Goal: Task Accomplishment & Management: Manage account settings

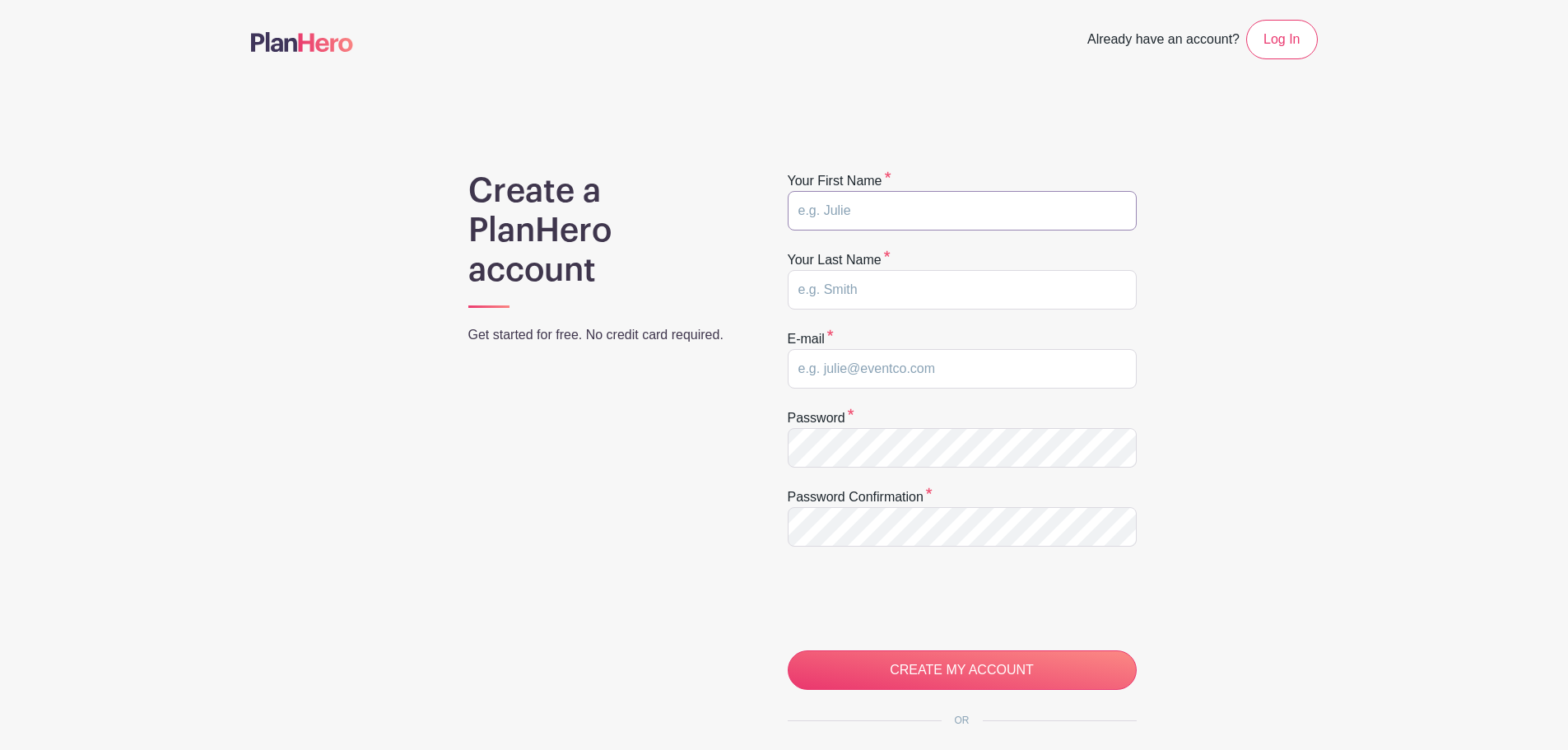
click at [844, 218] on input "text" at bounding box center [962, 210] width 349 height 40
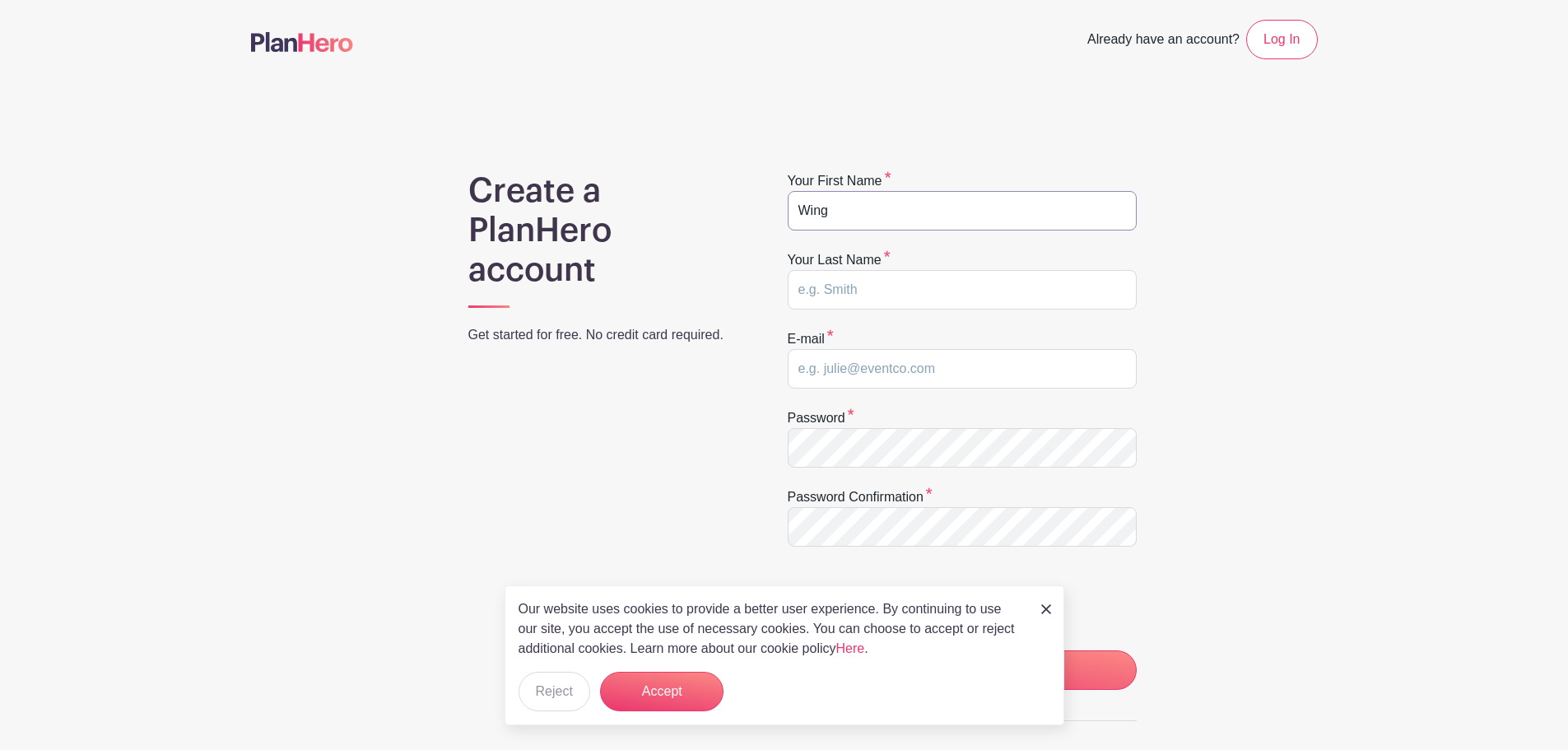
type input "Wing"
type input "Leung"
type input "[PERSON_NAME][EMAIL_ADDRESS][DOMAIN_NAME]"
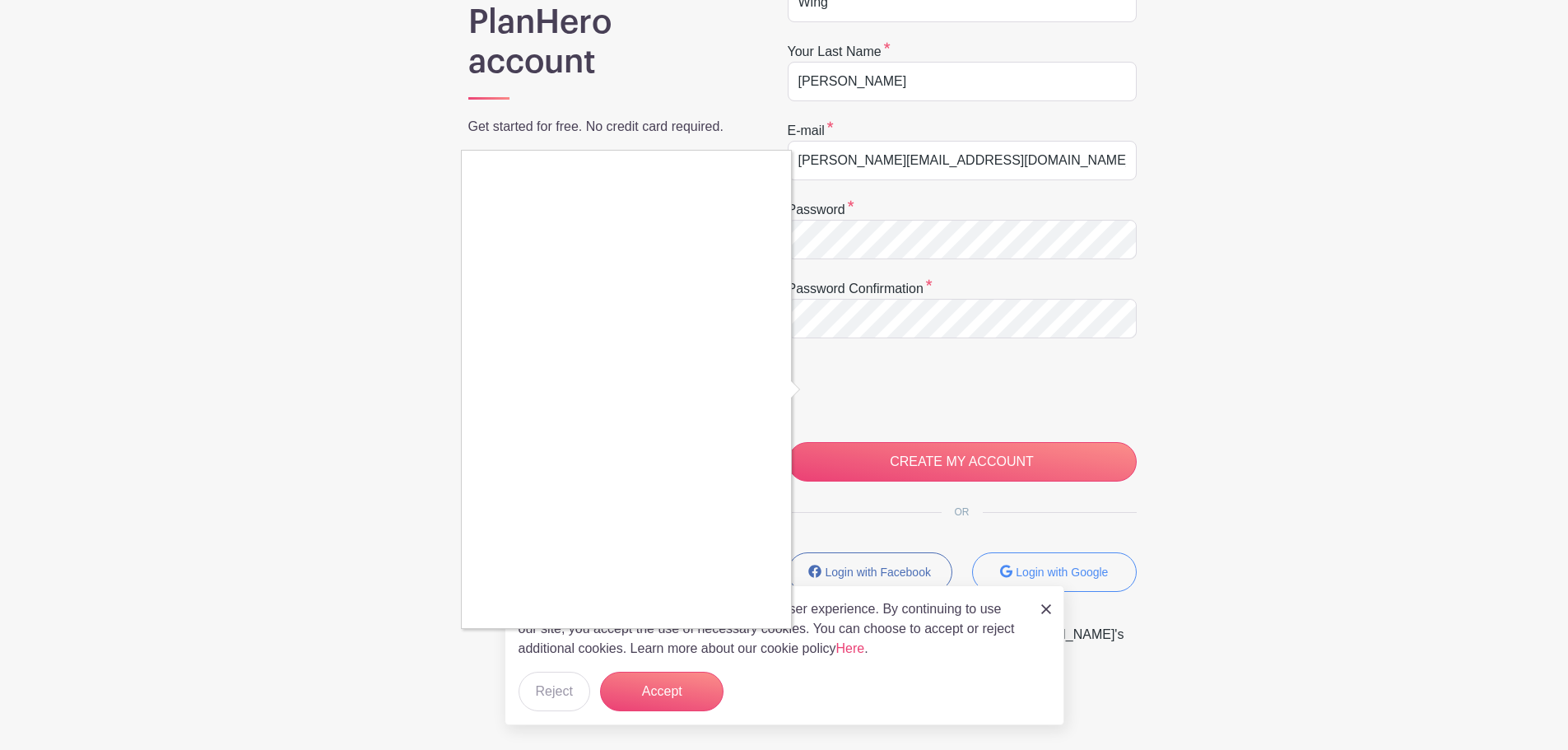
scroll to position [225, 0]
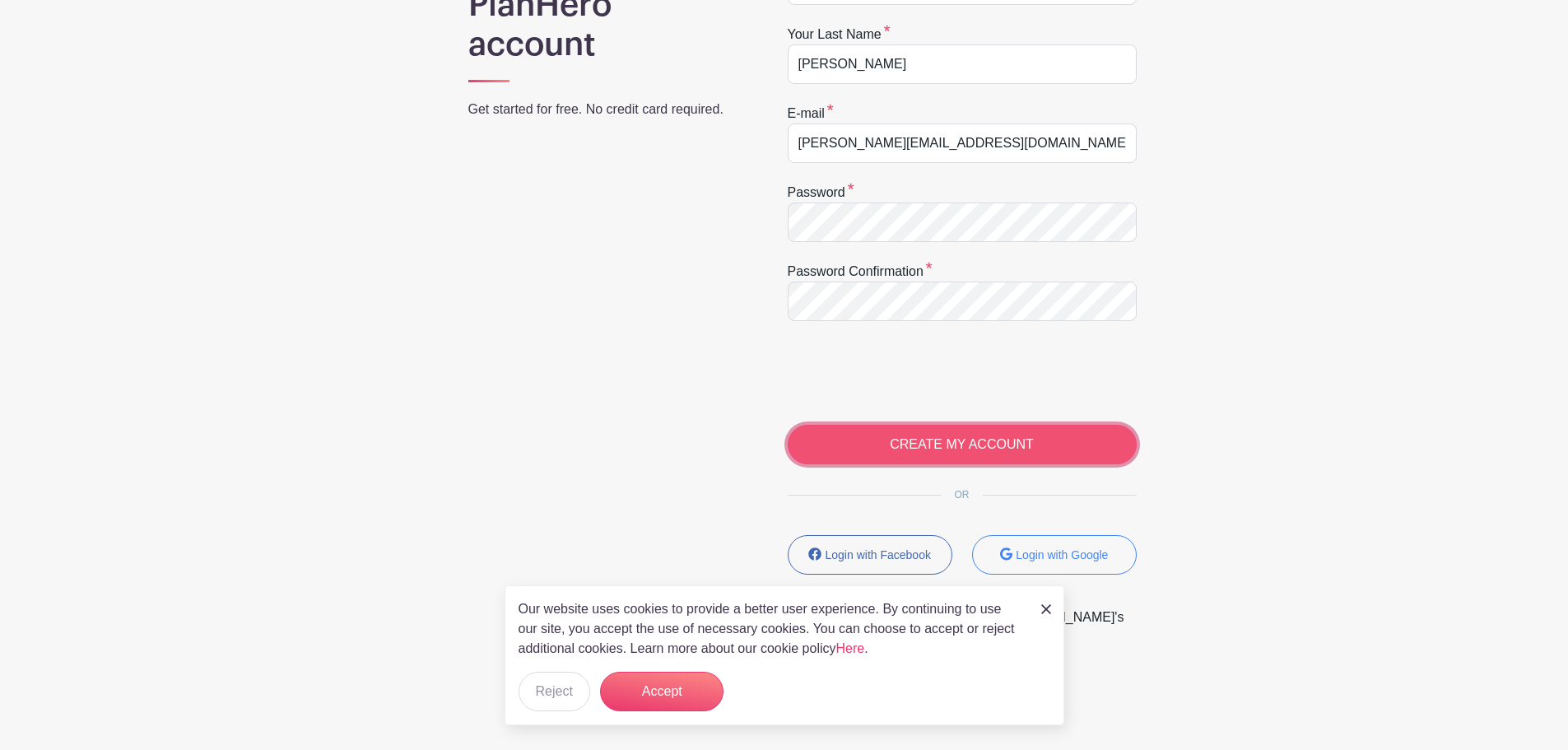
click at [924, 454] on input "CREATE MY ACCOUNT" at bounding box center [962, 444] width 349 height 40
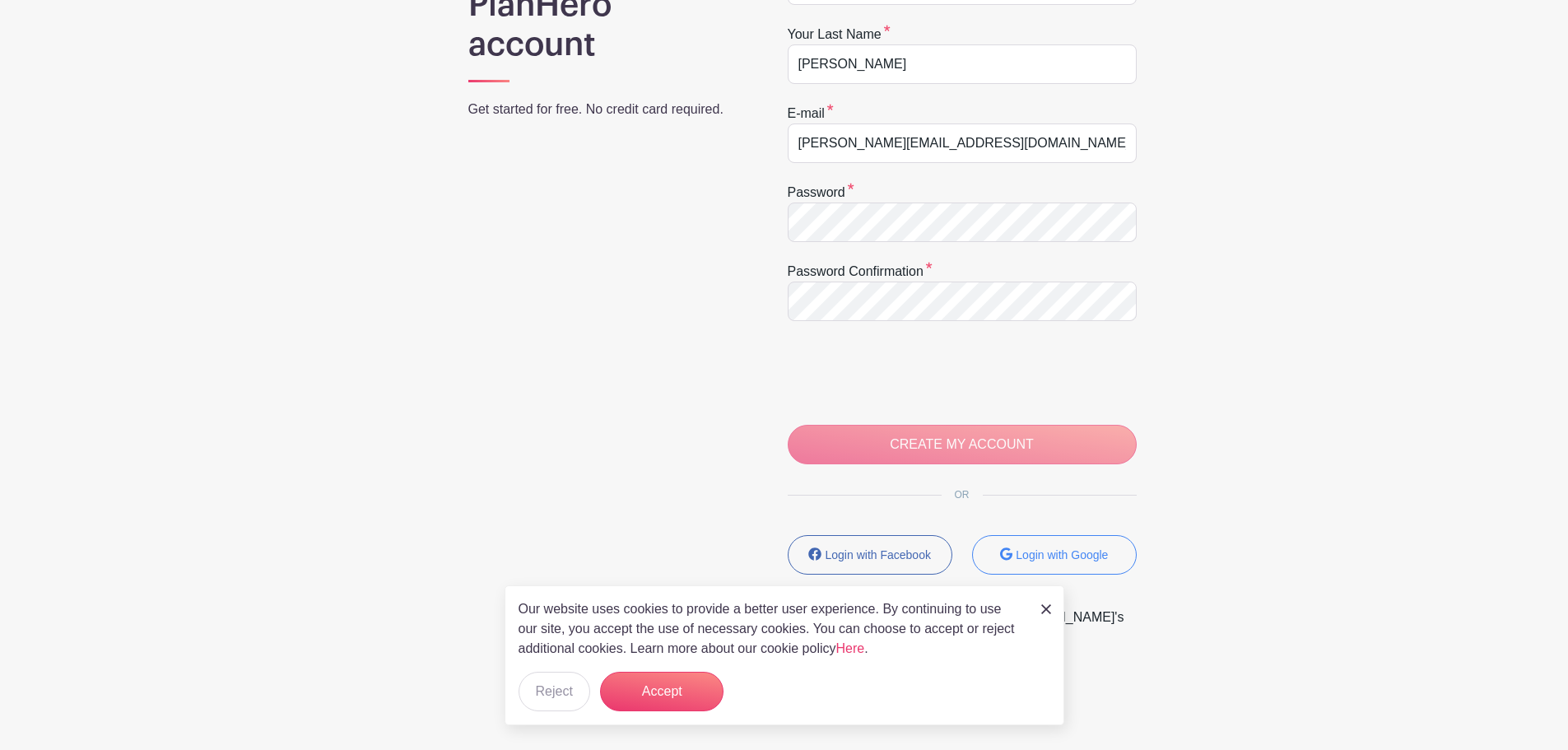
click at [1046, 607] on img at bounding box center [1046, 609] width 10 height 10
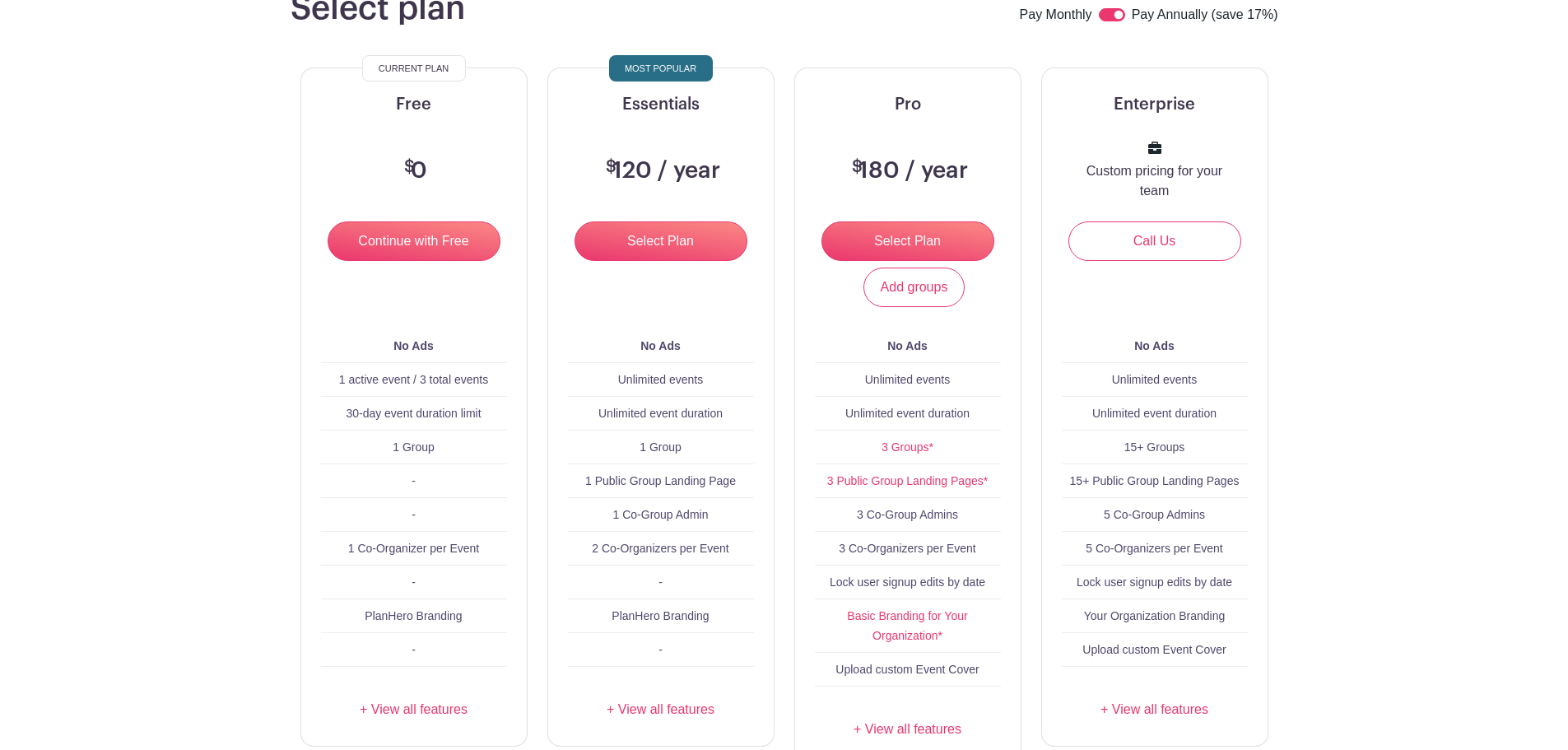
scroll to position [164, 0]
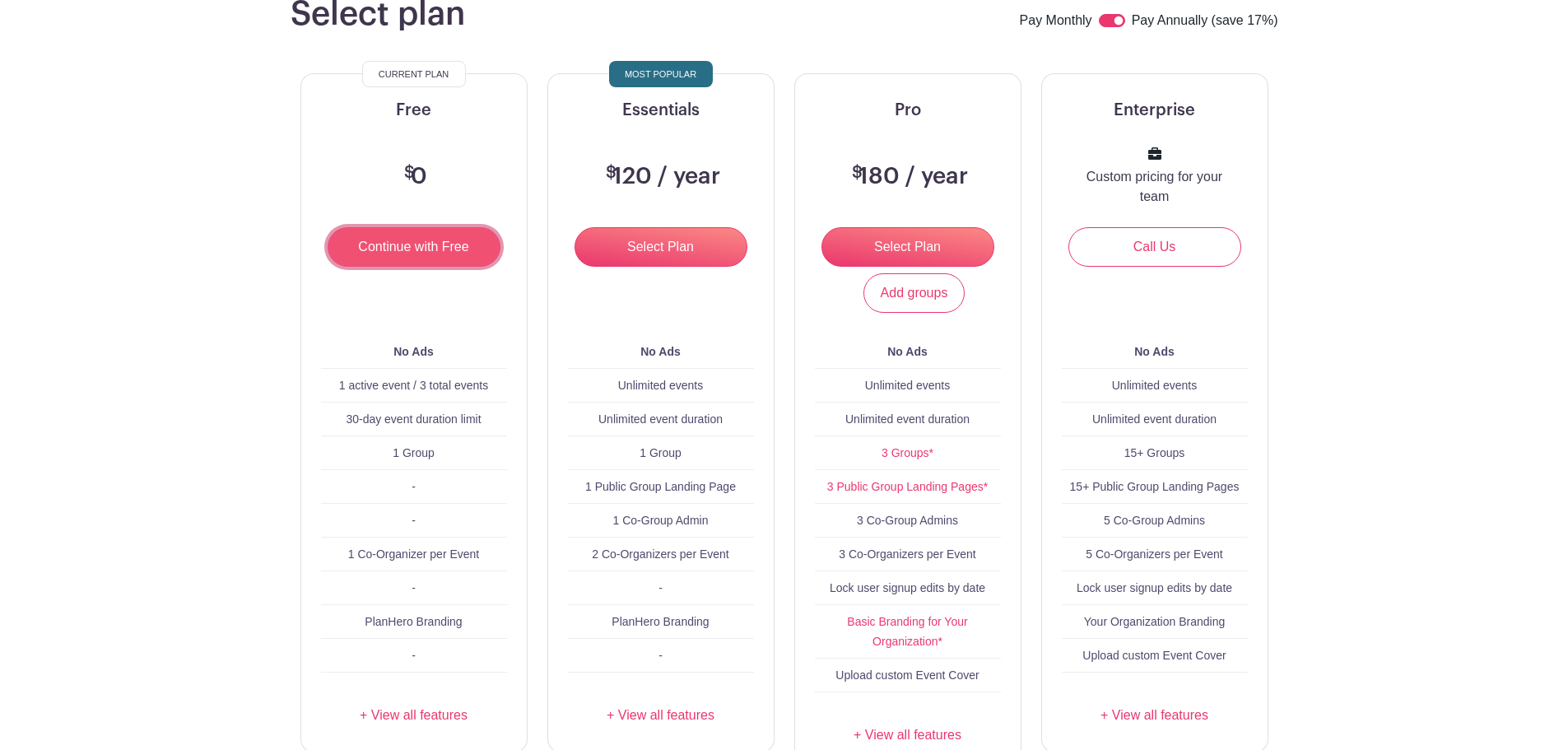
click at [446, 241] on input "Continue with Free" at bounding box center [413, 246] width 172 height 40
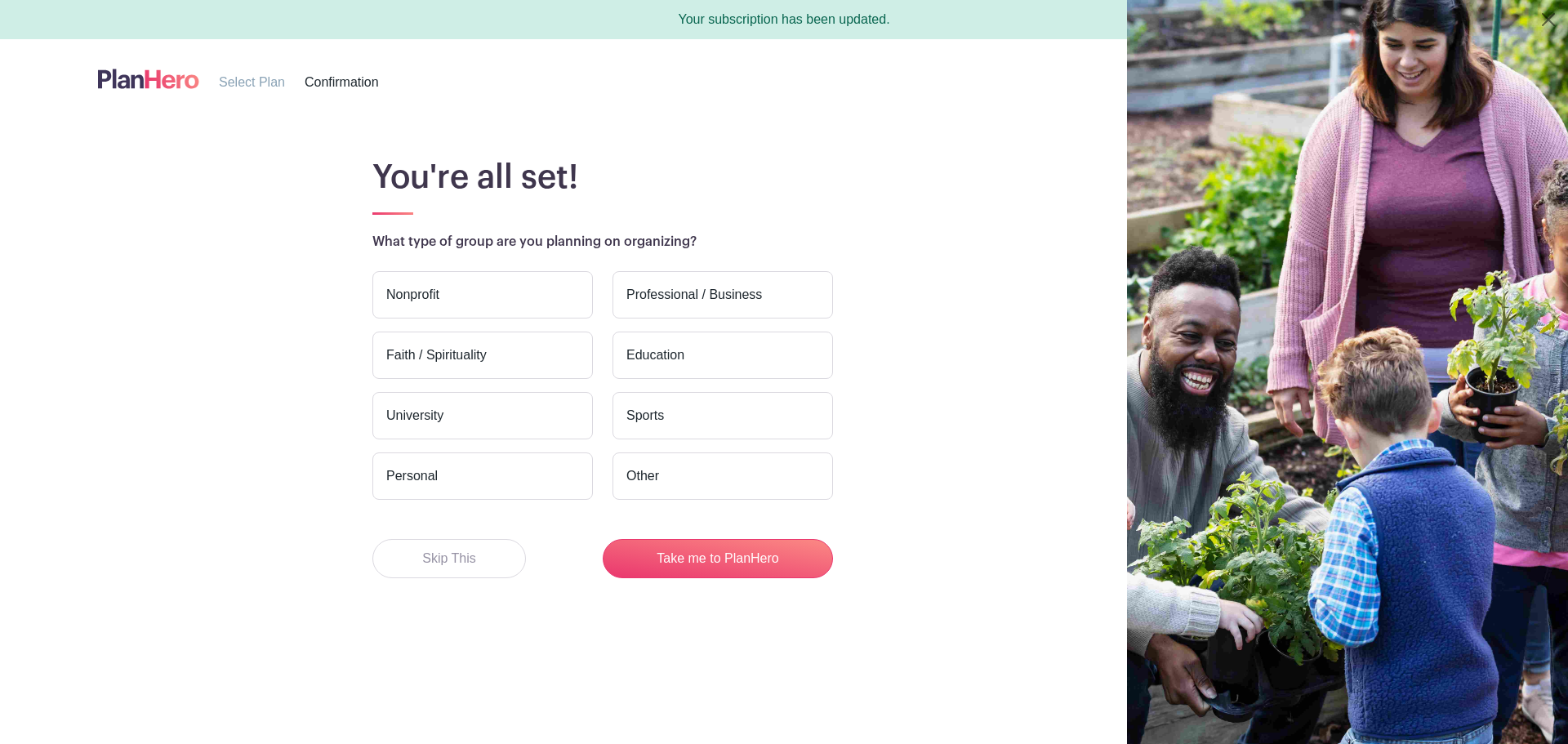
click at [652, 359] on label "Education" at bounding box center [722, 355] width 221 height 48
click at [0, 0] on input "Education" at bounding box center [0, 0] width 0 height 0
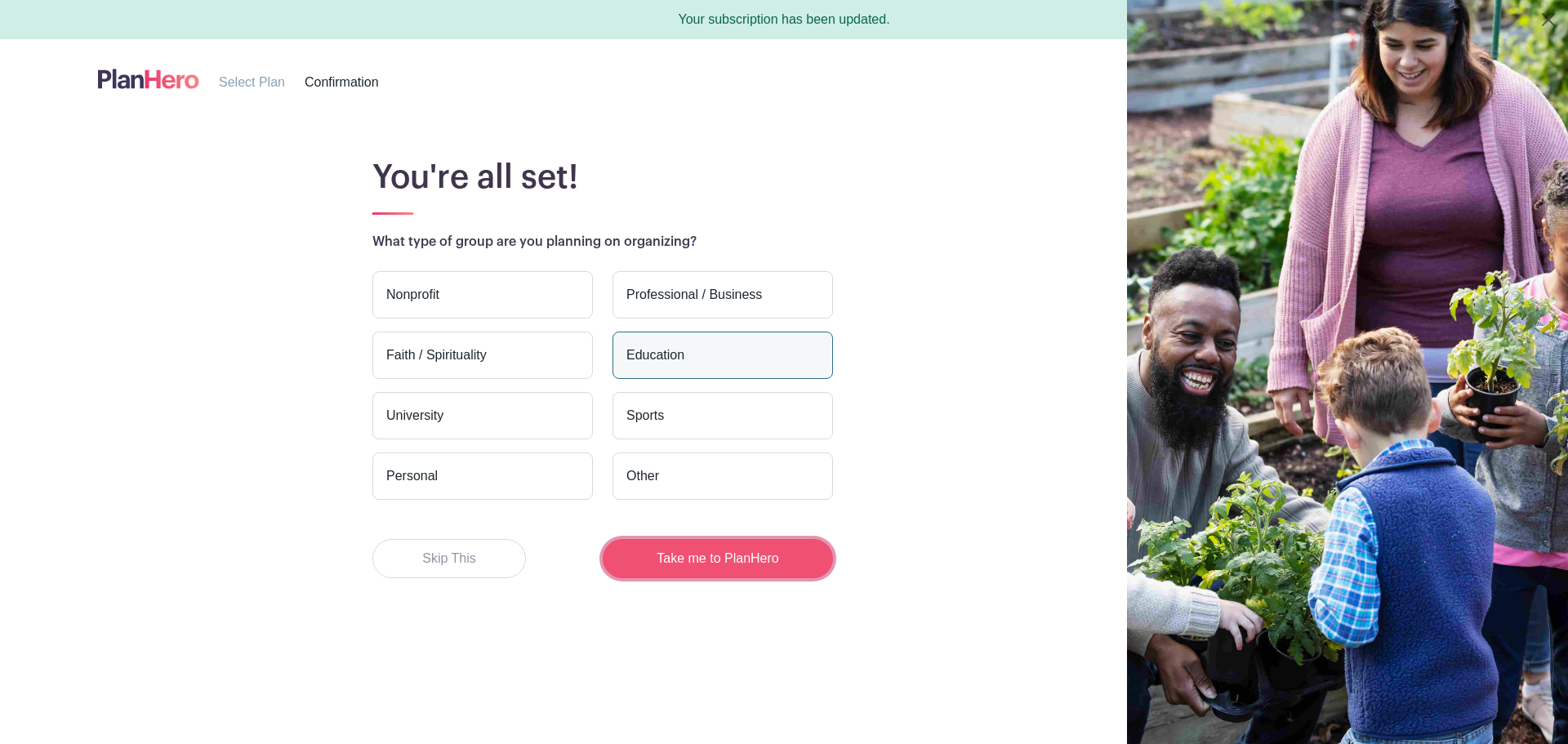
click at [724, 550] on button "Take me to PlanHero" at bounding box center [719, 558] width 231 height 39
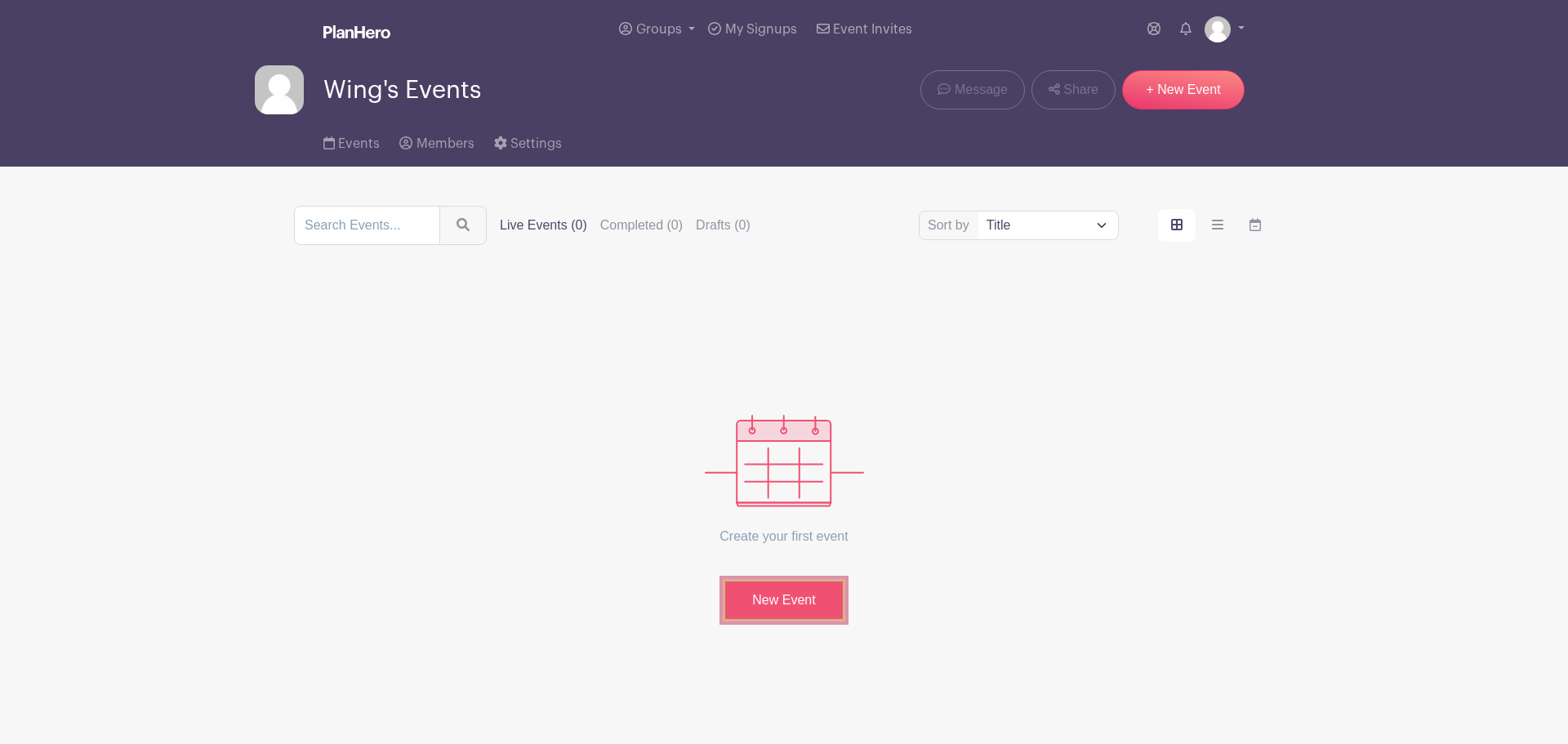
click at [799, 594] on link "New Event" at bounding box center [784, 600] width 123 height 42
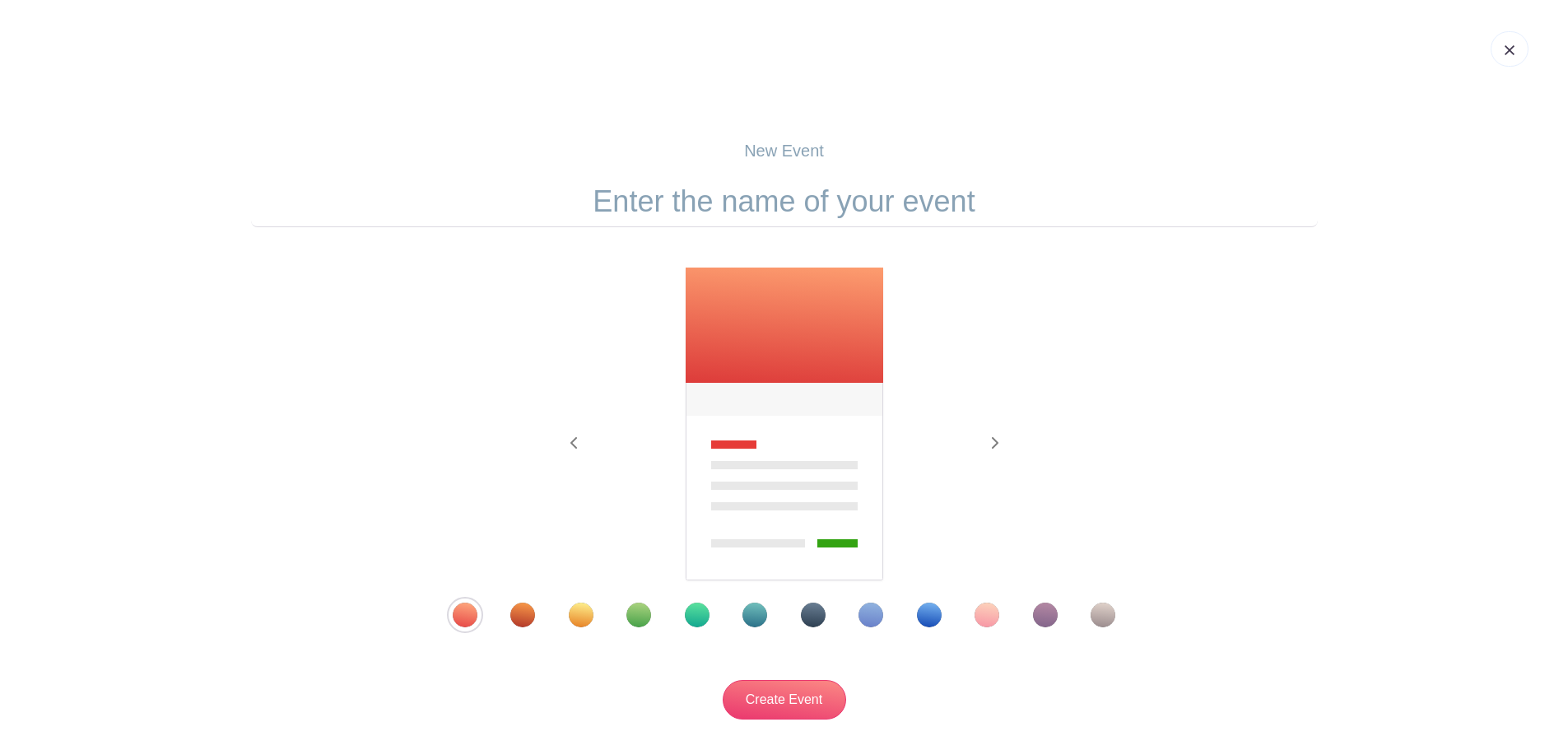
click at [929, 613] on div "Template 9" at bounding box center [929, 614] width 25 height 25
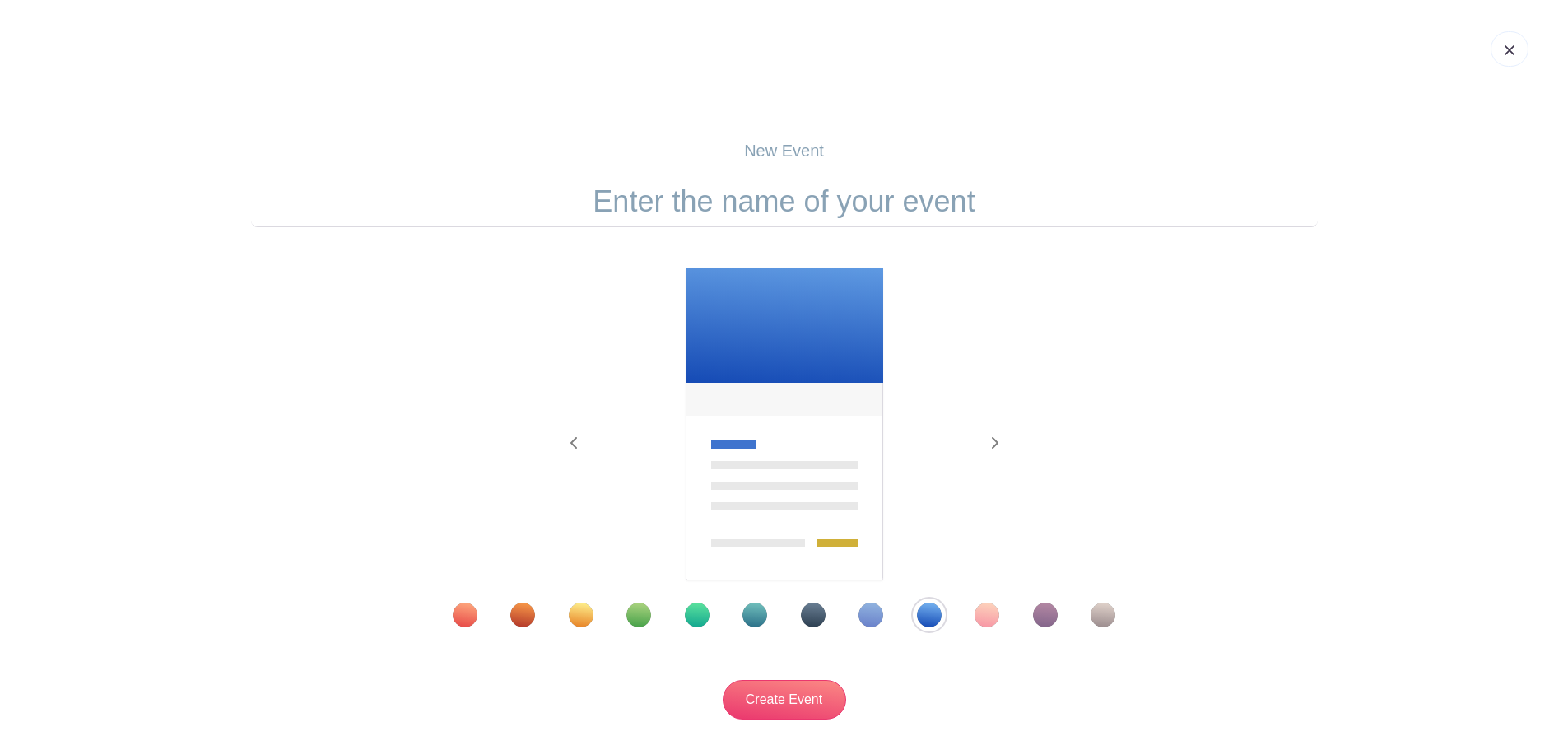
click at [730, 190] on input "text" at bounding box center [784, 201] width 1066 height 51
type input "Fall 2025 Tag Days"
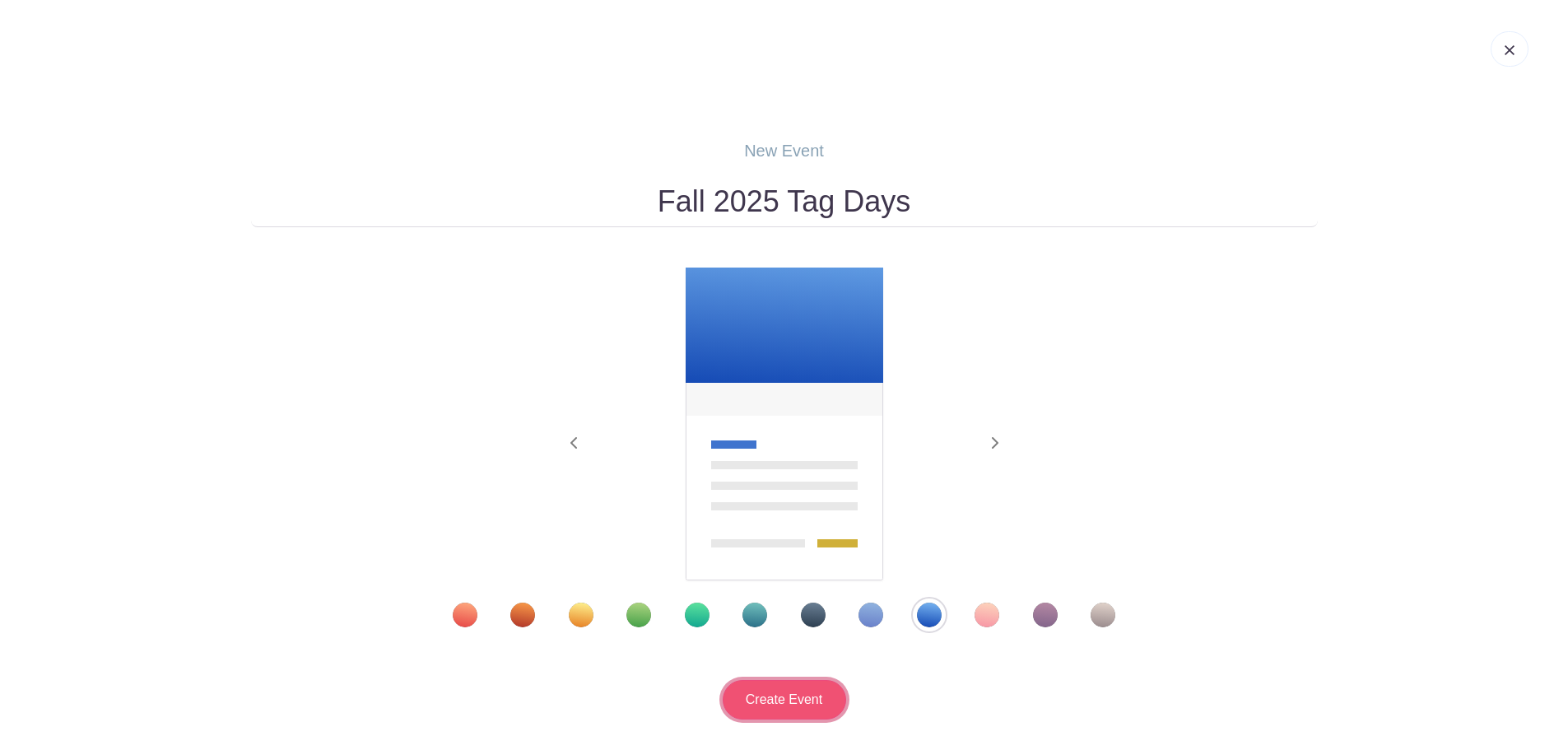
click at [777, 690] on input "Create Event" at bounding box center [784, 699] width 124 height 40
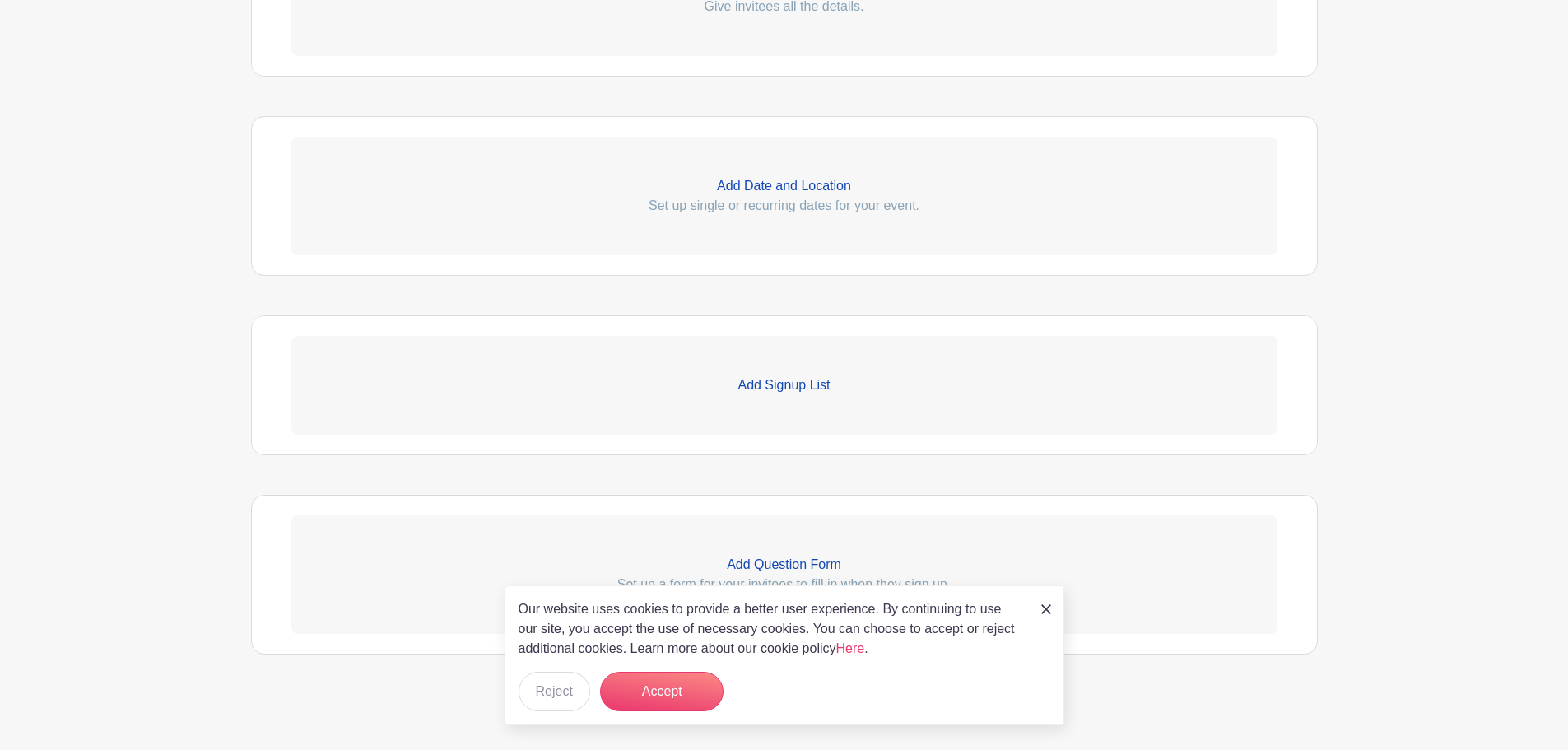
scroll to position [619, 0]
click at [1050, 608] on img at bounding box center [1046, 609] width 10 height 10
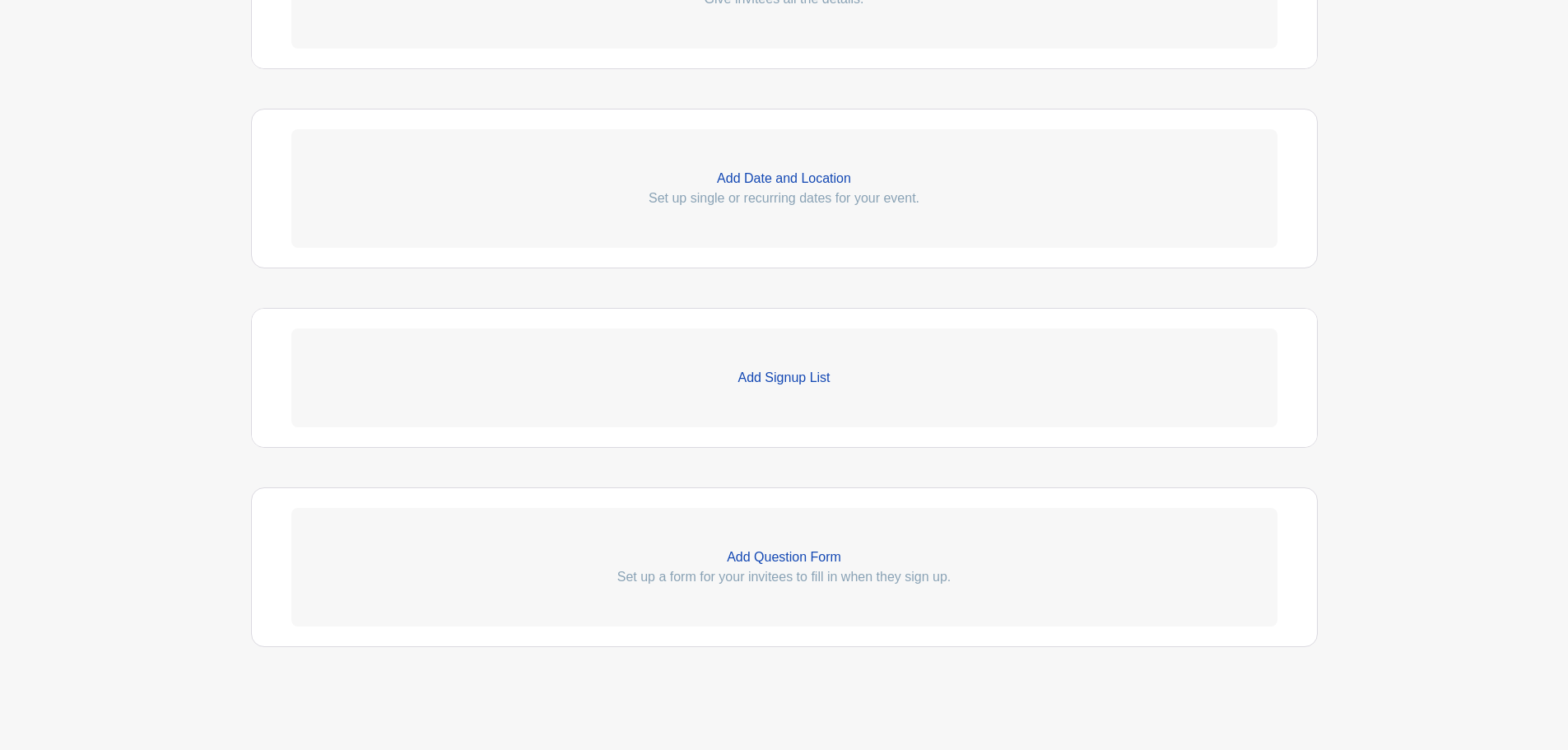
click at [837, 179] on p "Add Date and Location" at bounding box center [784, 178] width 986 height 19
select select "8"
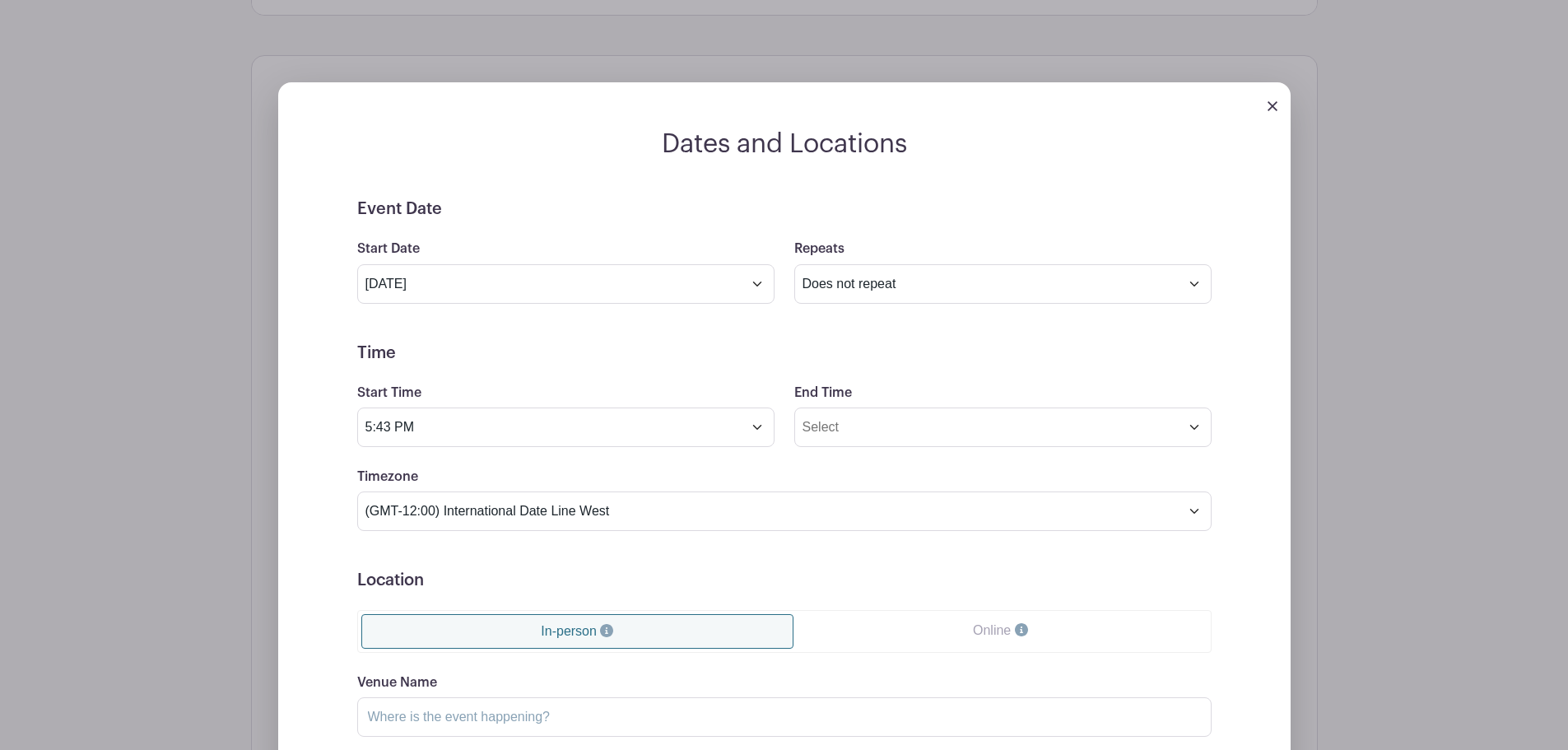
scroll to position [701, 0]
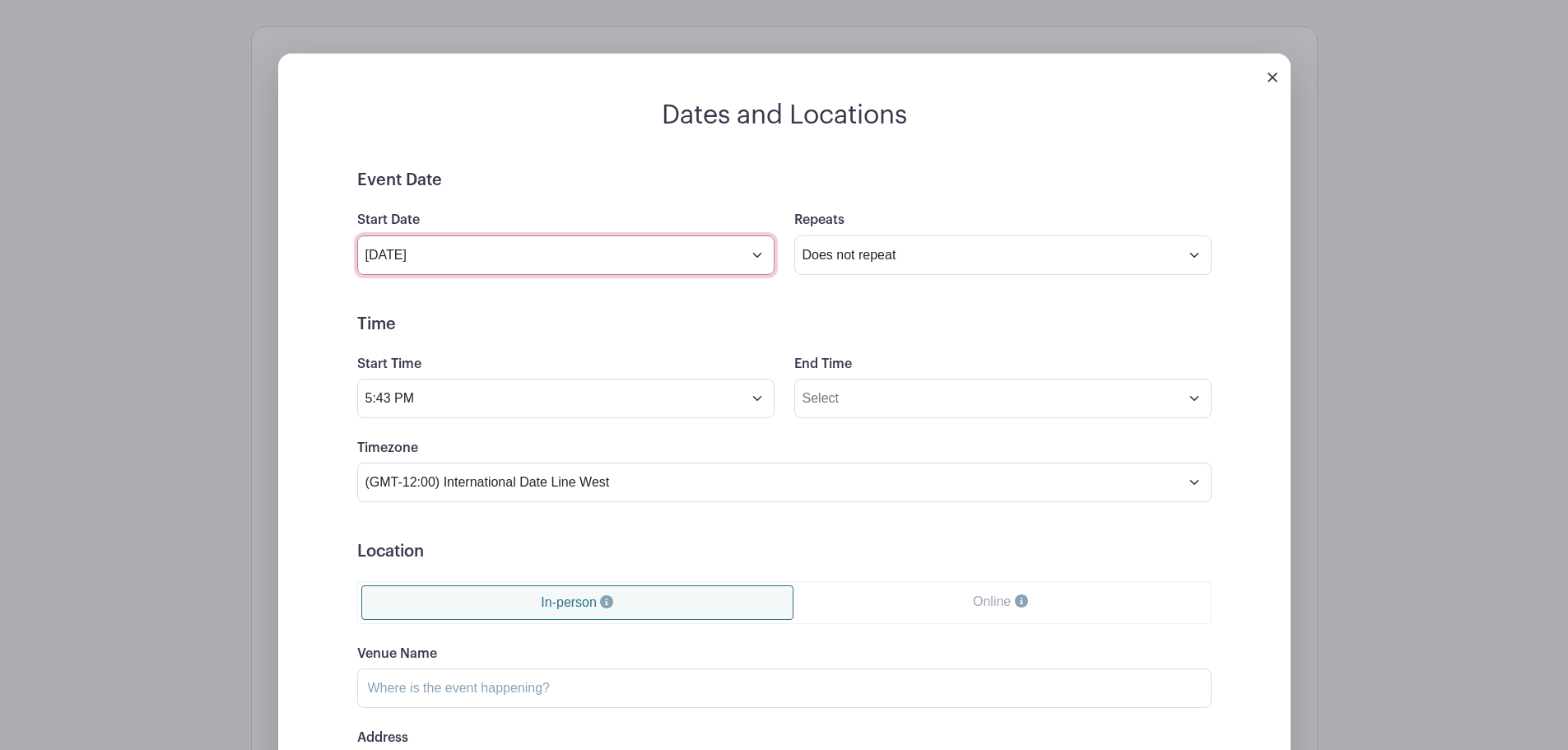
click at [608, 264] on input "Sep 6 2025" at bounding box center [565, 255] width 417 height 40
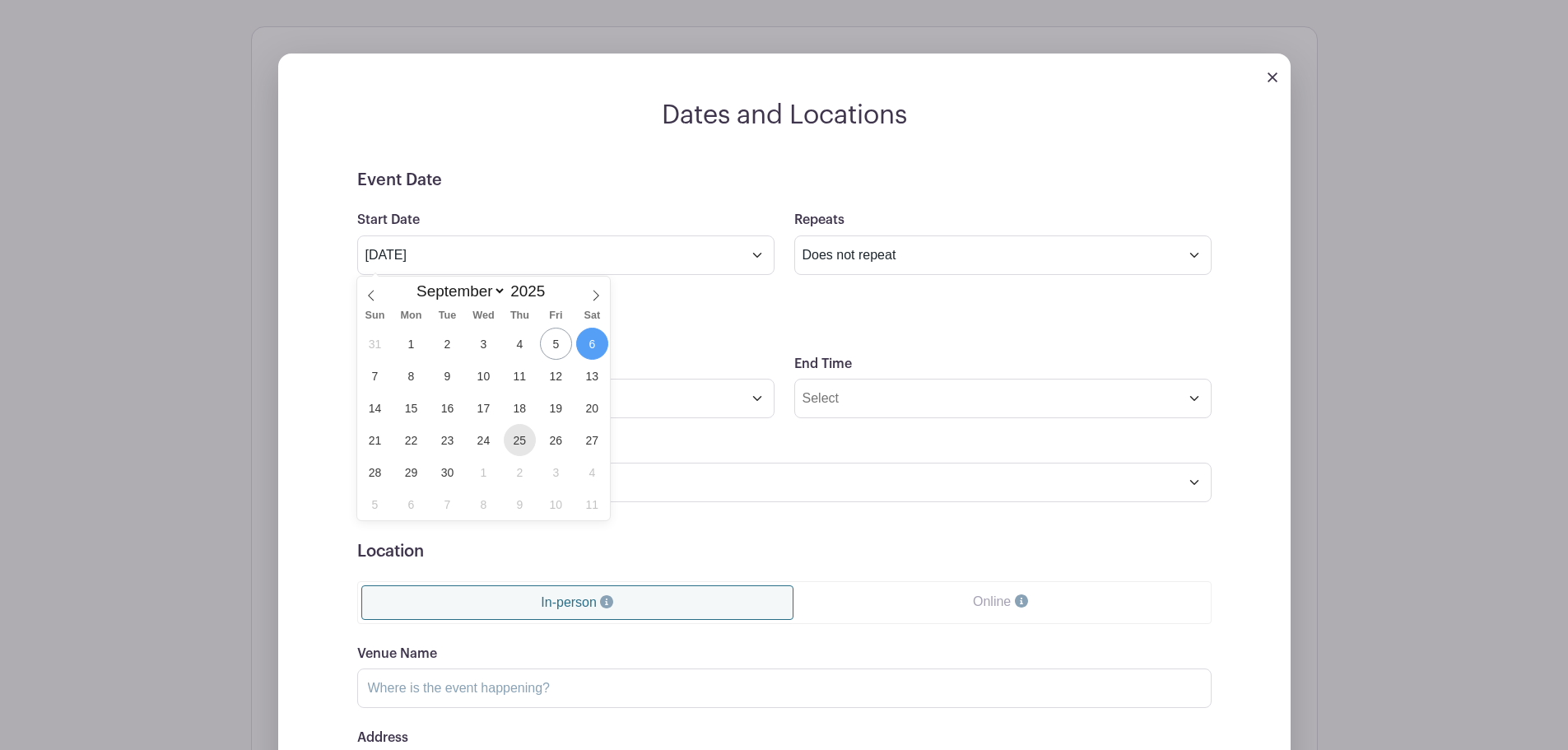
click at [517, 445] on span "25" at bounding box center [519, 440] width 32 height 32
type input "Sep 25 2025"
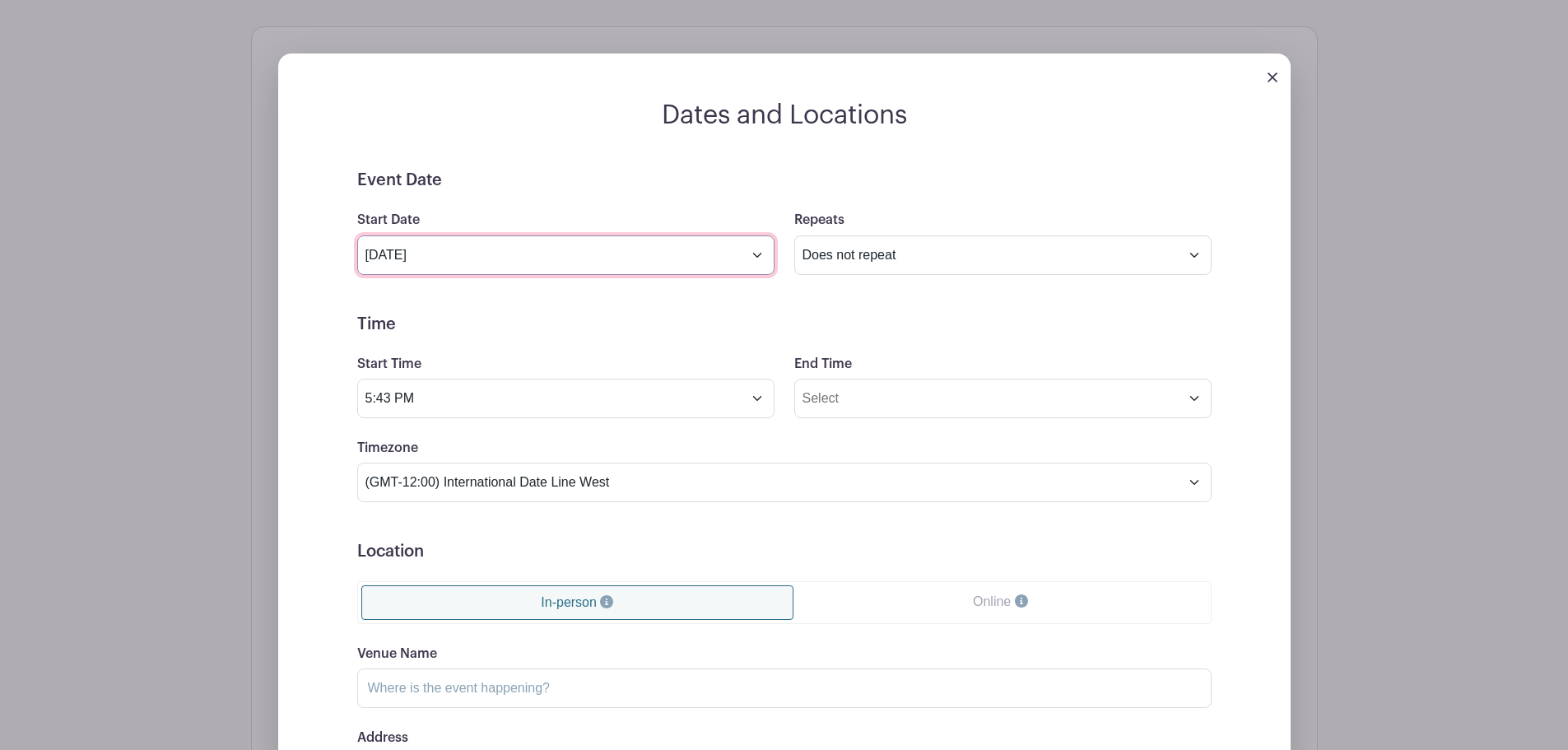
scroll to position [783, 0]
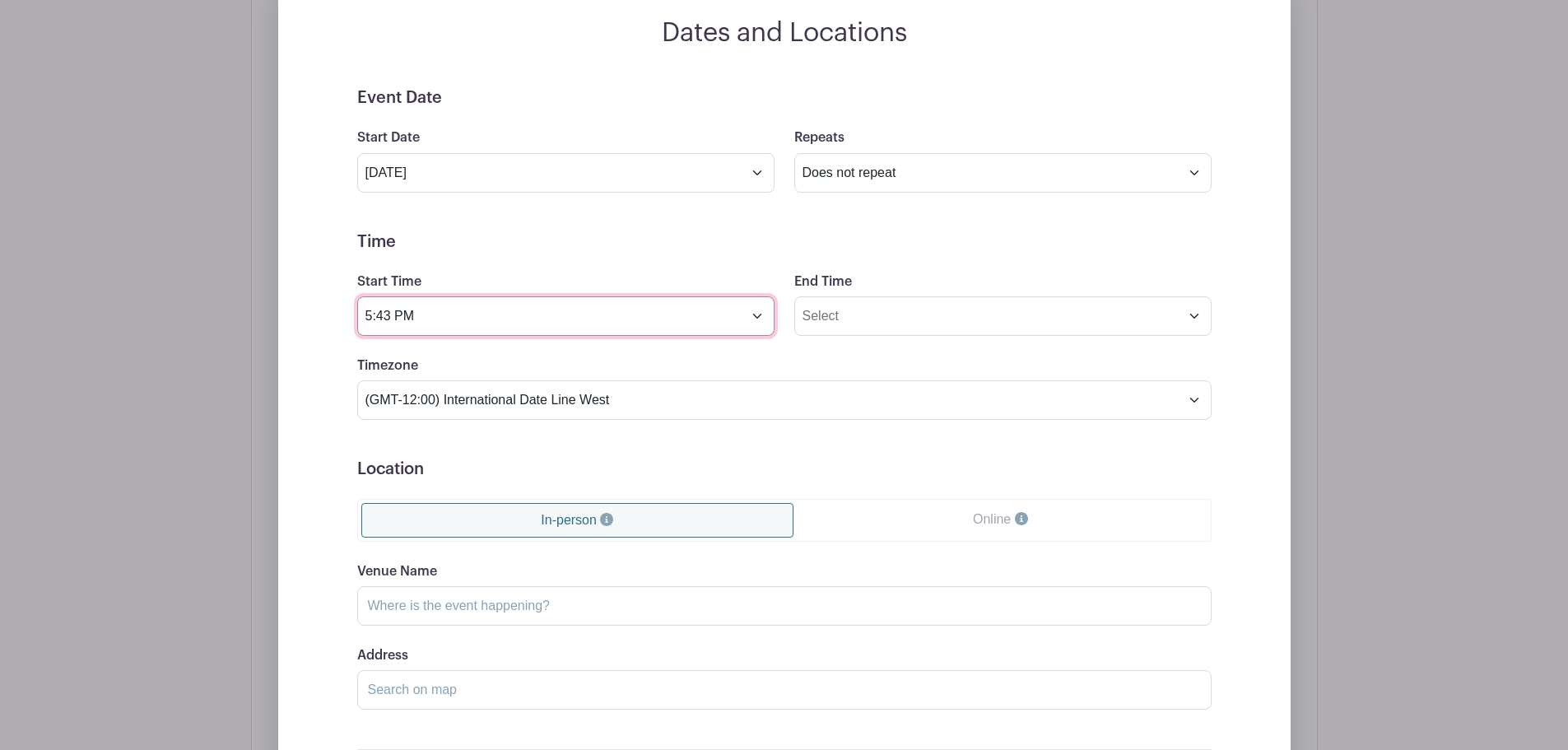
click at [753, 317] on input "5:43 PM" at bounding box center [565, 315] width 417 height 40
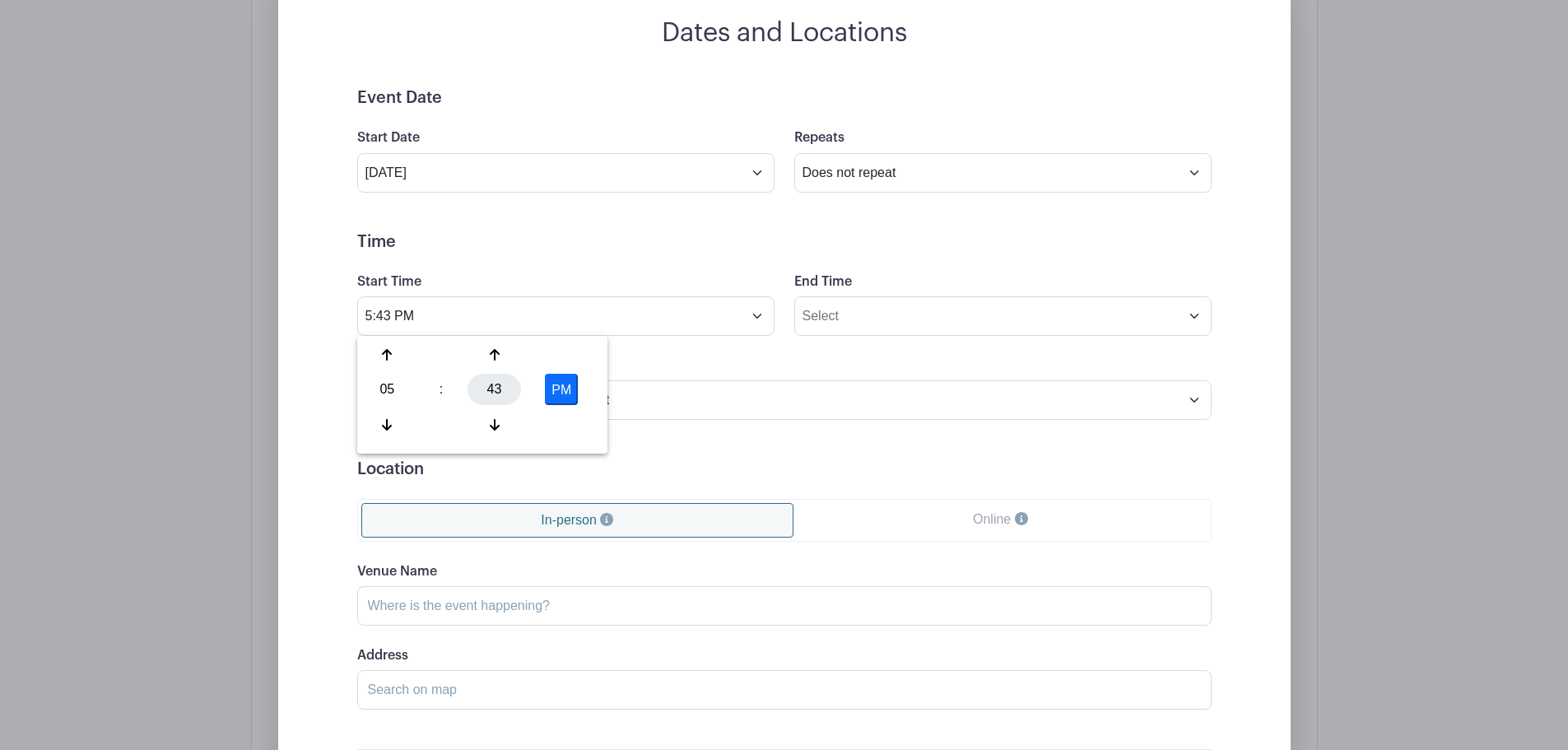
click at [499, 393] on div "43" at bounding box center [494, 389] width 53 height 31
click at [378, 356] on div "00" at bounding box center [388, 355] width 55 height 31
type input "5:00 PM"
click at [309, 360] on div "Dates and Locations Event Date Start Date Sep 25 2025 Repeats Does not repeat D…" at bounding box center [785, 443] width 1013 height 851
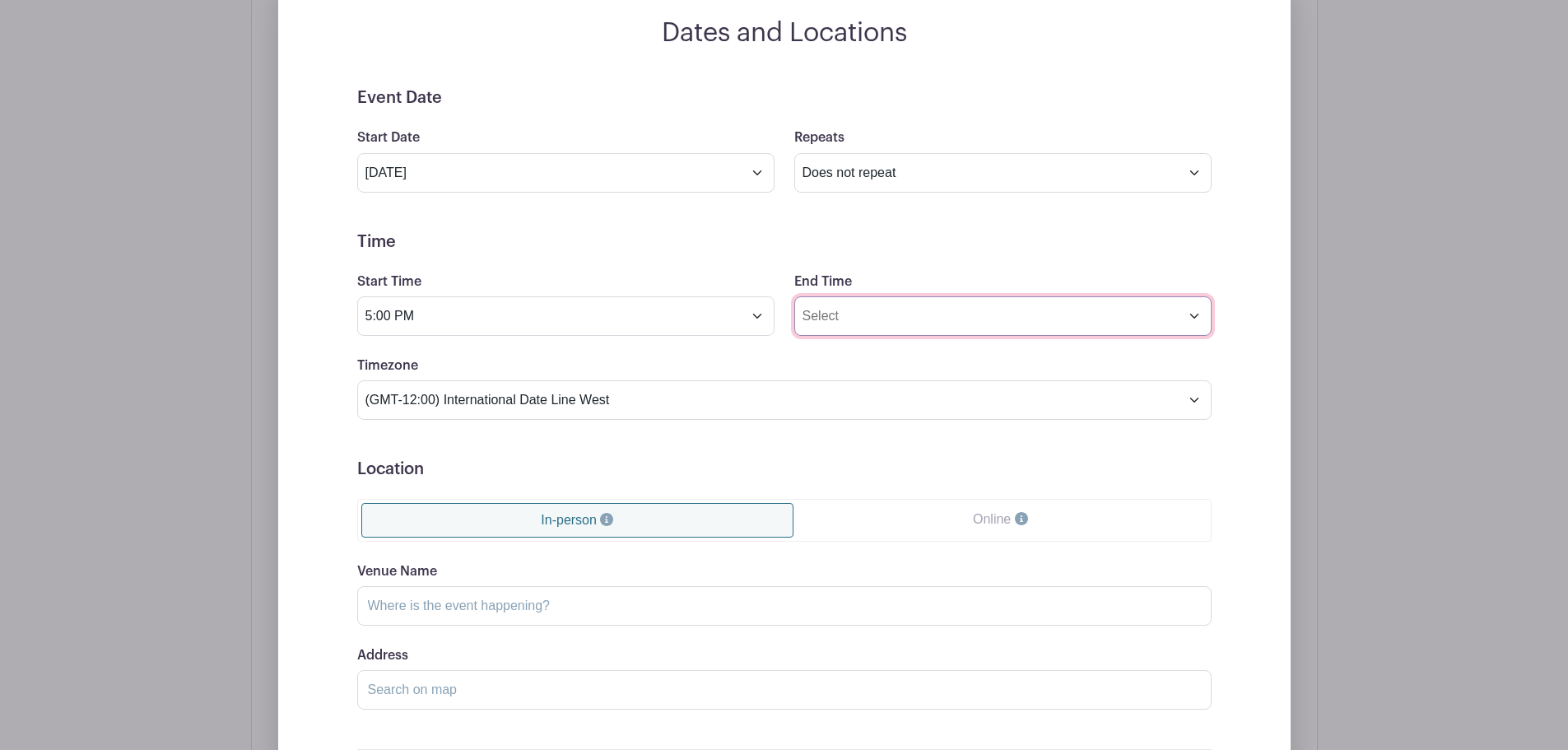
click at [852, 318] on input "End Time" at bounding box center [1003, 315] width 417 height 40
click at [816, 388] on div "01" at bounding box center [825, 389] width 53 height 31
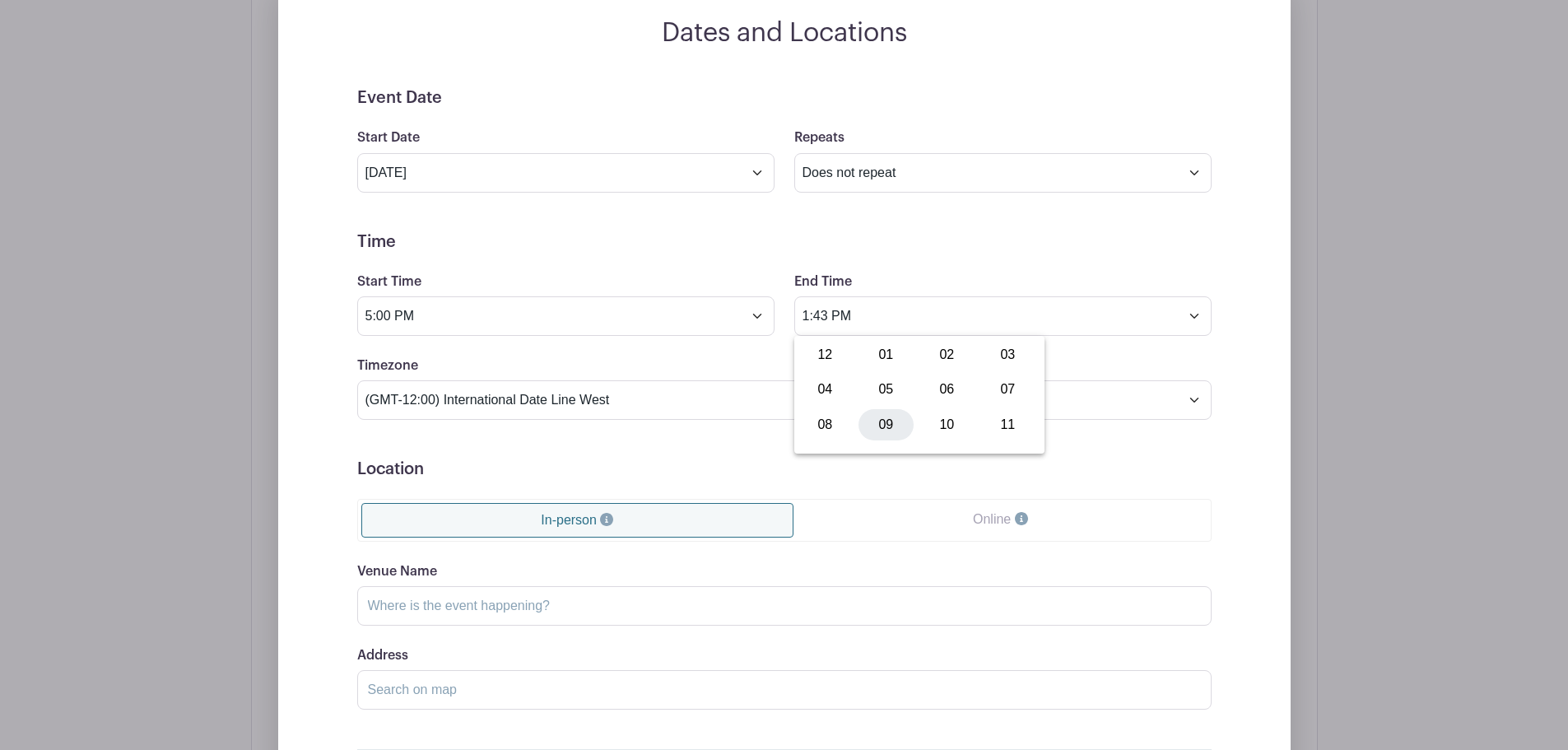
click at [883, 425] on div "09" at bounding box center [886, 424] width 55 height 31
click at [926, 389] on div "43" at bounding box center [932, 389] width 53 height 31
click at [818, 356] on div "00" at bounding box center [826, 355] width 55 height 31
type input "9:00 PM"
click at [395, 362] on label "Timezone" at bounding box center [387, 365] width 61 height 16
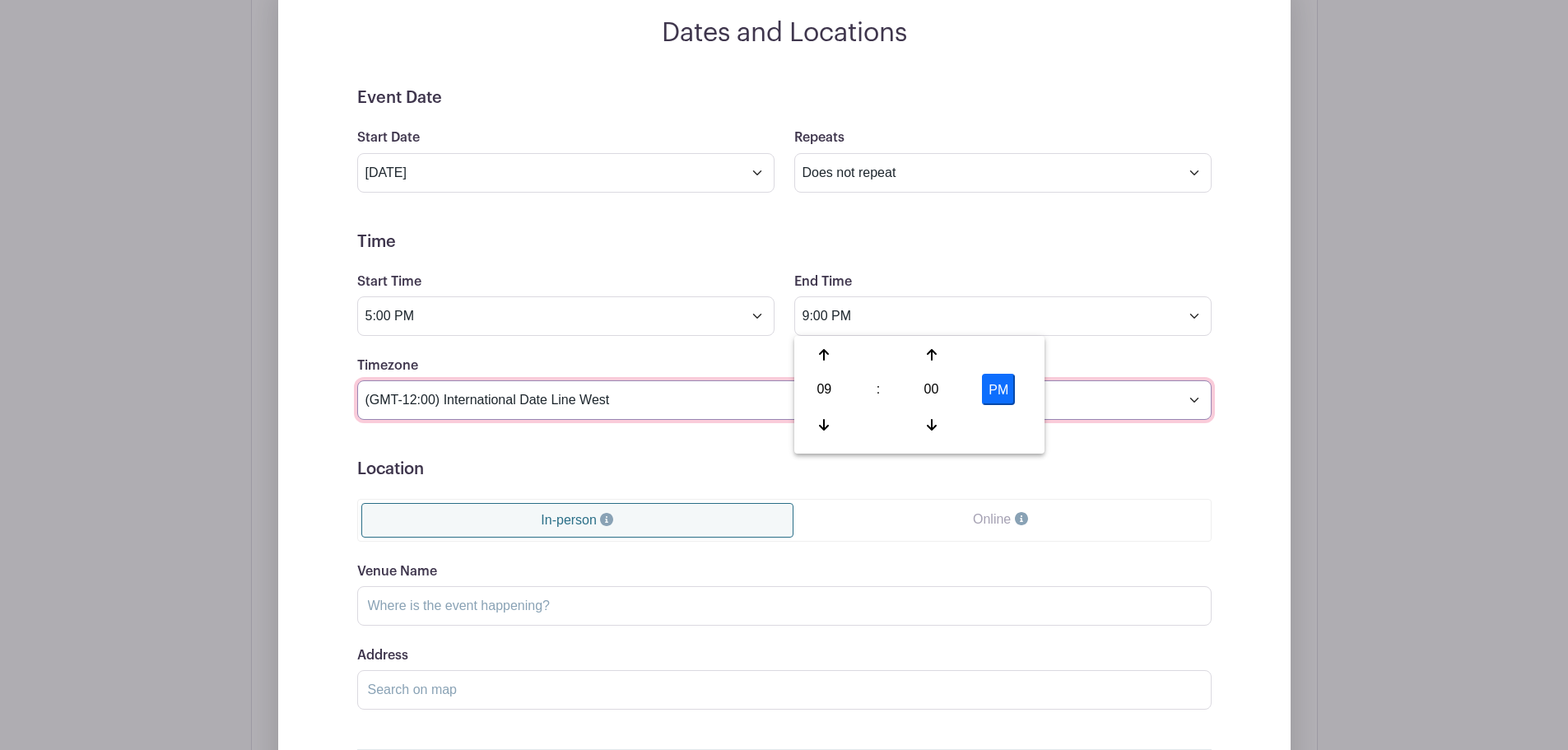
click at [395, 380] on select "(GMT-12:00) International Date Line West (GMT-11:00) American Samoa (GMT-11:00)…" at bounding box center [784, 399] width 854 height 40
click at [676, 413] on select "(GMT-12:00) International Date Line West (GMT-11:00) American Samoa (GMT-11:00)…" at bounding box center [784, 399] width 854 height 40
select select "Eastern Time (US & Canada)"
click at [357, 380] on select "(GMT-12:00) International Date Line West (GMT-11:00) American Samoa (GMT-11:00)…" at bounding box center [784, 399] width 854 height 40
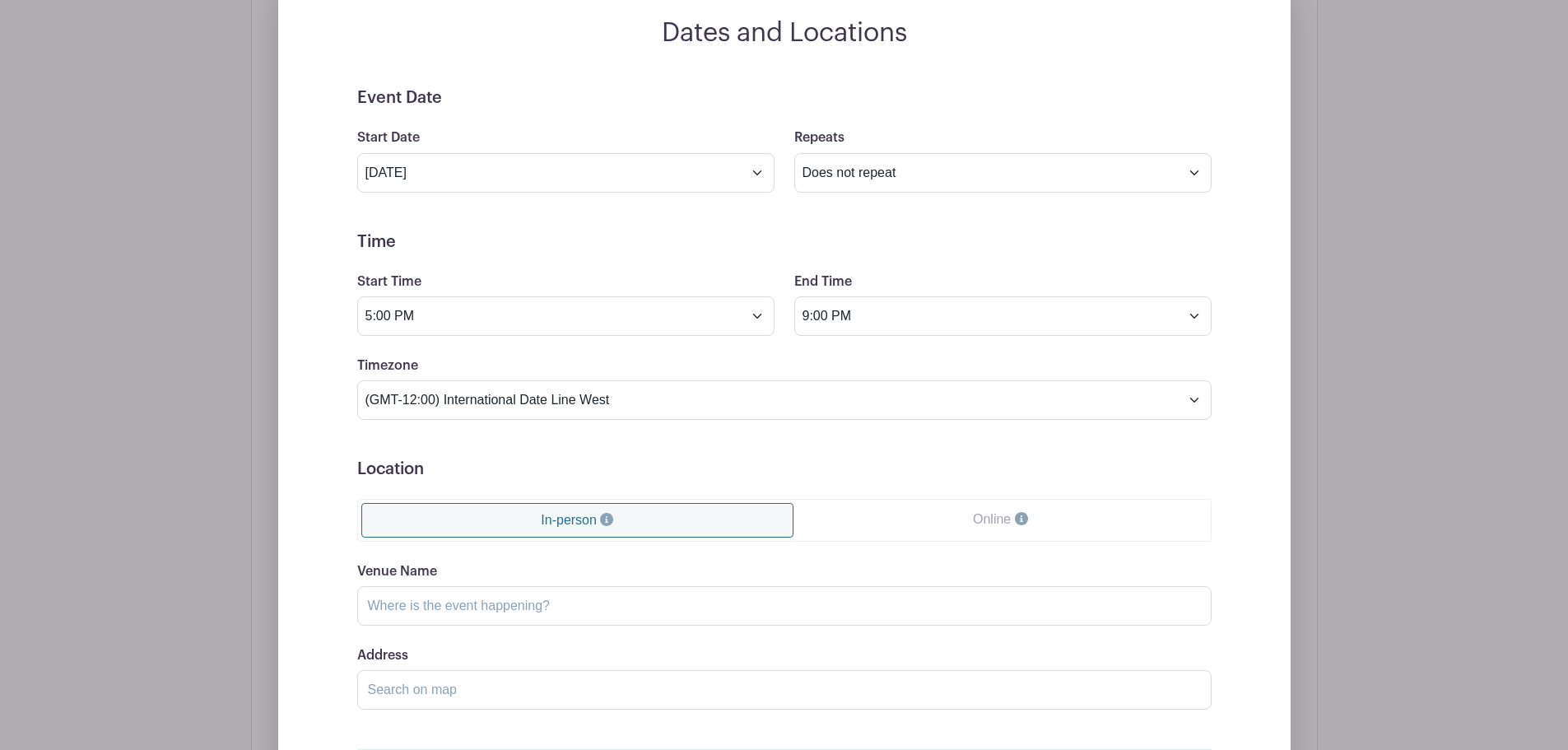
click at [317, 383] on div "Event Date Start Date Sep 25 2025 Repeats Does not repeat Daily Weekly Monthly …" at bounding box center [784, 458] width 933 height 741
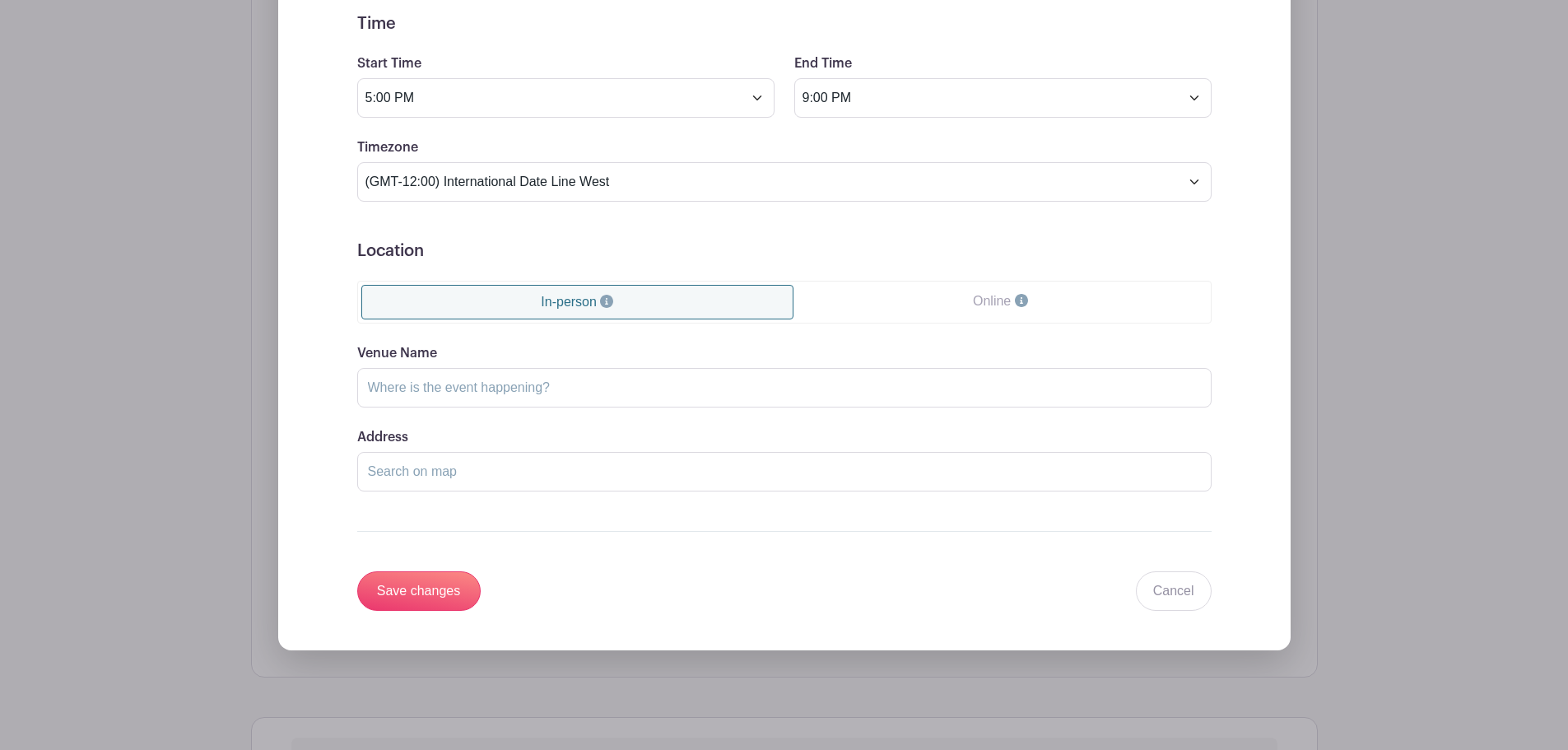
scroll to position [1030, 0]
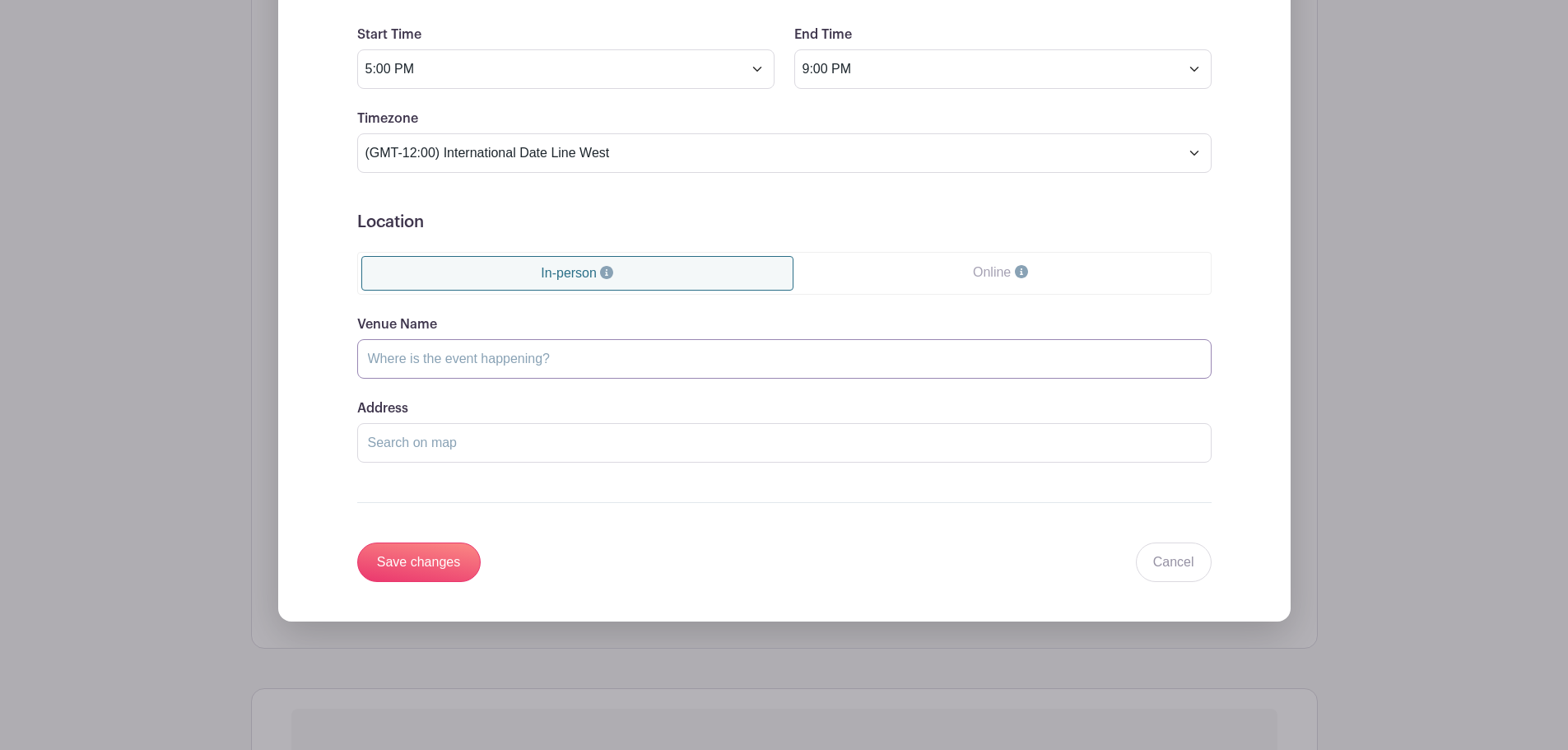
click at [499, 355] on input "Venue Name" at bounding box center [784, 359] width 854 height 40
type input "B"
type input "Agincourt Mall"
click at [494, 426] on input "Address" at bounding box center [784, 443] width 854 height 40
type input "e"
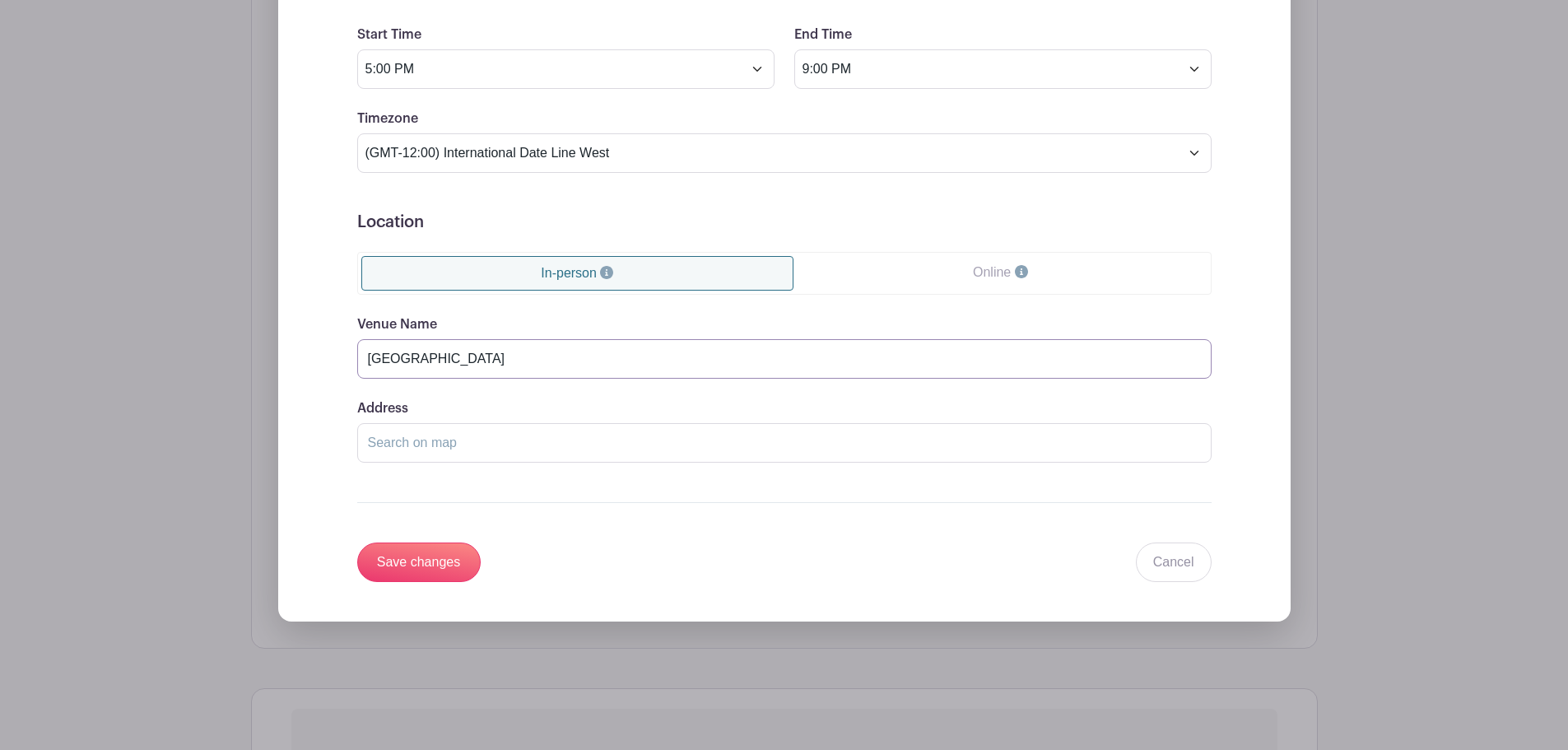
click at [539, 347] on input "Agincourt Mall" at bounding box center [784, 359] width 854 height 40
type input "Agincourt Mall (meet at Pizza Pizza)"
click at [447, 562] on input "Save changes" at bounding box center [419, 562] width 124 height 40
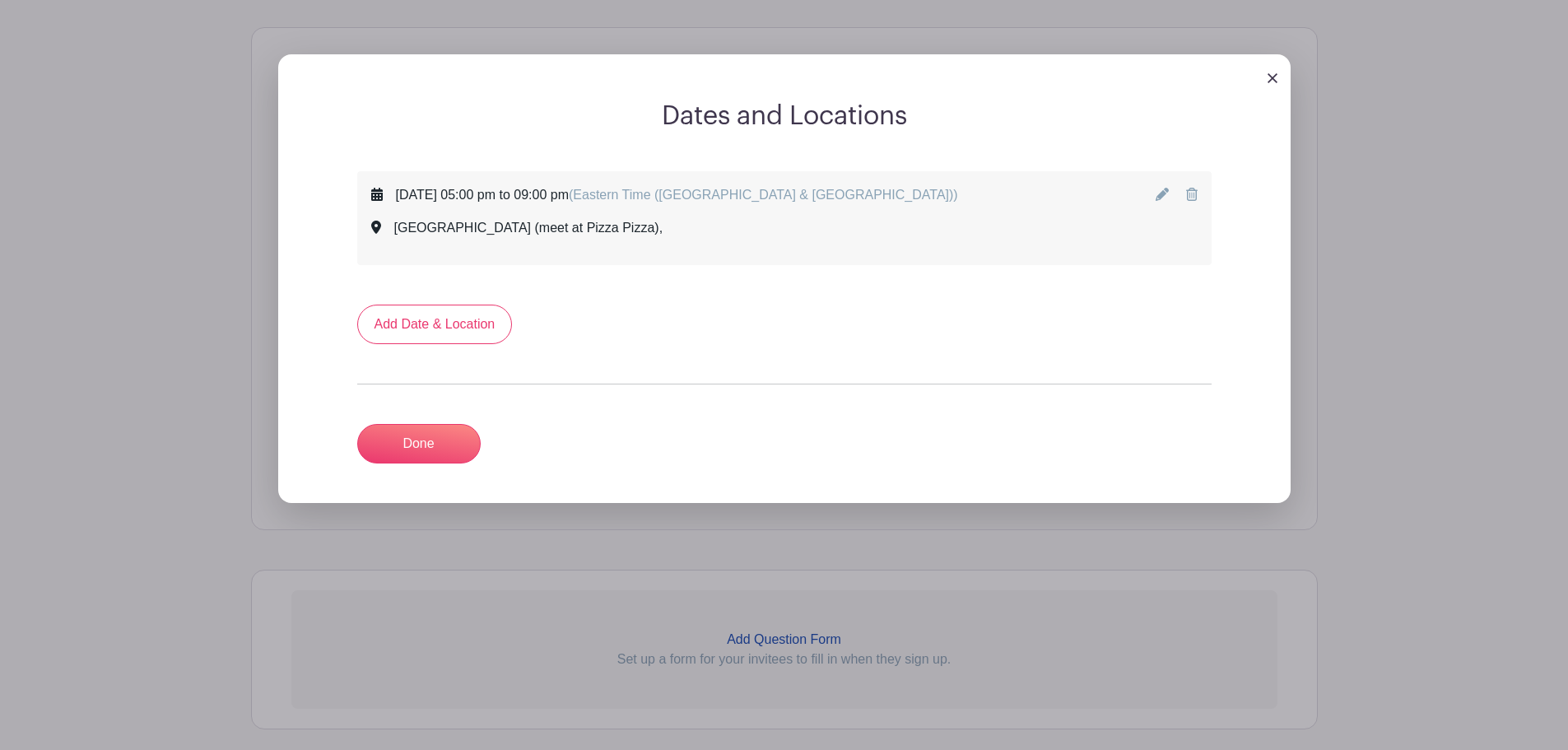
scroll to position [618, 0]
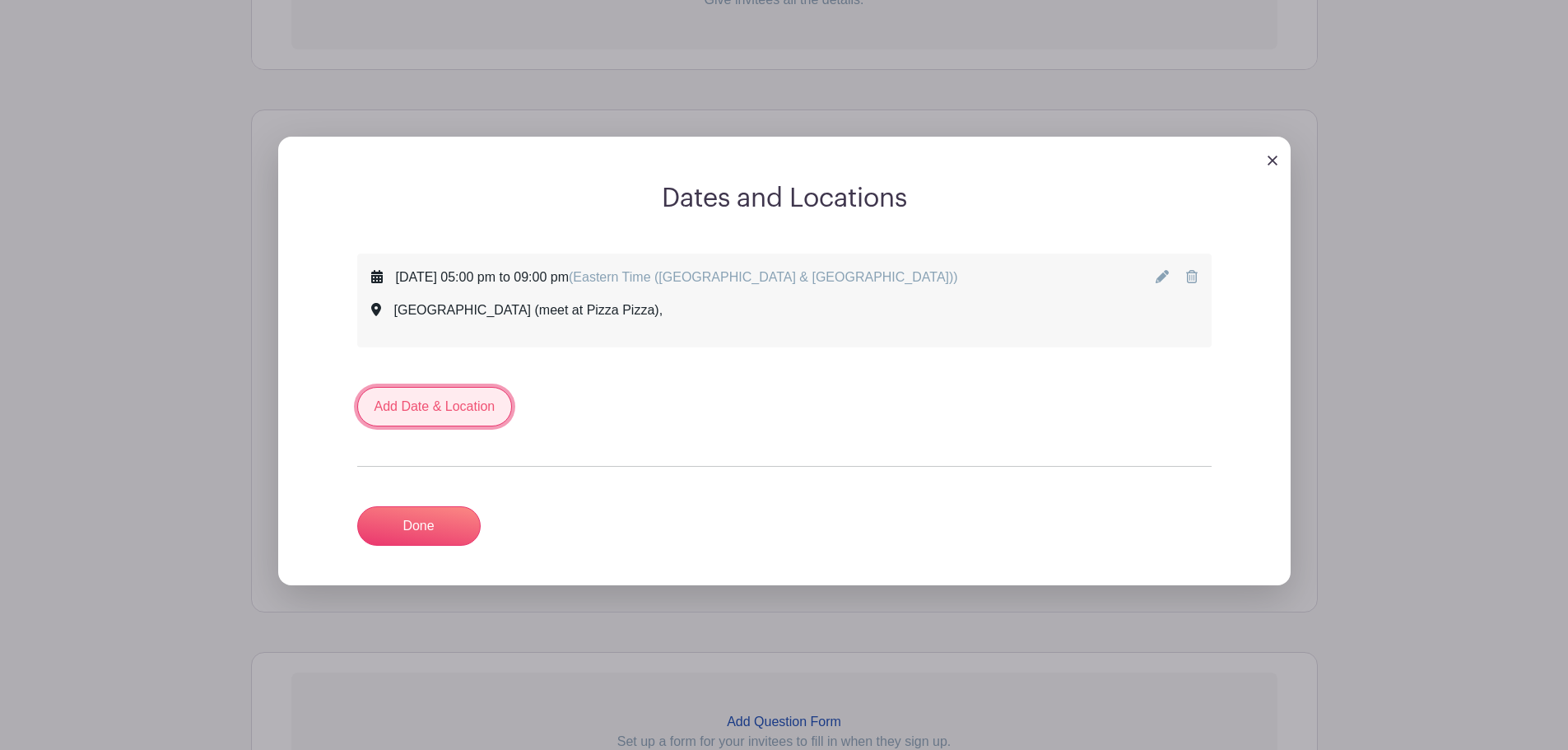
click at [452, 411] on link "Add Date & Location" at bounding box center [434, 406] width 156 height 40
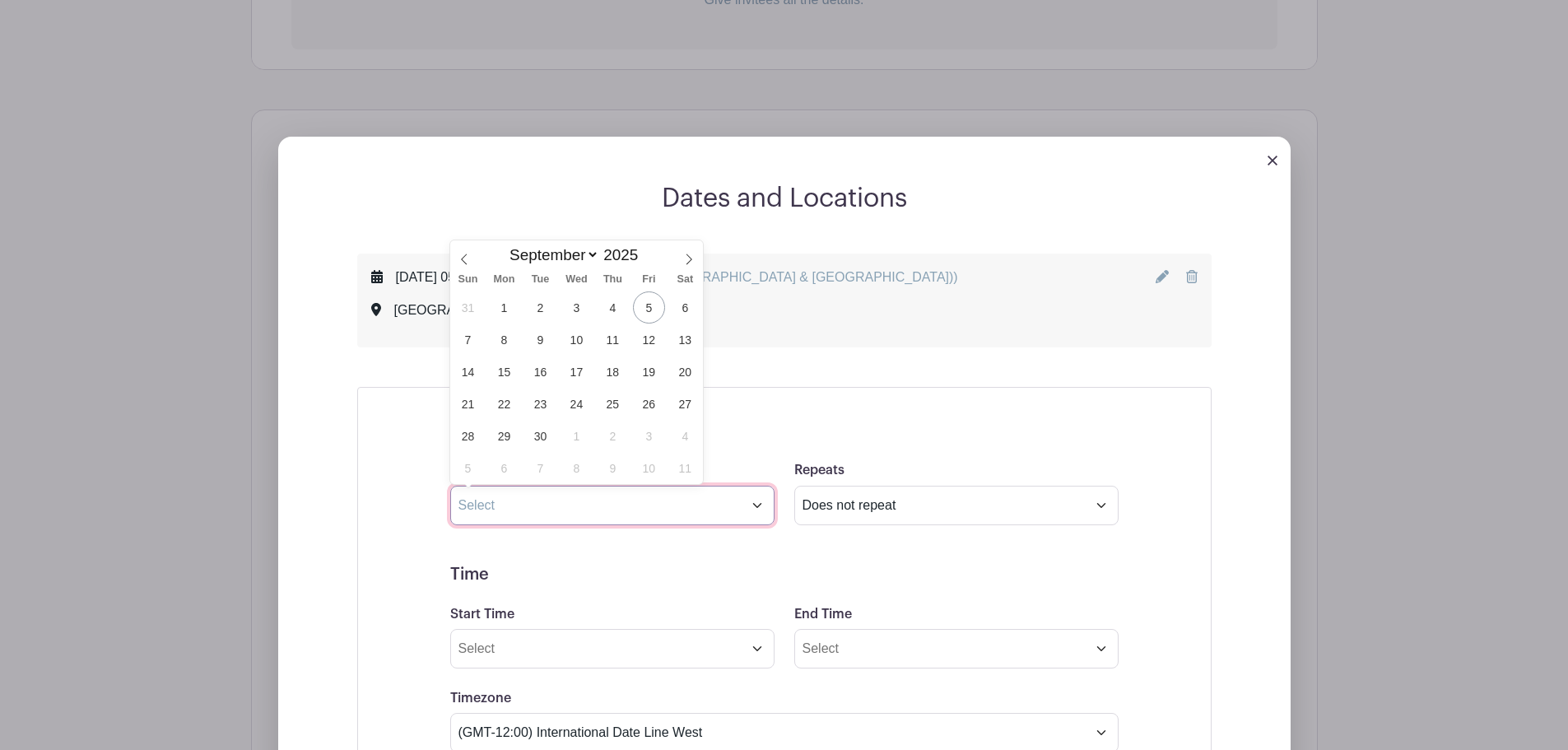
click at [479, 508] on input "text" at bounding box center [612, 505] width 325 height 40
click at [600, 404] on span "25" at bounding box center [612, 403] width 32 height 32
type input "Sep 25 2025"
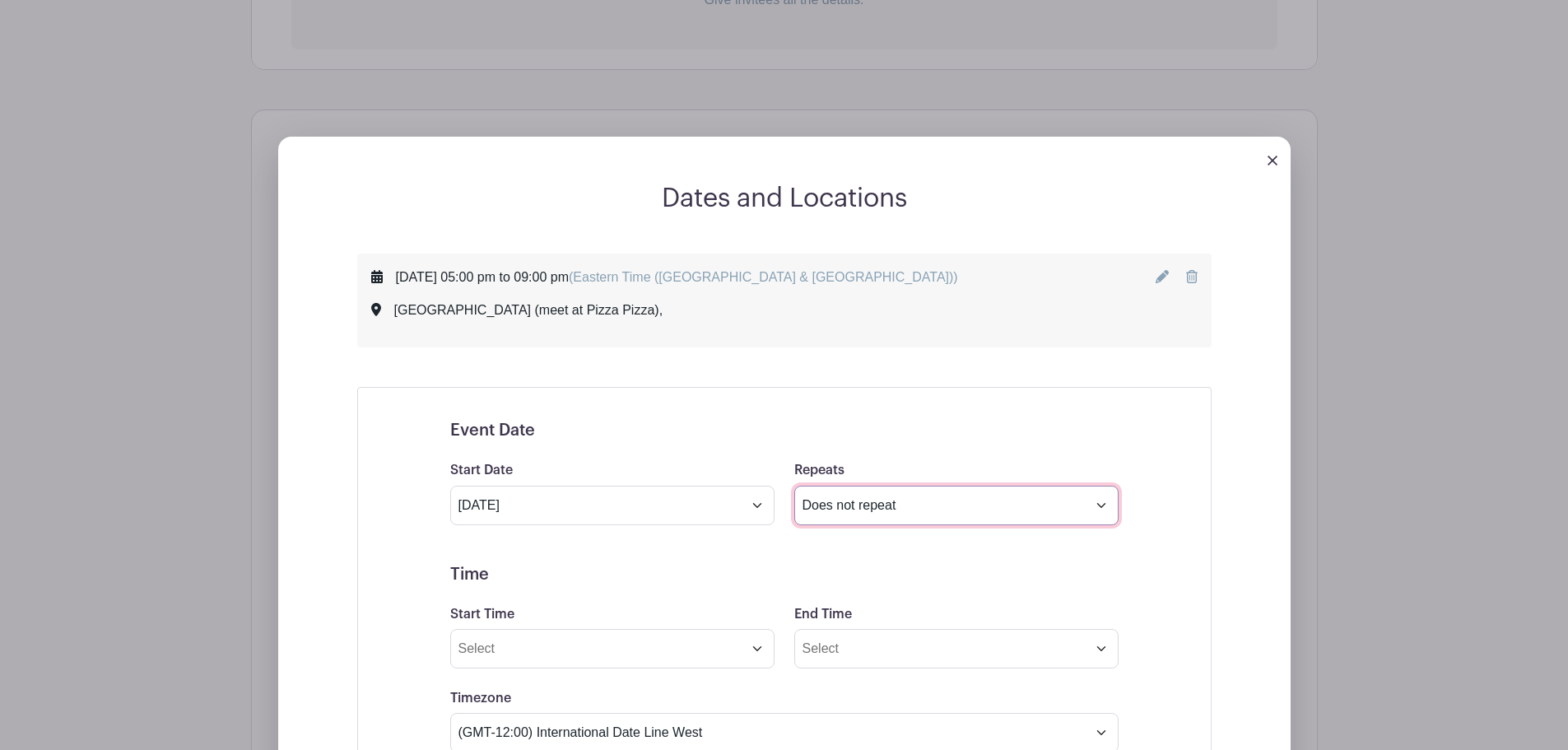
click at [827, 489] on select "Does not repeat Daily Weekly Monthly on day 25 Monthly on the fourth Thursday O…" at bounding box center [956, 505] width 325 height 40
click at [782, 426] on h5 "Event Date" at bounding box center [784, 430] width 669 height 19
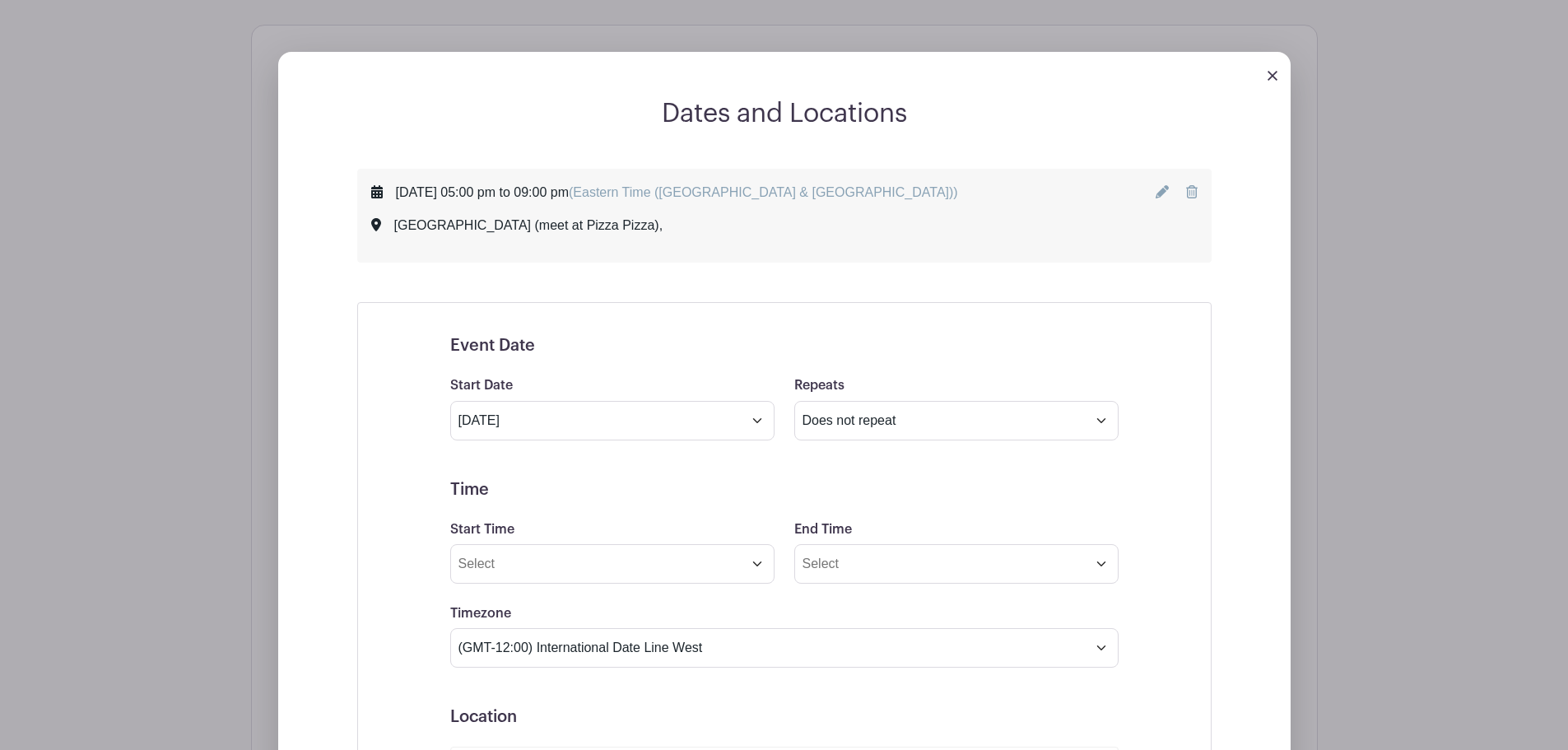
scroll to position [783, 0]
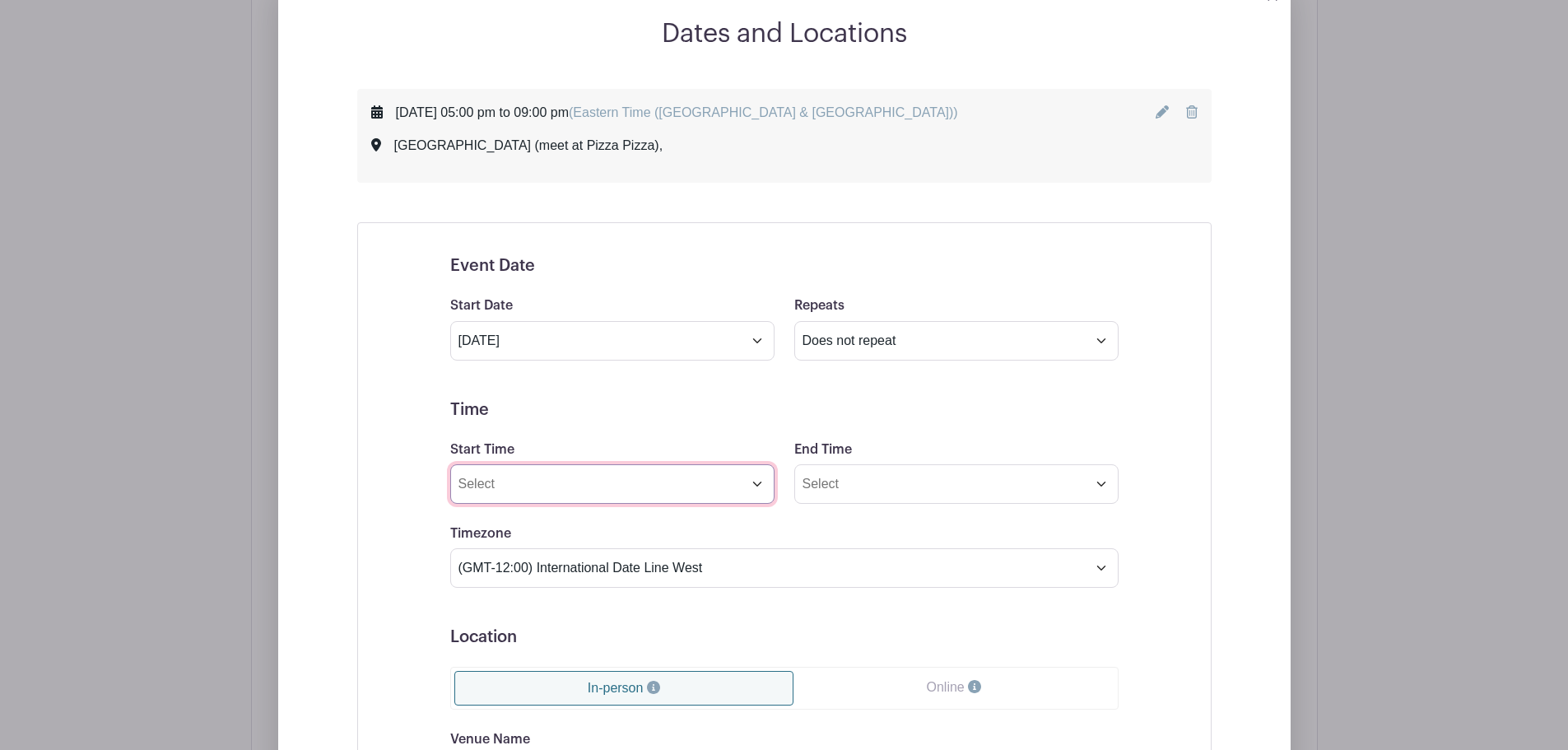
click at [629, 489] on input "Start Time" at bounding box center [612, 483] width 325 height 40
drag, startPoint x: 608, startPoint y: 492, endPoint x: 444, endPoint y: 494, distance: 164.0
click at [444, 494] on div "Start Time 1:44 PM" at bounding box center [612, 471] width 344 height 65
type input "05:00 PM"
type input "09:00 PM"
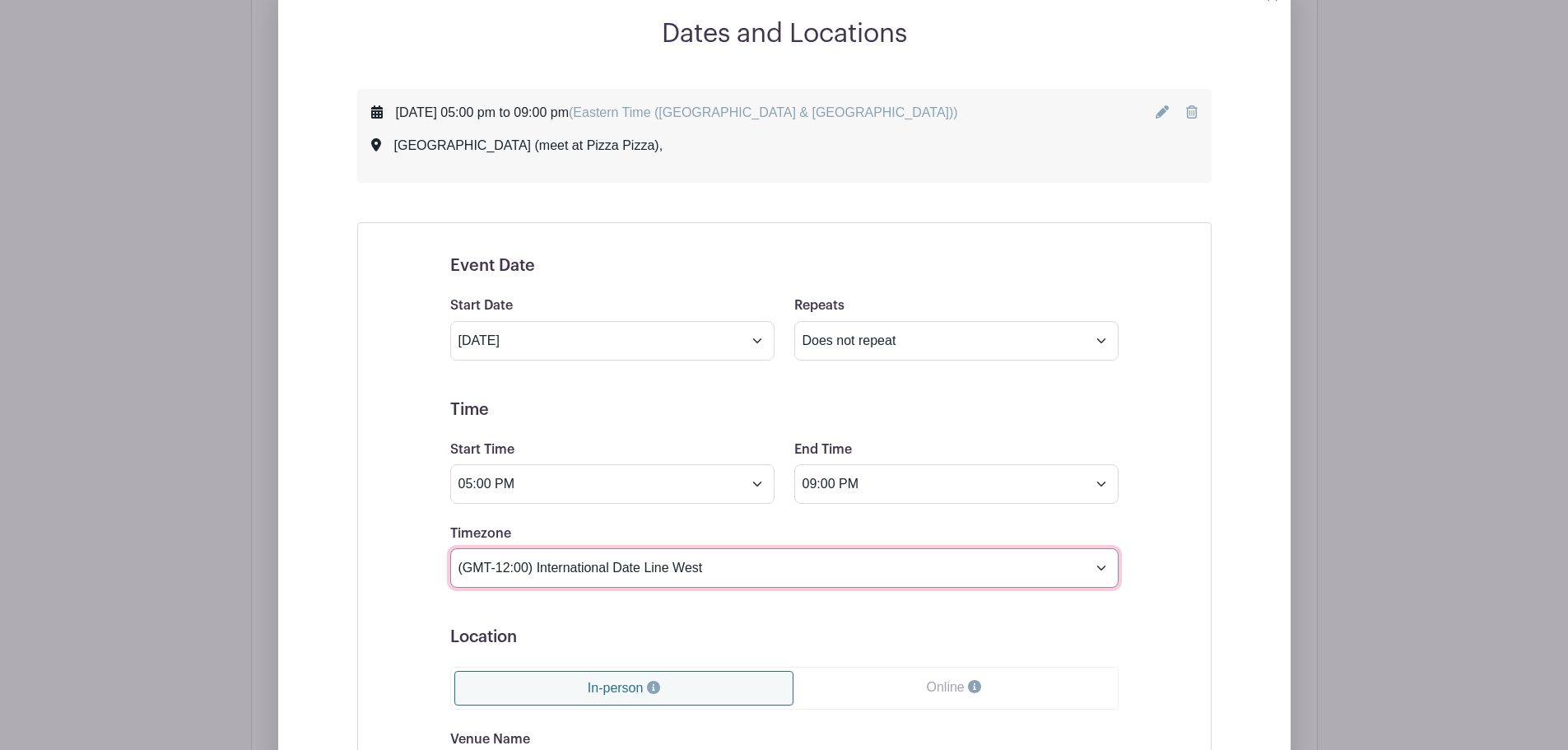
scroll to position [865, 0]
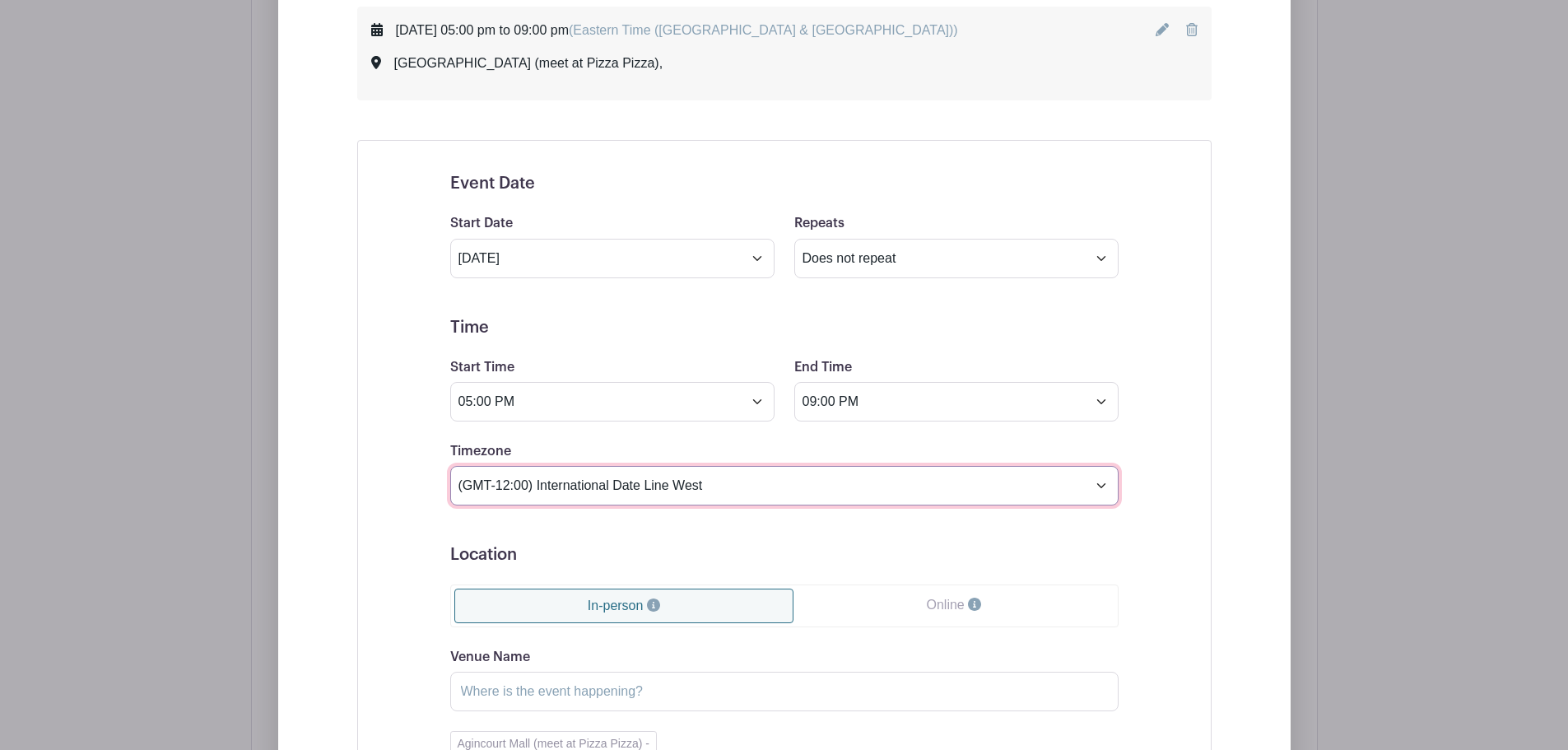
click at [694, 491] on select "(GMT-12:00) International Date Line West (GMT-11:00) American Samoa (GMT-11:00)…" at bounding box center [784, 485] width 669 height 40
click at [684, 497] on select "(GMT-12:00) International Date Line West (GMT-11:00) American Samoa (GMT-11:00)…" at bounding box center [784, 485] width 669 height 40
select select "Eastern Time (US & Canada)"
click at [450, 466] on select "(GMT-12:00) International Date Line West (GMT-11:00) American Samoa (GMT-11:00)…" at bounding box center [784, 485] width 669 height 40
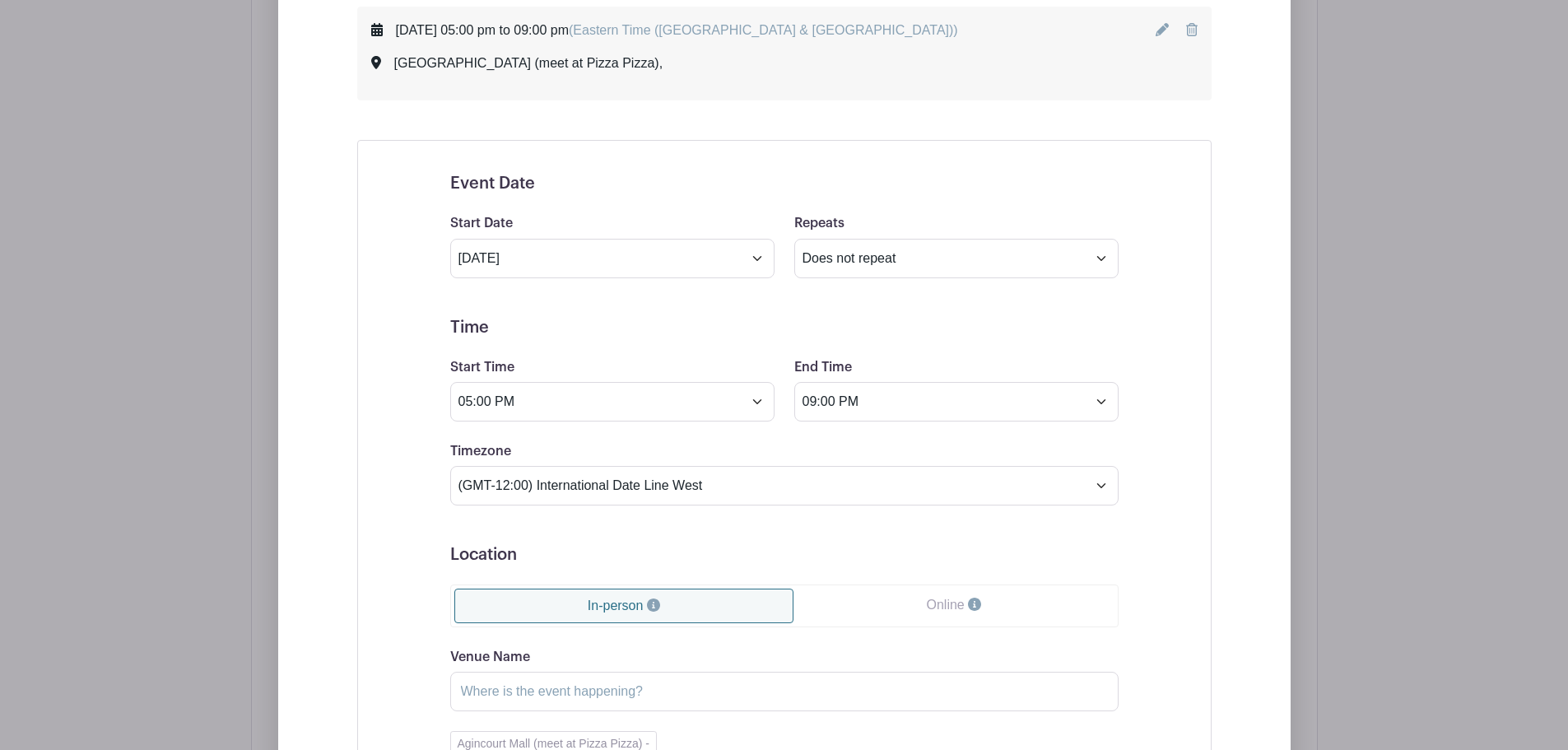
click at [417, 528] on div "Event Date Start Date Sep 25 2025 Repeats Does not repeat Daily Weekly Monthly …" at bounding box center [784, 566] width 747 height 826
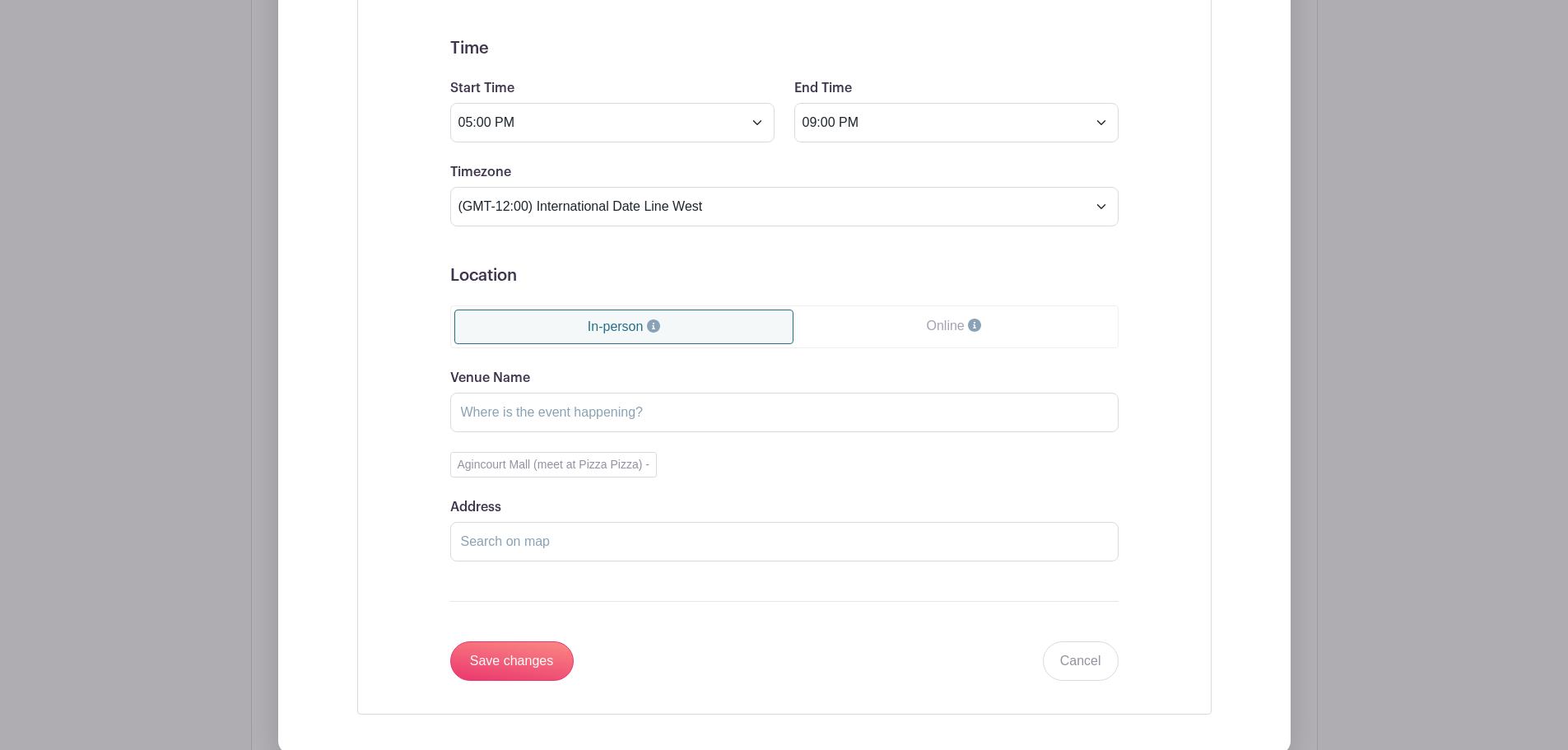
scroll to position [1195, 0]
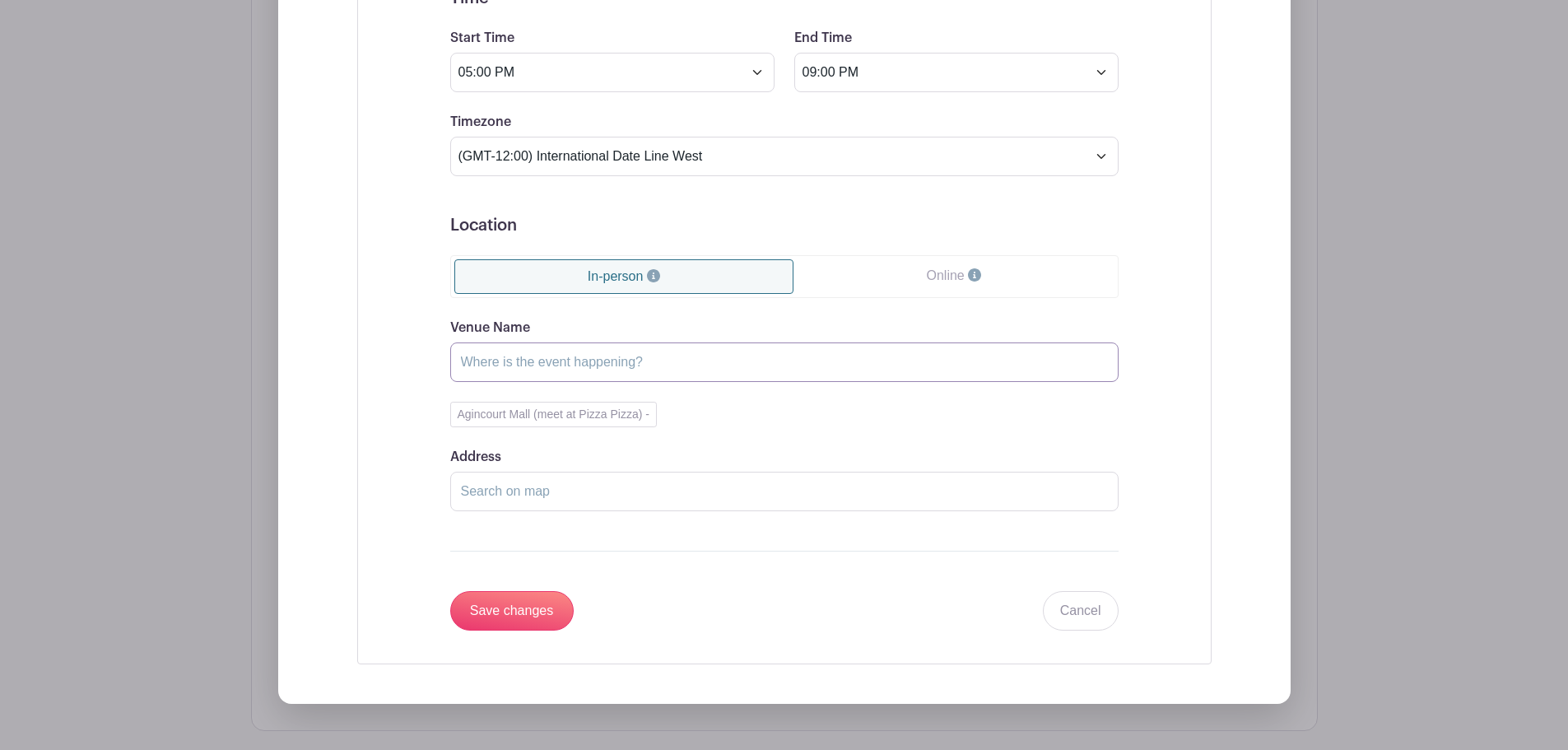
click at [594, 363] on input "Venue Name" at bounding box center [784, 362] width 669 height 40
type input "Brimley/Huntingwood (meet at Dollarama)"
click at [541, 609] on input "Save changes" at bounding box center [512, 611] width 124 height 40
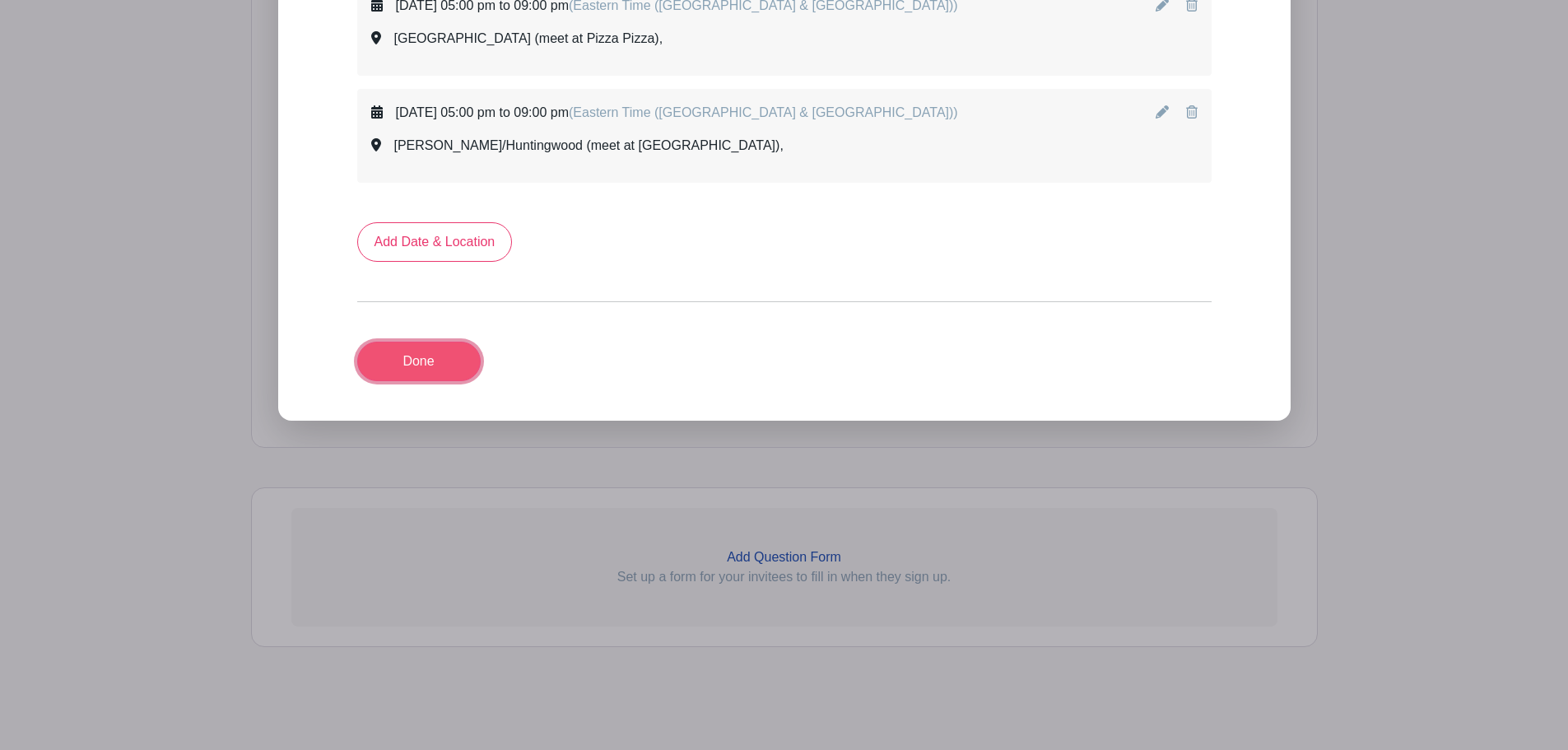
click at [436, 380] on link "Done" at bounding box center [419, 361] width 124 height 40
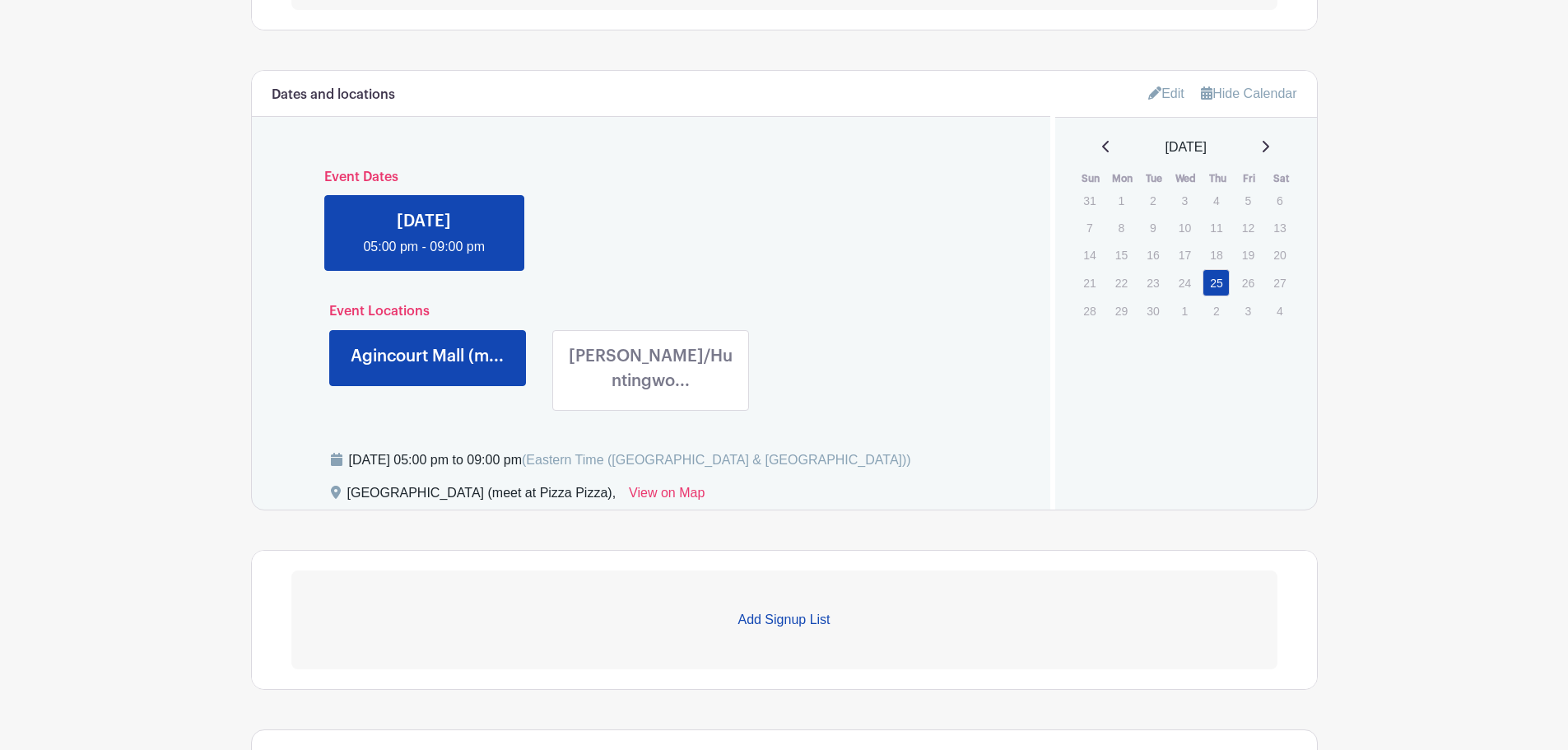
scroll to position [628, 0]
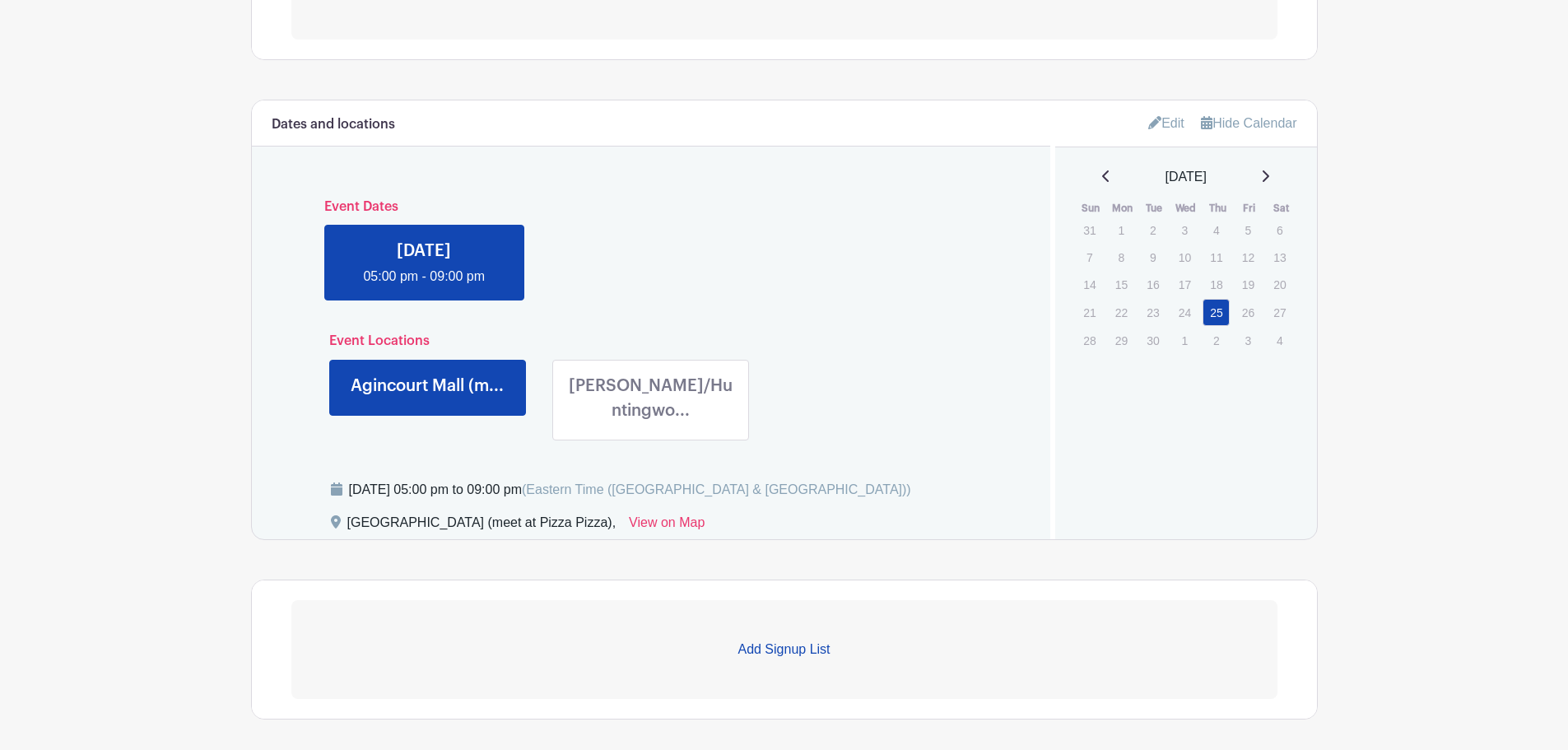
click at [1155, 124] on link "Edit" at bounding box center [1166, 123] width 36 height 27
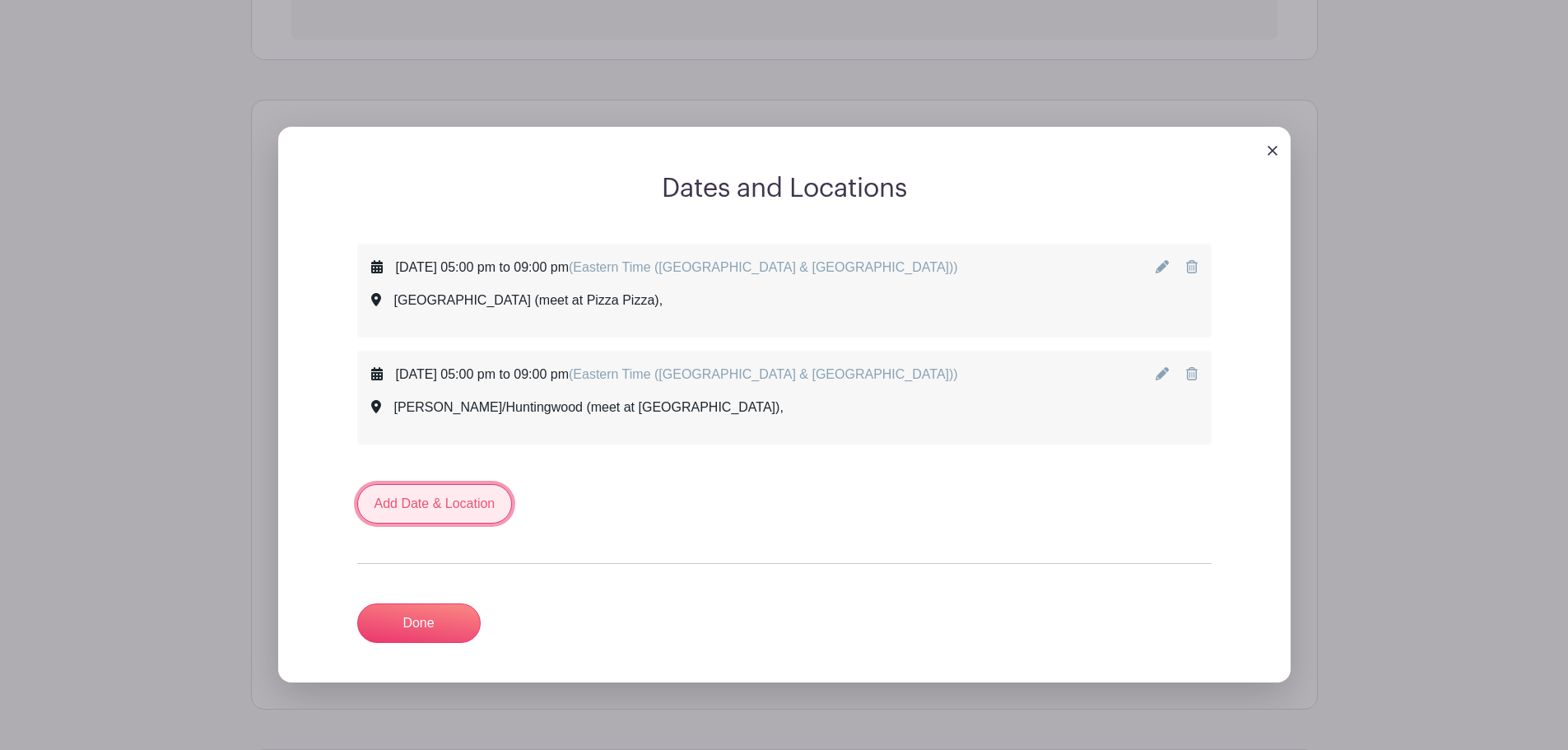
click at [429, 509] on link "Add Date & Location" at bounding box center [434, 504] width 156 height 40
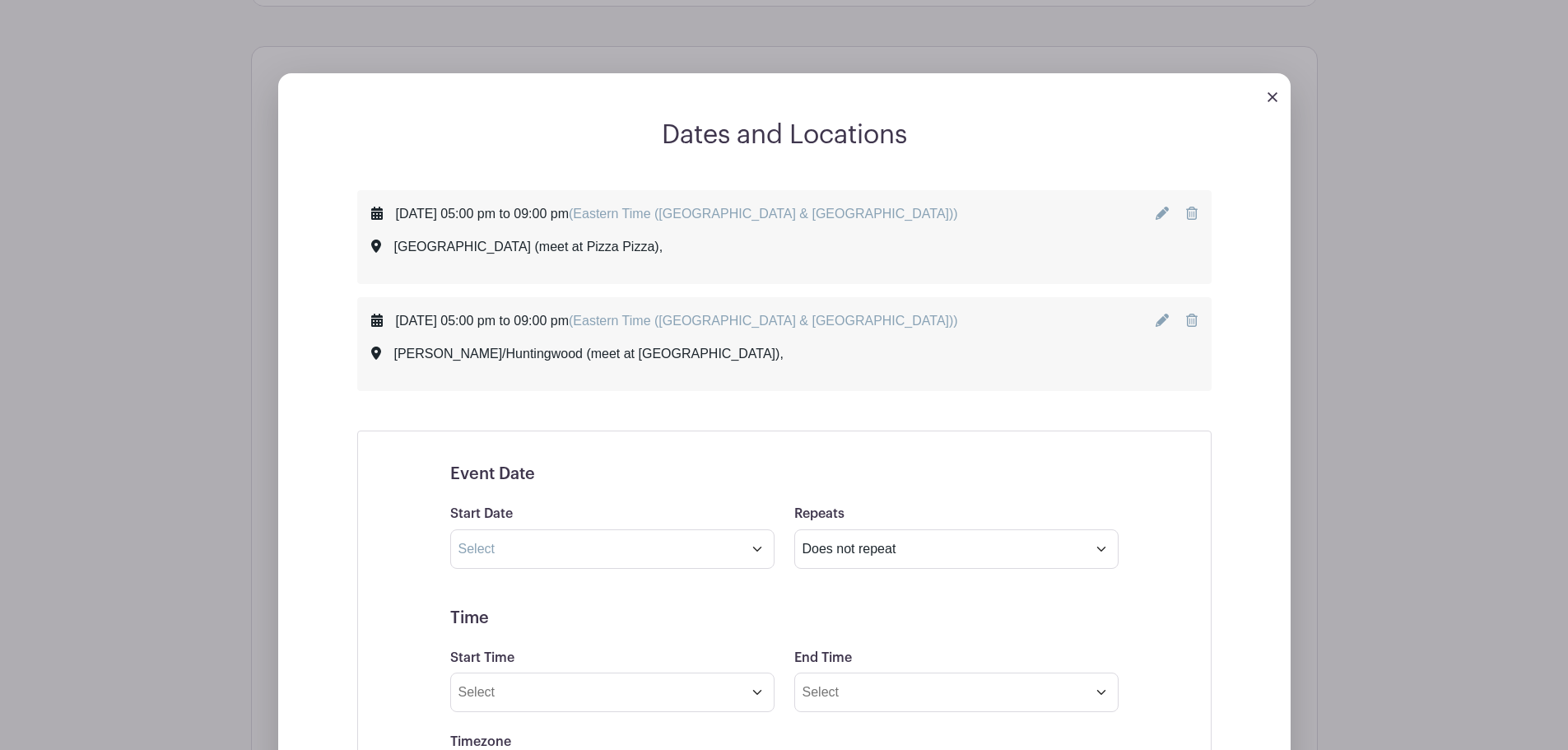
scroll to position [710, 0]
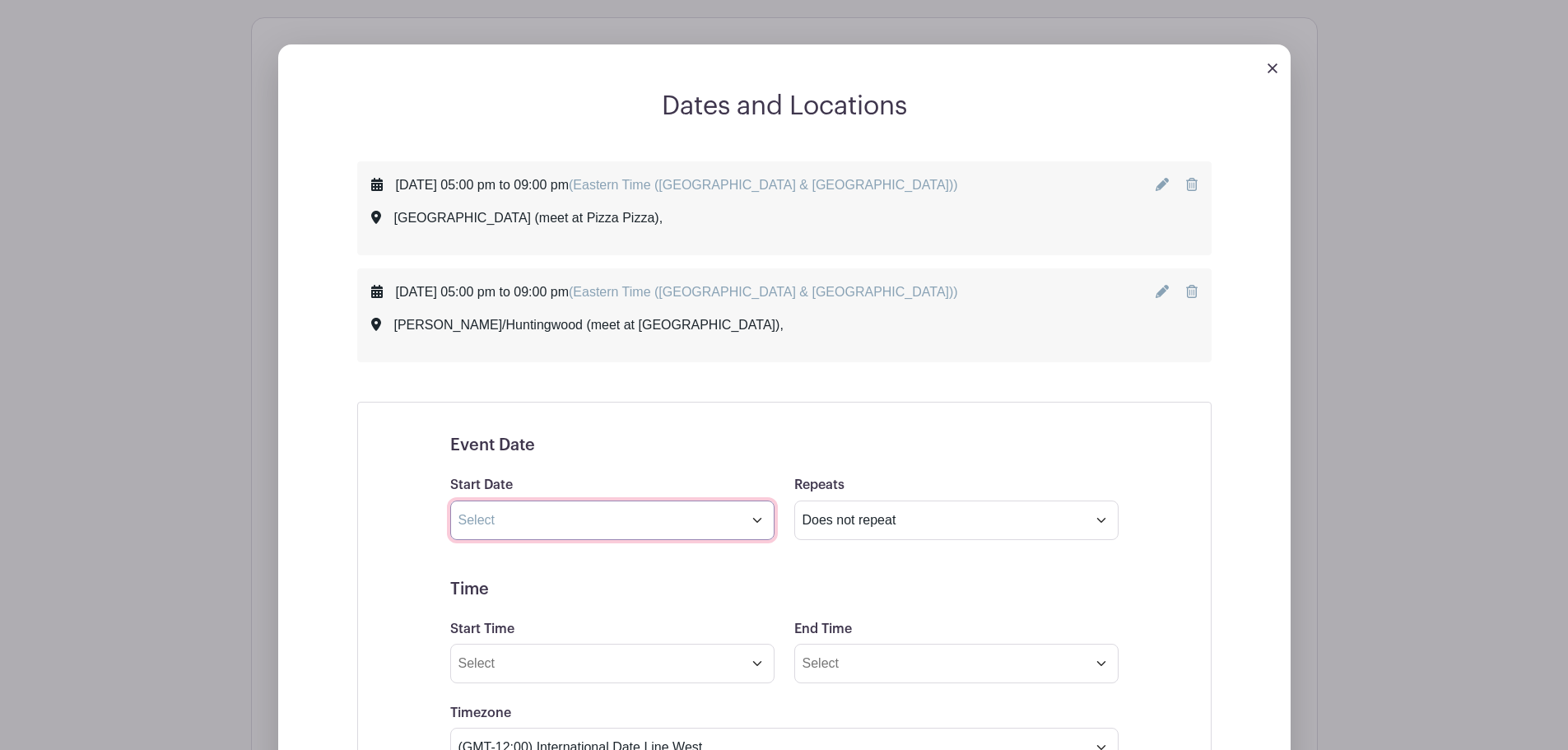
click at [574, 509] on input "text" at bounding box center [612, 520] width 325 height 40
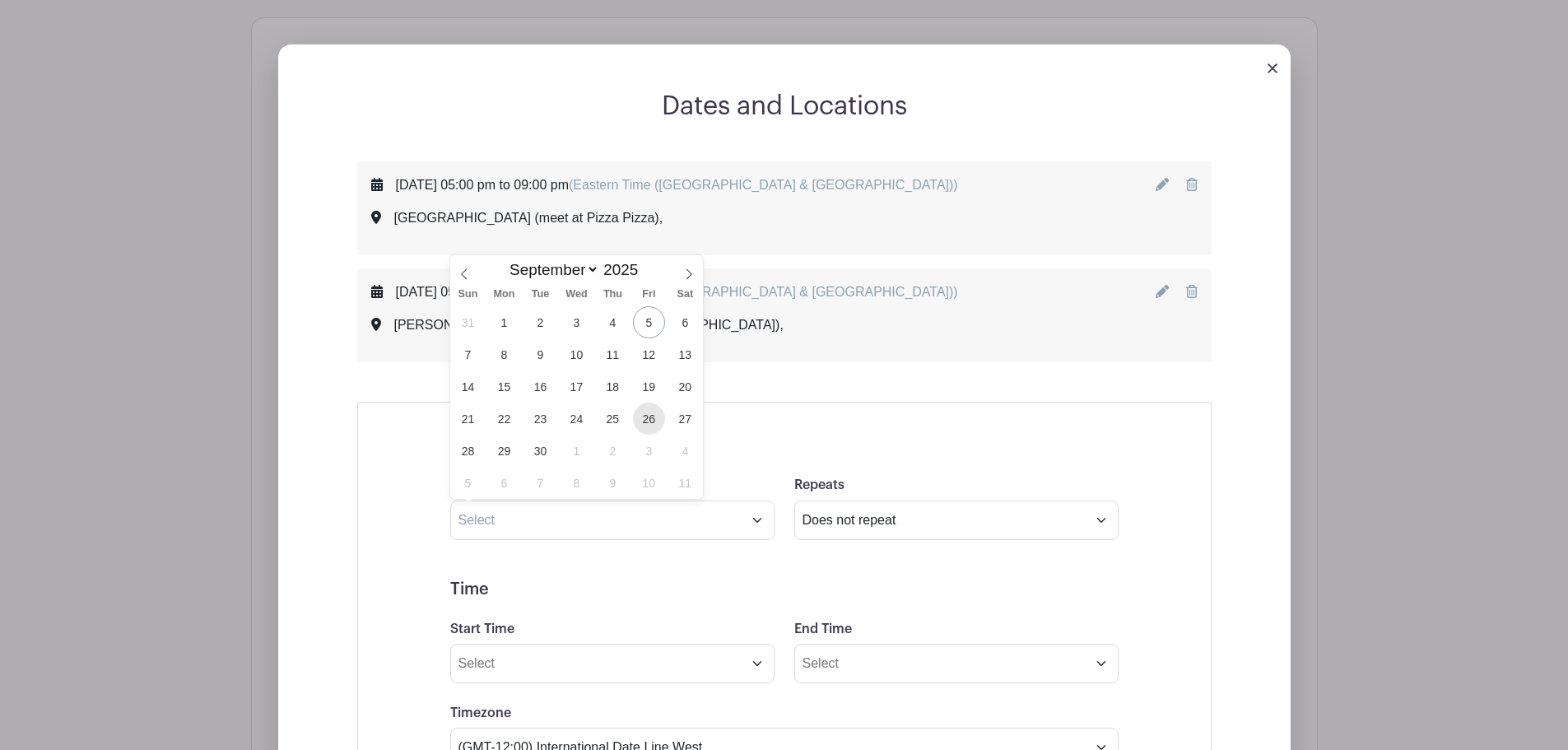
click at [648, 410] on span "26" at bounding box center [648, 418] width 32 height 32
type input "Sep 26 2025"
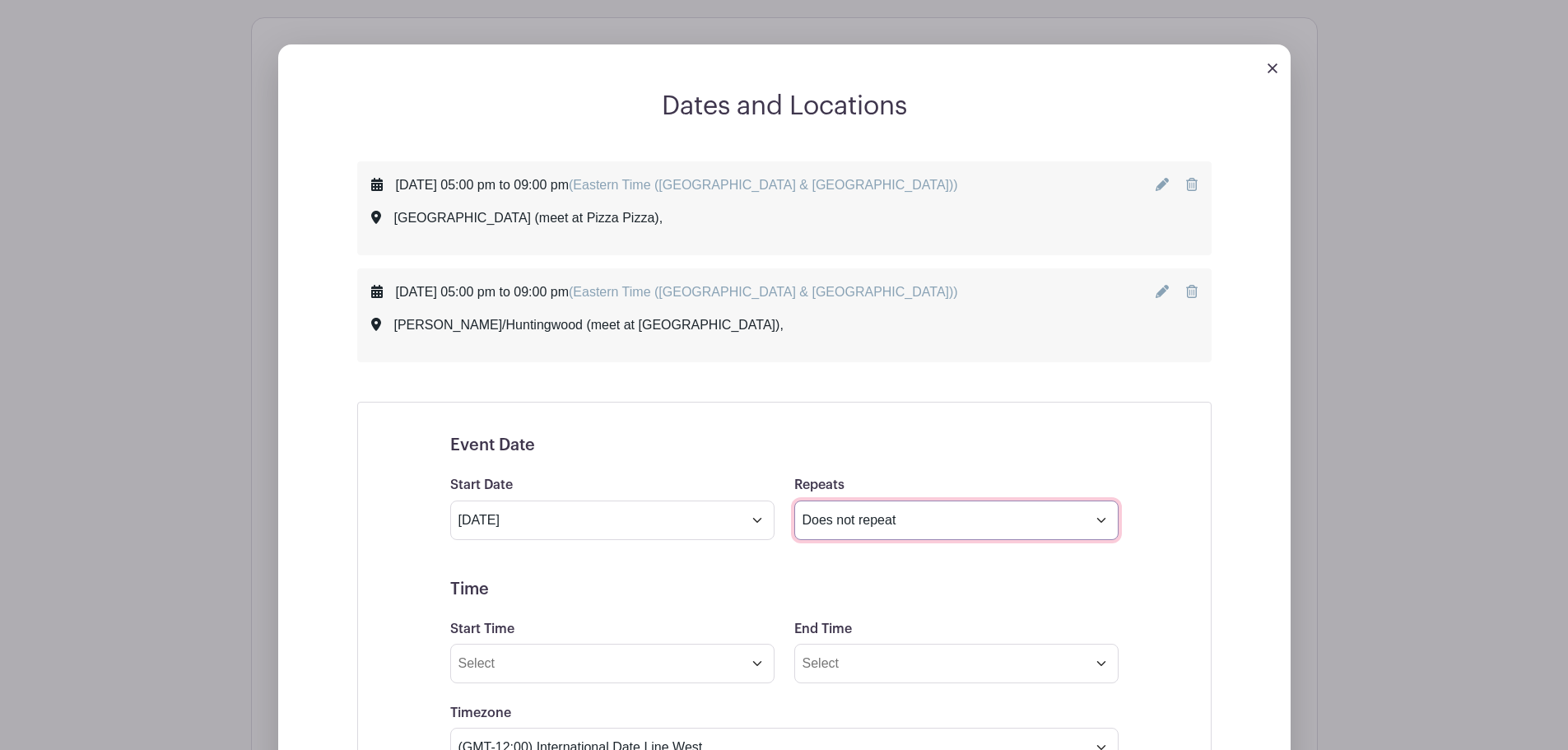
click at [837, 521] on select "Does not repeat Daily Weekly Monthly on day 26 Monthly on the fourth Friday Oth…" at bounding box center [956, 520] width 325 height 40
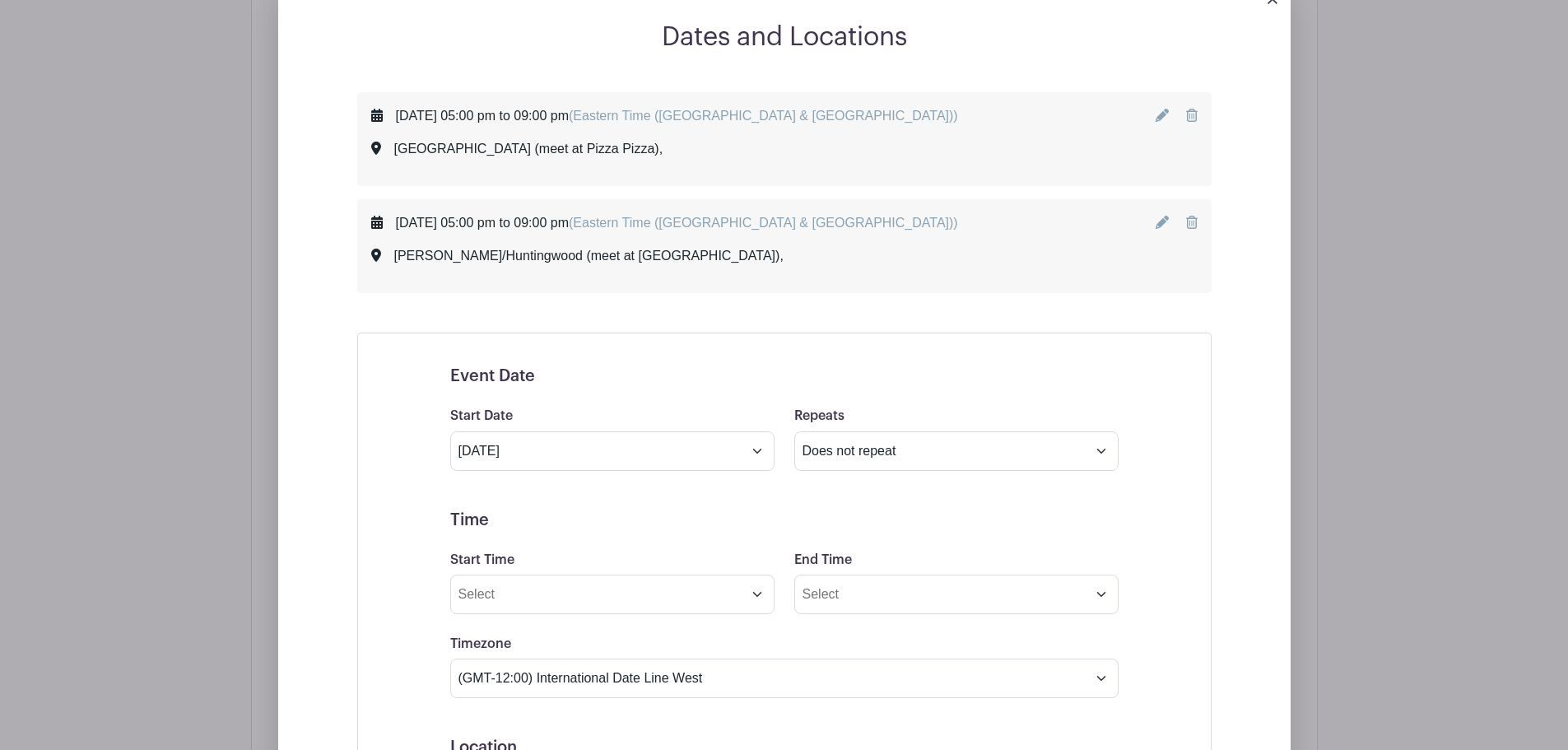
scroll to position [875, 0]
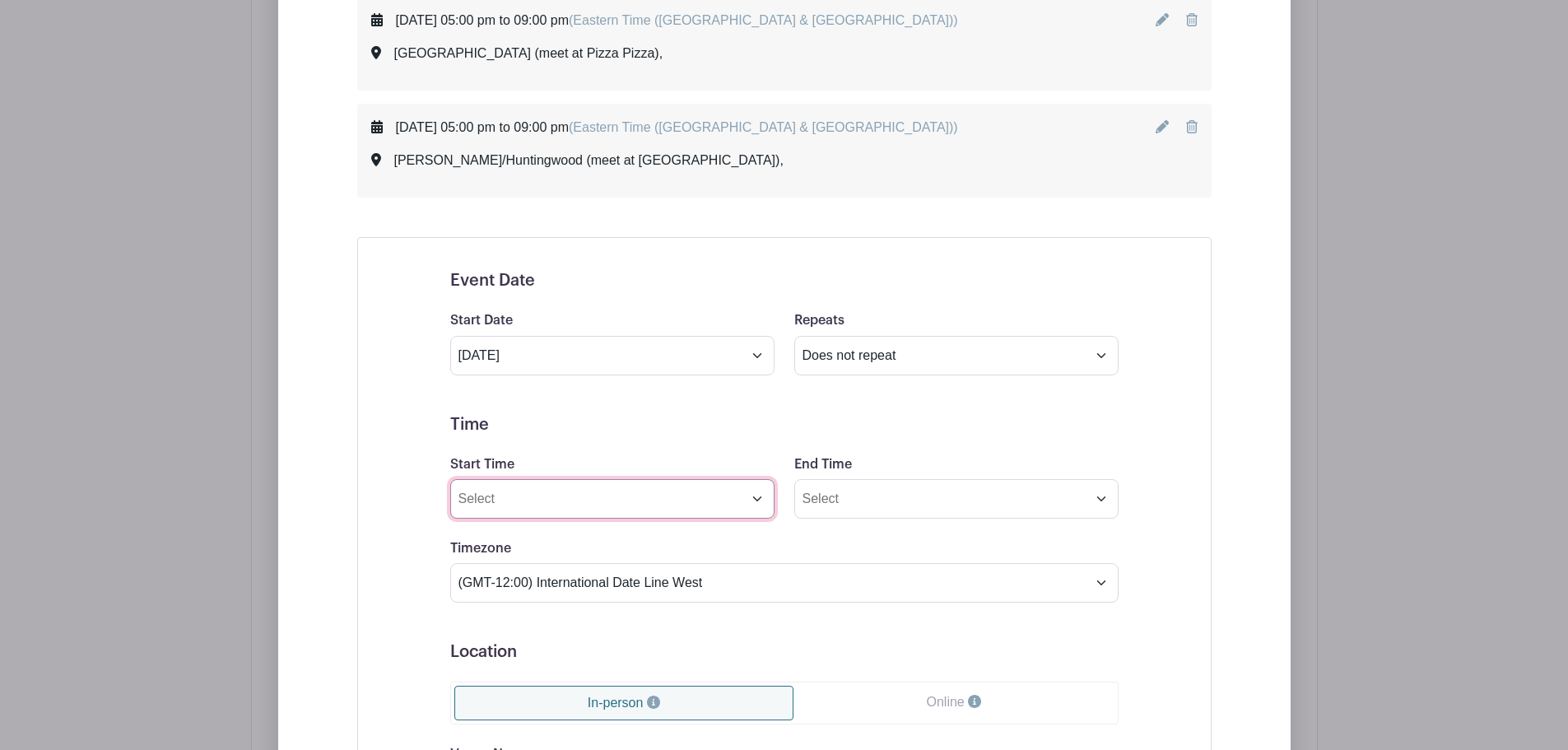
click at [531, 500] on input "Start Time" at bounding box center [612, 498] width 325 height 40
drag, startPoint x: 531, startPoint y: 500, endPoint x: 434, endPoint y: 500, distance: 97.0
click at [434, 500] on div "Event Date Start Date Sep 26 2025 Repeats Does not repeat Daily Weekly Monthly …" at bounding box center [784, 663] width 747 height 826
click at [493, 502] on input "6:42 PM" at bounding box center [612, 498] width 325 height 40
type input "09:00AM"
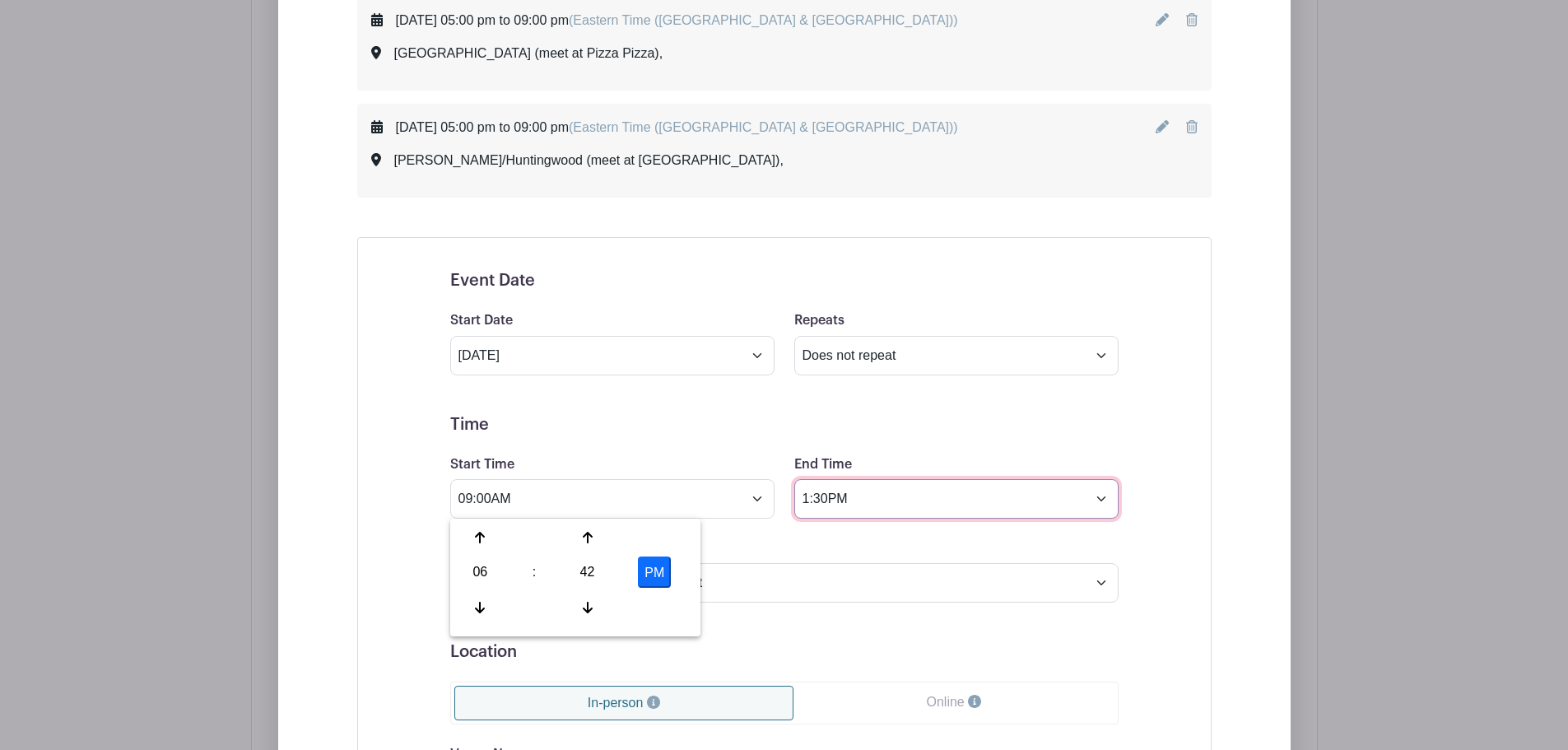
type input "1:30PM"
click at [921, 592] on select "(GMT-12:00) International Date Line West (GMT-11:00) American Samoa (GMT-11:00)…" at bounding box center [784, 582] width 669 height 40
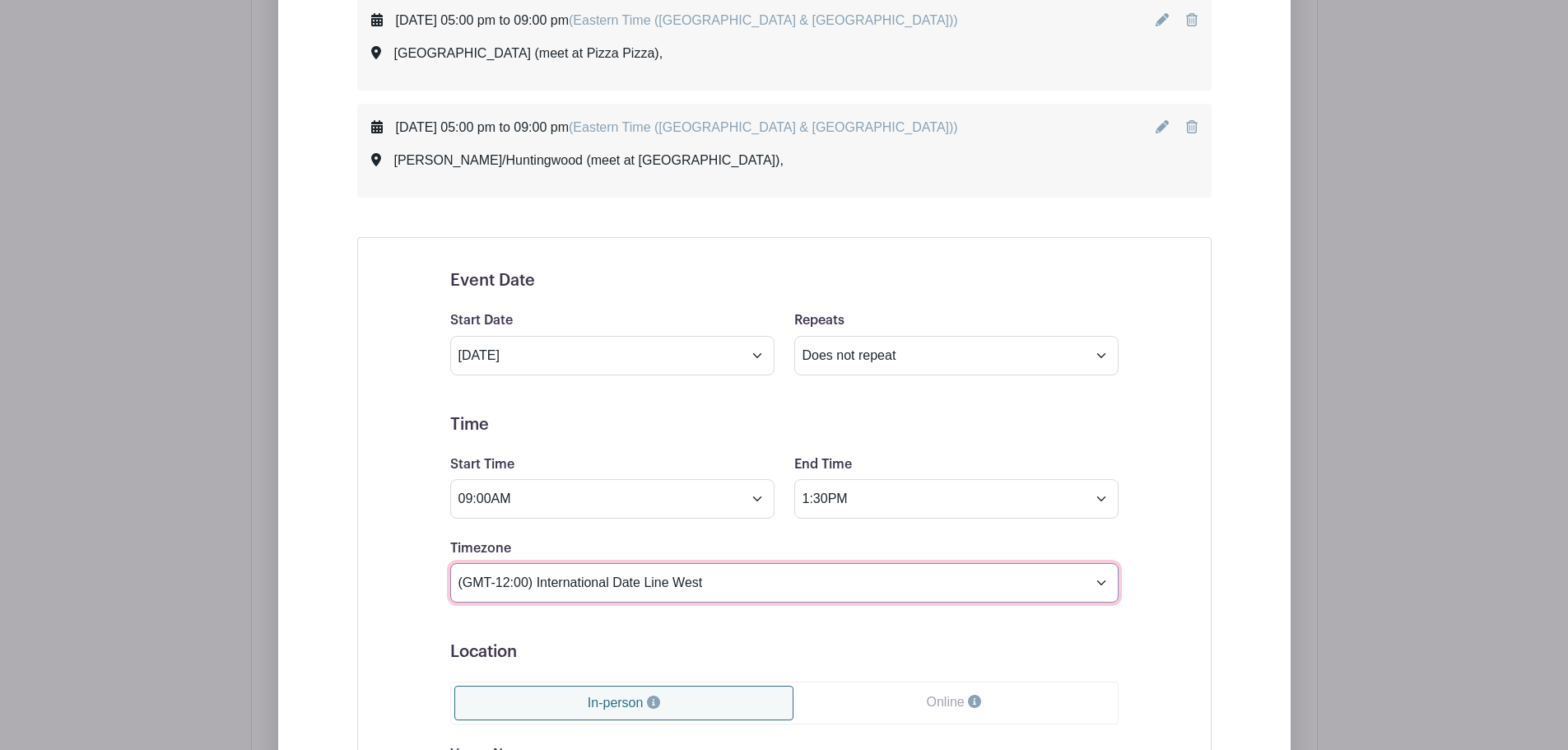
select select "Eastern Time (US & Canada)"
click at [450, 563] on select "(GMT-12:00) International Date Line West (GMT-11:00) American Samoa (GMT-11:00)…" at bounding box center [784, 582] width 669 height 40
click at [406, 607] on div "Event Date Start Date Sep 26 2025 Repeats Does not repeat Daily Weekly Monthly …" at bounding box center [784, 663] width 854 height 853
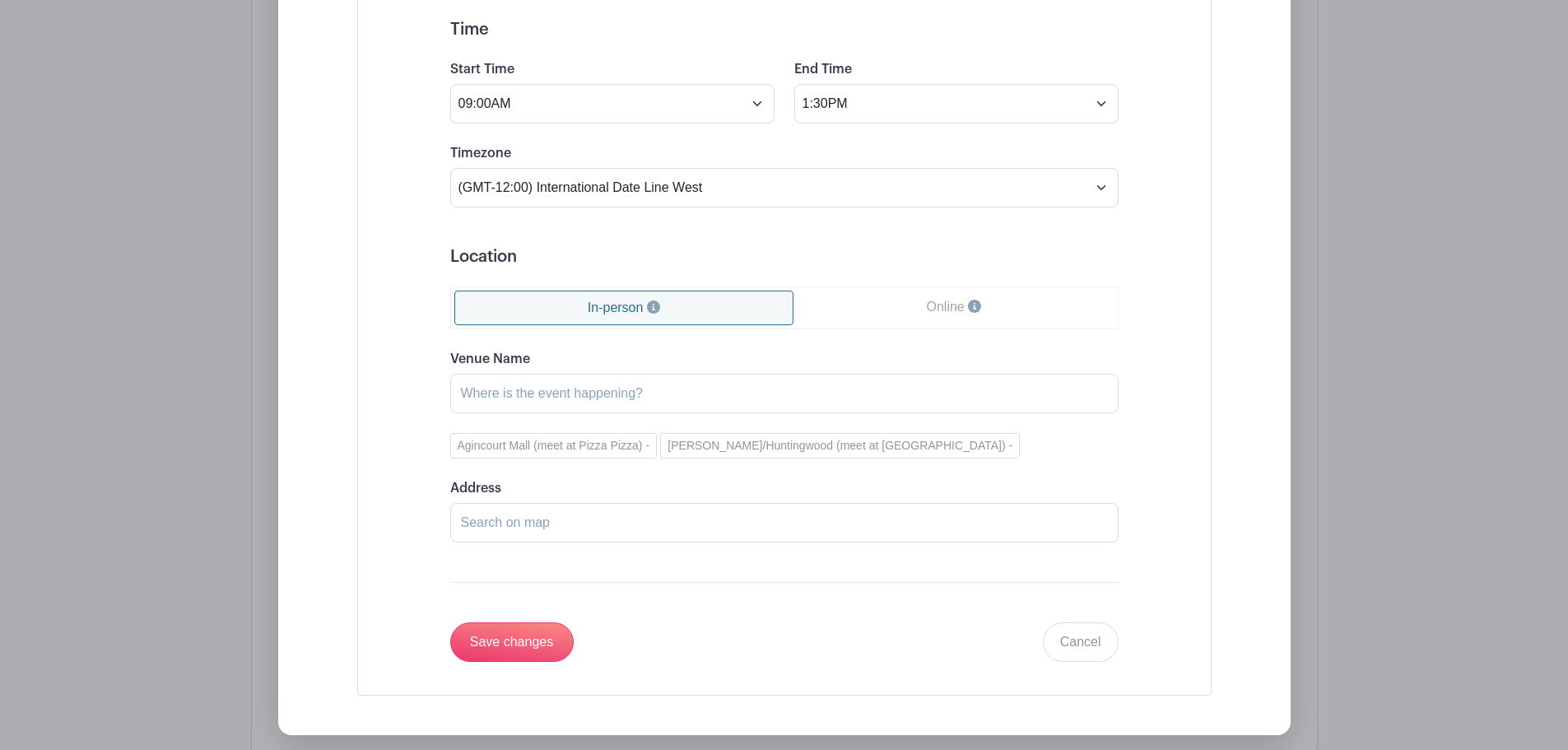
scroll to position [1287, 0]
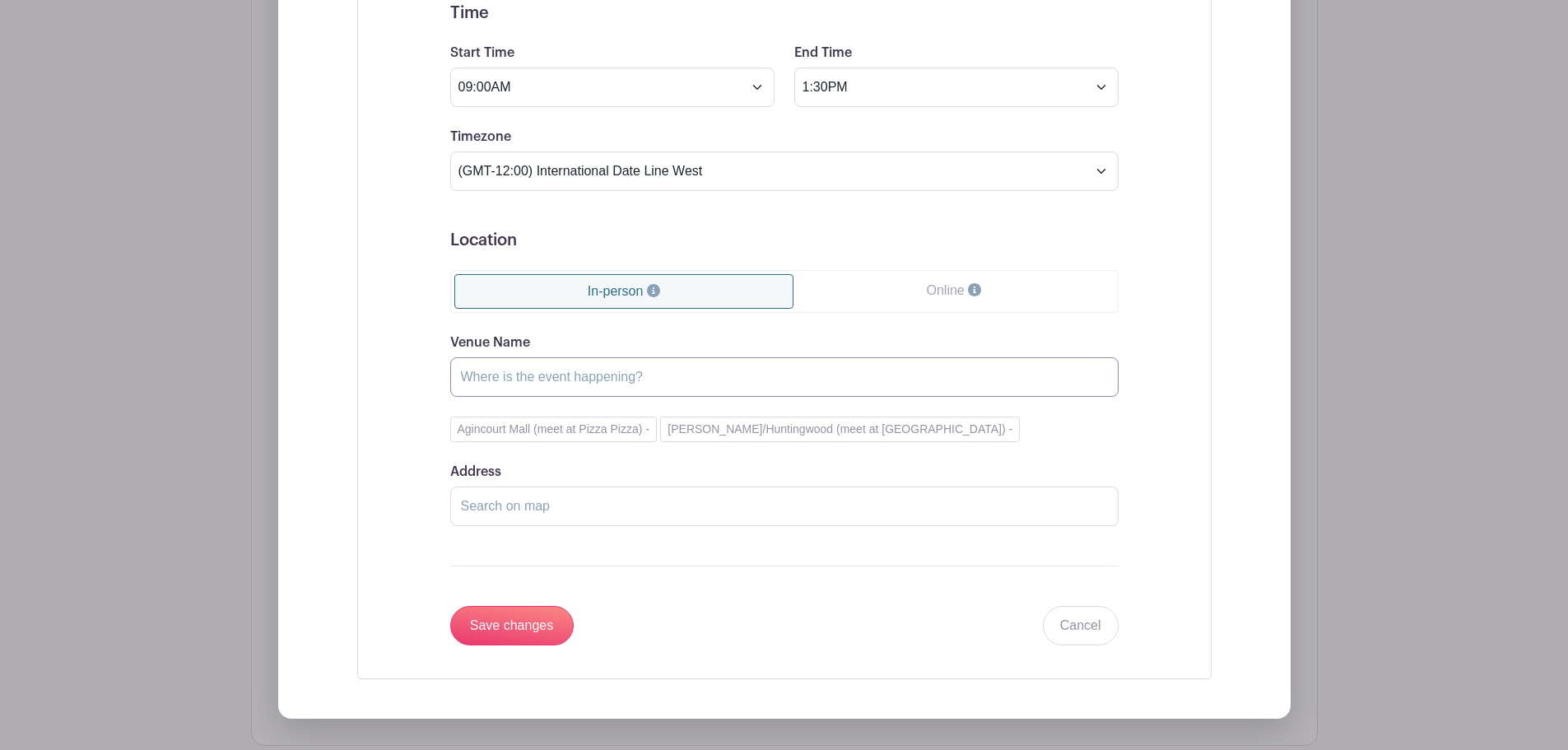
click at [540, 381] on input "Venue Name" at bounding box center [784, 376] width 669 height 40
click at [519, 382] on input "Agincourt (meet at Pizza Pizza)" at bounding box center [784, 376] width 669 height 40
type input "Agincourt mall (meet at Pizza Pizza)"
click at [551, 625] on input "Save changes" at bounding box center [512, 625] width 124 height 40
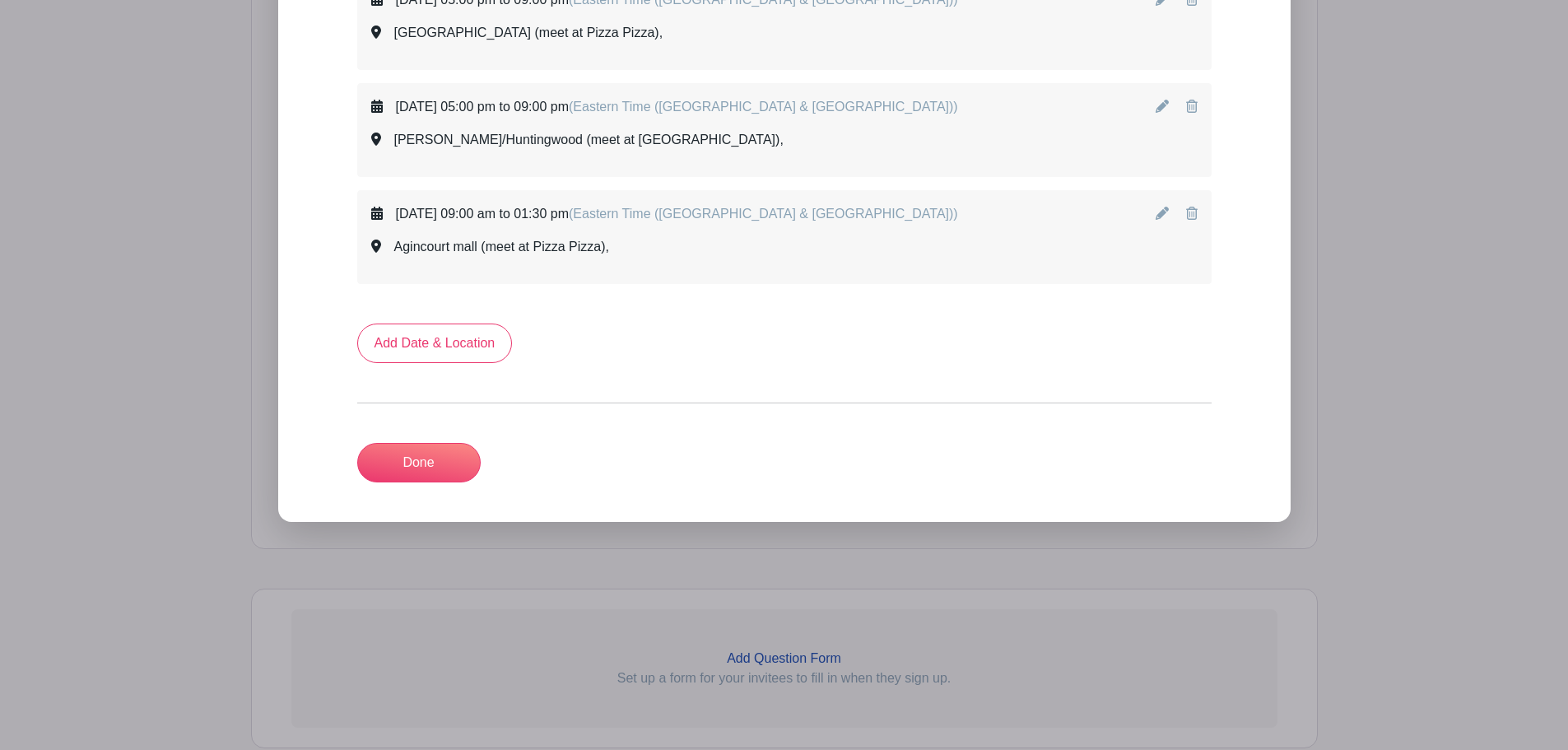
scroll to position [750, 0]
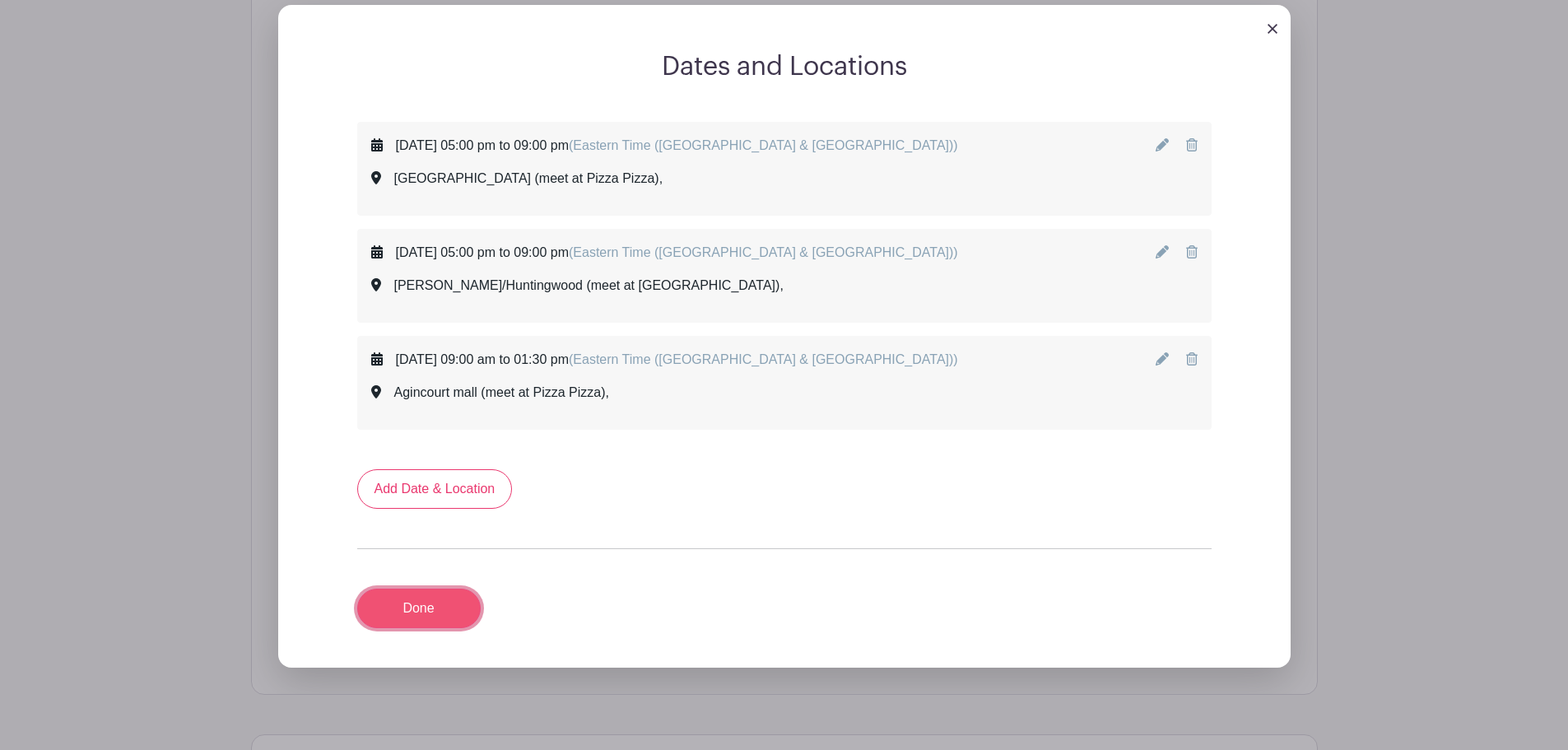
click at [439, 605] on link "Done" at bounding box center [419, 608] width 124 height 40
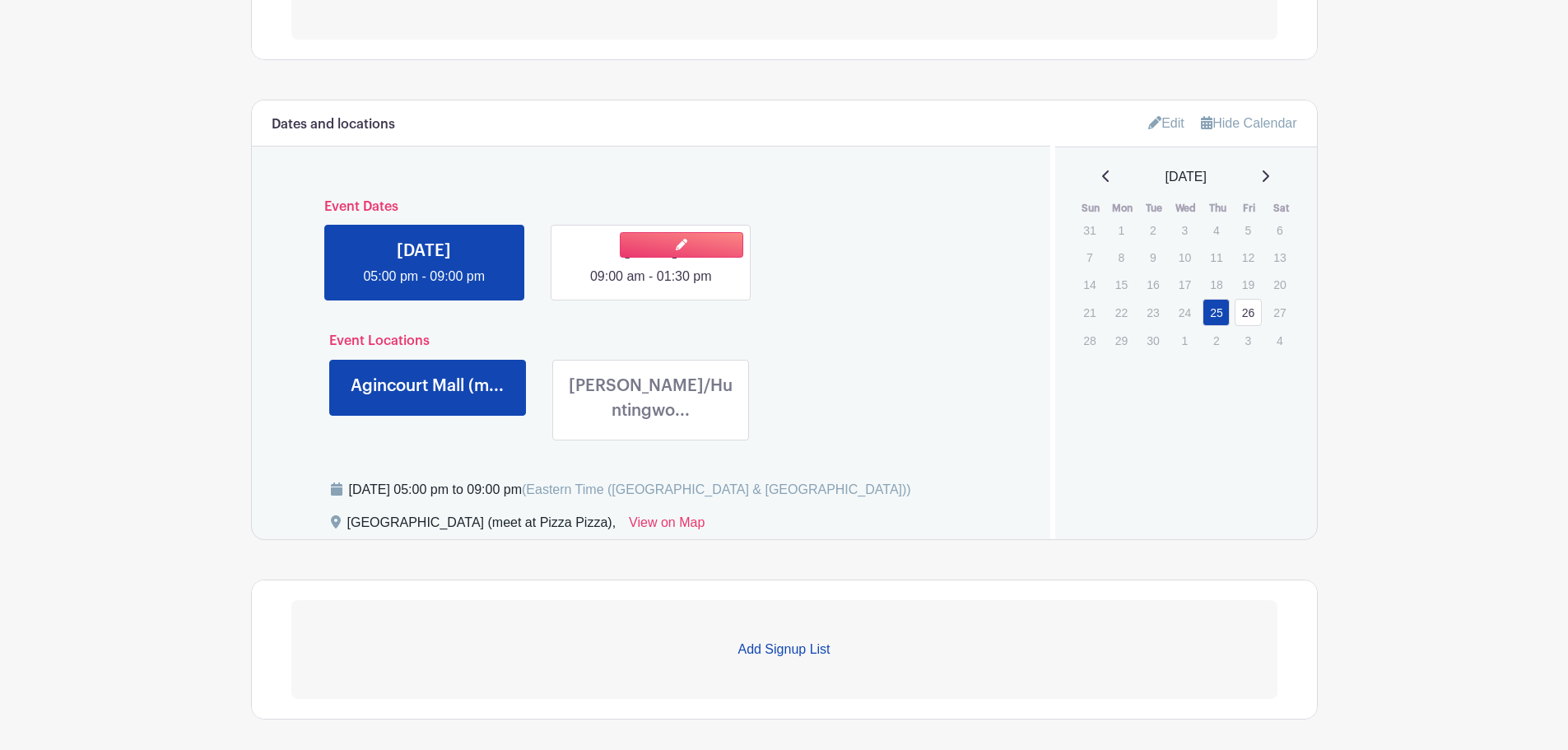
click at [651, 287] on link at bounding box center [651, 287] width 0 height 0
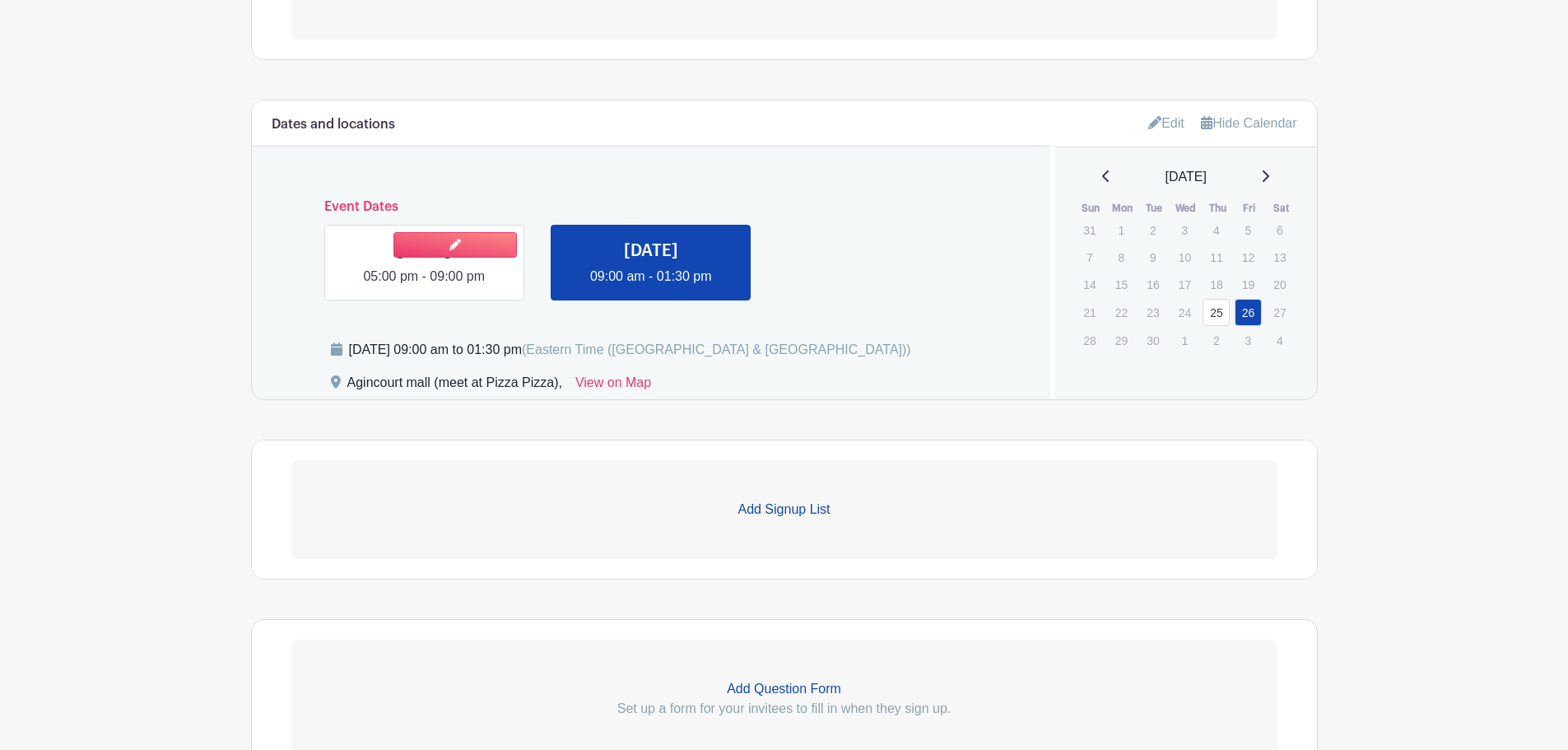
click at [424, 287] on link at bounding box center [424, 287] width 0 height 0
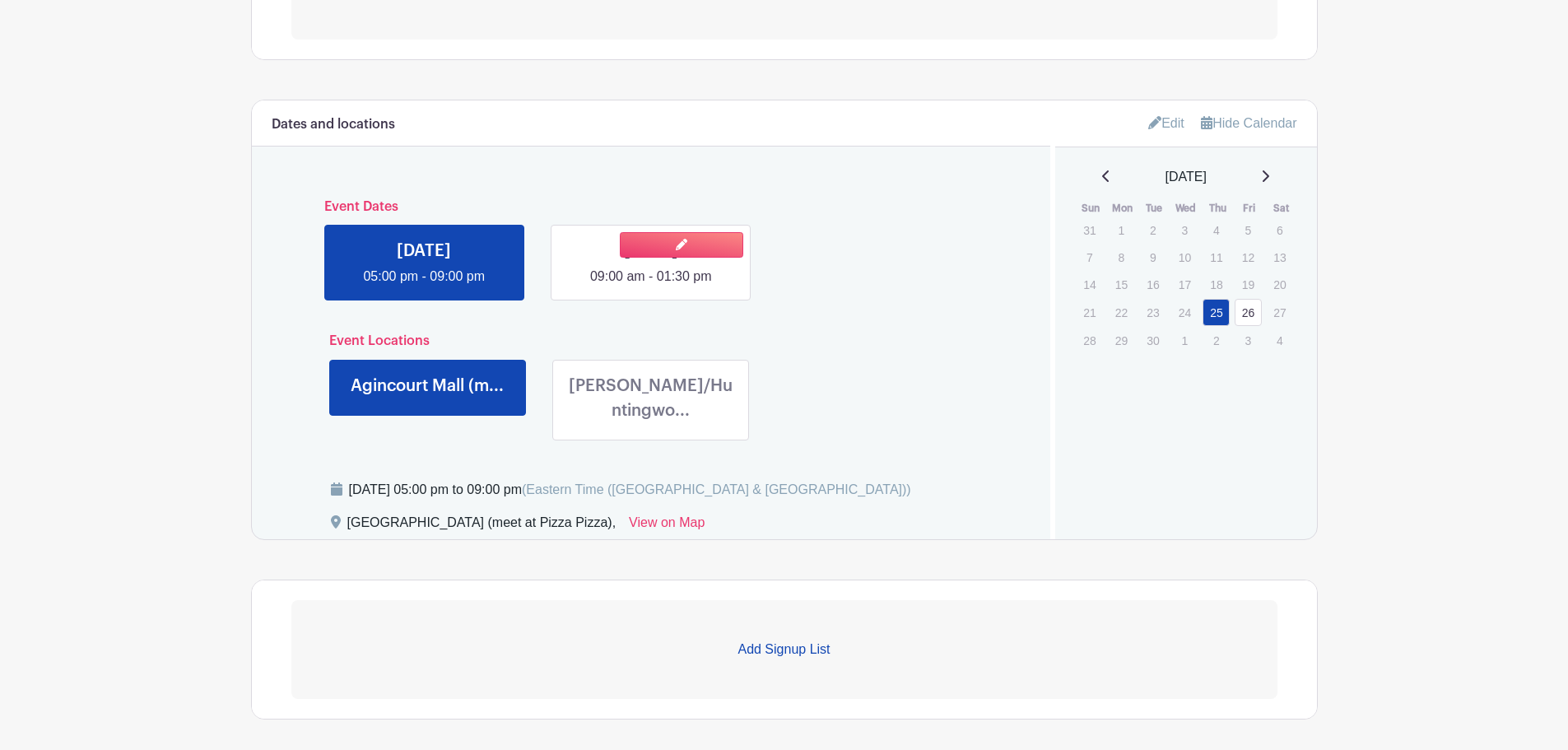
click at [651, 287] on link at bounding box center [651, 287] width 0 height 0
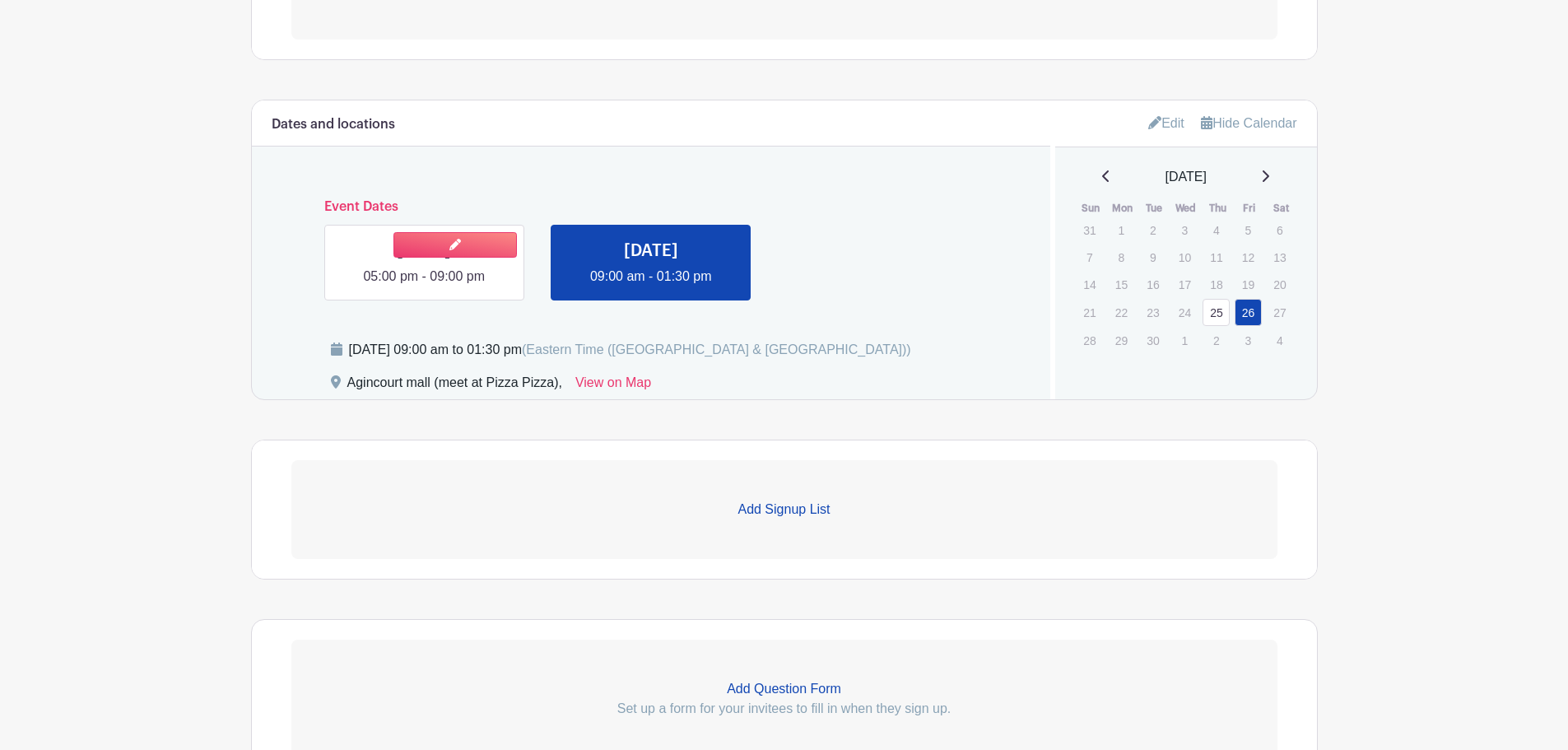
click at [424, 287] on link at bounding box center [424, 287] width 0 height 0
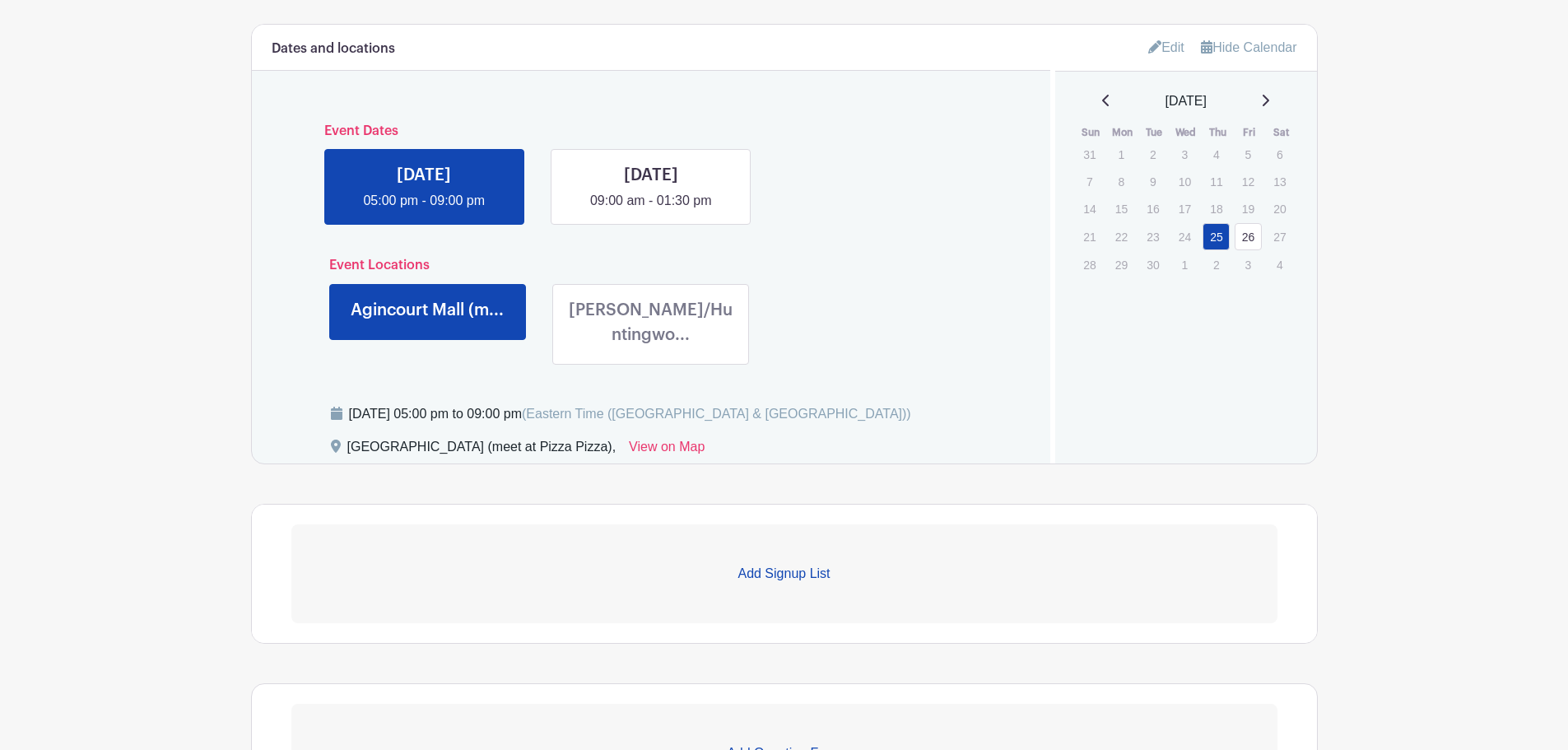
scroll to position [875, 0]
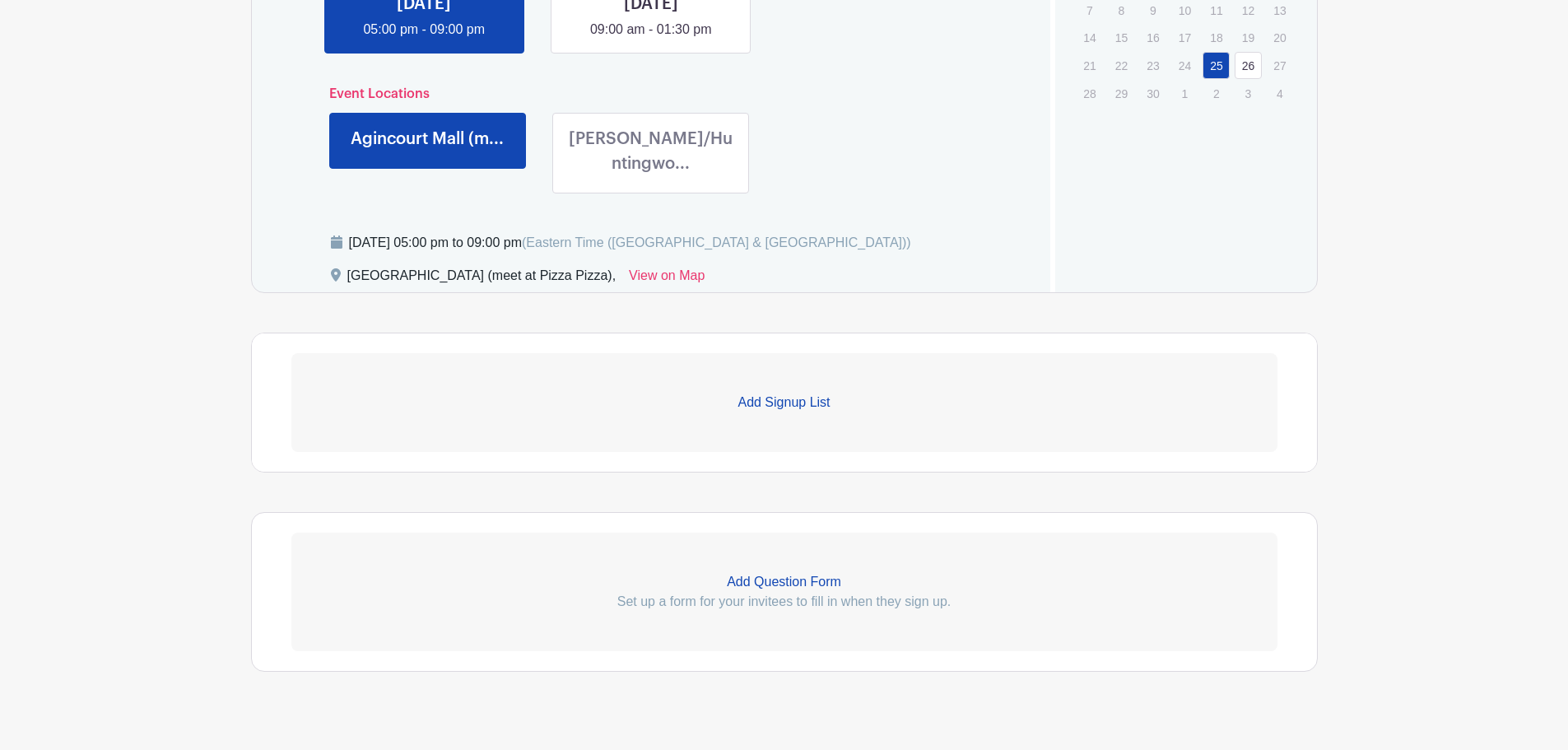
click at [825, 572] on p "Add Question Form" at bounding box center [784, 581] width 986 height 19
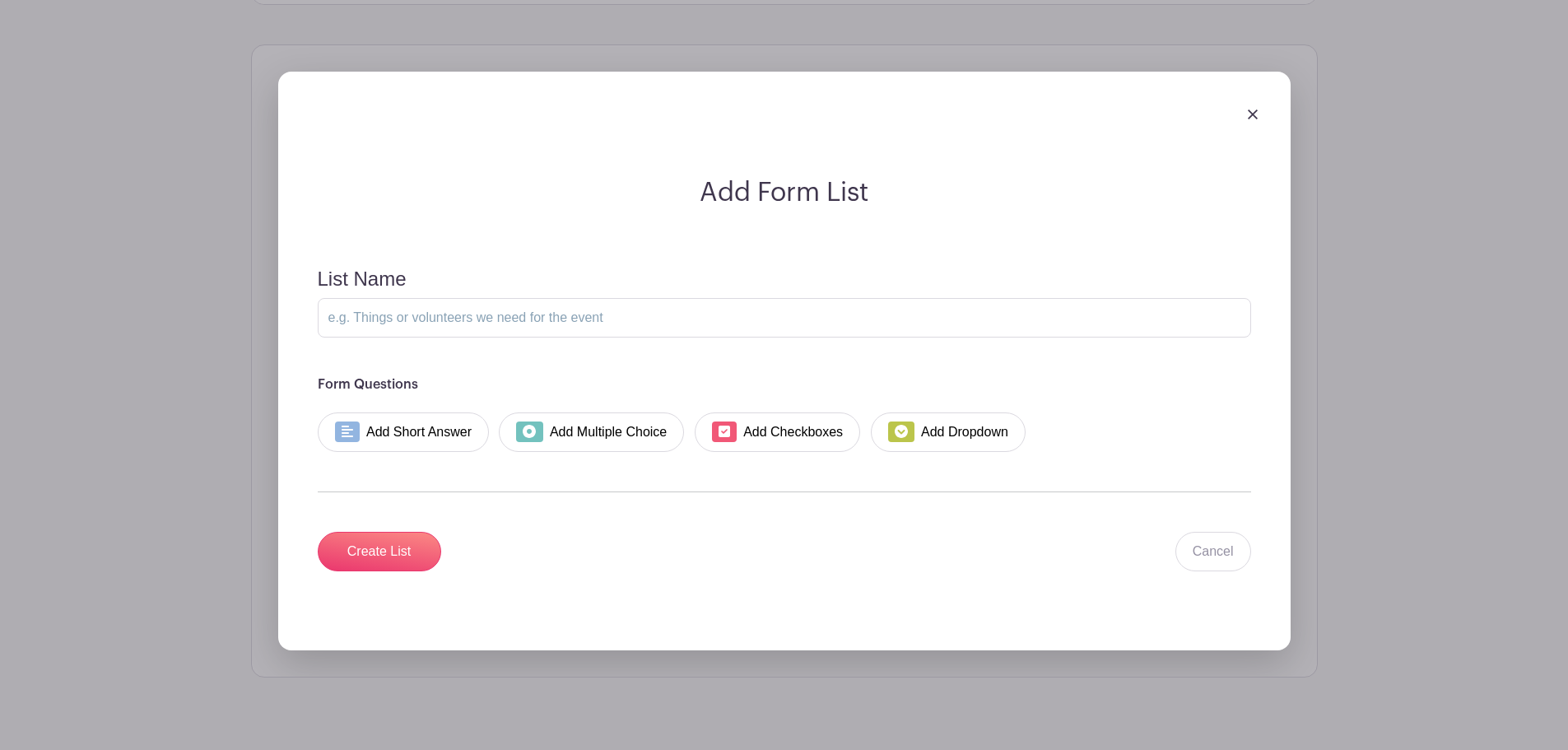
scroll to position [1349, 0]
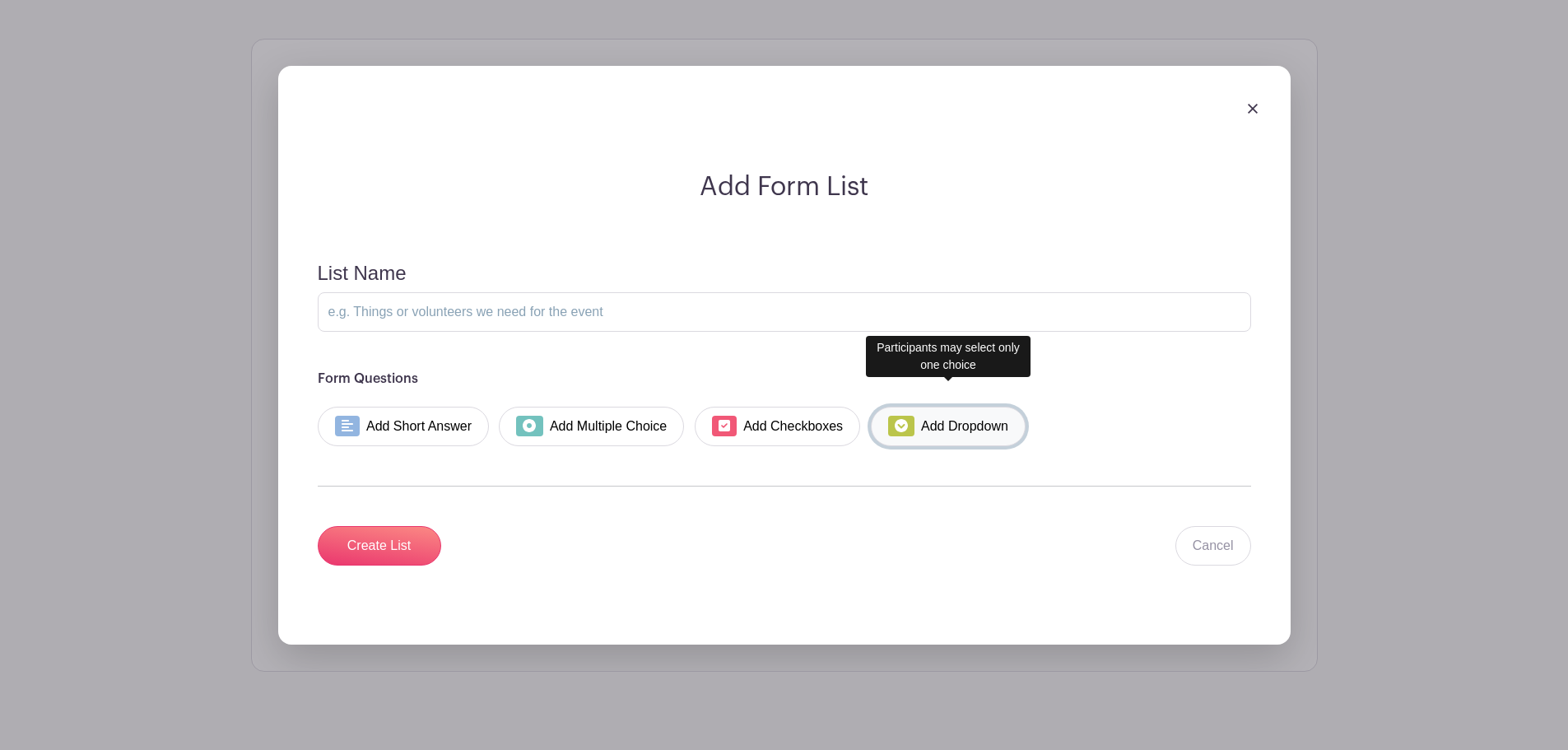
click at [932, 407] on link "Add Dropdown" at bounding box center [948, 426] width 155 height 40
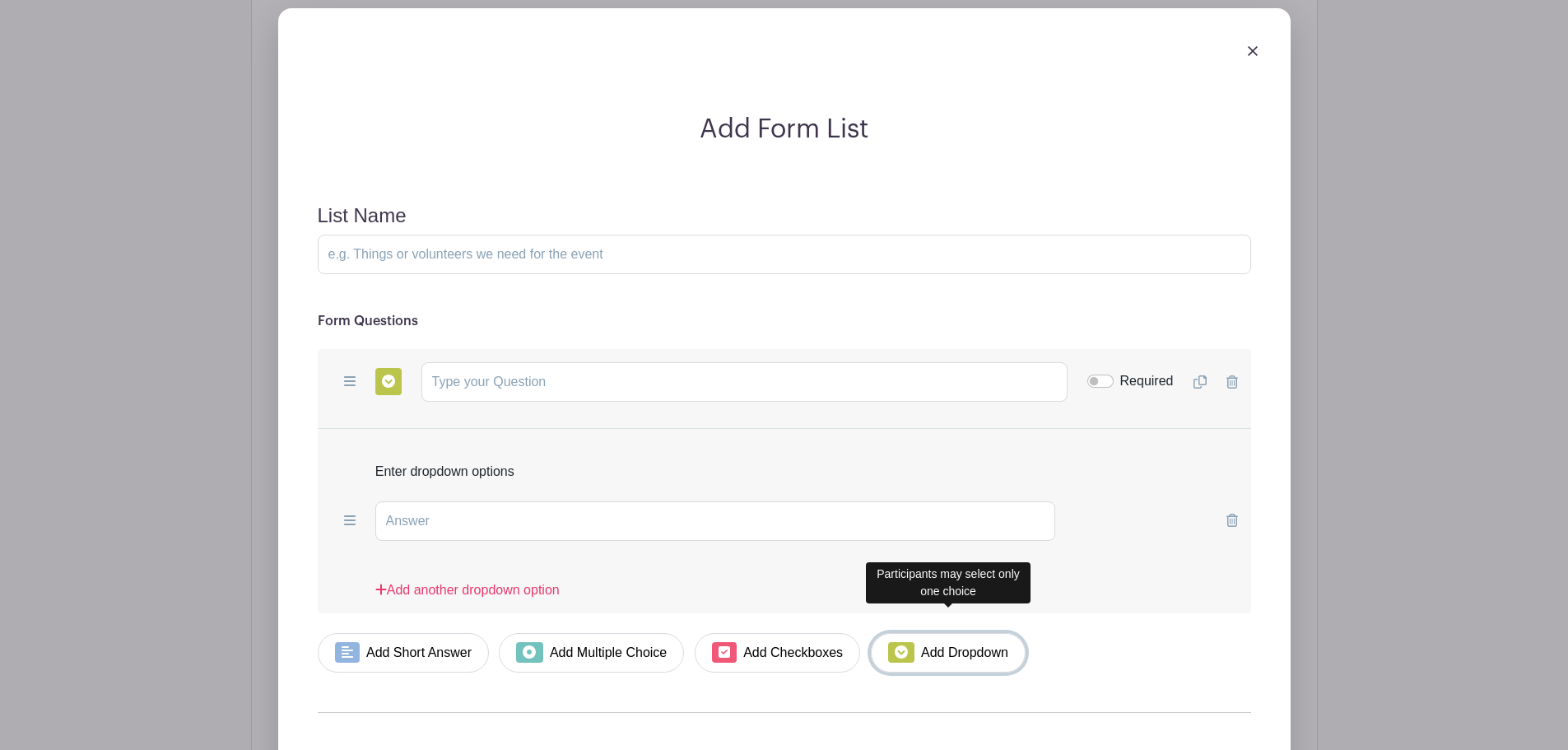
scroll to position [1431, 0]
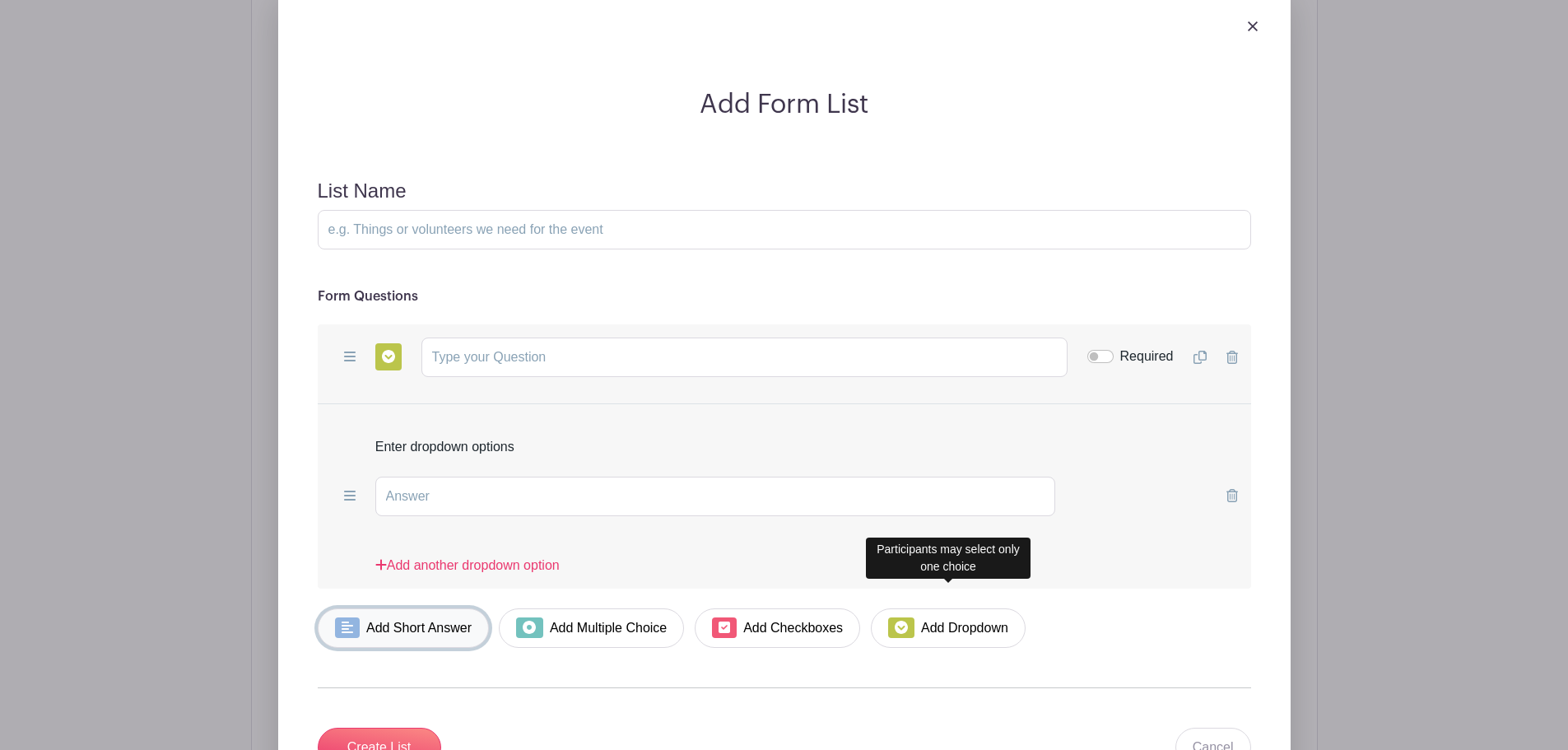
click at [423, 608] on link "Add Short Answer" at bounding box center [403, 627] width 172 height 40
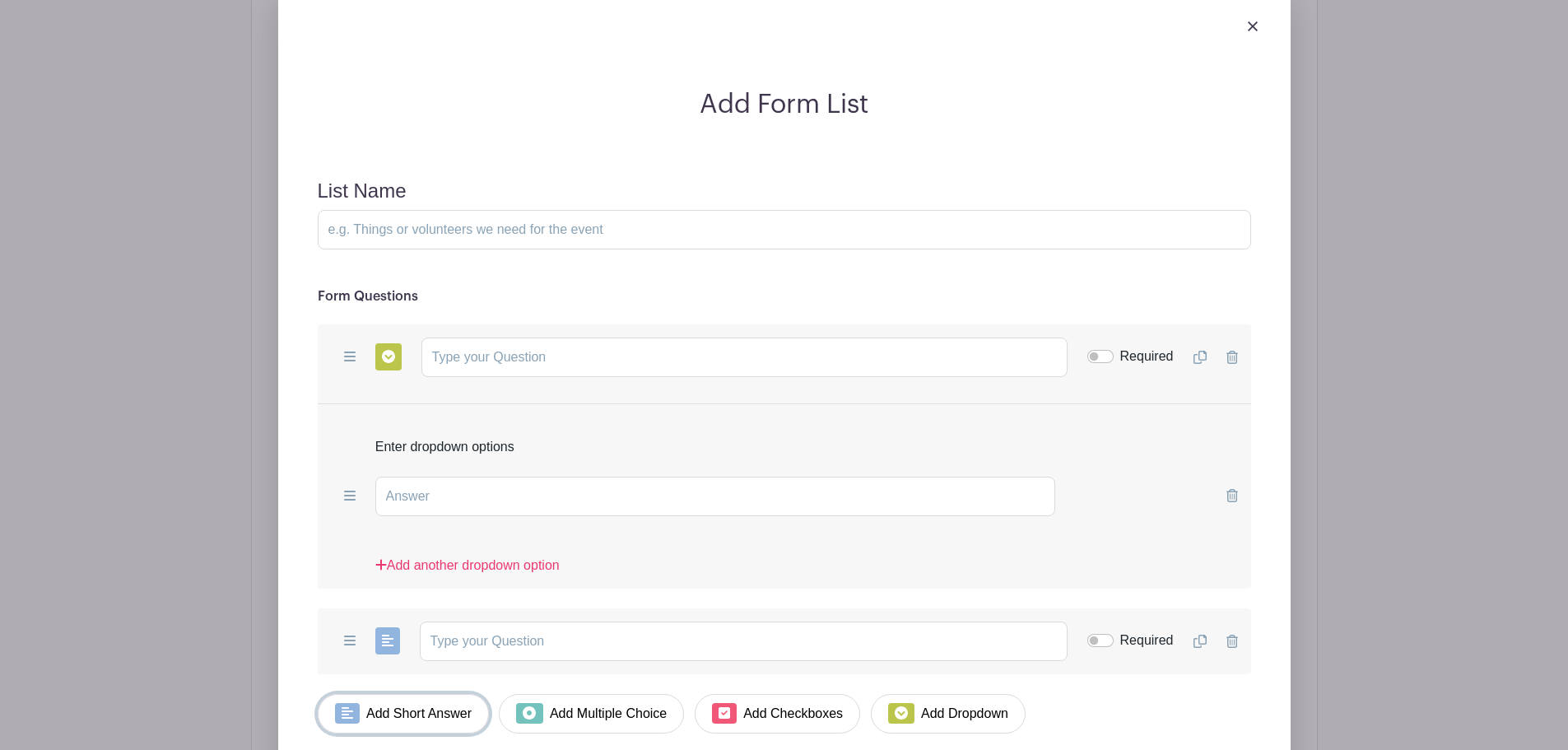
scroll to position [1513, 0]
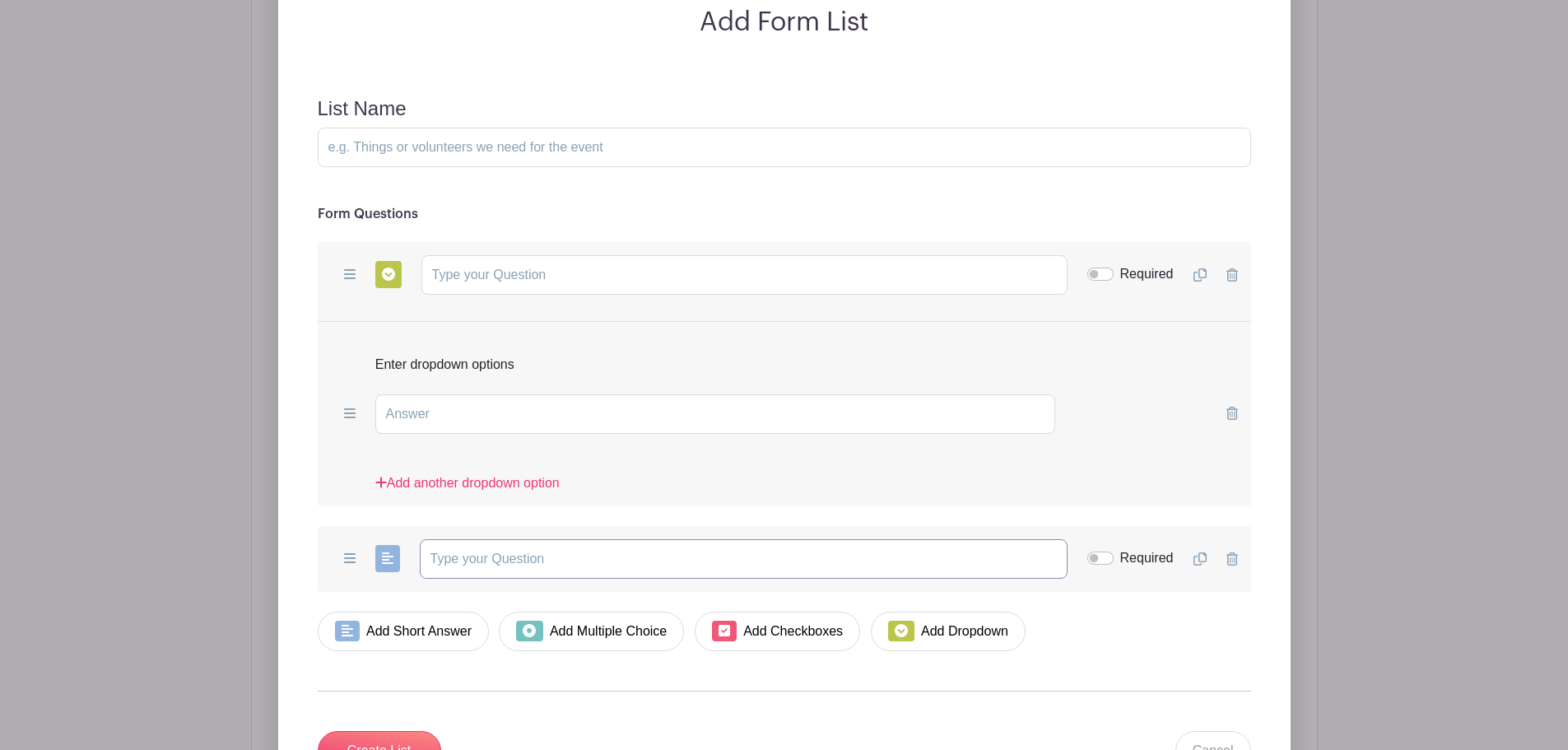
click at [521, 539] on input "text" at bounding box center [743, 558] width 647 height 40
type input "W"
type input "C"
type input "O"
type input "Cell phone number to reach you"
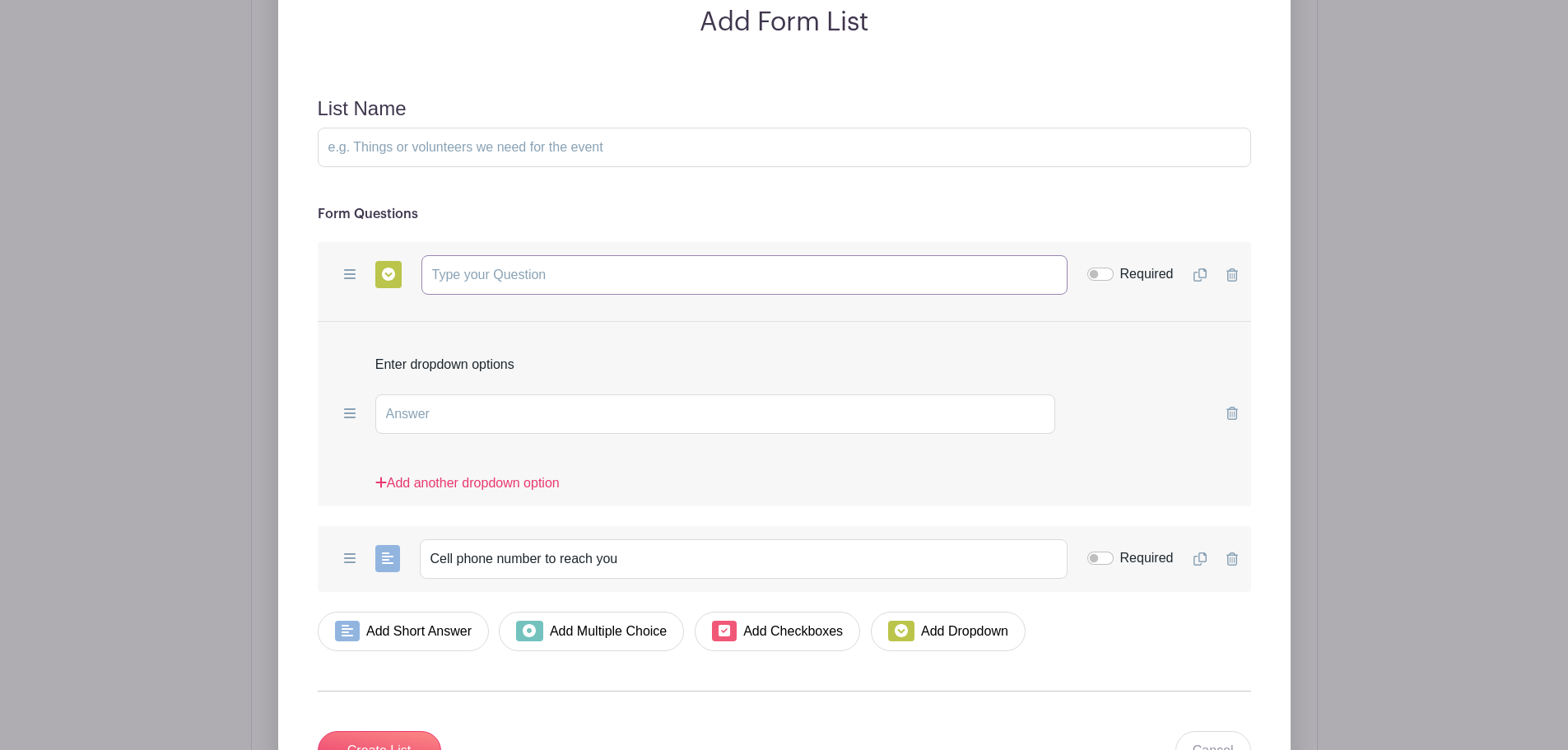
click at [564, 256] on input "text" at bounding box center [744, 275] width 646 height 40
type input "N"
type input "Rank, Last Name, First Name (FCpl Lee, David)"
drag, startPoint x: 733, startPoint y: 255, endPoint x: 426, endPoint y: 253, distance: 307.0
click at [426, 256] on input "Rank, Last Name, First Name (FCpl Lee, David)" at bounding box center [744, 275] width 646 height 40
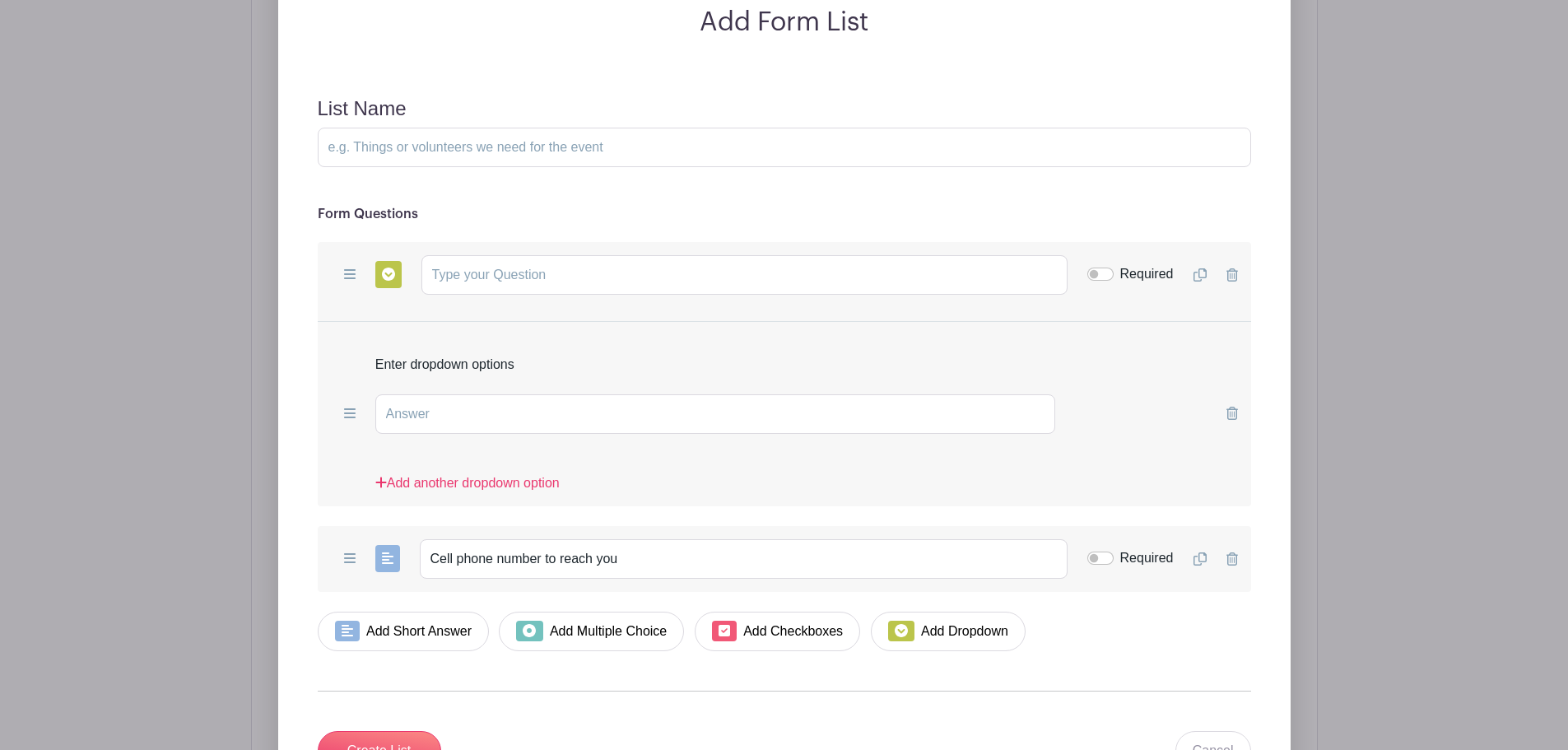
click at [1232, 268] on icon at bounding box center [1231, 275] width 11 height 13
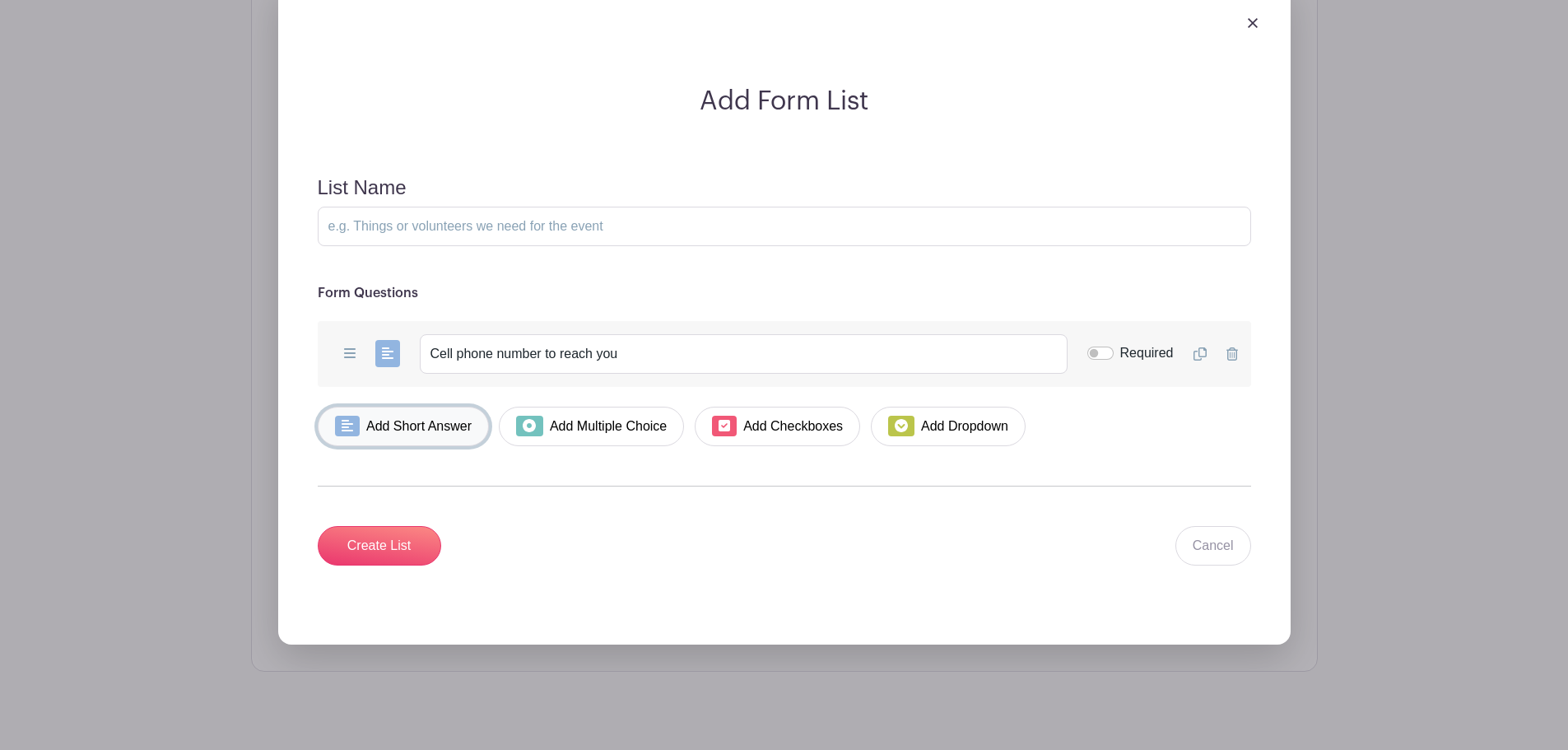
click at [379, 407] on link "Add Short Answer" at bounding box center [403, 426] width 172 height 40
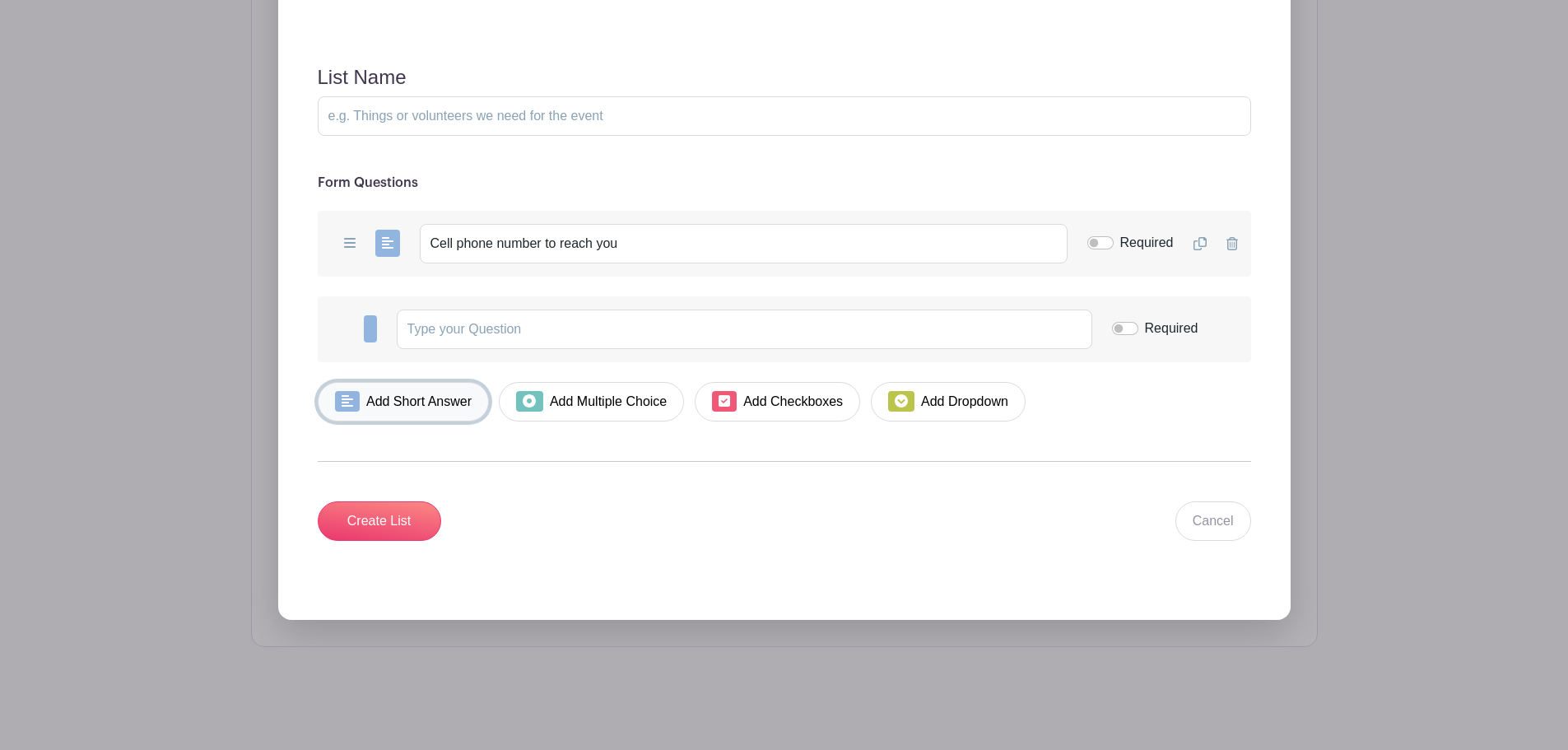
scroll to position [1434, 0]
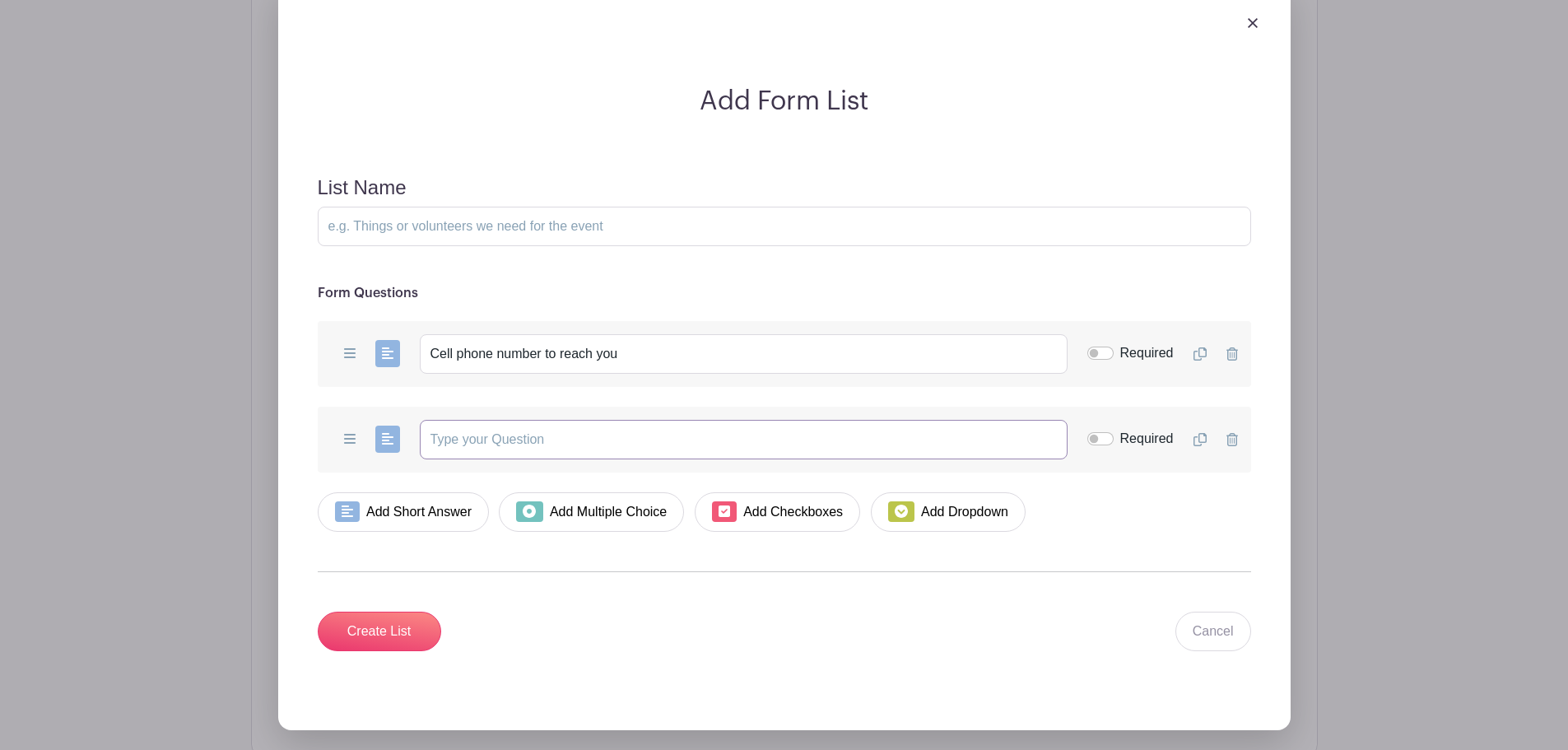
click at [488, 420] on input "text" at bounding box center [743, 439] width 647 height 40
paste input "Rank, Last Name, First Name (FCpl Lee, David)"
type input "Rank, Last Name, First Name (FCpl Lee, David)"
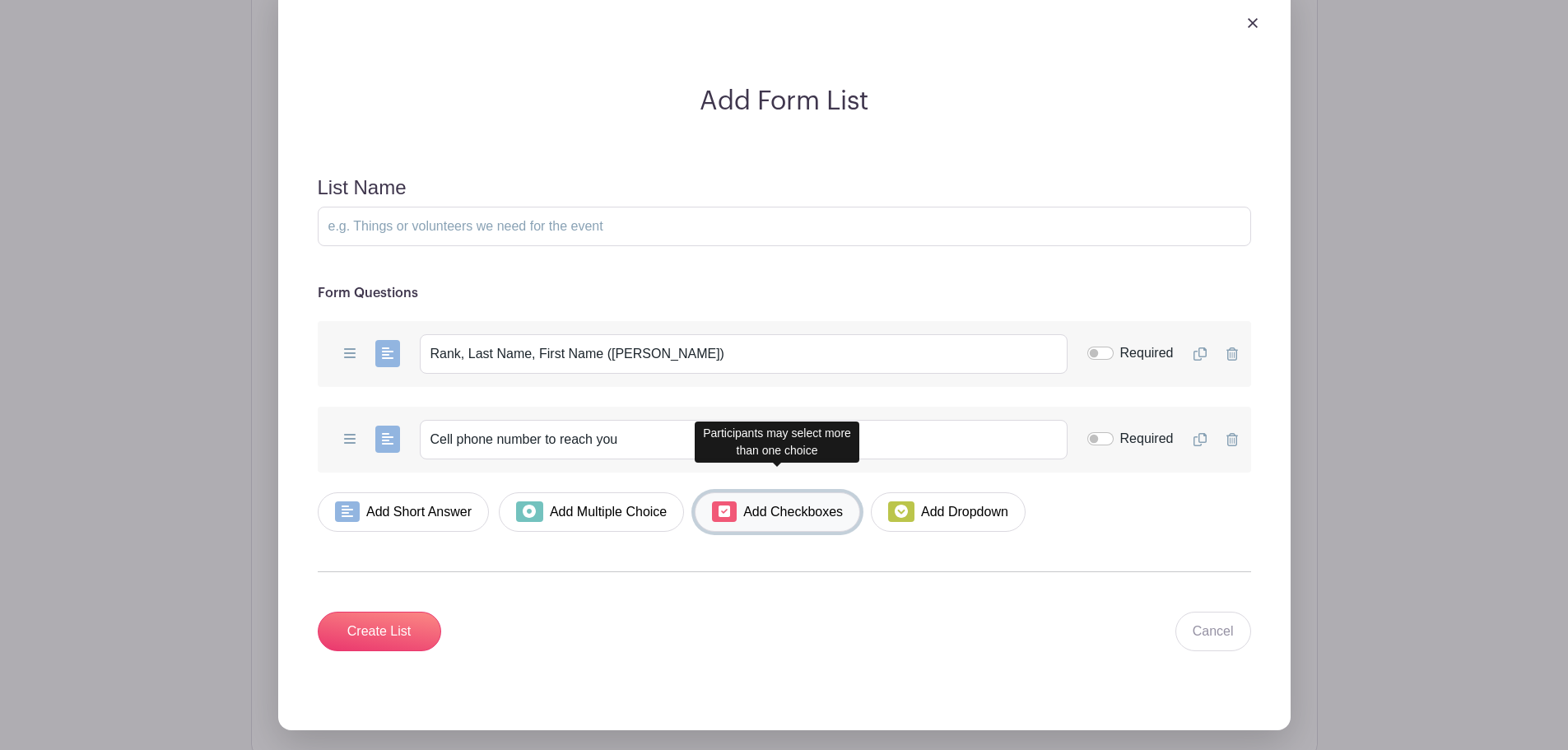
click at [806, 493] on link "Add Checkboxes" at bounding box center [777, 512] width 165 height 40
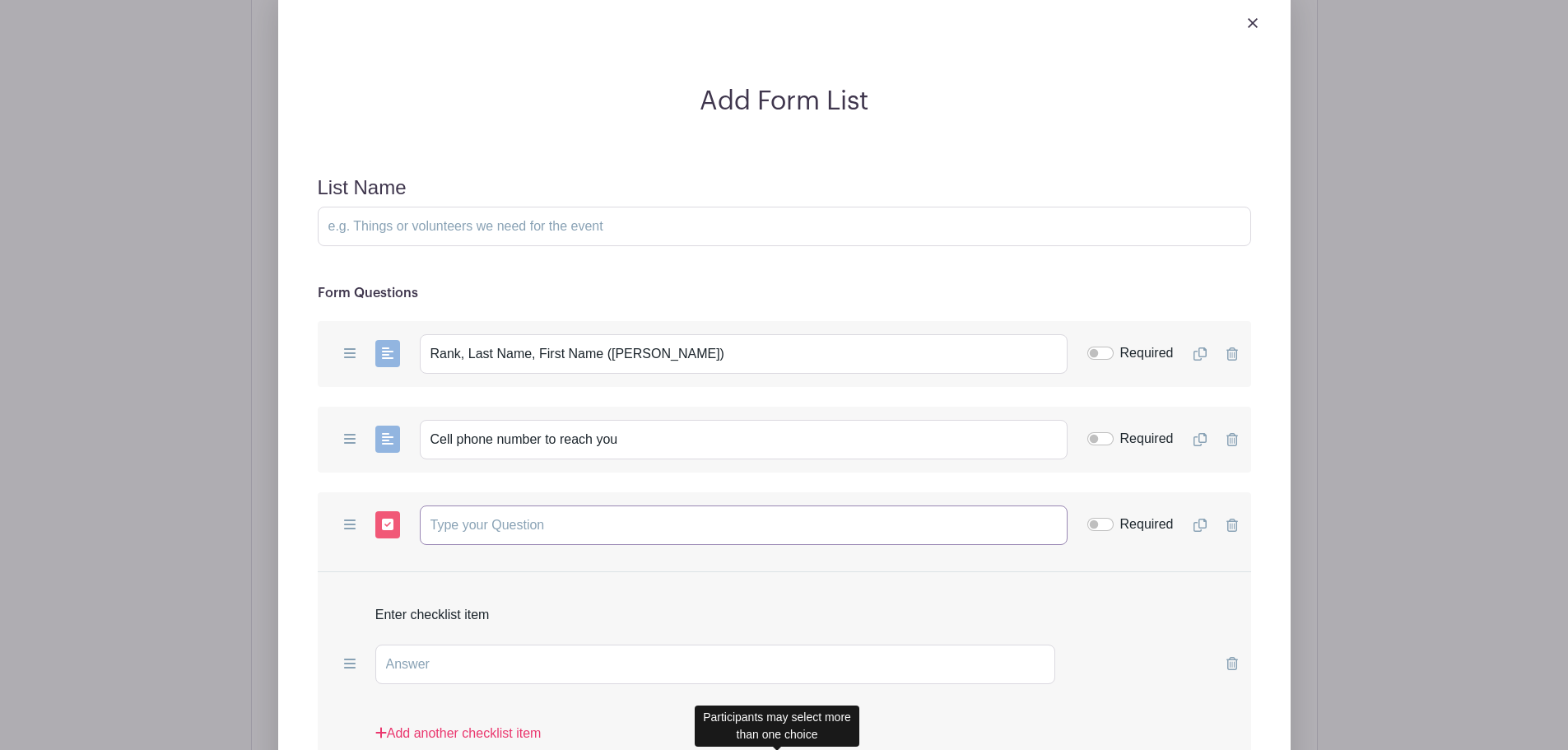
click at [490, 506] on input "text" at bounding box center [743, 525] width 647 height 40
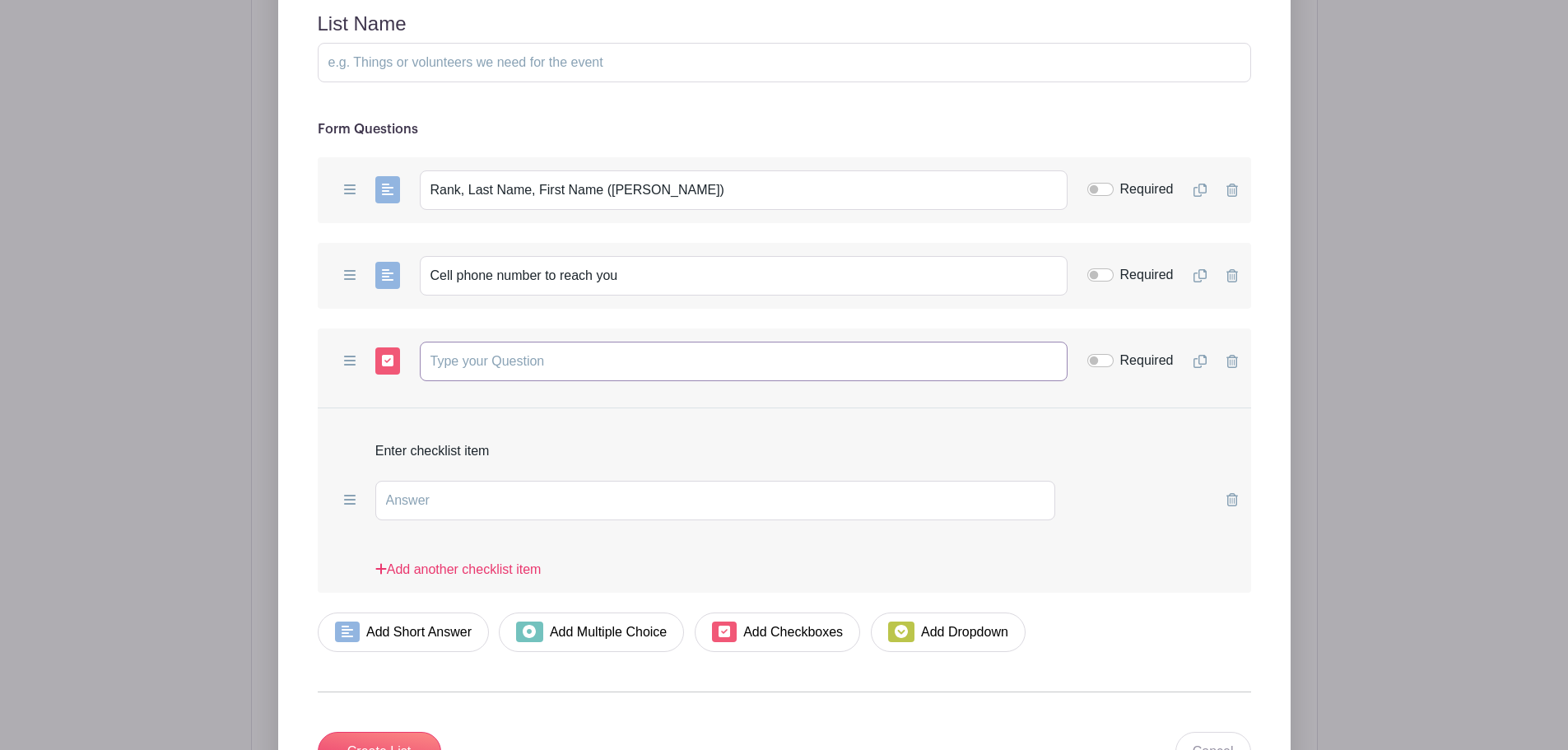
scroll to position [1599, 0]
type input "D"
type input "Which uniform do you have?"
click at [459, 480] on input "text" at bounding box center [716, 499] width 681 height 40
type input "l"
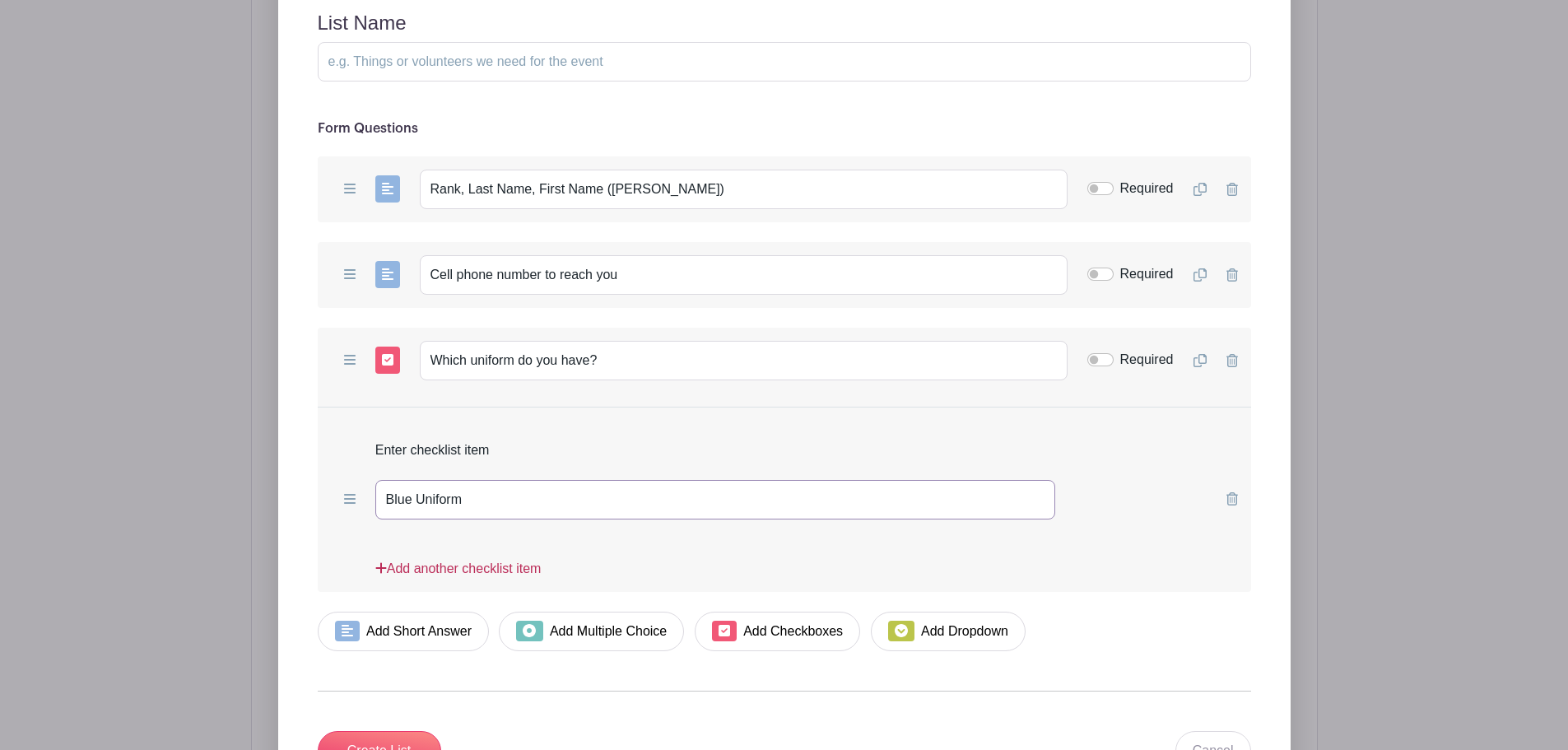
type input "Blue Uniform"
click at [454, 559] on link "Add another checklist item" at bounding box center [458, 576] width 166 height 33
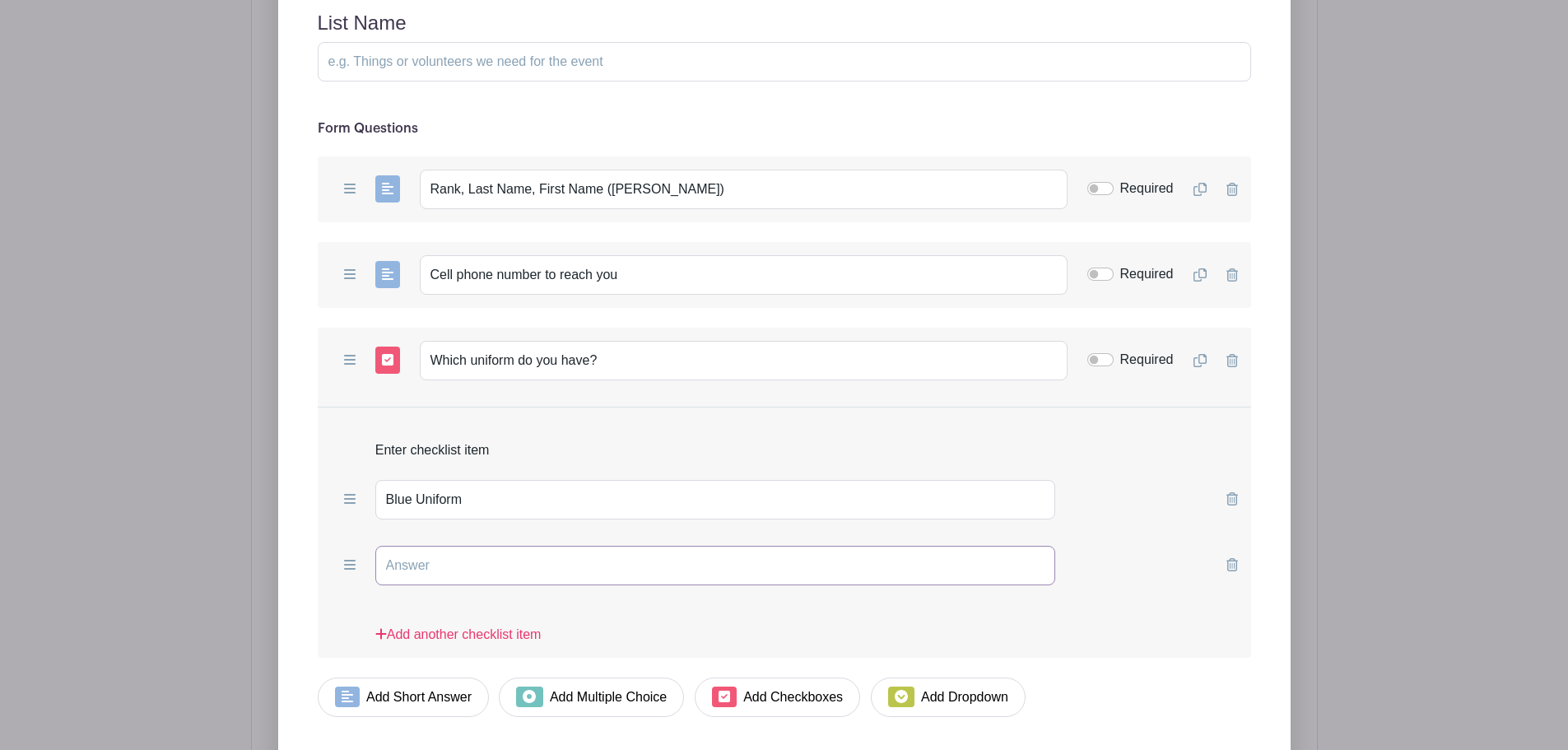
click at [448, 546] on input "text" at bounding box center [716, 565] width 681 height 40
type input "R"
type input "Black & White dress (I don't have a blue Uniform)"
click at [1108, 350] on div "Required" at bounding box center [1131, 359] width 87 height 19
click at [1104, 353] on input "Required" at bounding box center [1100, 360] width 27 height 13
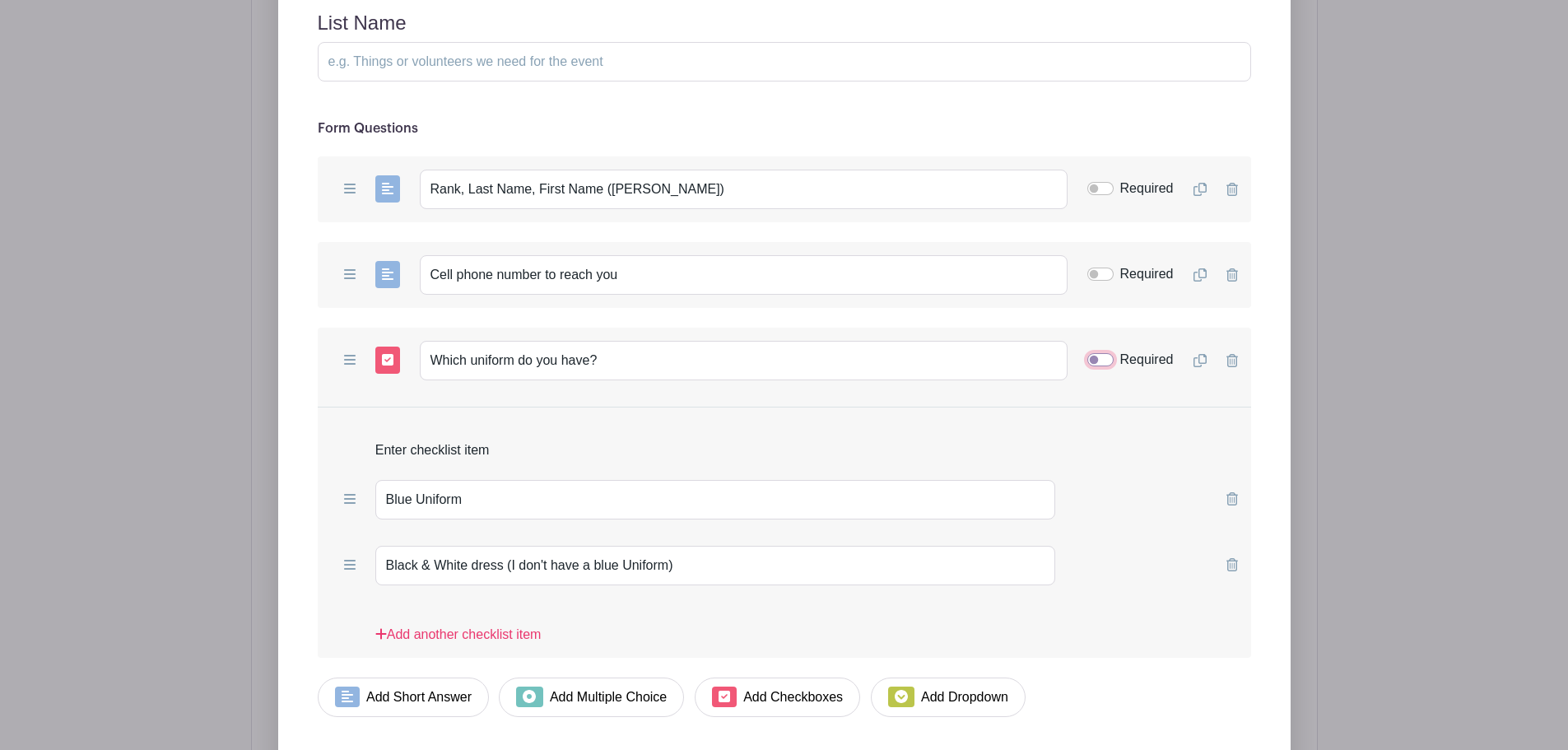
checkbox input "true"
click at [1110, 182] on input "Required" at bounding box center [1100, 188] width 27 height 13
checkbox input "true"
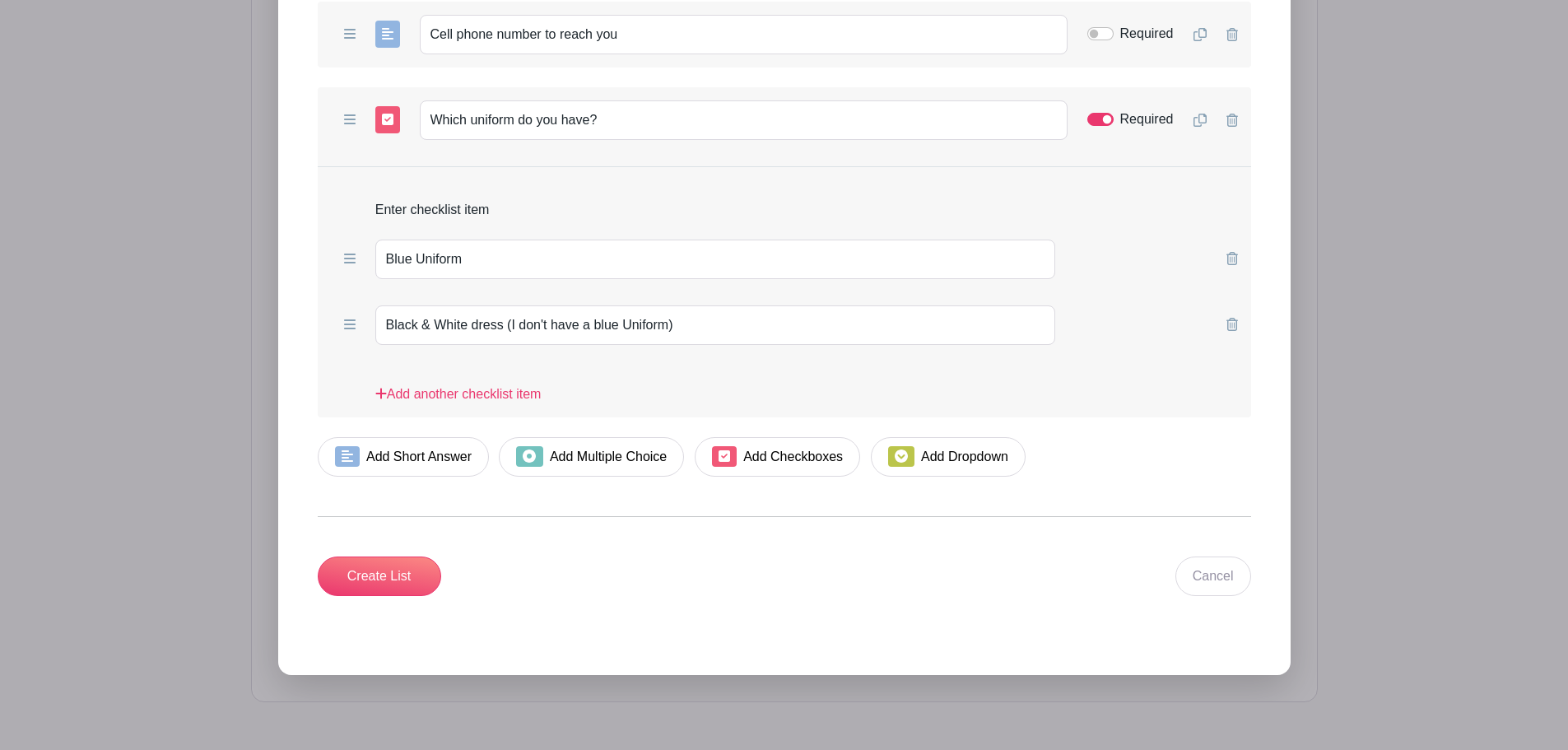
scroll to position [1845, 0]
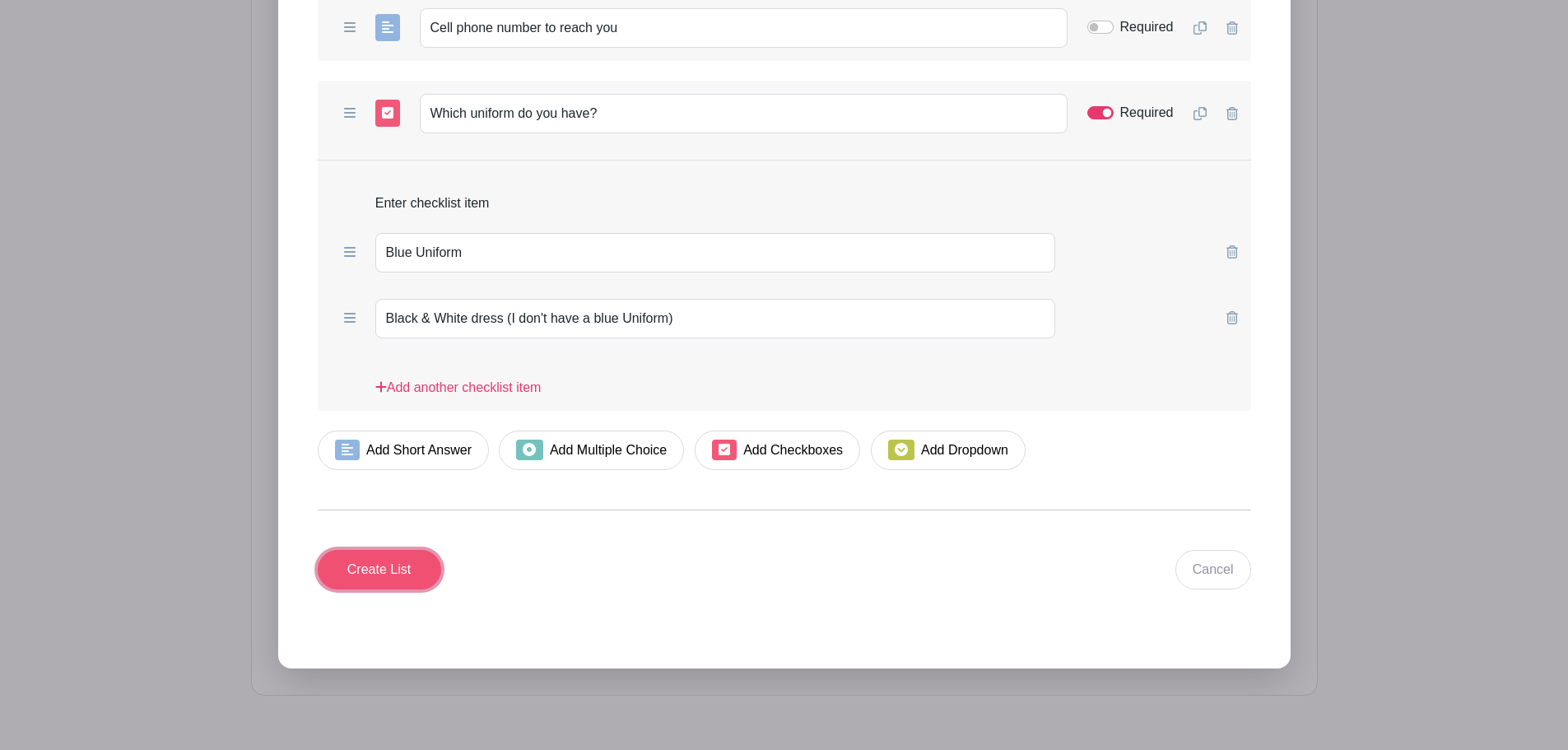
click at [366, 550] on input "Create List" at bounding box center [379, 569] width 124 height 40
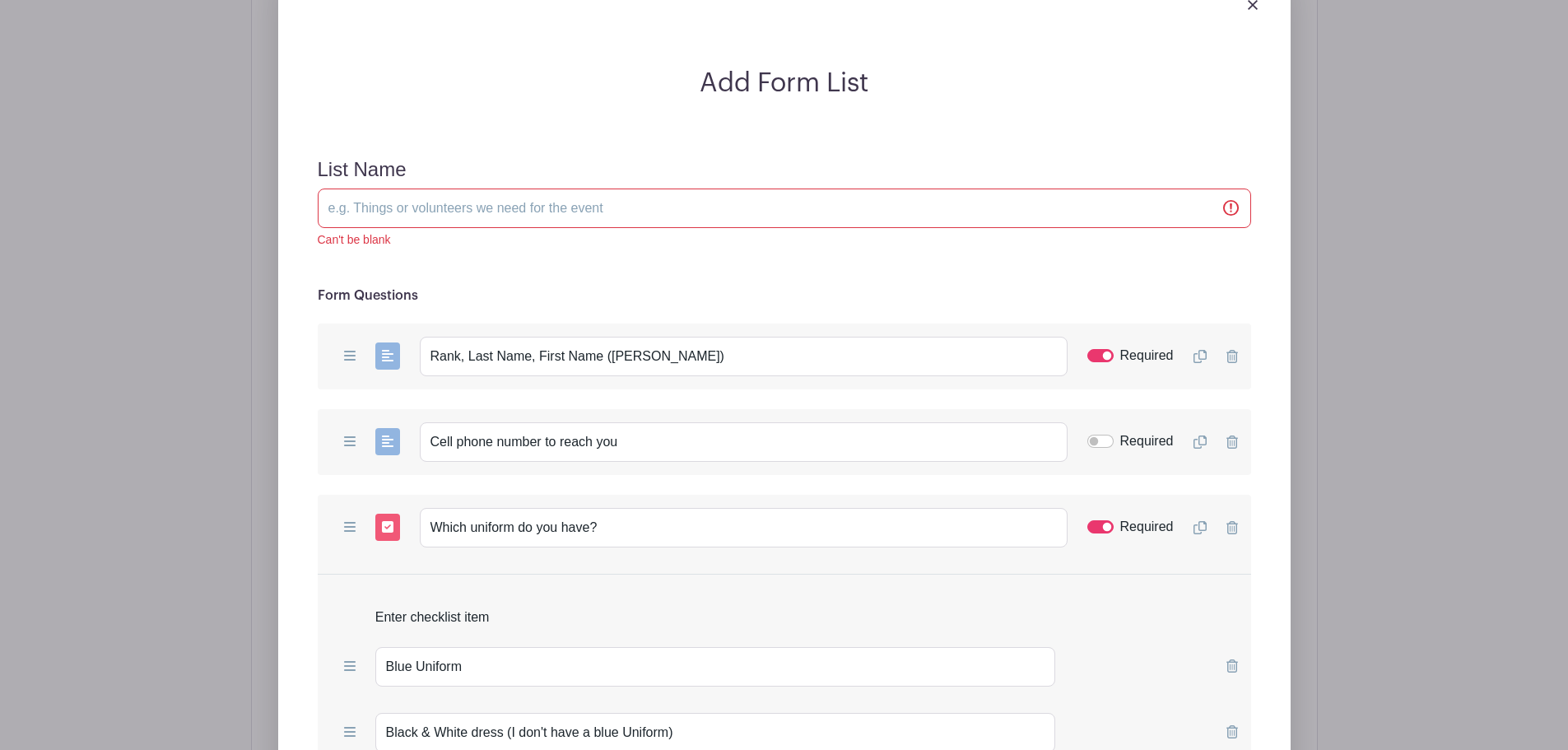
scroll to position [1583, 0]
click at [552, 189] on input "List Name" at bounding box center [784, 208] width 933 height 40
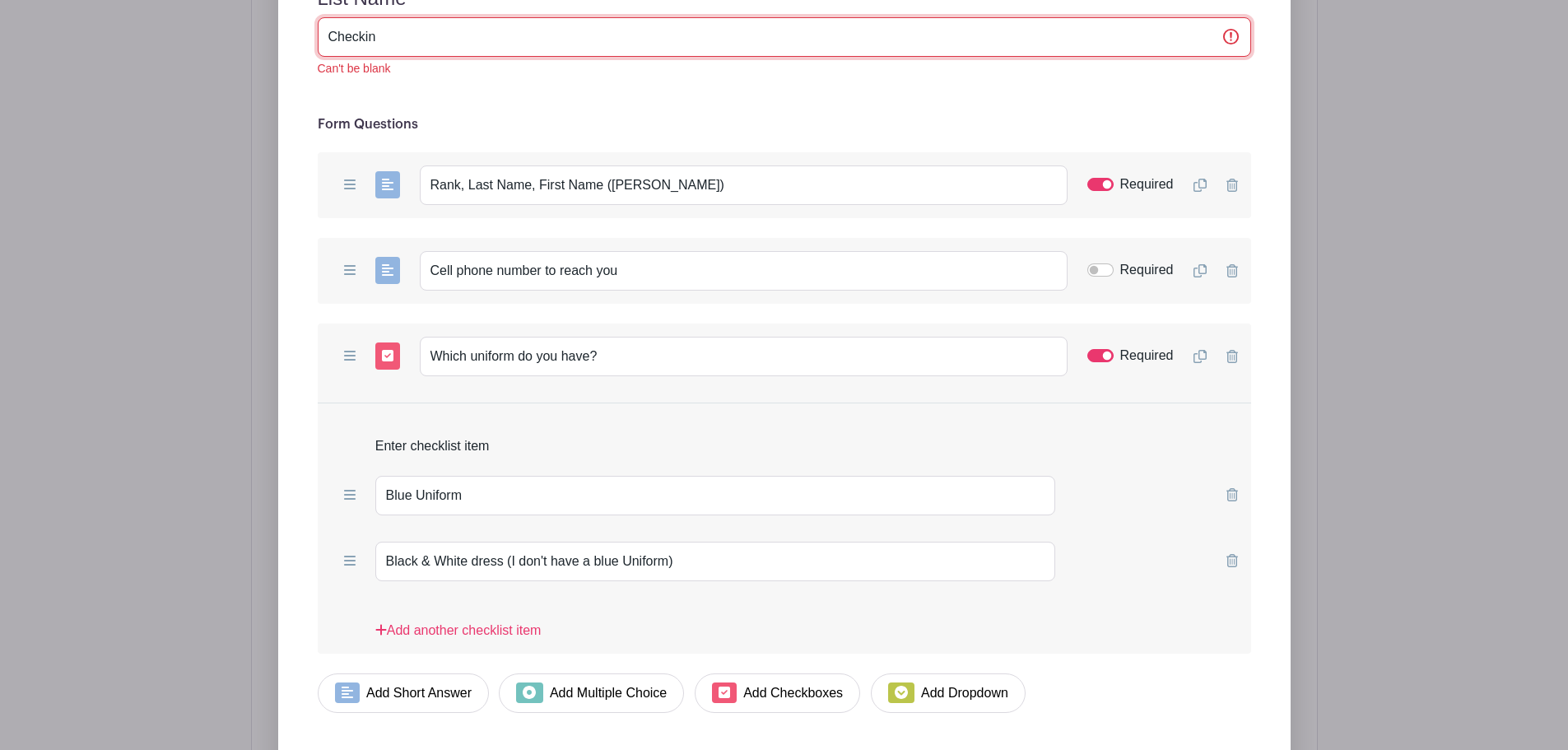
scroll to position [1912, 0]
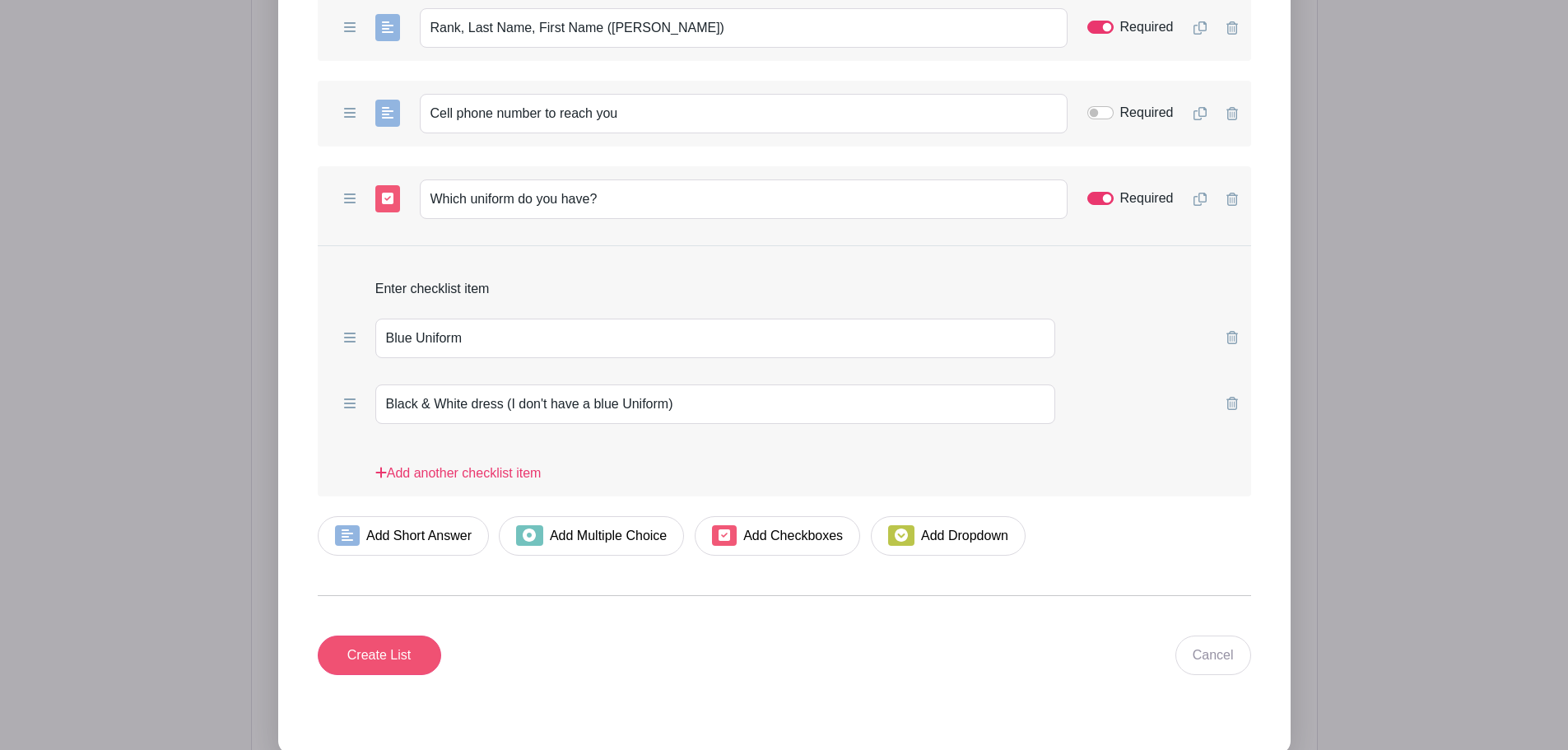
type input "Checkin"
click at [422, 636] on input "Create List" at bounding box center [379, 655] width 124 height 40
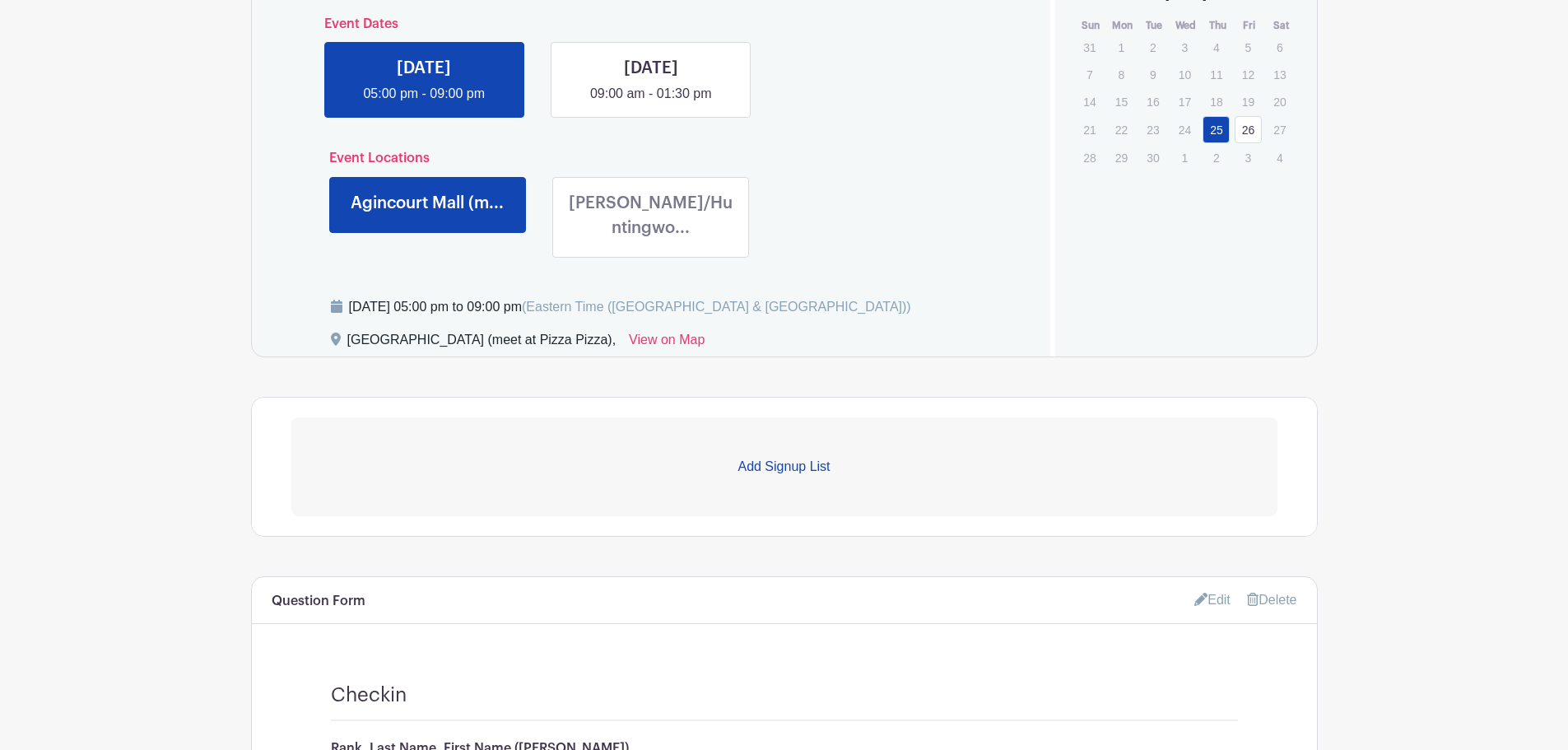
scroll to position [693, 0]
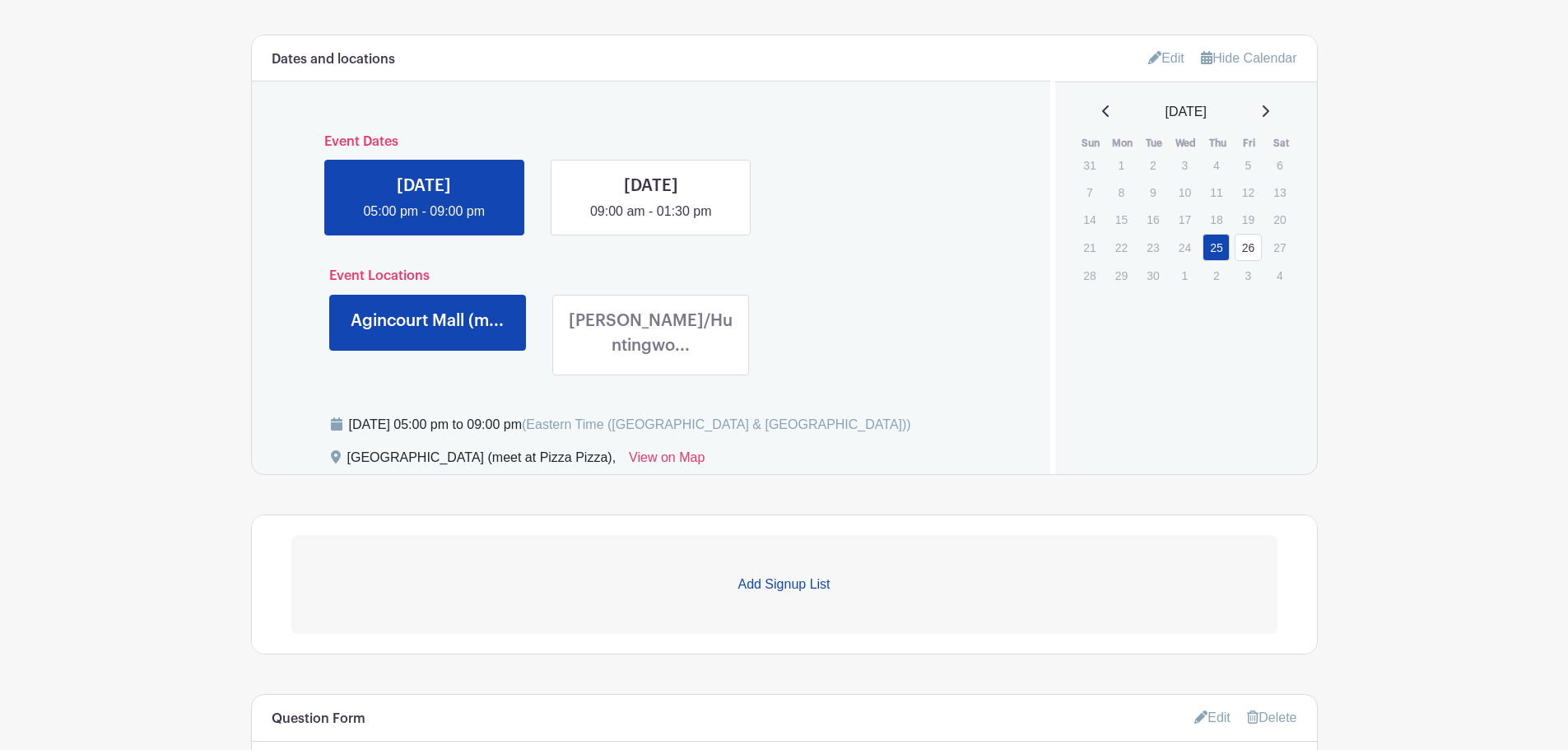
click at [800, 575] on p "Add Signup List" at bounding box center [784, 584] width 986 height 19
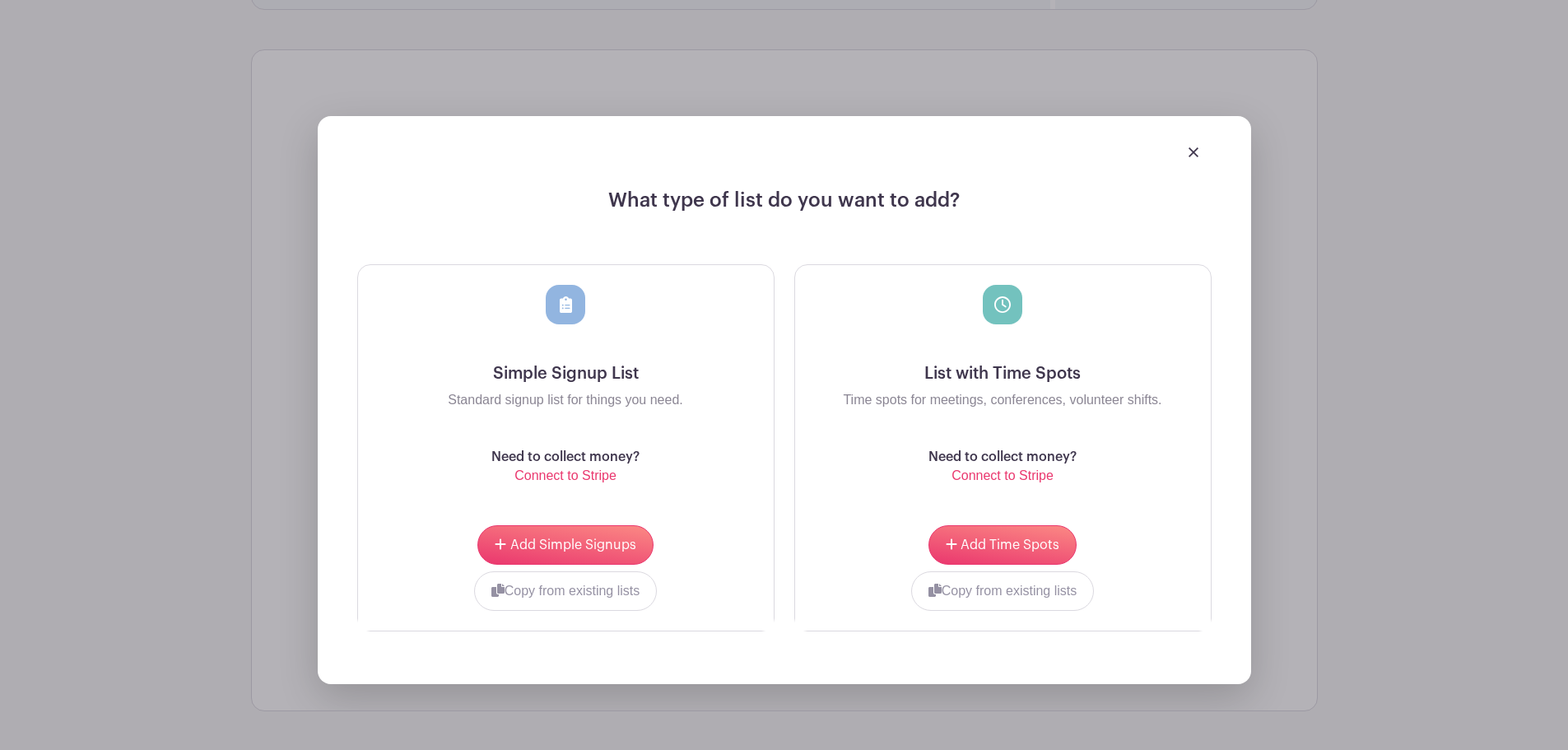
scroll to position [1187, 0]
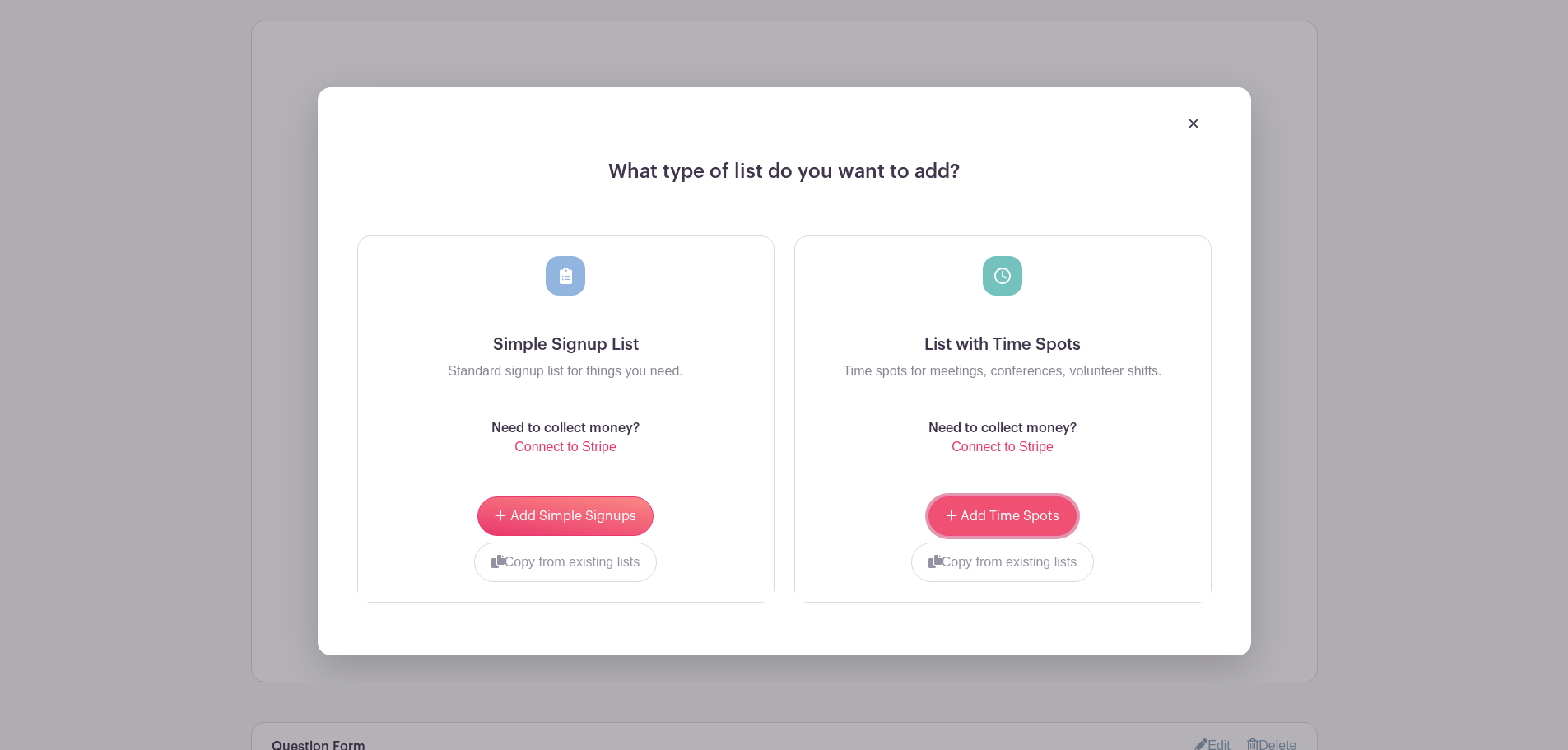
click at [1016, 509] on span "Add Time Spots" at bounding box center [1009, 516] width 99 height 13
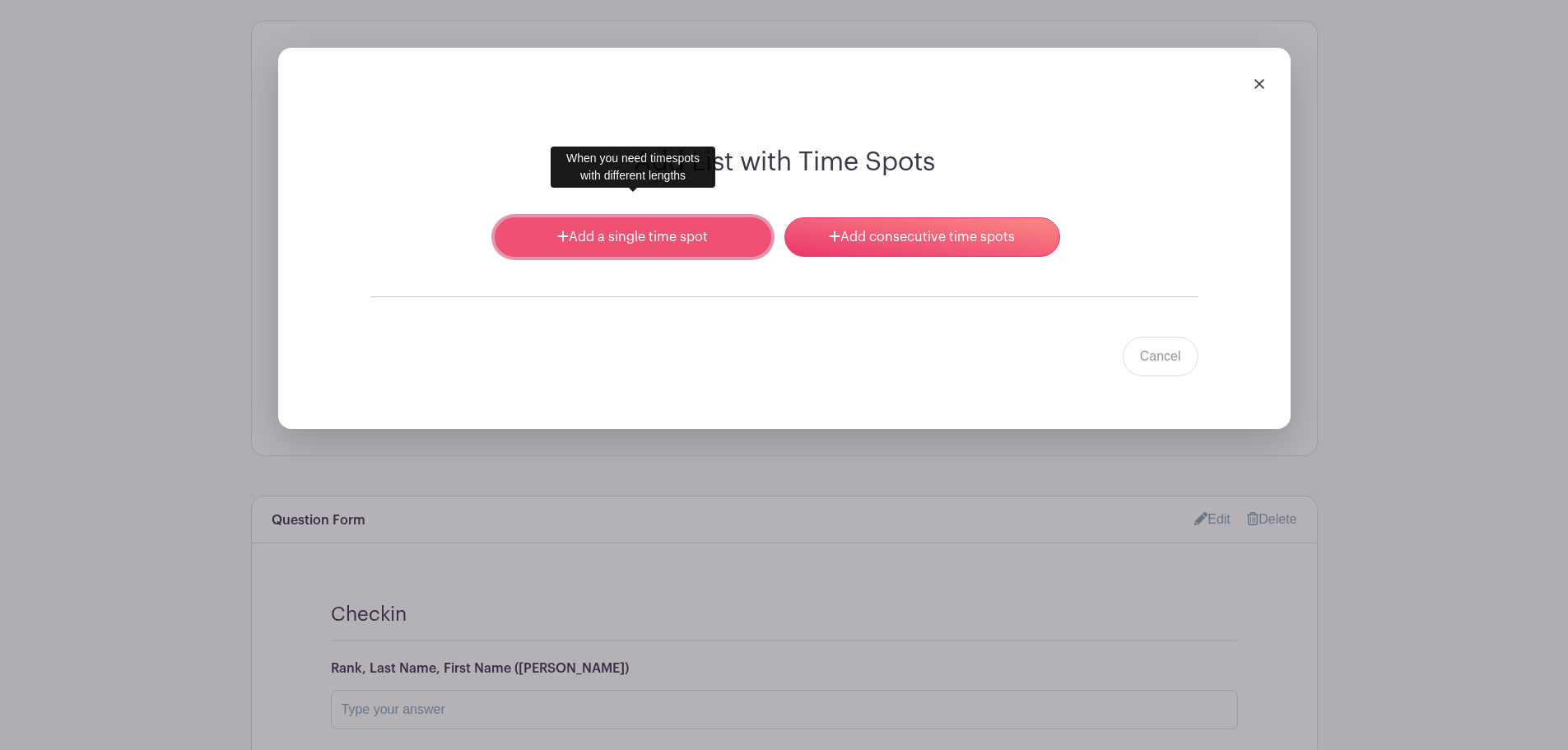
click at [751, 218] on link "Add a single time spot" at bounding box center [632, 237] width 276 height 40
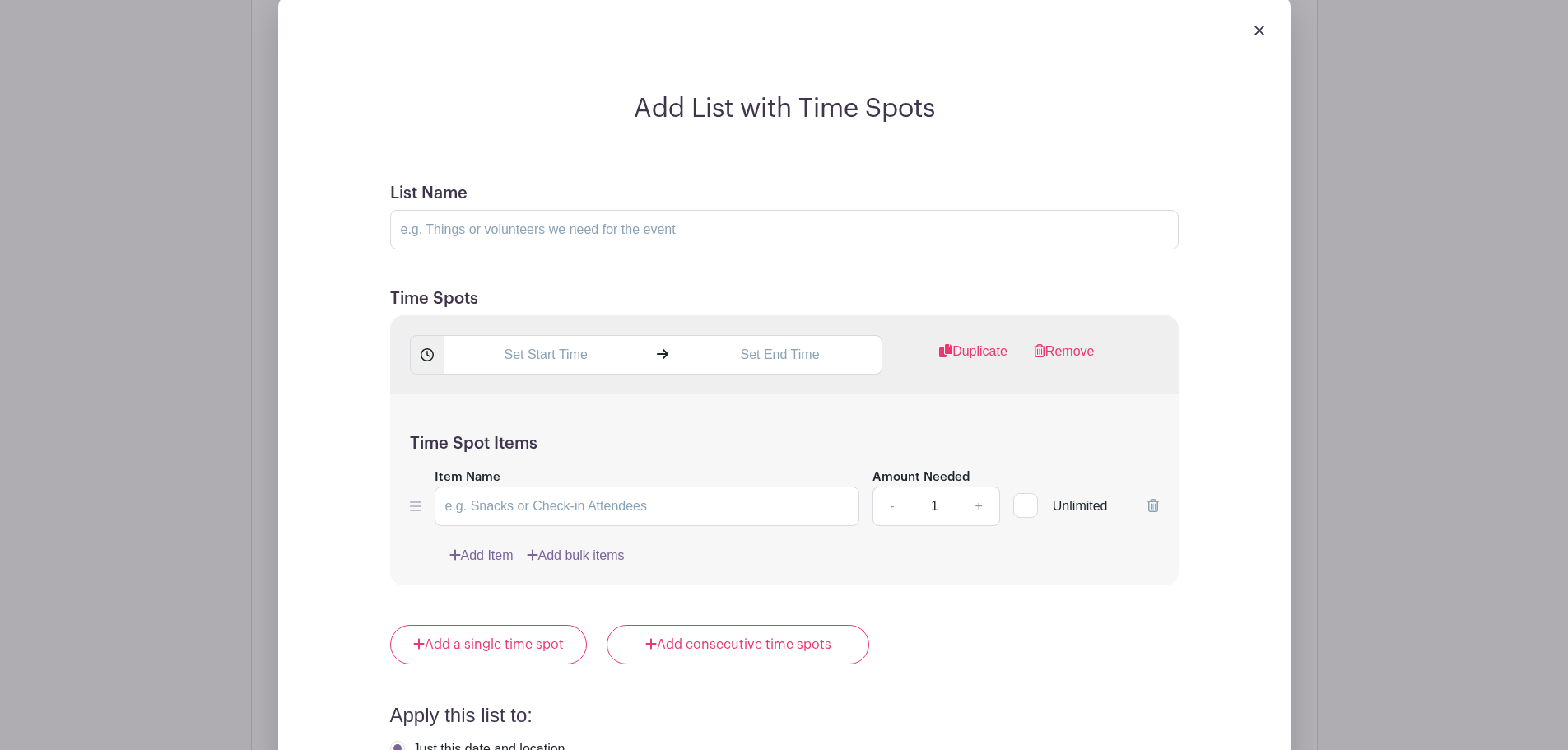
scroll to position [1401, 0]
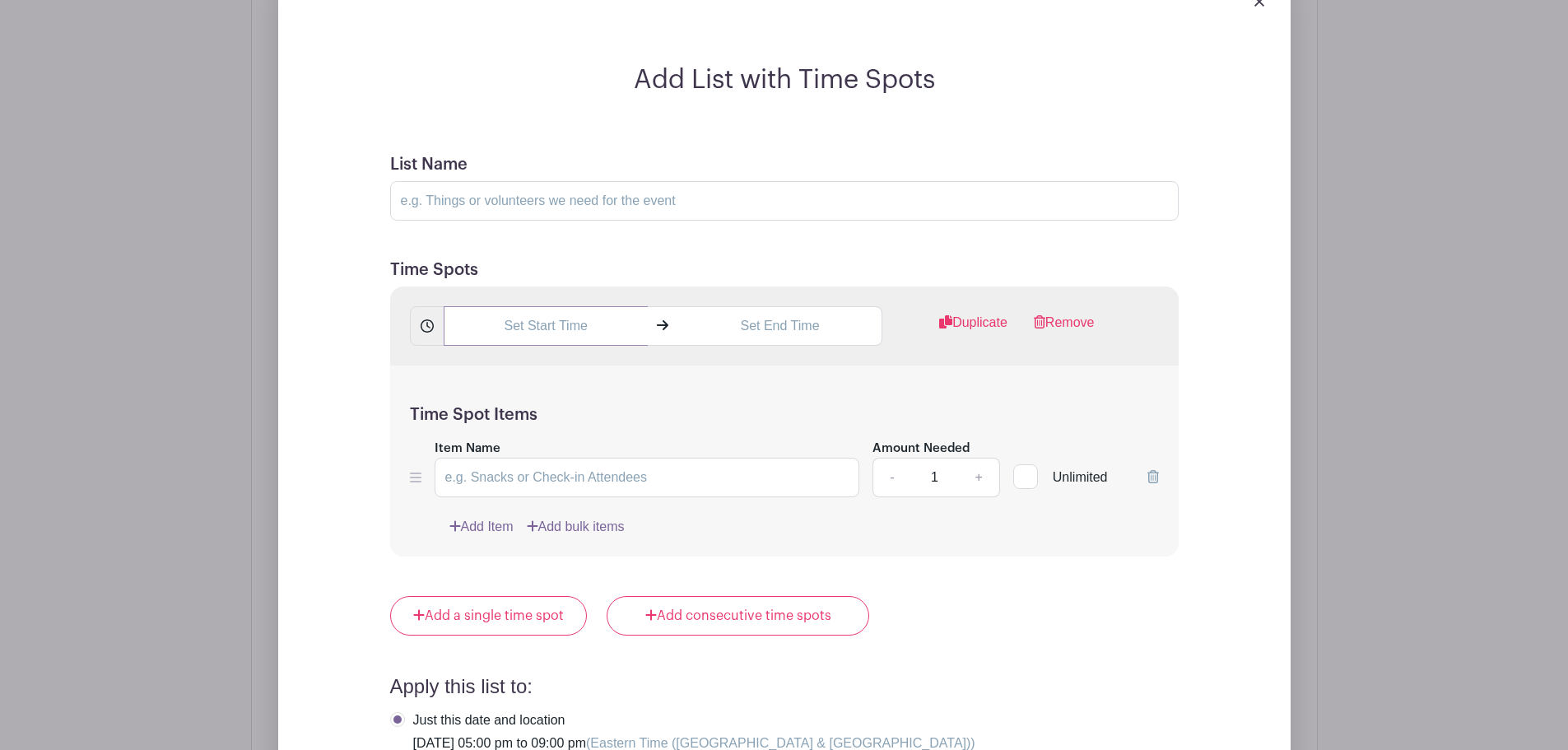
click at [604, 306] on input "text" at bounding box center [545, 326] width 204 height 40
click at [467, 375] on div "01" at bounding box center [474, 375] width 53 height 31
click at [519, 377] on div "05" at bounding box center [536, 375] width 55 height 31
click at [576, 338] on icon at bounding box center [581, 339] width 10 height 13
click at [585, 384] on div "51" at bounding box center [581, 375] width 53 height 31
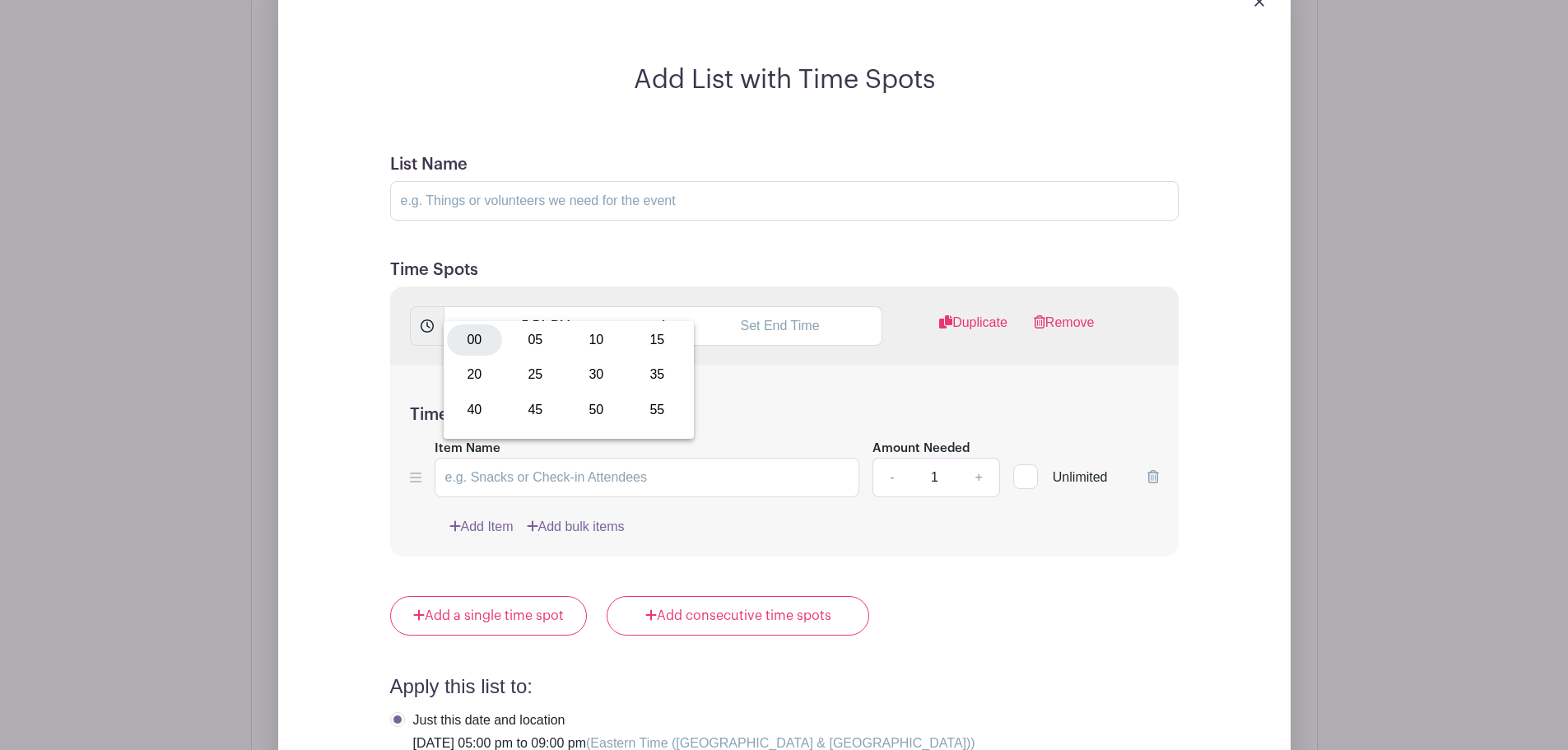
click at [485, 342] on div "00" at bounding box center [475, 340] width 55 height 31
type input "5:00 PM"
click at [786, 306] on input "text" at bounding box center [779, 326] width 204 height 40
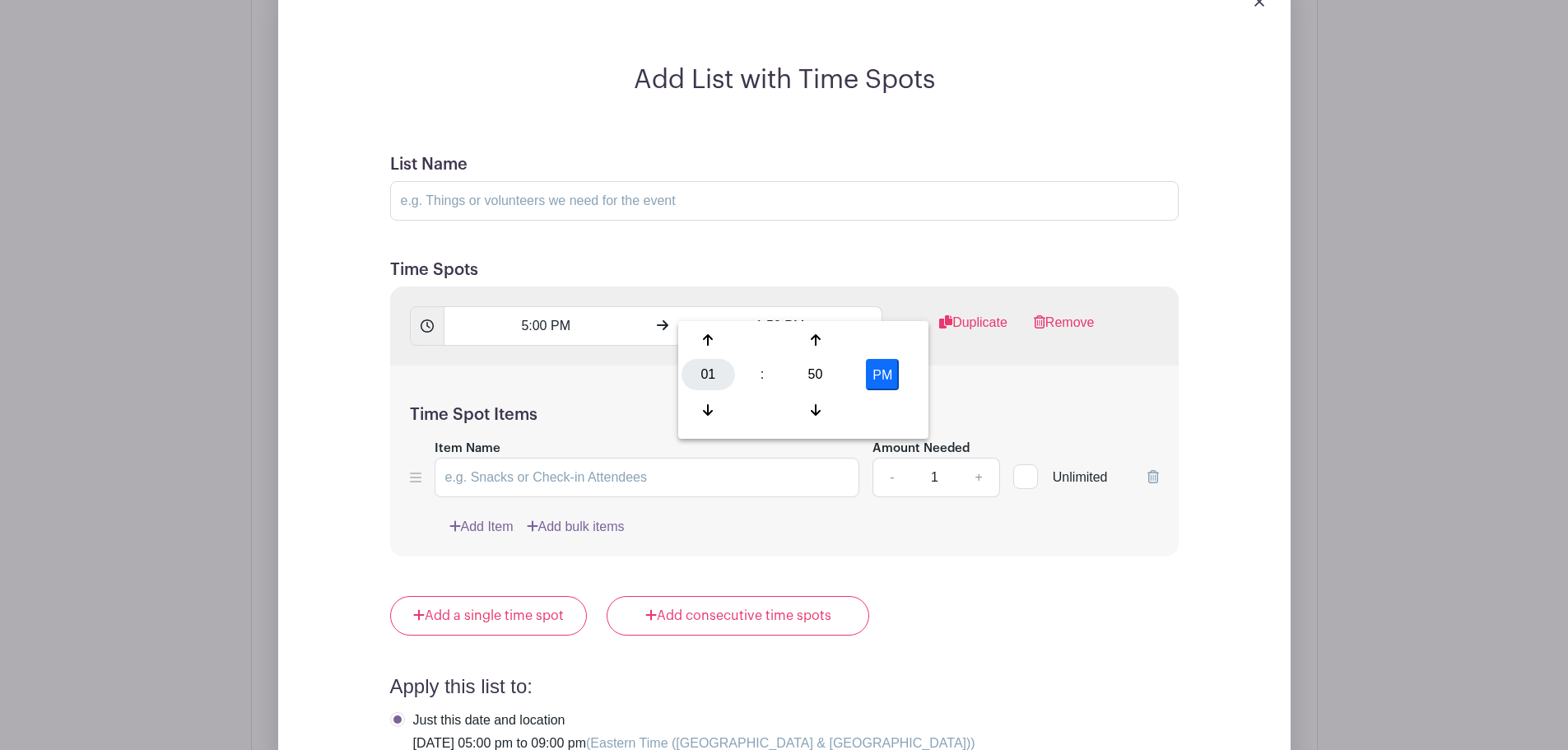
click at [709, 378] on div "01" at bounding box center [708, 375] width 53 height 31
click at [754, 407] on div "09" at bounding box center [770, 410] width 55 height 31
click at [811, 377] on div "50" at bounding box center [815, 375] width 53 height 31
click at [717, 341] on div "00" at bounding box center [709, 340] width 55 height 31
type input "9:00 PM"
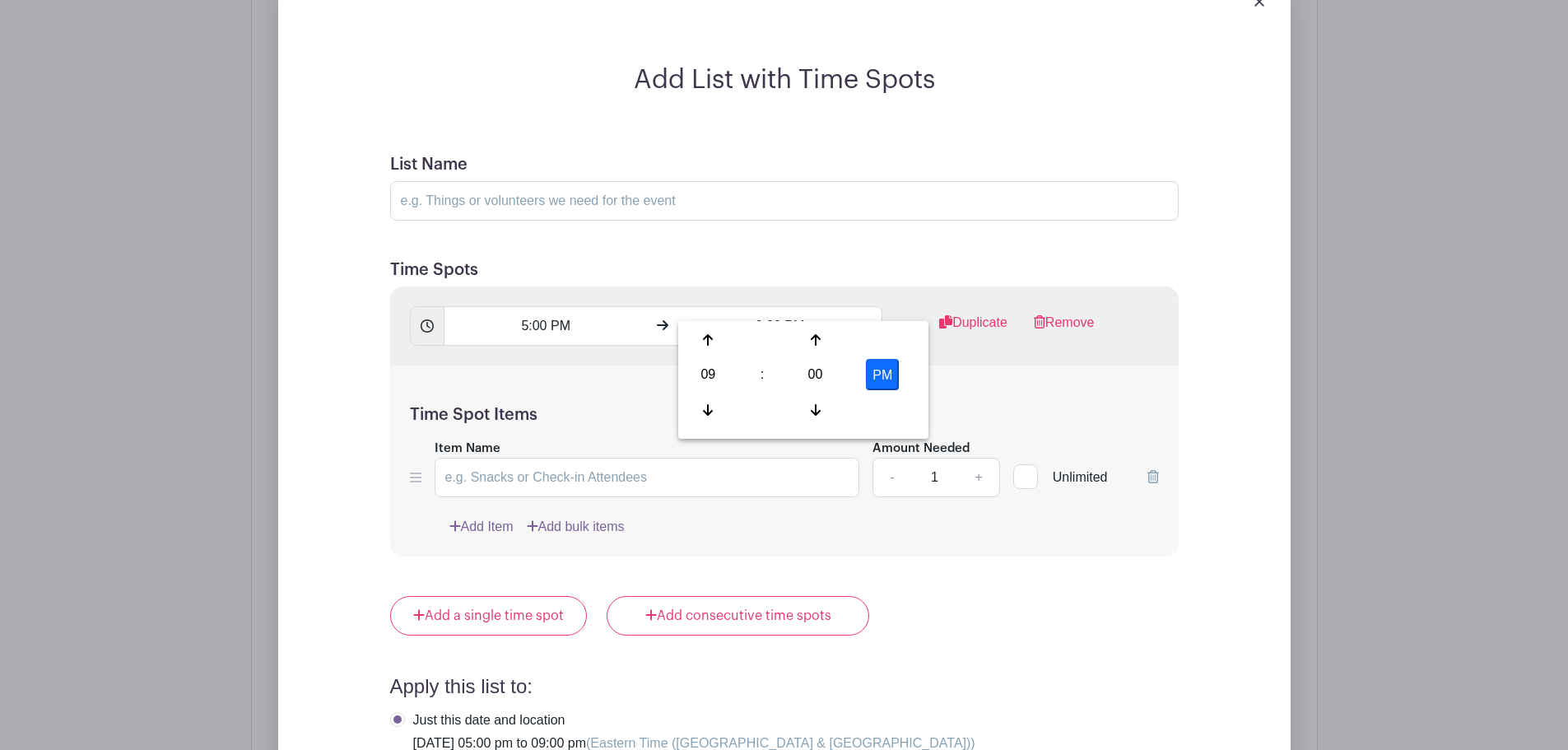
click at [1231, 346] on div "Add List with Time Spots List Name Time Spots 5:00 PM 9:00 PM Duplicate Remove …" at bounding box center [784, 563] width 907 height 996
click at [478, 458] on input "Item Name" at bounding box center [647, 477] width 425 height 40
click at [464, 458] on input "Sgt & age 16+" at bounding box center [647, 477] width 425 height 40
click at [559, 458] on input "Sgt+ & age 16+" at bounding box center [647, 477] width 425 height 40
type input "Sgt+ & age 16+"
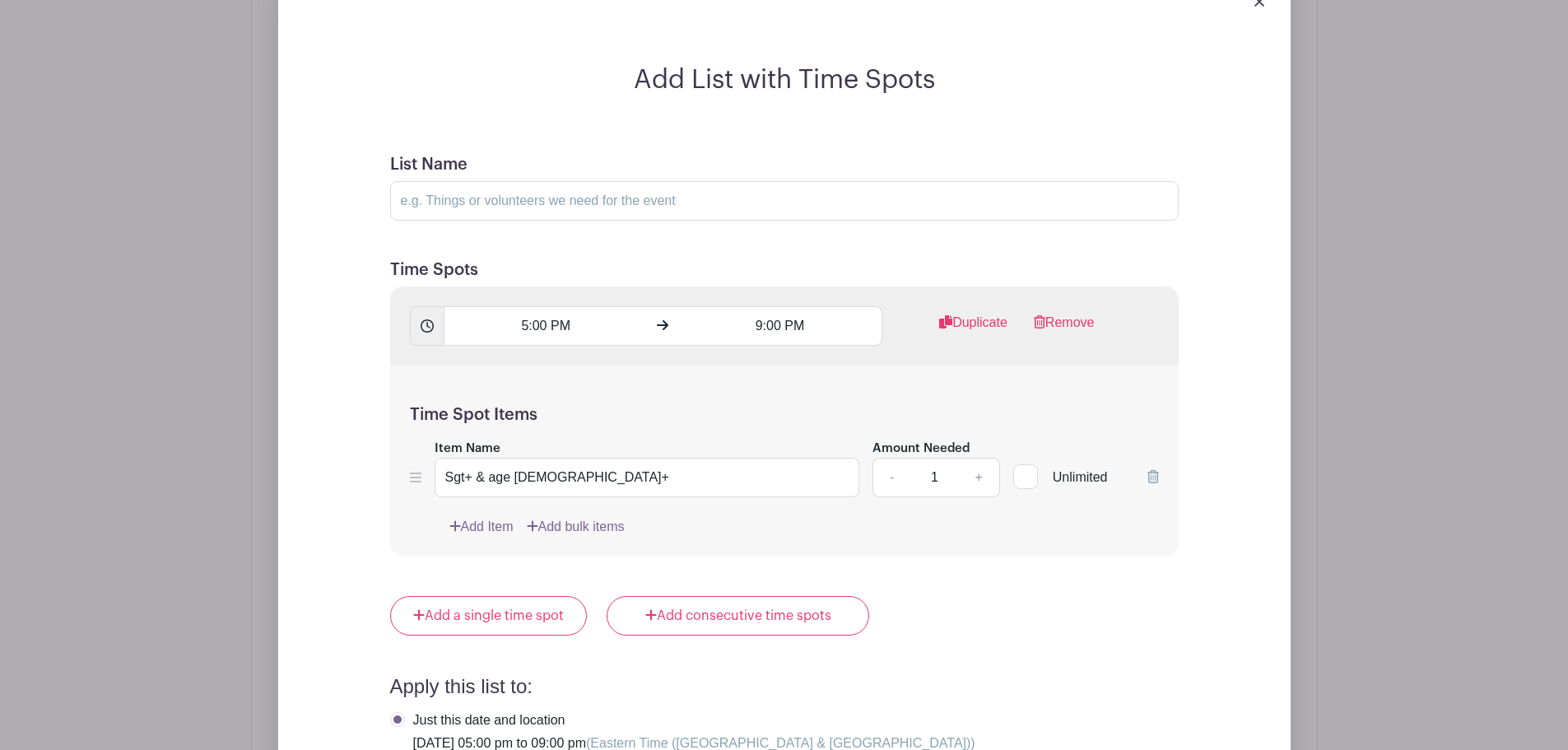
click at [493, 517] on link "Add Item" at bounding box center [481, 526] width 65 height 19
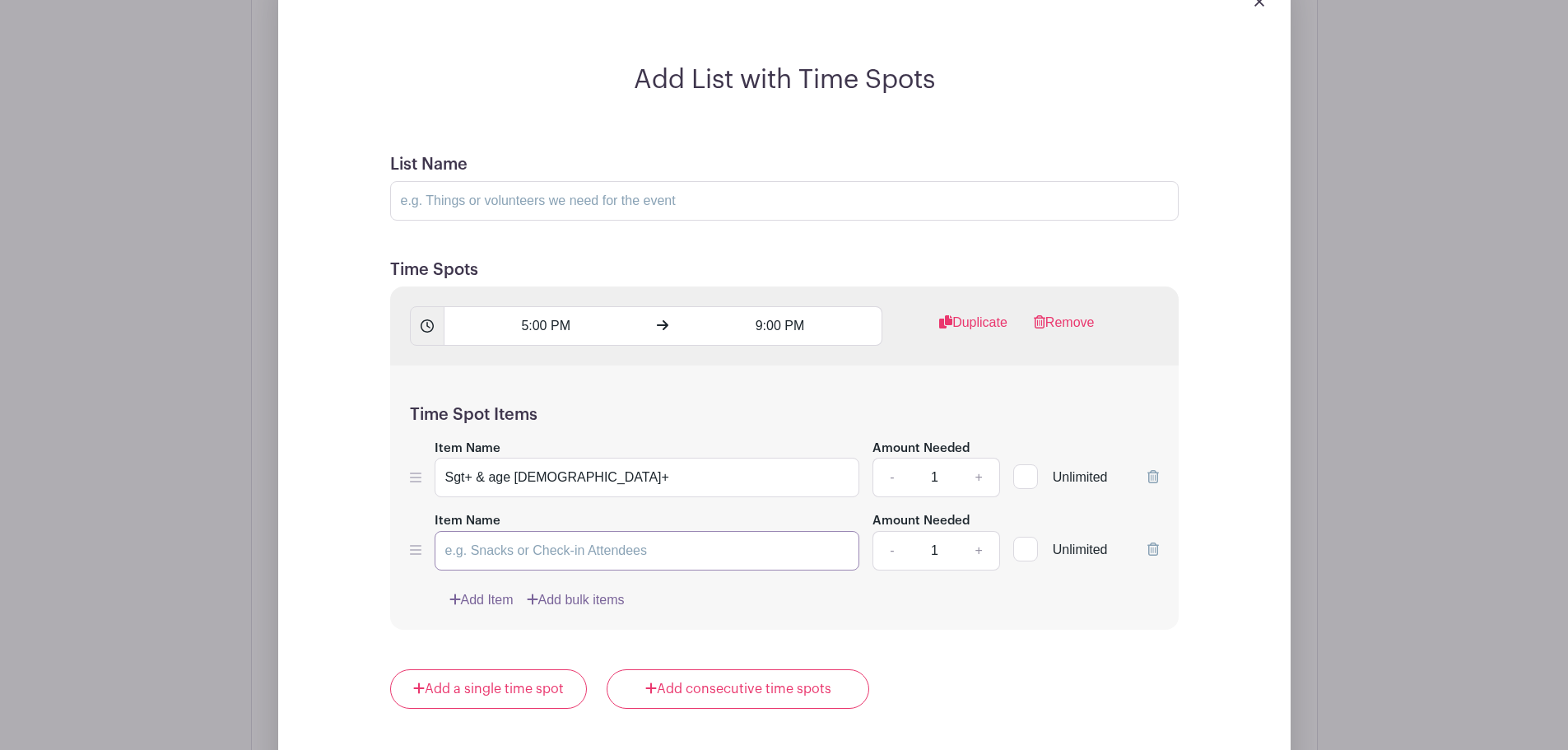
click at [577, 531] on input "Item Name" at bounding box center [647, 551] width 425 height 40
type input "Regular"
click at [446, 458] on input "Sgt+ & age 16+" at bounding box center [647, 477] width 425 height 40
type input "Senior Sgt+ & age 16+"
drag, startPoint x: 531, startPoint y: 518, endPoint x: 437, endPoint y: 520, distance: 94.0
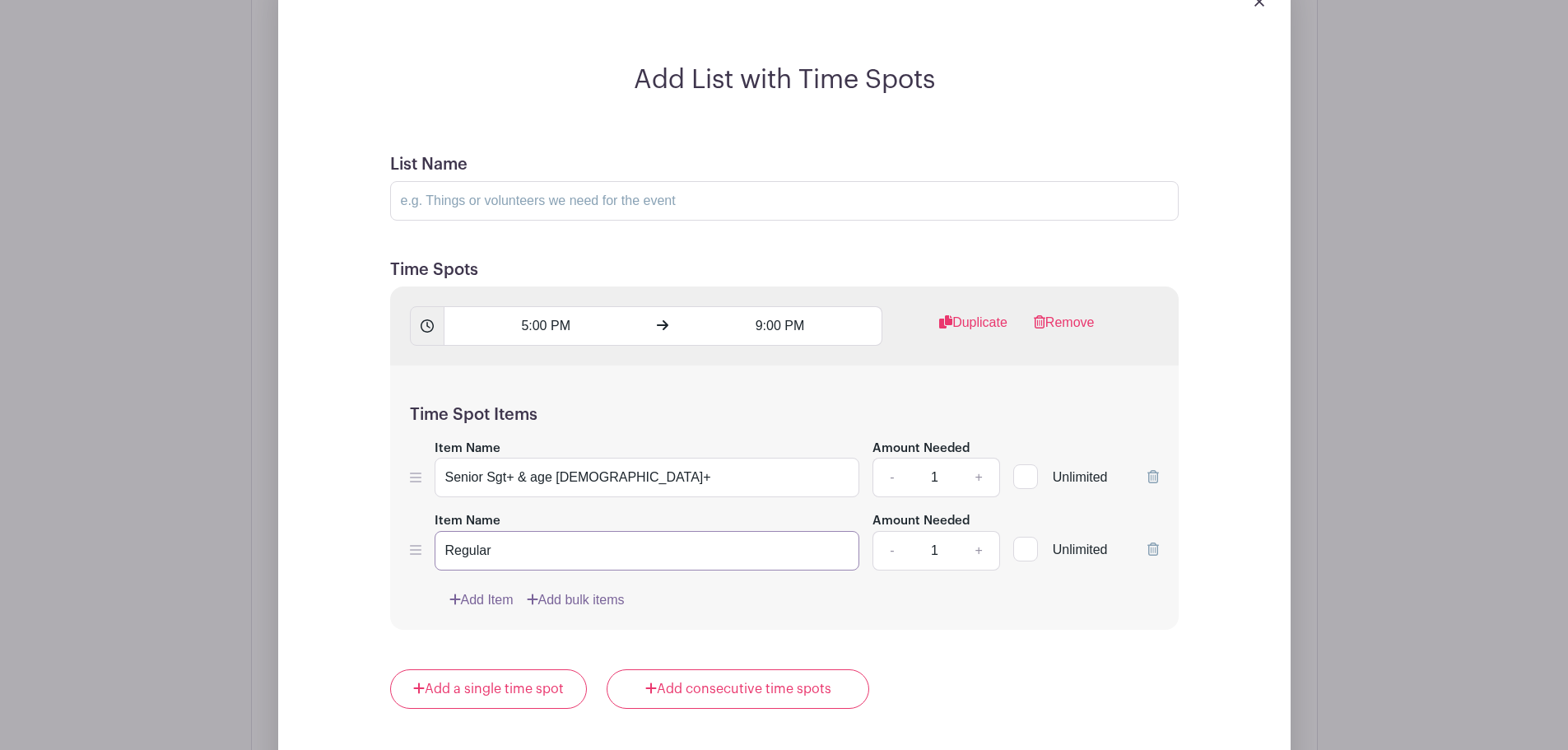
click at [437, 531] on input "Regular" at bounding box center [647, 551] width 425 height 40
type input "r"
type input "Regular"
click at [984, 531] on link "+" at bounding box center [979, 551] width 42 height 40
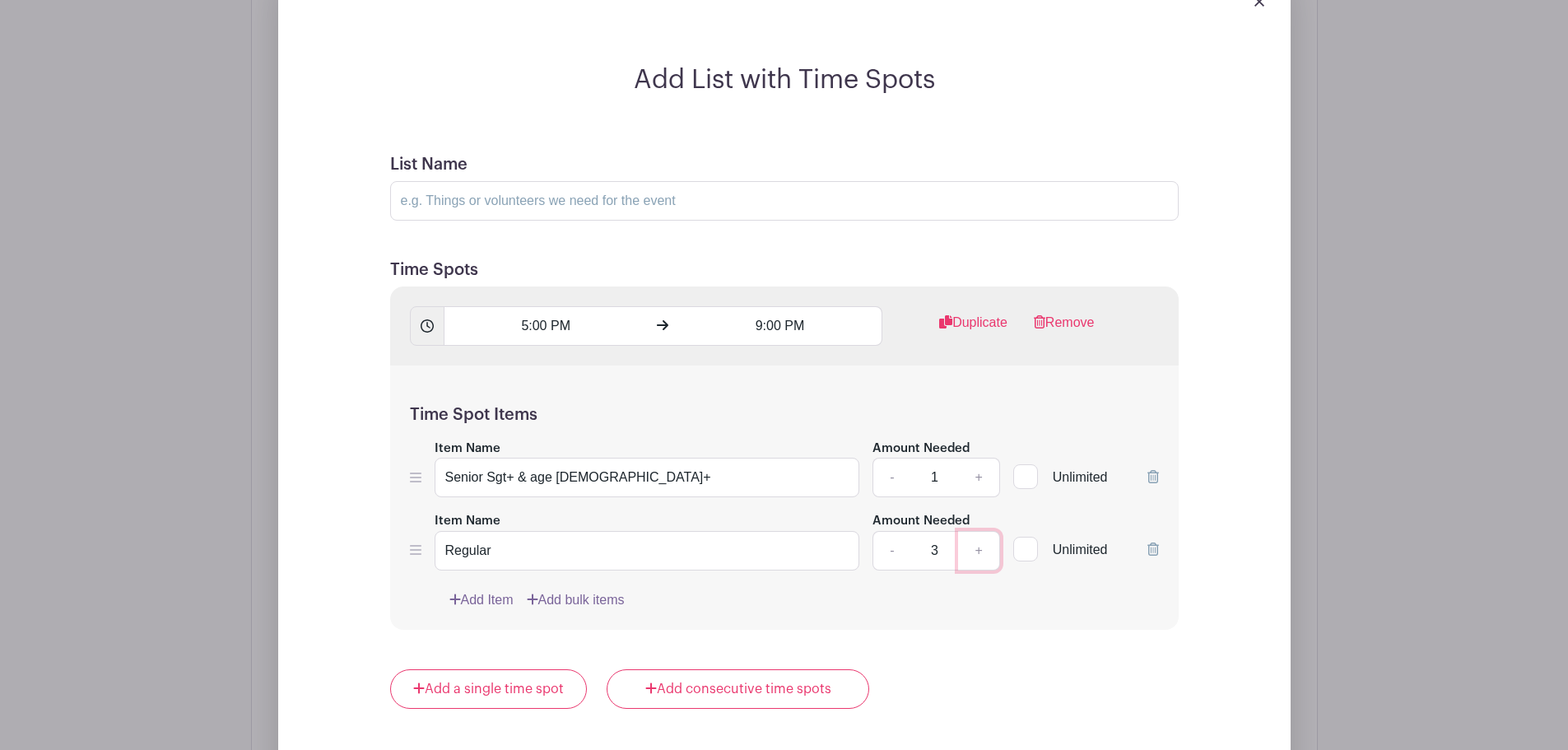
click at [984, 531] on link "+" at bounding box center [979, 551] width 42 height 40
type input "5"
click at [979, 458] on link "+" at bounding box center [979, 477] width 42 height 40
type input "2"
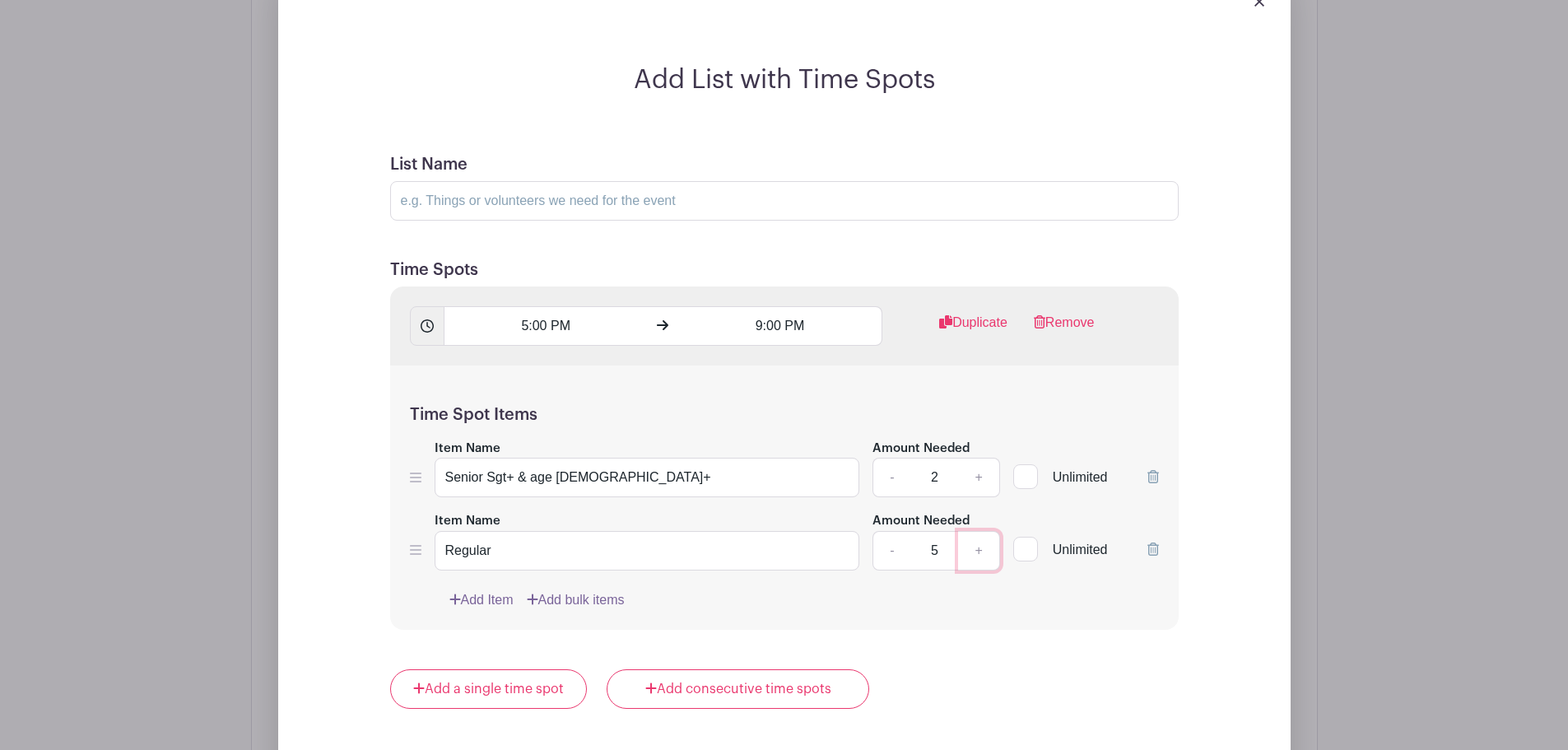
click at [979, 531] on link "+" at bounding box center [979, 551] width 42 height 40
type input "6"
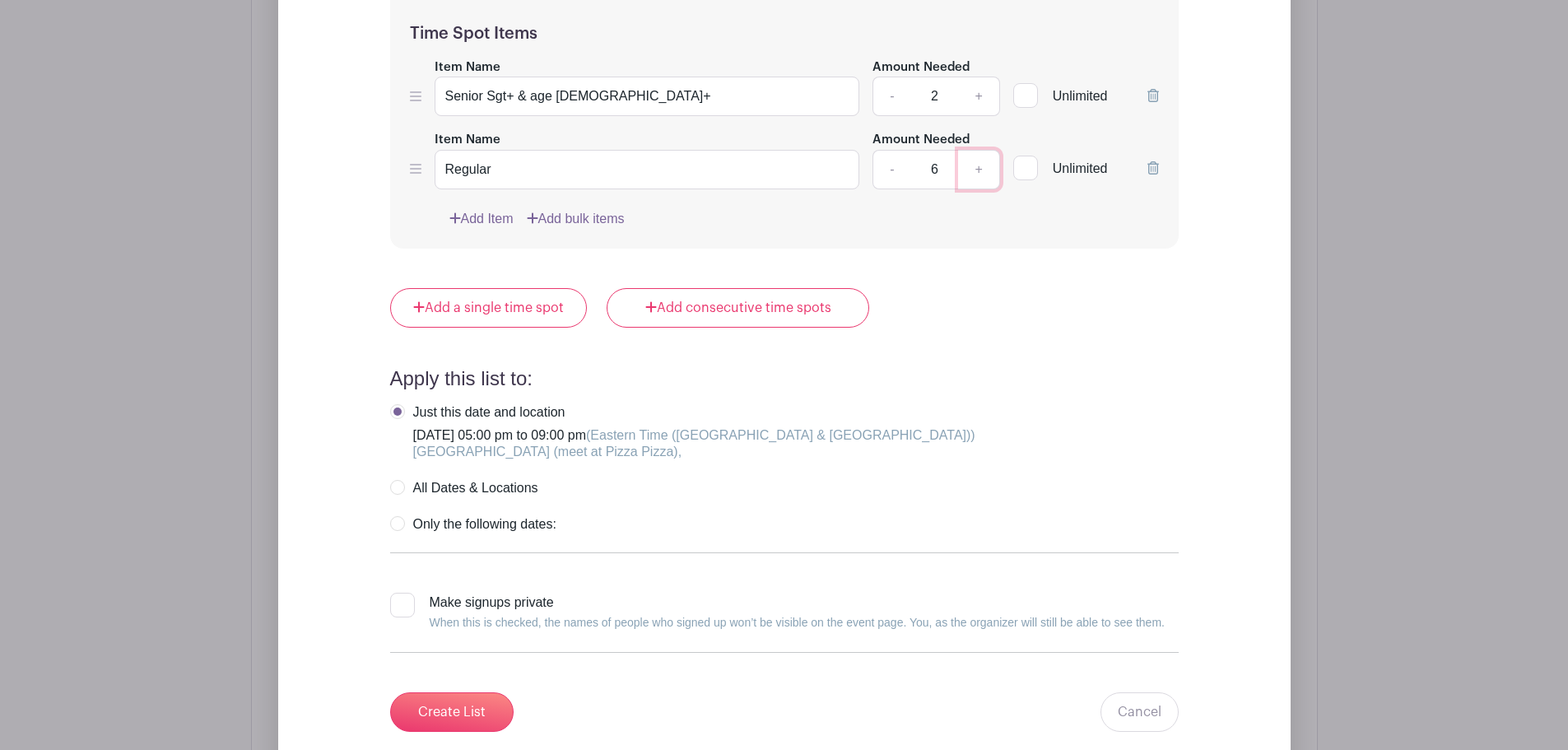
scroll to position [1681, 0]
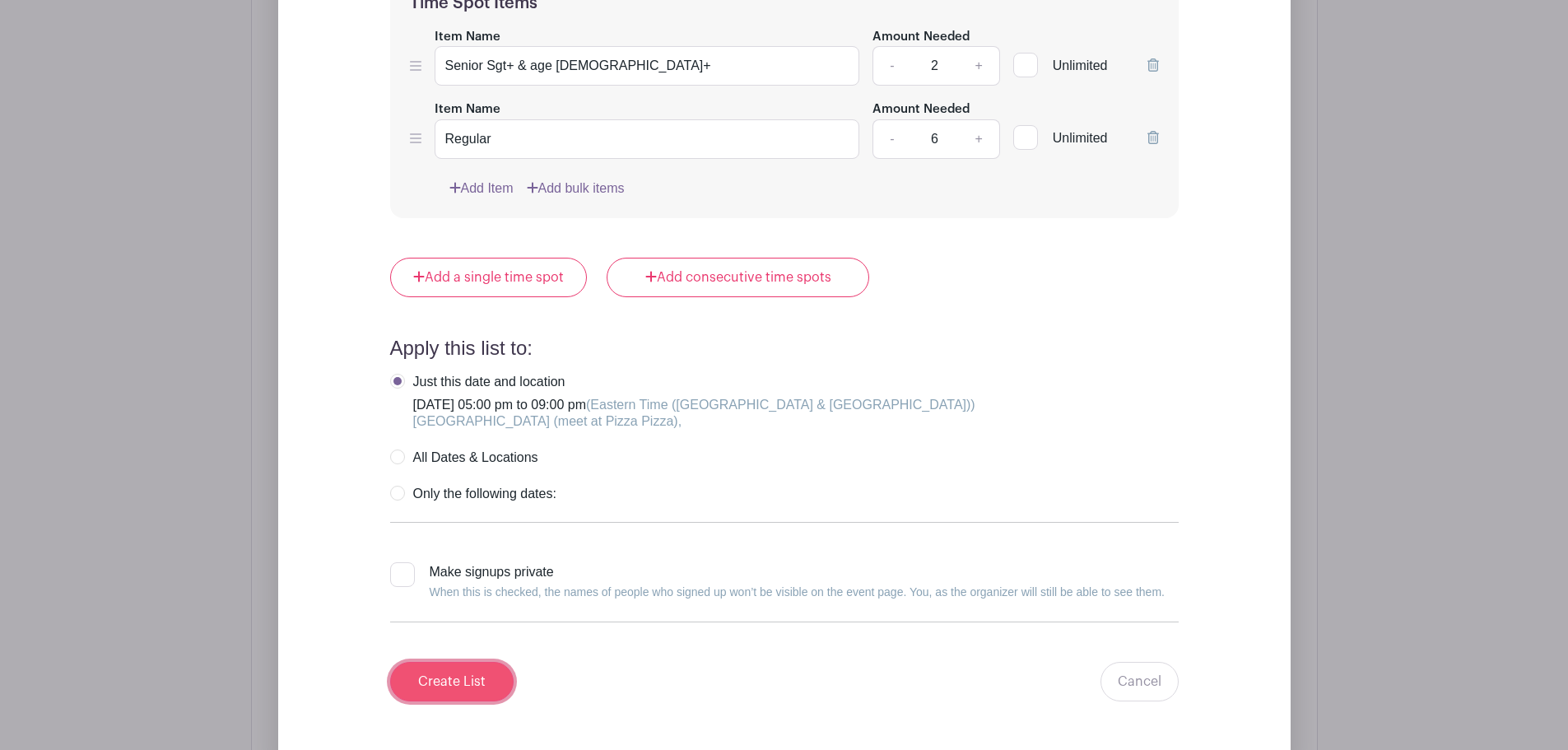
click at [445, 661] on input "Create List" at bounding box center [452, 681] width 124 height 40
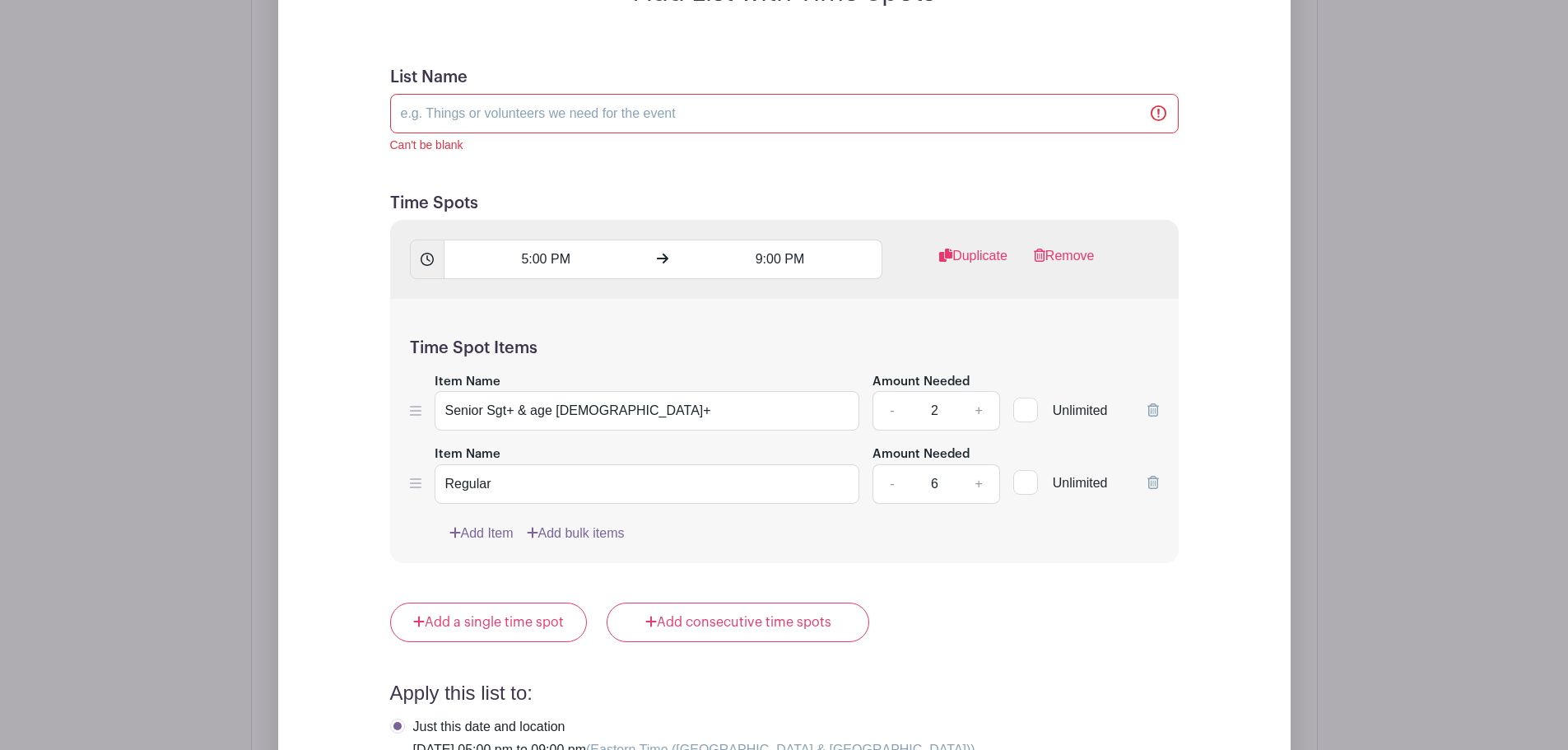
scroll to position [1393, 0]
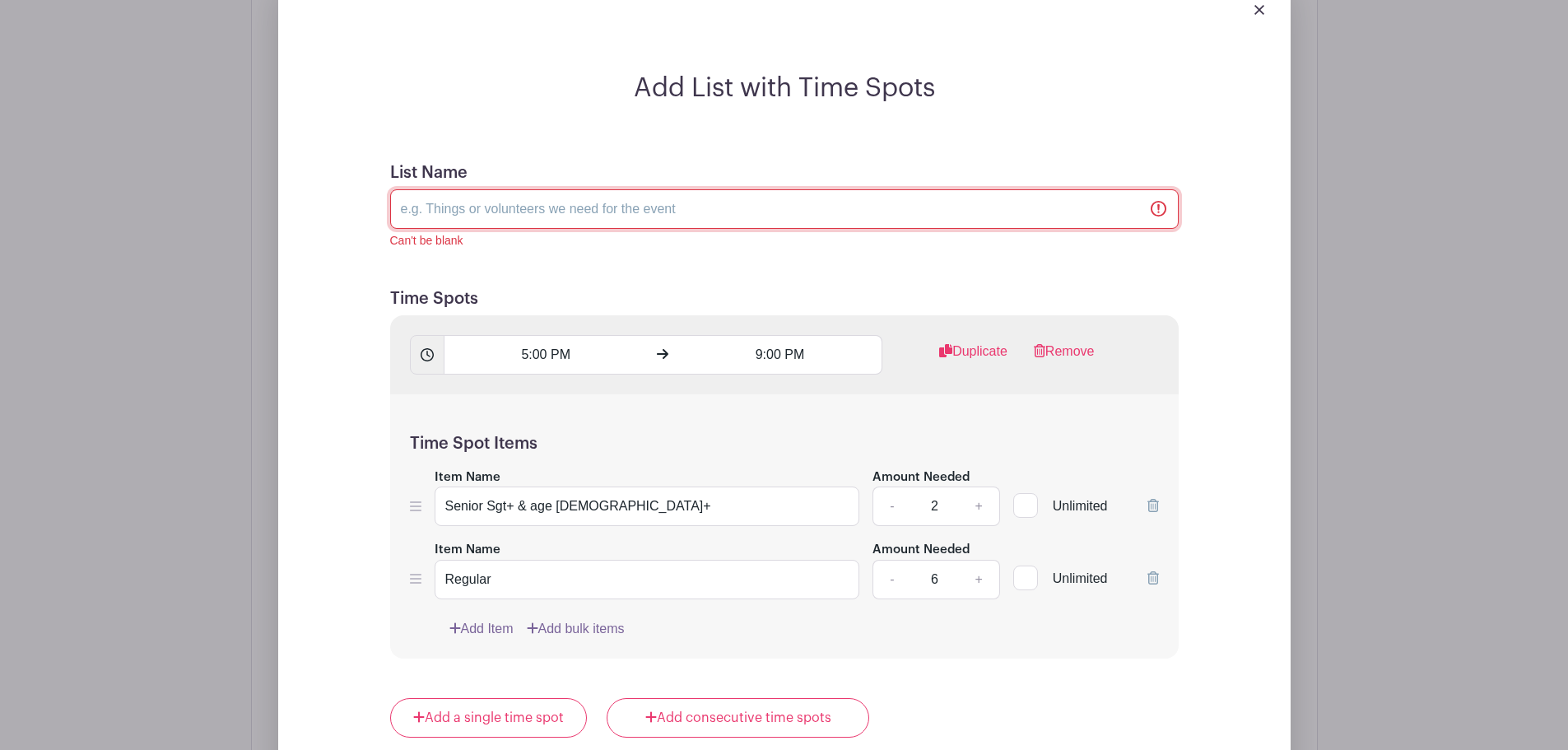
click at [551, 189] on input "List Name" at bounding box center [784, 208] width 789 height 40
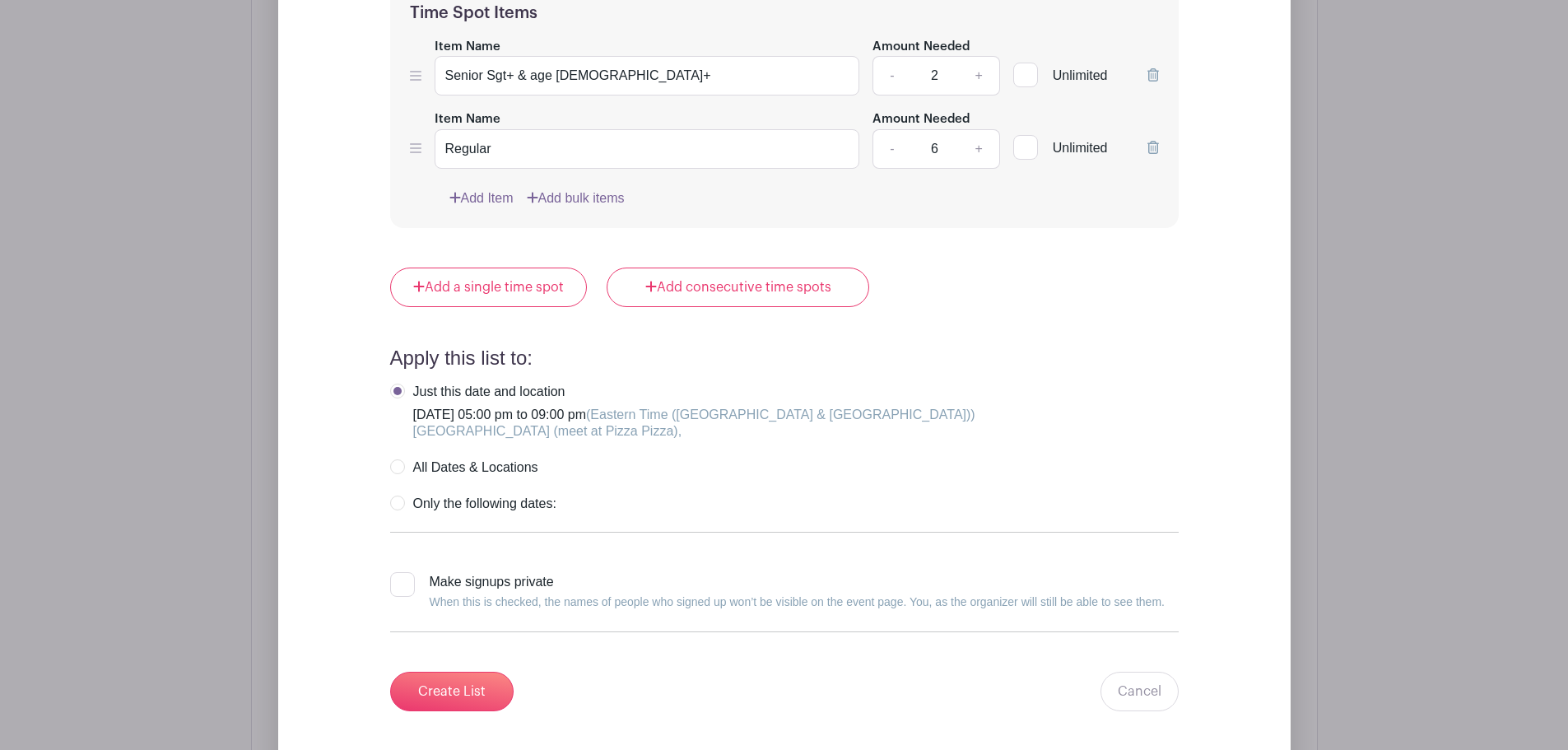
scroll to position [1887, 0]
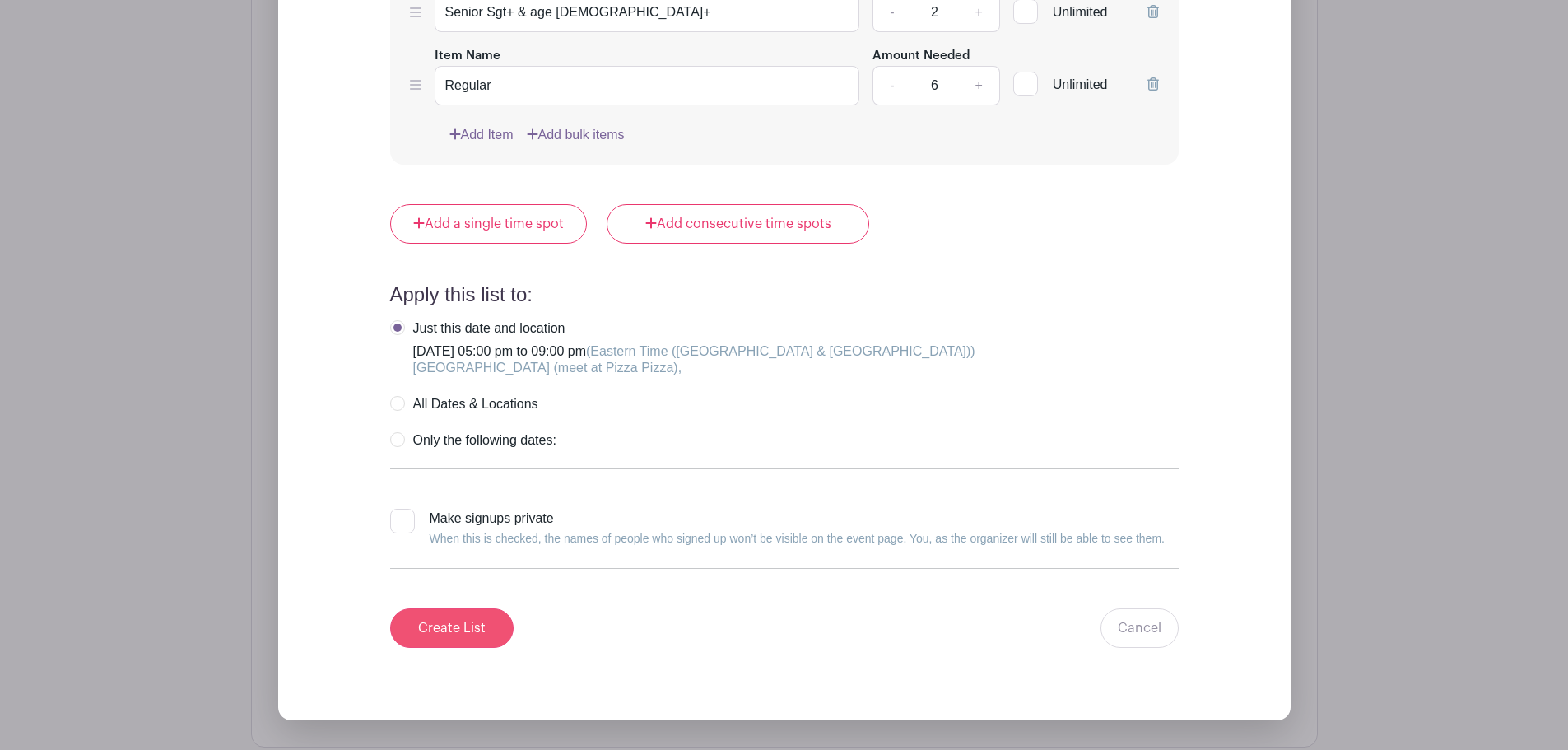
type input "Thurs PM"
click at [473, 608] on input "Create List" at bounding box center [452, 627] width 124 height 40
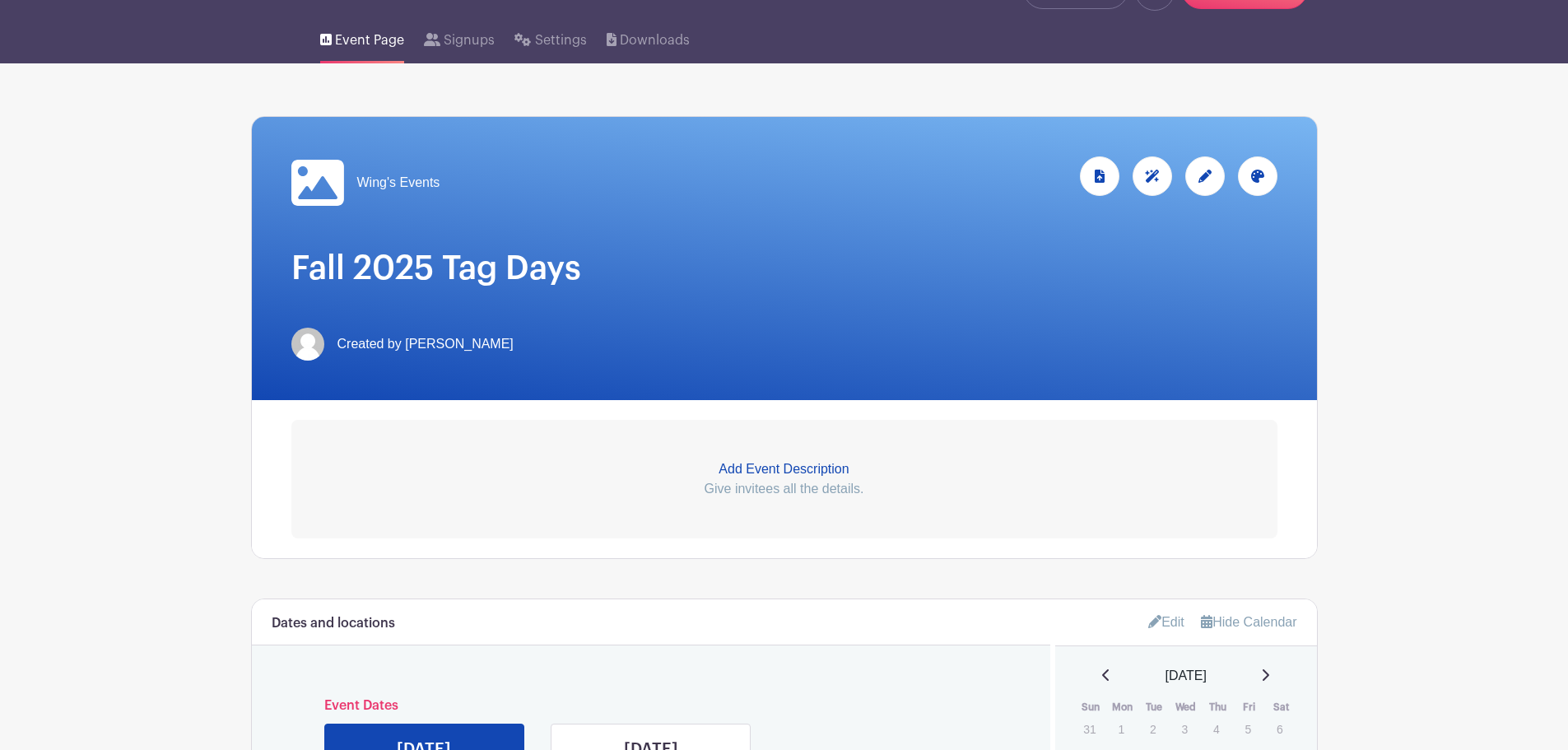
scroll to position [0, 0]
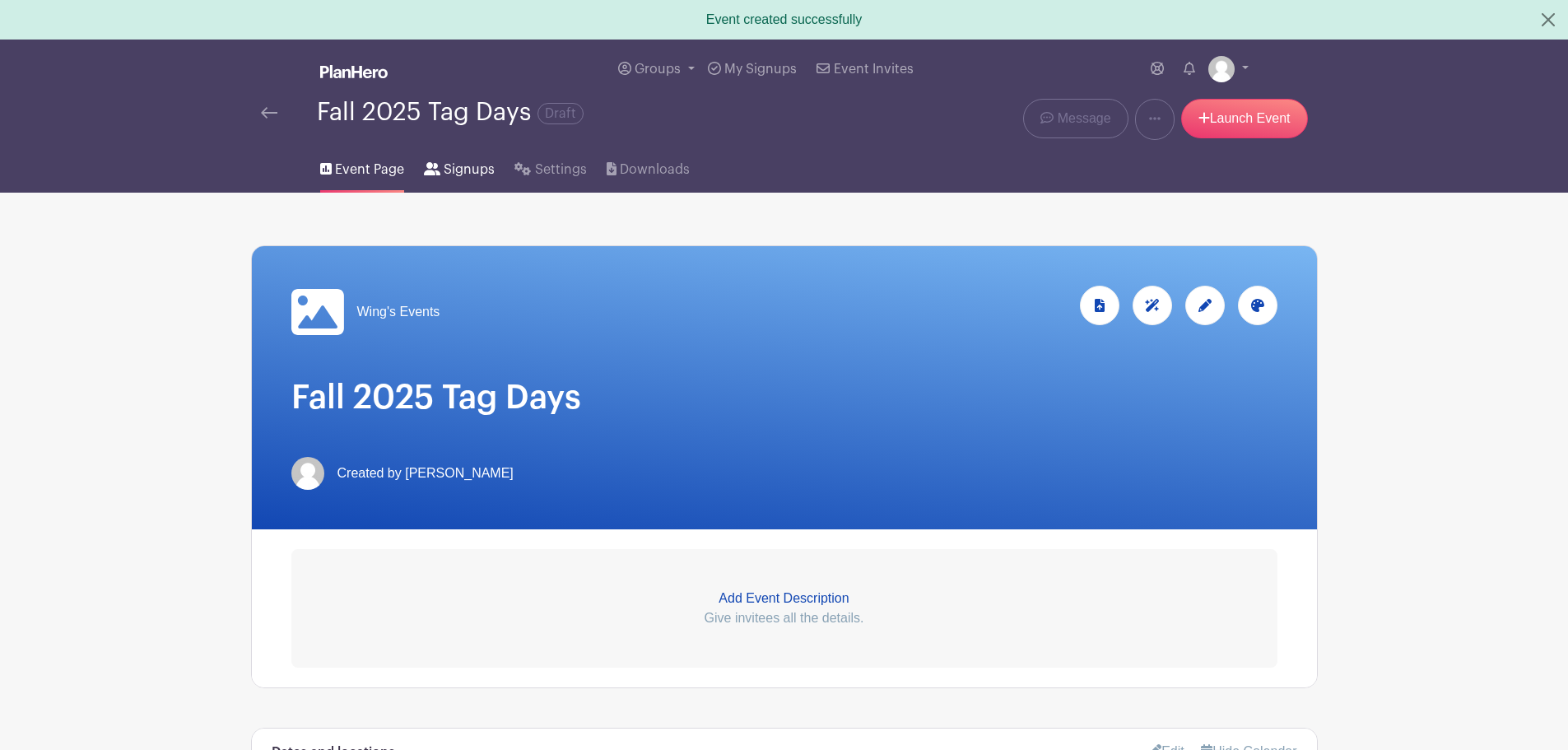
click at [466, 173] on span "Signups" at bounding box center [469, 169] width 51 height 19
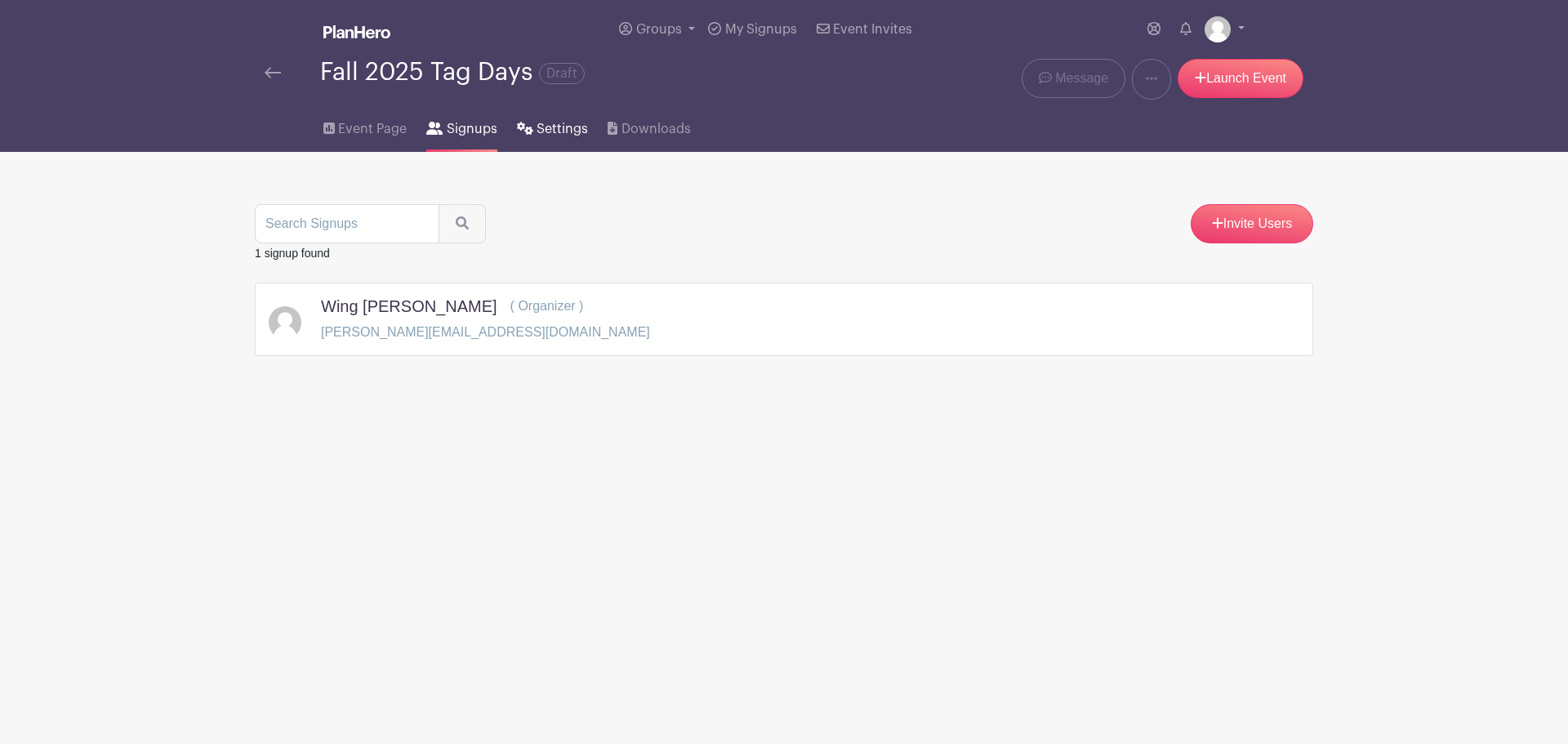
click at [578, 124] on span "Settings" at bounding box center [562, 128] width 51 height 19
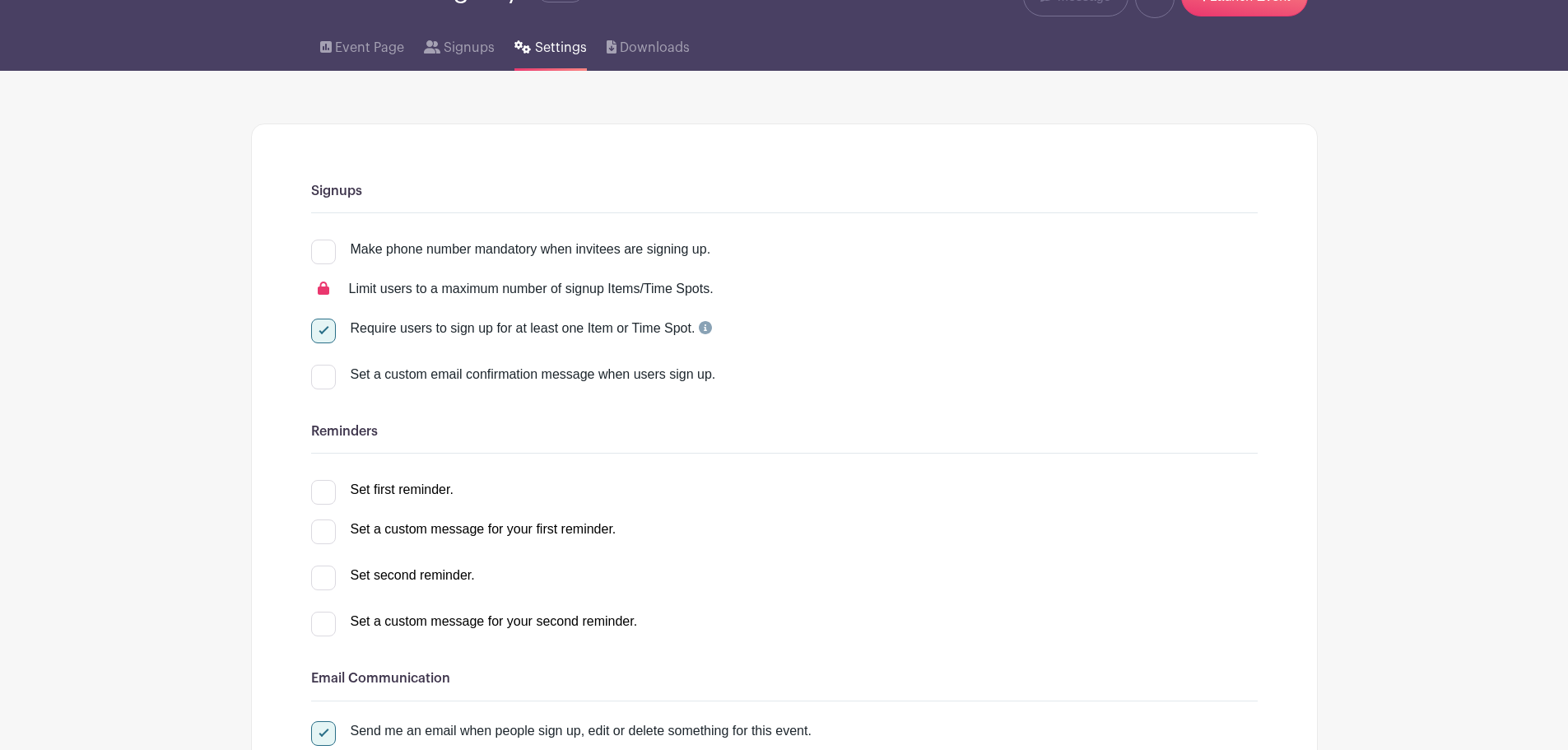
scroll to position [164, 0]
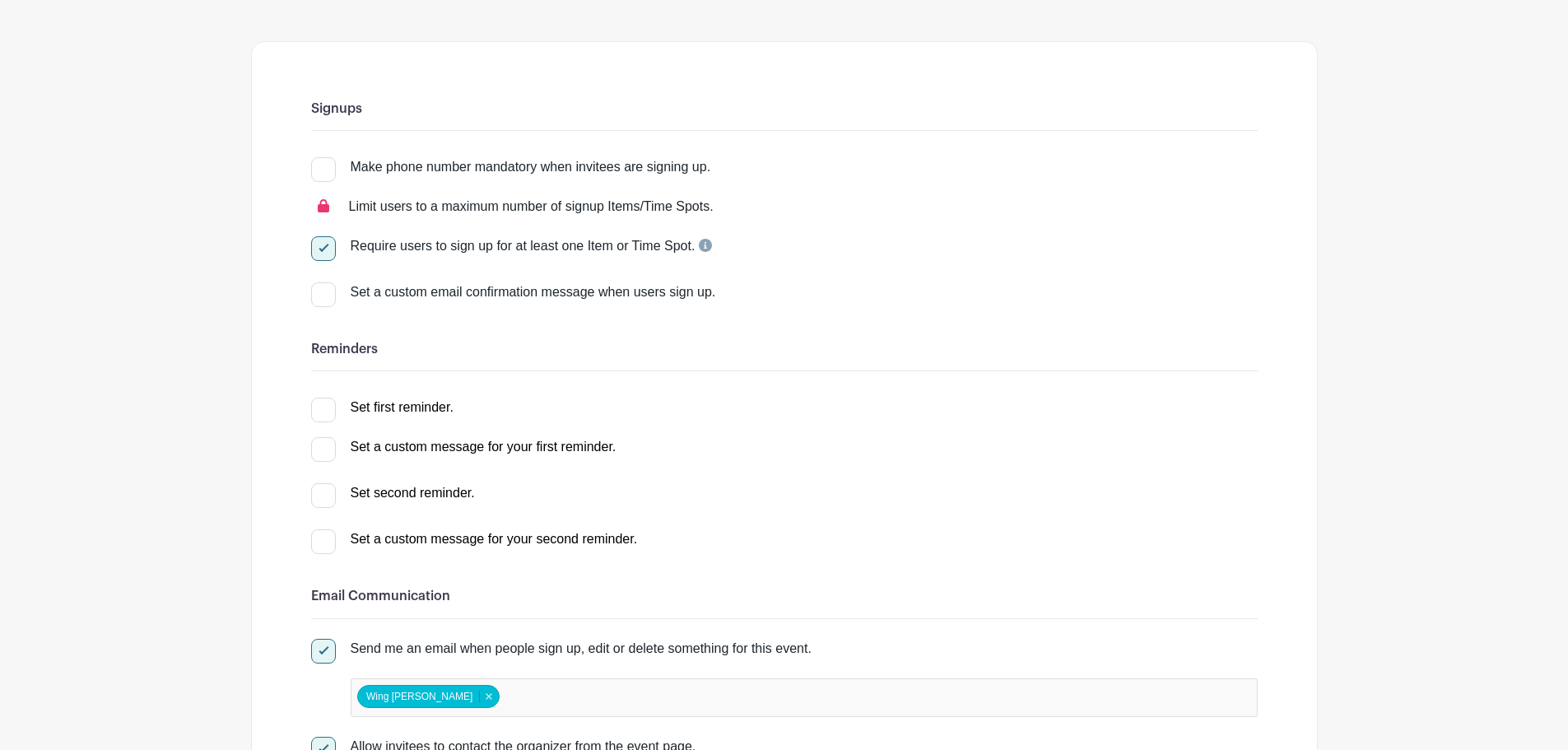
click at [327, 292] on div at bounding box center [323, 294] width 25 height 25
click at [322, 292] on input "Set a custom email confirmation message when users sign up." at bounding box center [316, 288] width 11 height 11
checkbox input "true"
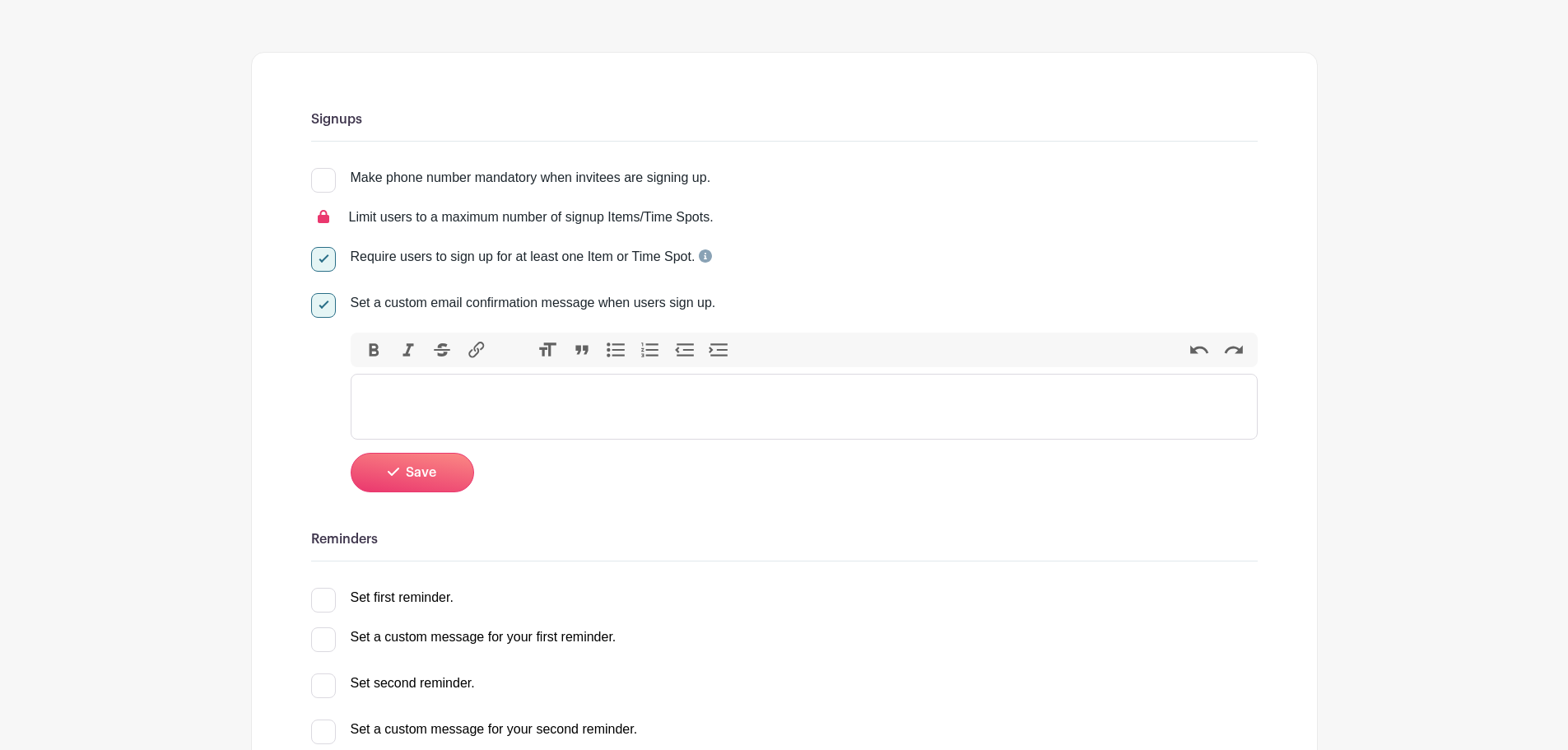
scroll to position [0, 0]
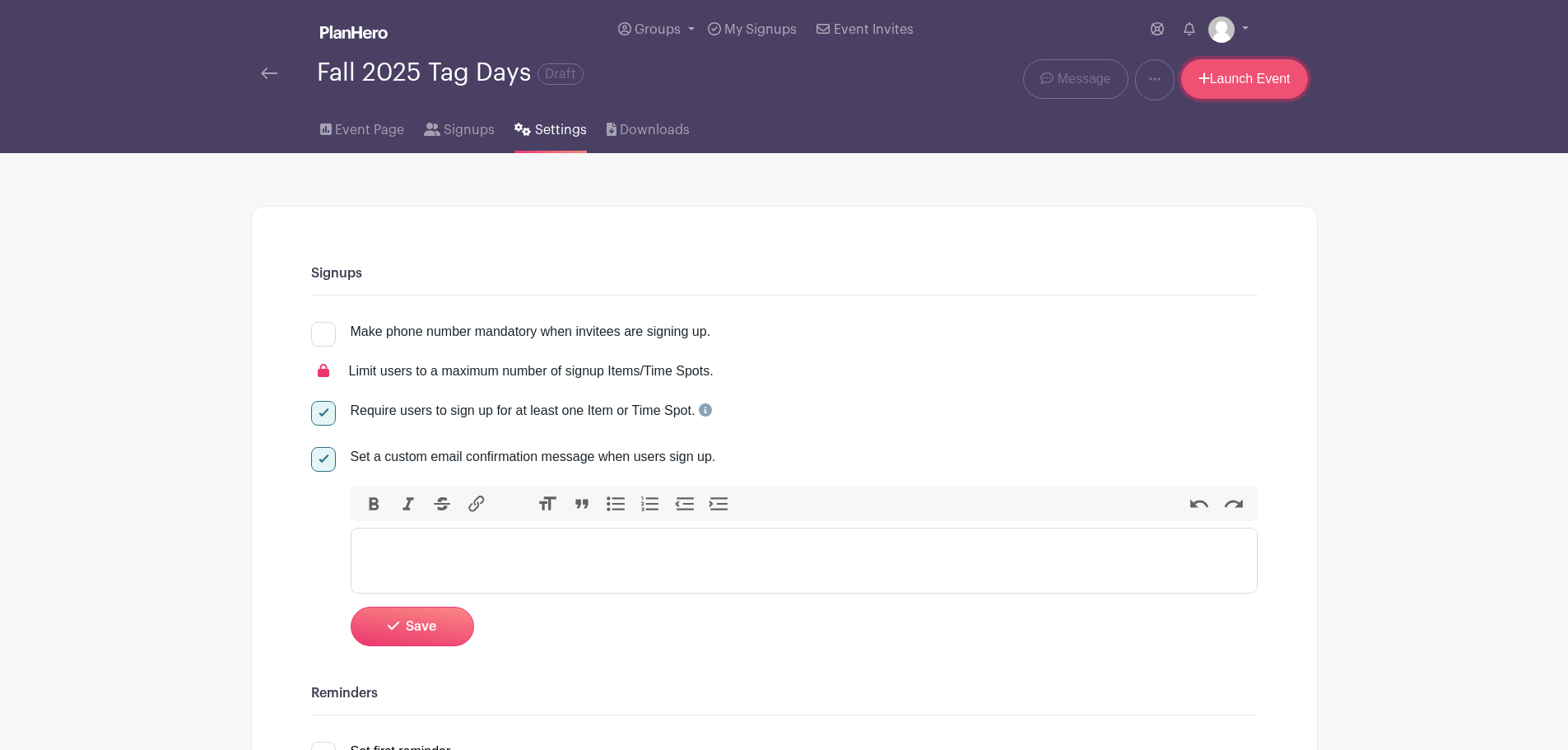
click at [1240, 88] on link "Launch Event" at bounding box center [1243, 78] width 126 height 40
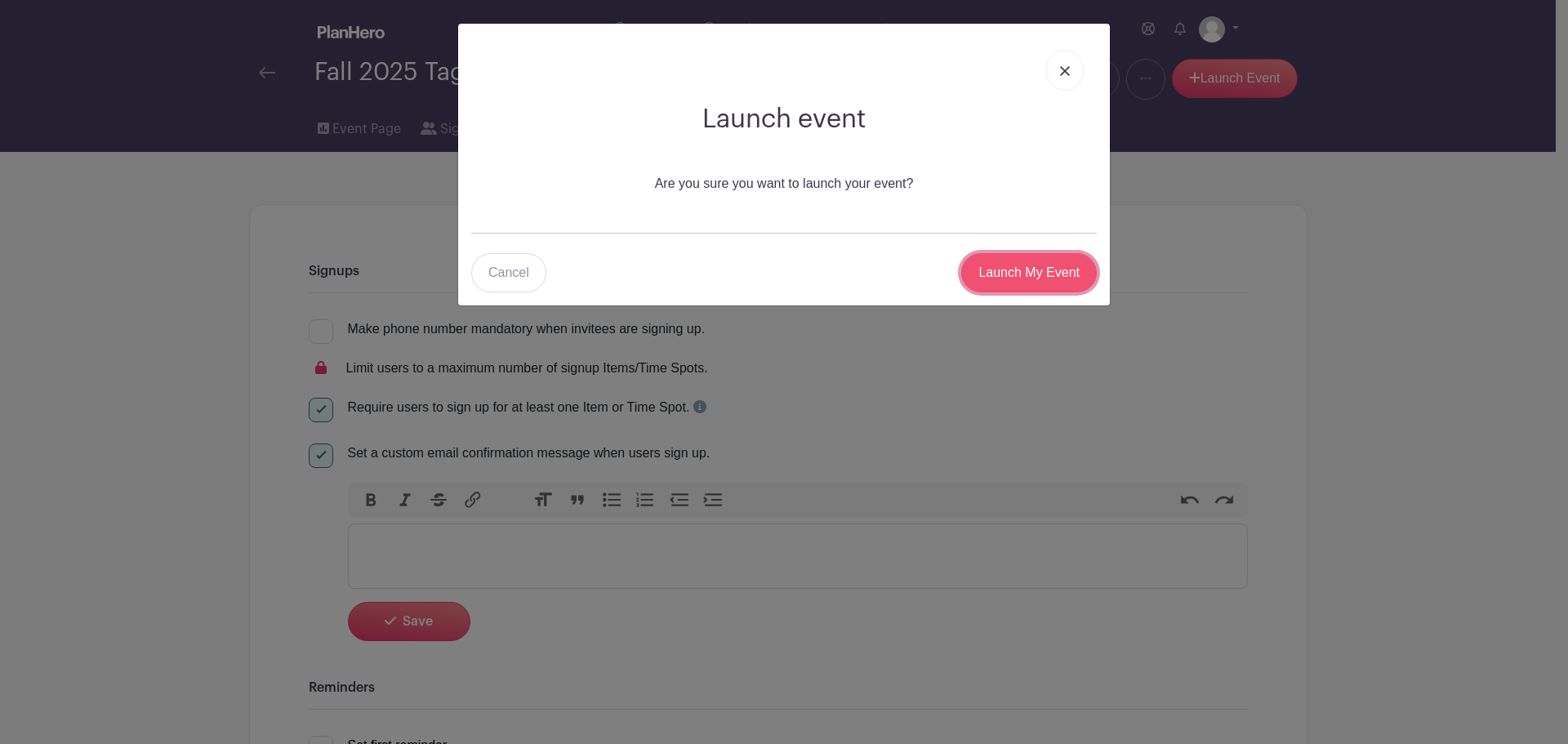
click at [994, 272] on input "Launch My Event" at bounding box center [1029, 273] width 135 height 39
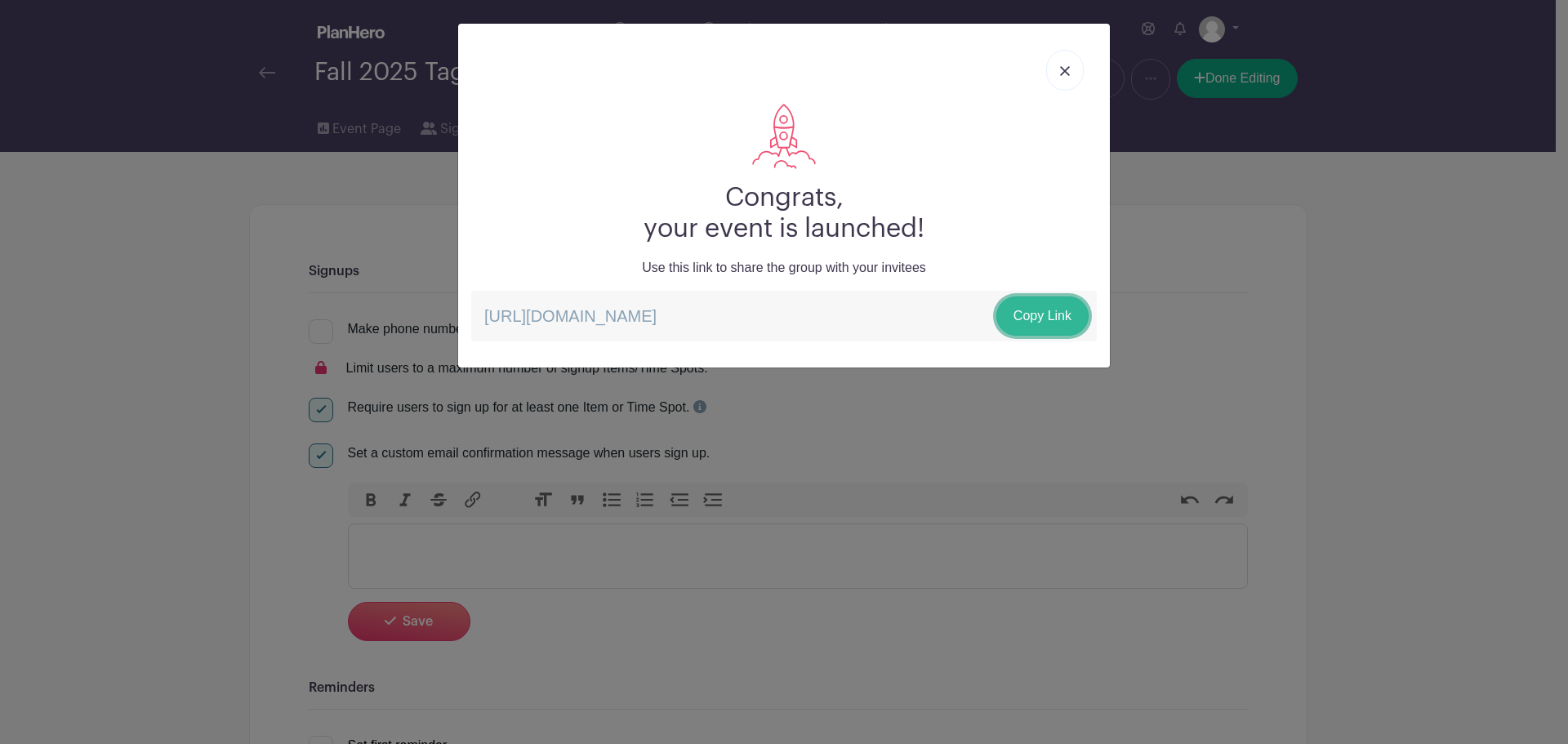
click at [1028, 321] on link "Copy Link" at bounding box center [1043, 316] width 92 height 39
click at [1068, 54] on link at bounding box center [1065, 70] width 38 height 41
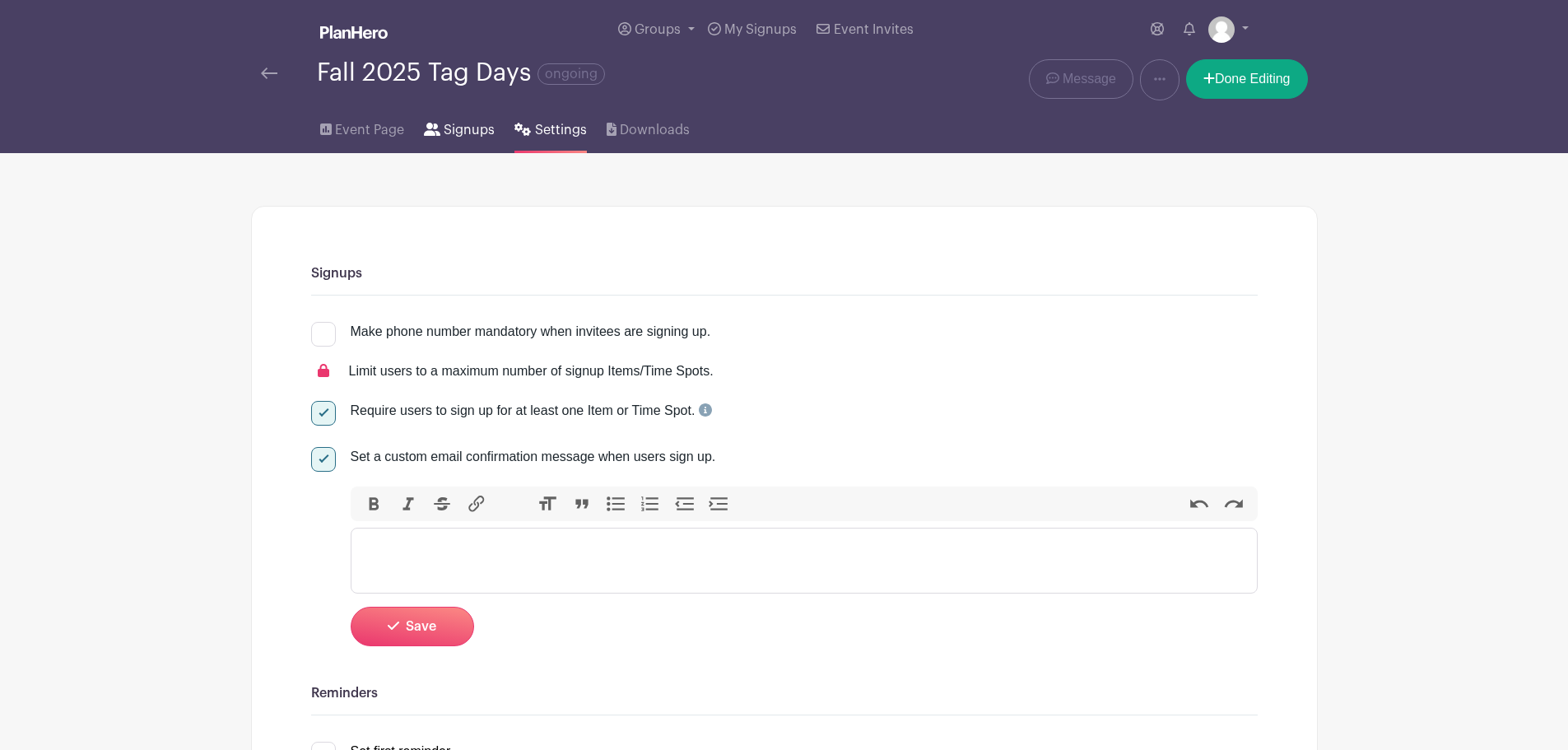
click at [462, 134] on span "Signups" at bounding box center [469, 129] width 51 height 19
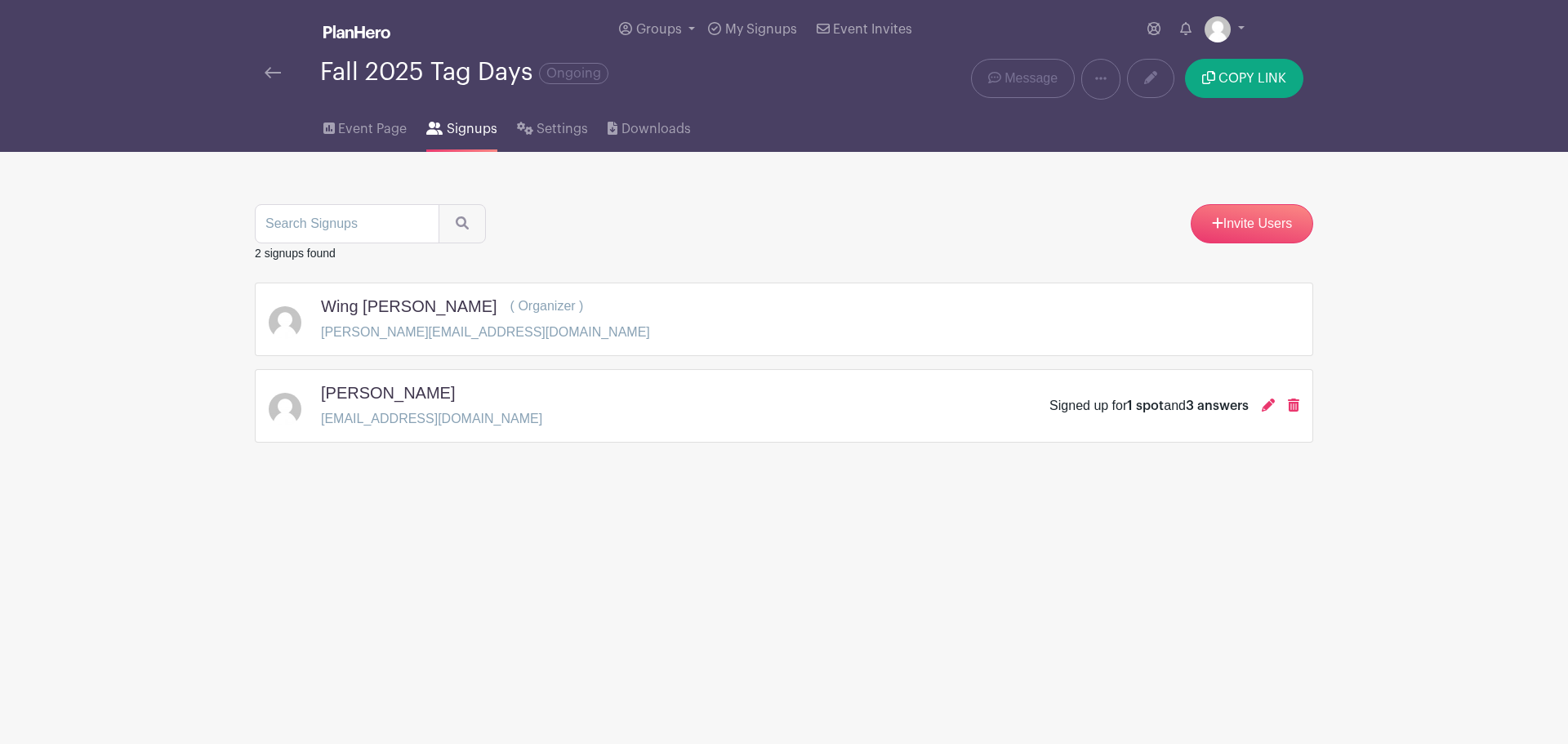
click at [325, 400] on h5 "W L" at bounding box center [388, 392] width 134 height 19
click at [168, 400] on main "Groups All Groups Wing's Events My Signups Event Invites My account Logout Fall…" at bounding box center [784, 272] width 1568 height 545
click at [1227, 406] on span "3 answers" at bounding box center [1217, 405] width 63 height 13
click at [354, 420] on p "wl9464@gmail.com" at bounding box center [432, 418] width 222 height 19
click at [286, 405] on img at bounding box center [286, 409] width 33 height 33
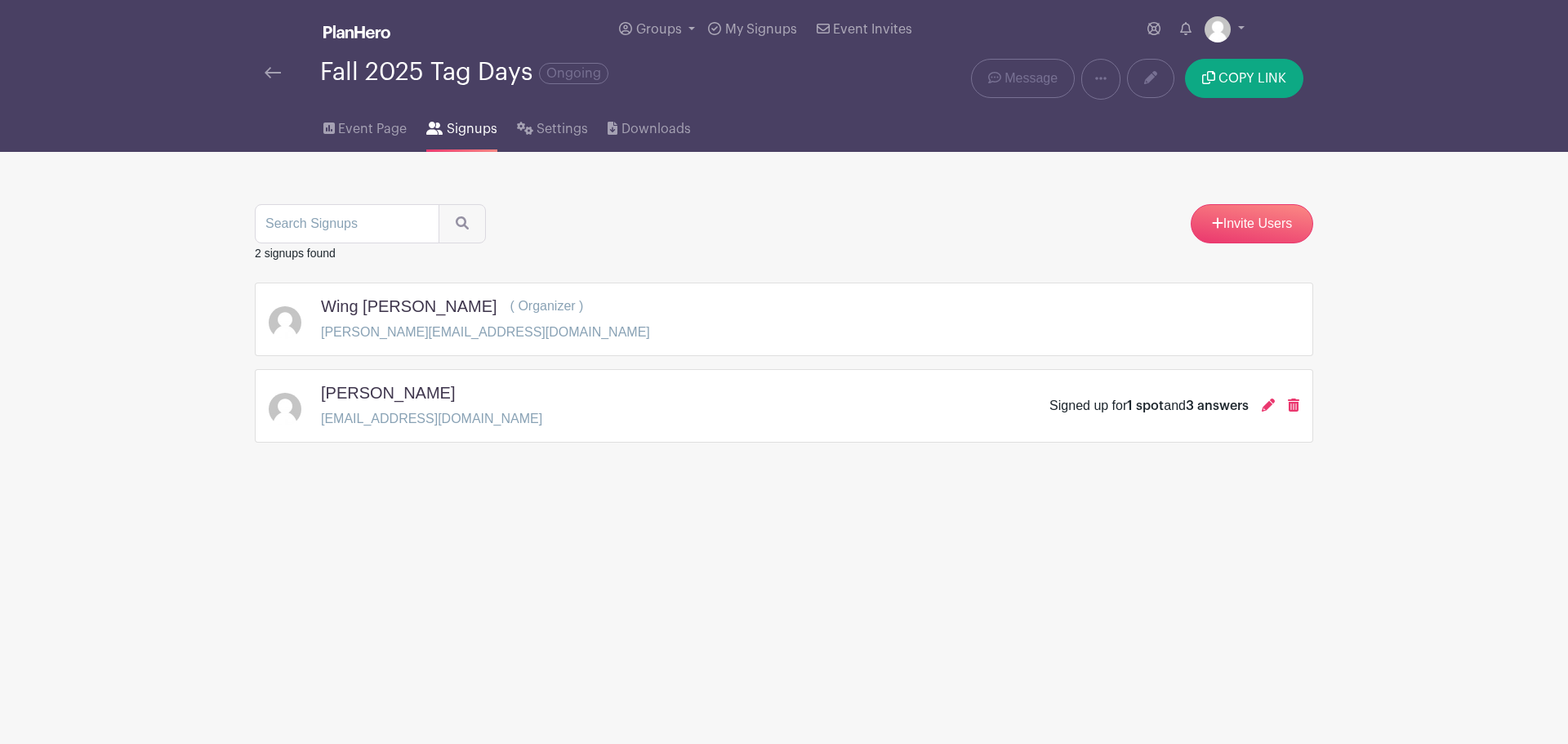
click at [640, 211] on div "Invite Users" at bounding box center [784, 223] width 1058 height 39
click at [376, 134] on span "Event Page" at bounding box center [372, 128] width 69 height 19
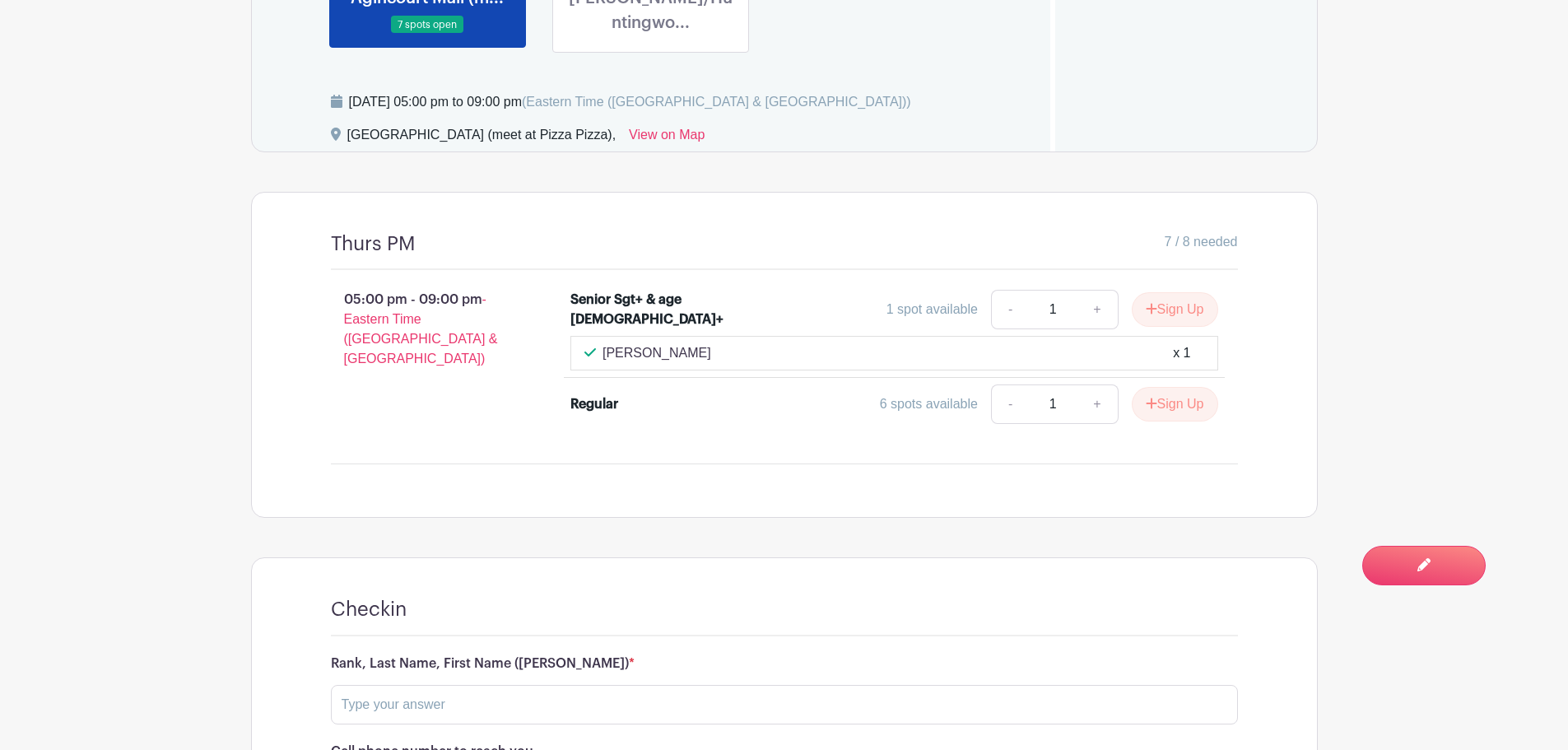
scroll to position [823, 0]
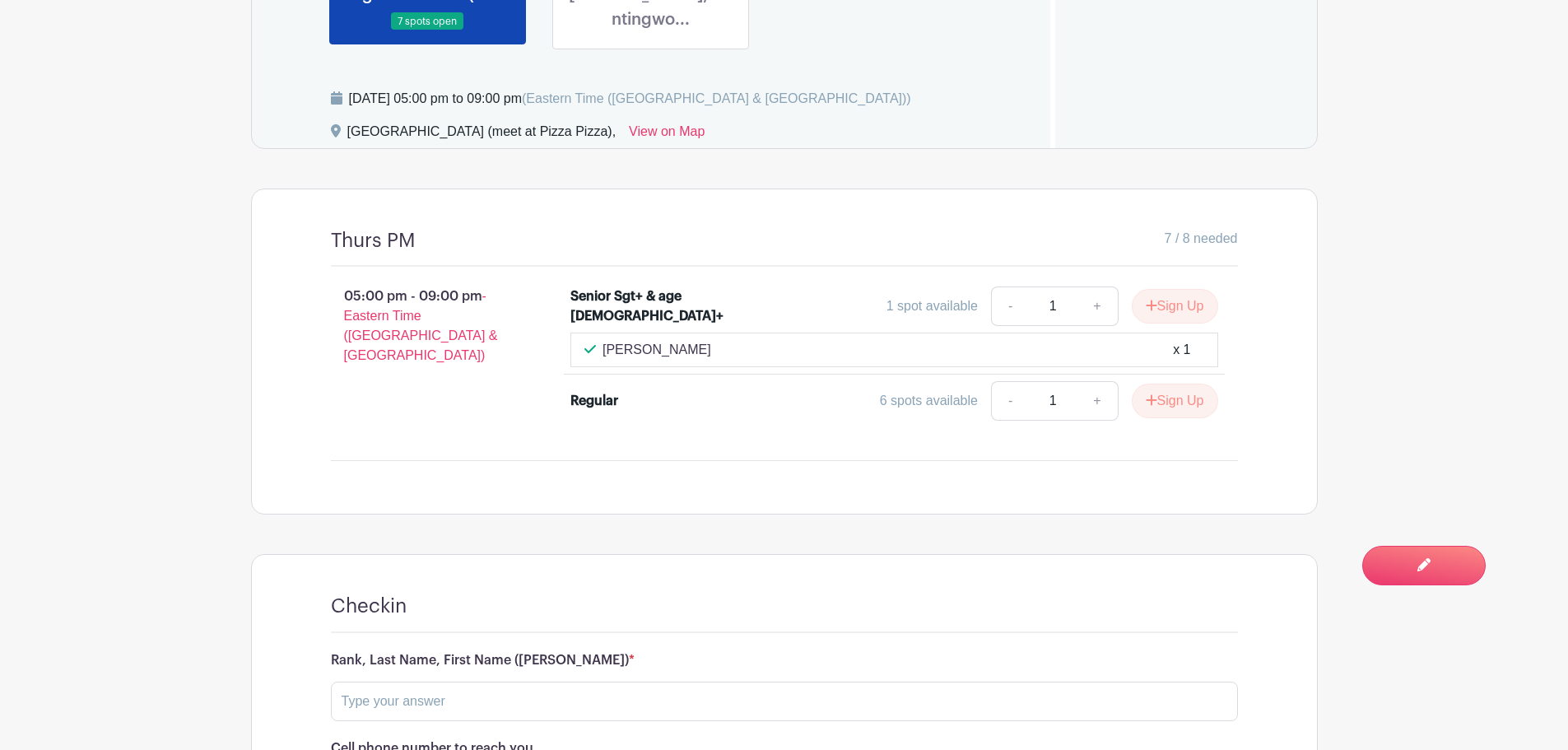
click at [620, 340] on p "W L" at bounding box center [657, 350] width 109 height 19
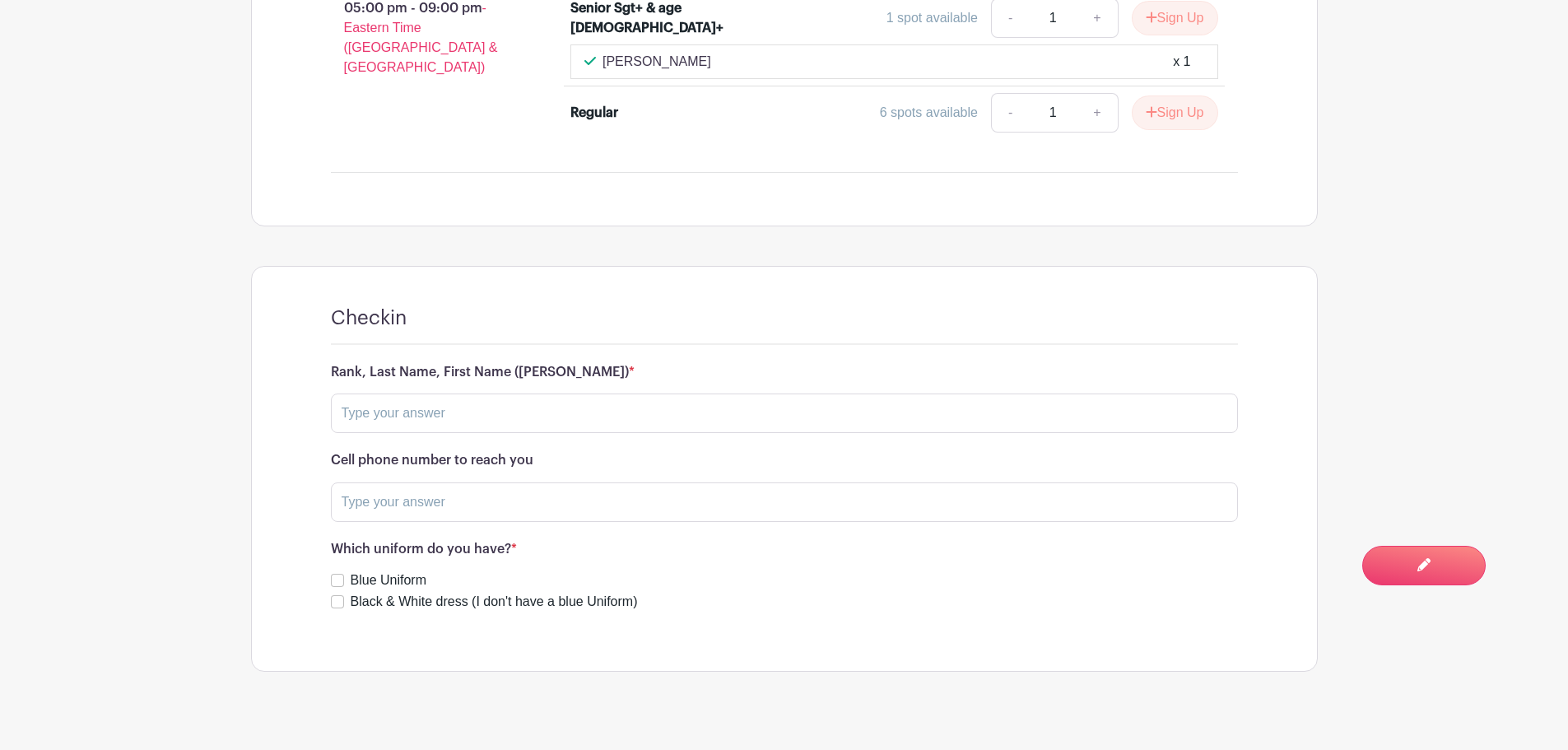
scroll to position [1131, 0]
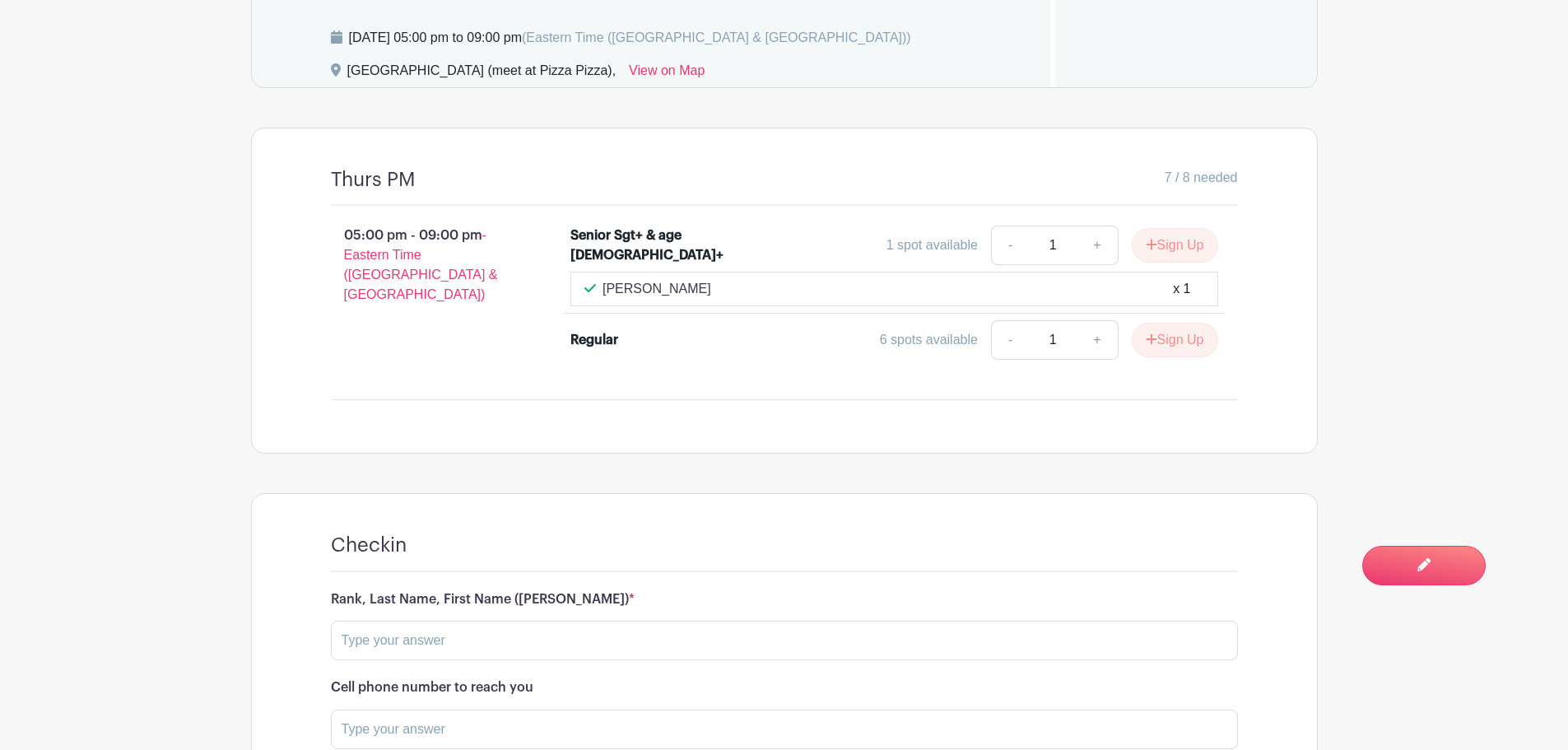
click at [601, 287] on div "W L x 1" at bounding box center [895, 288] width 620 height 19
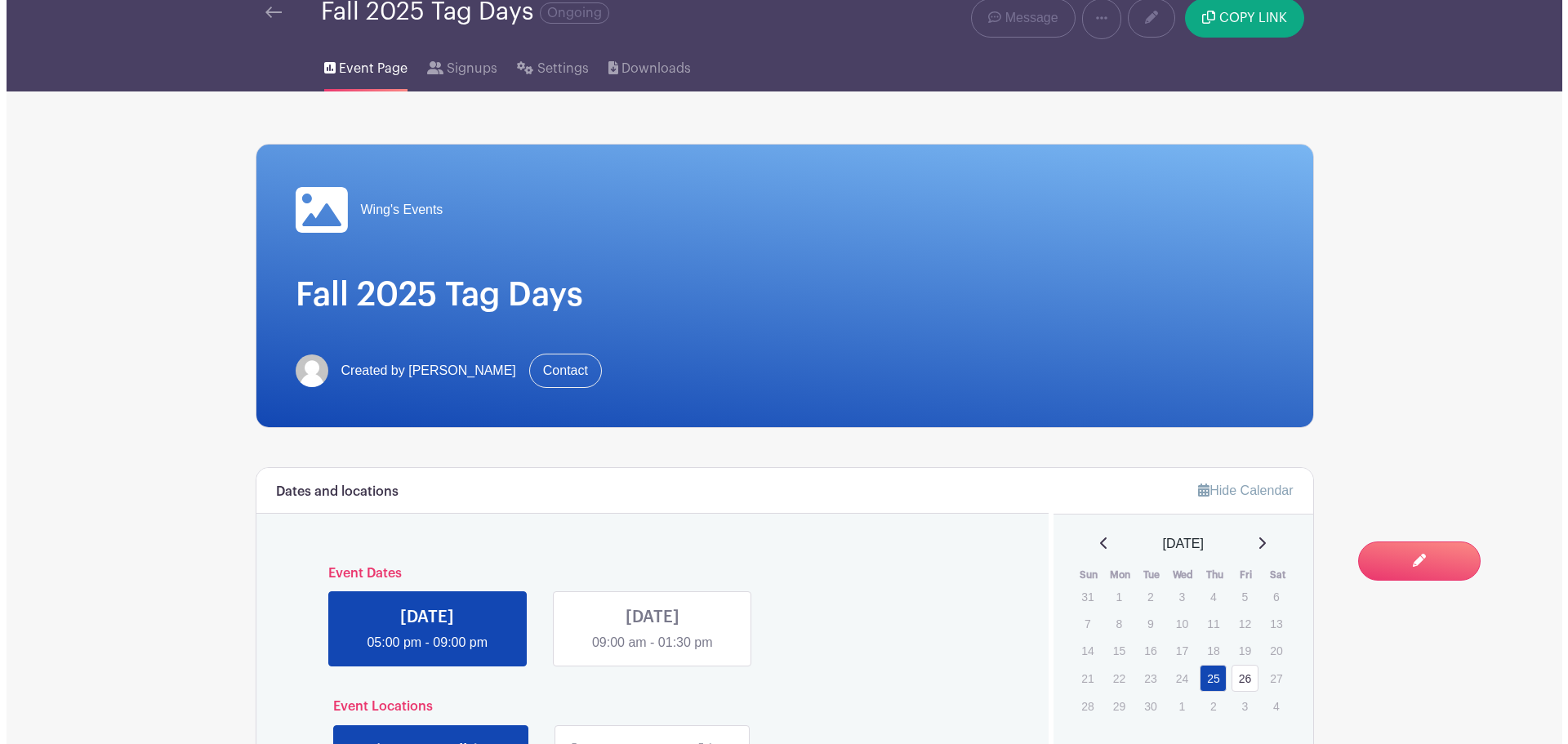
scroll to position [0, 0]
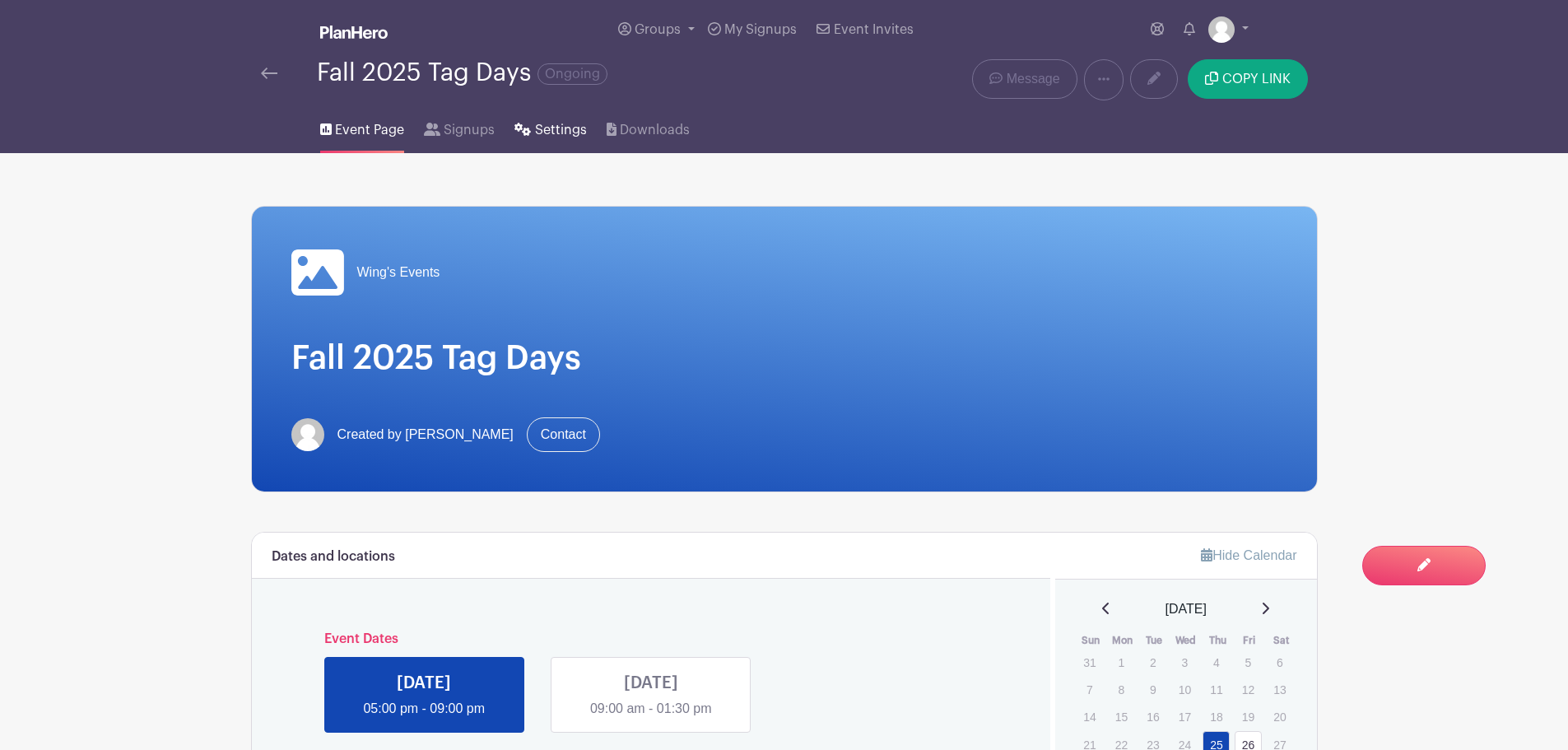
click at [551, 134] on span "Settings" at bounding box center [561, 129] width 52 height 19
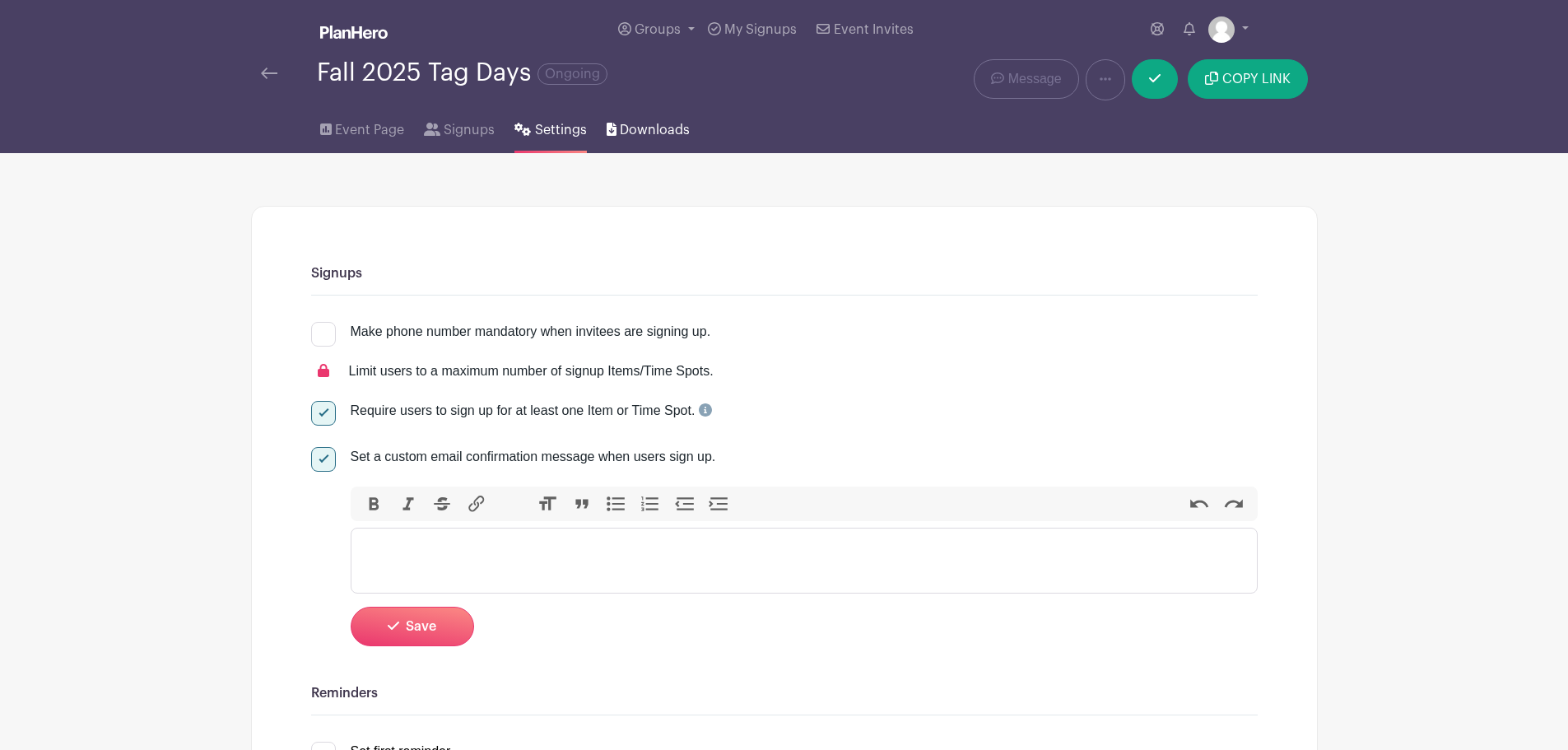
click at [609, 137] on link "Downloads" at bounding box center [648, 126] width 83 height 53
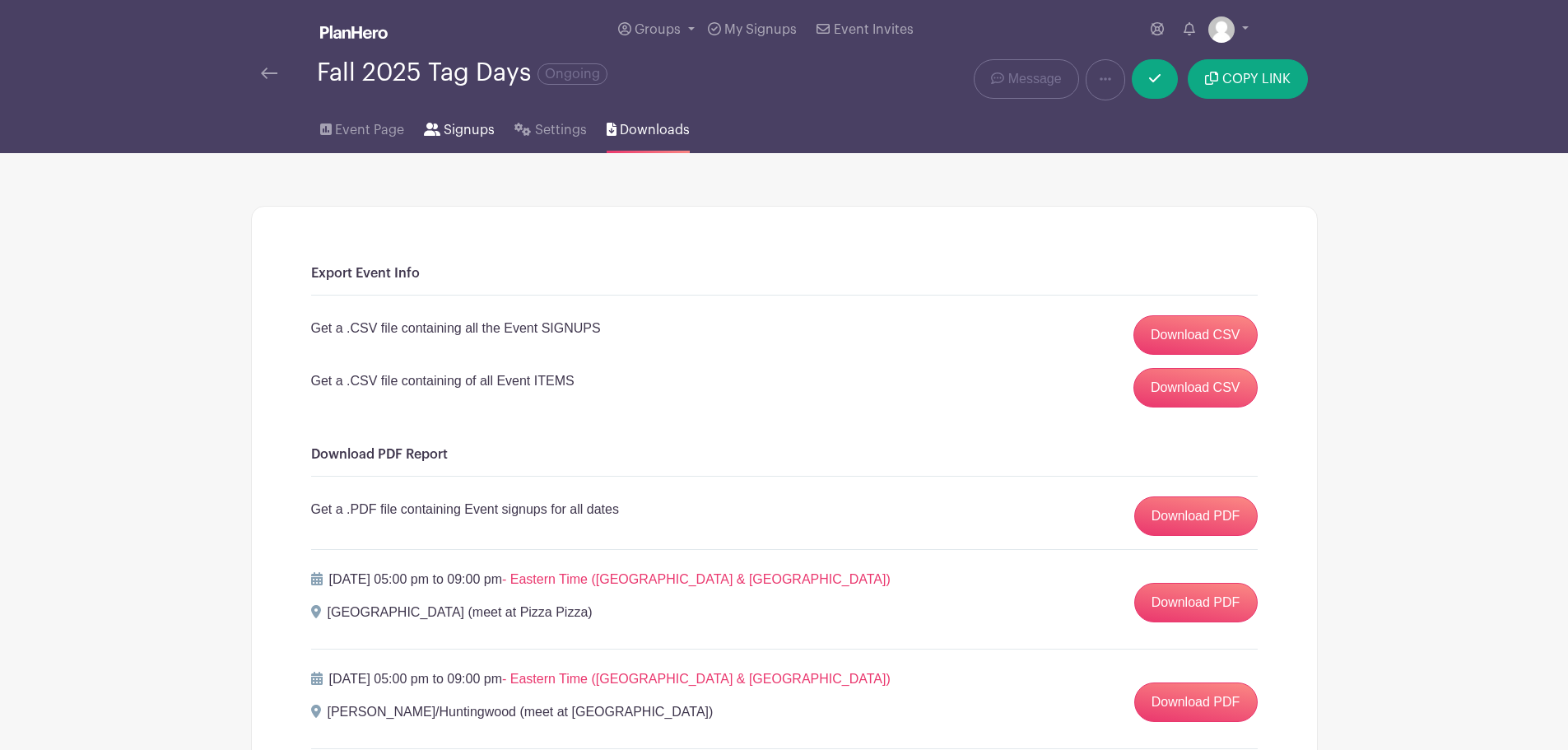
click at [440, 134] on link "Signups" at bounding box center [459, 126] width 71 height 53
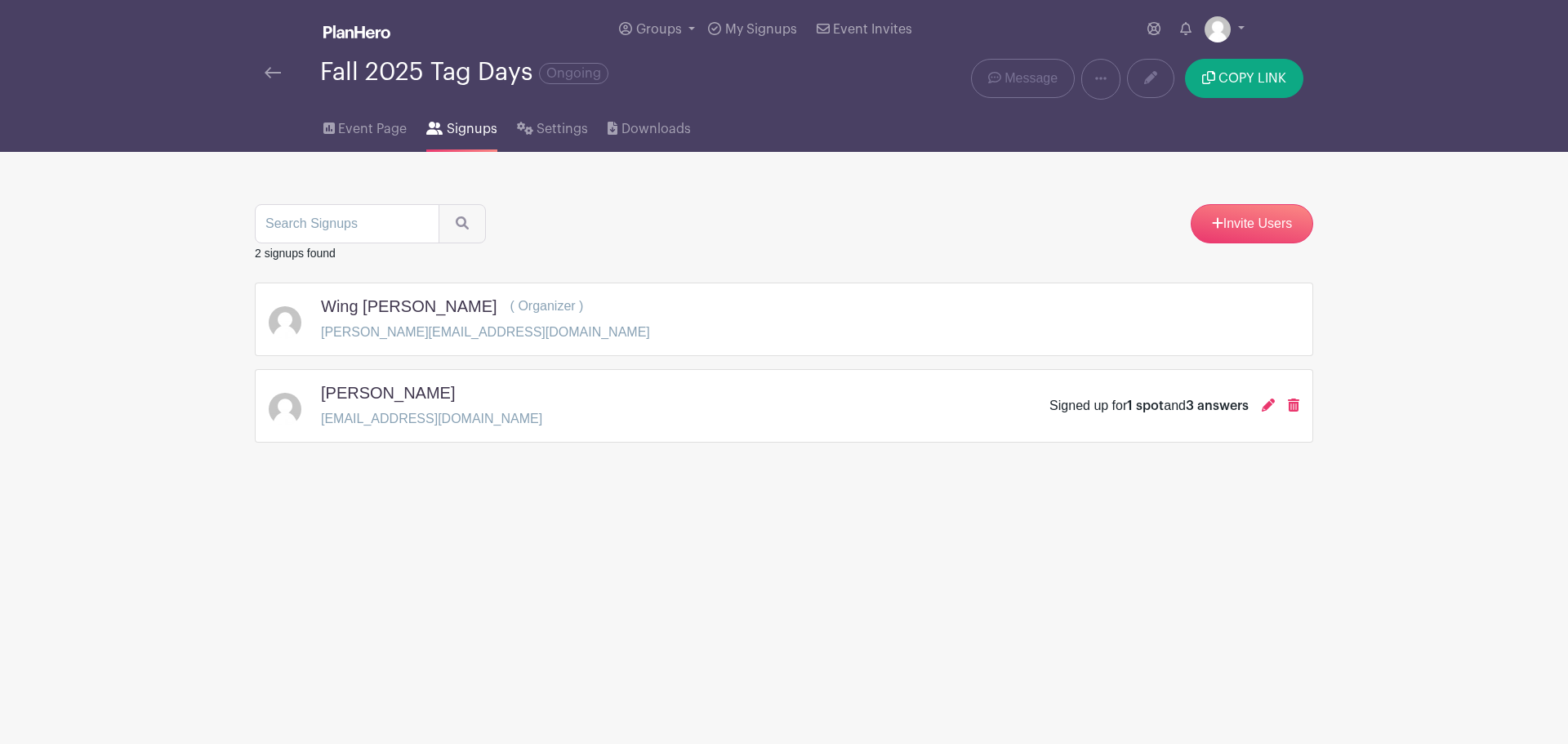
click at [360, 416] on p "wl9464@gmail.com" at bounding box center [432, 418] width 222 height 19
click at [1266, 400] on icon at bounding box center [1269, 404] width 13 height 13
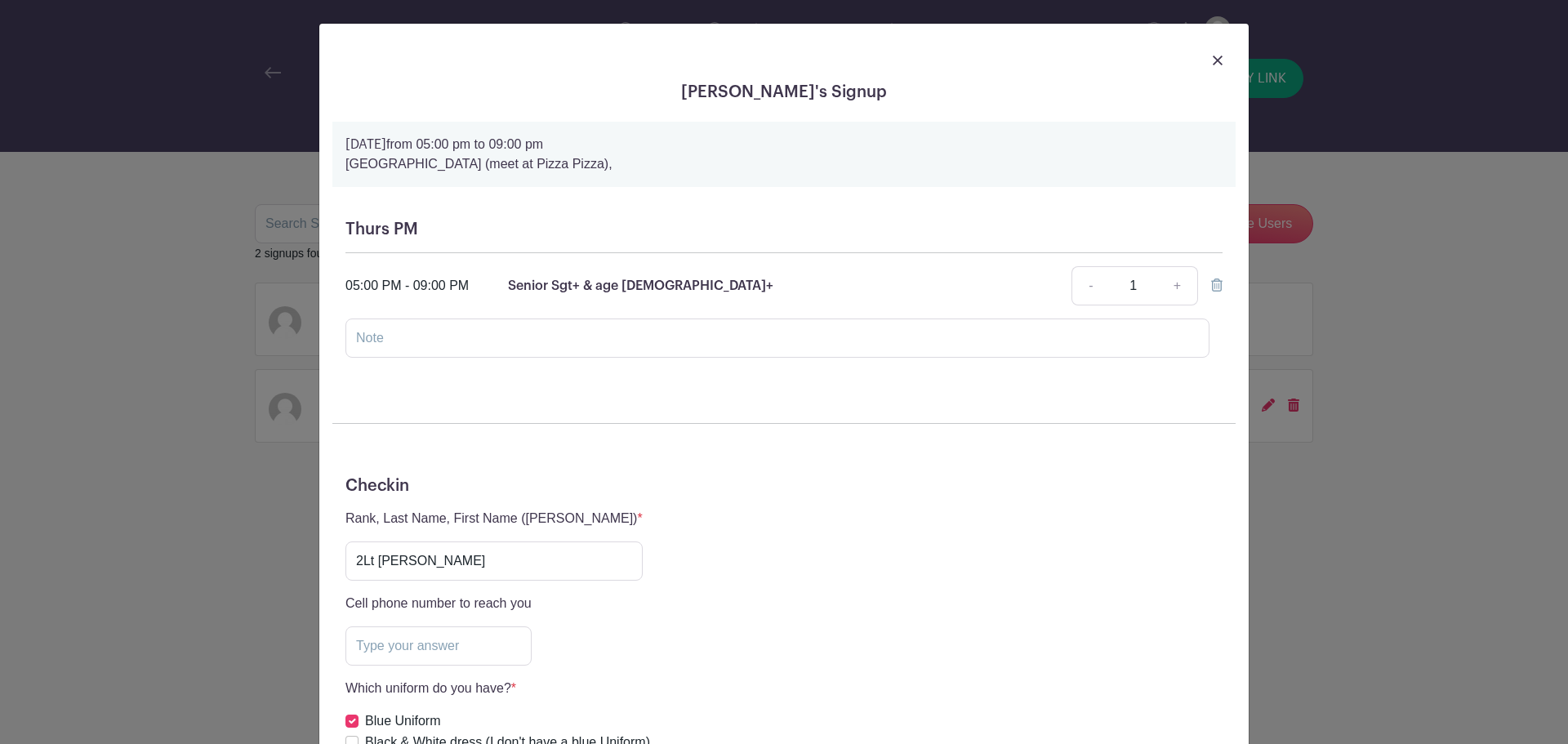
click at [1213, 65] on link at bounding box center [1217, 59] width 10 height 19
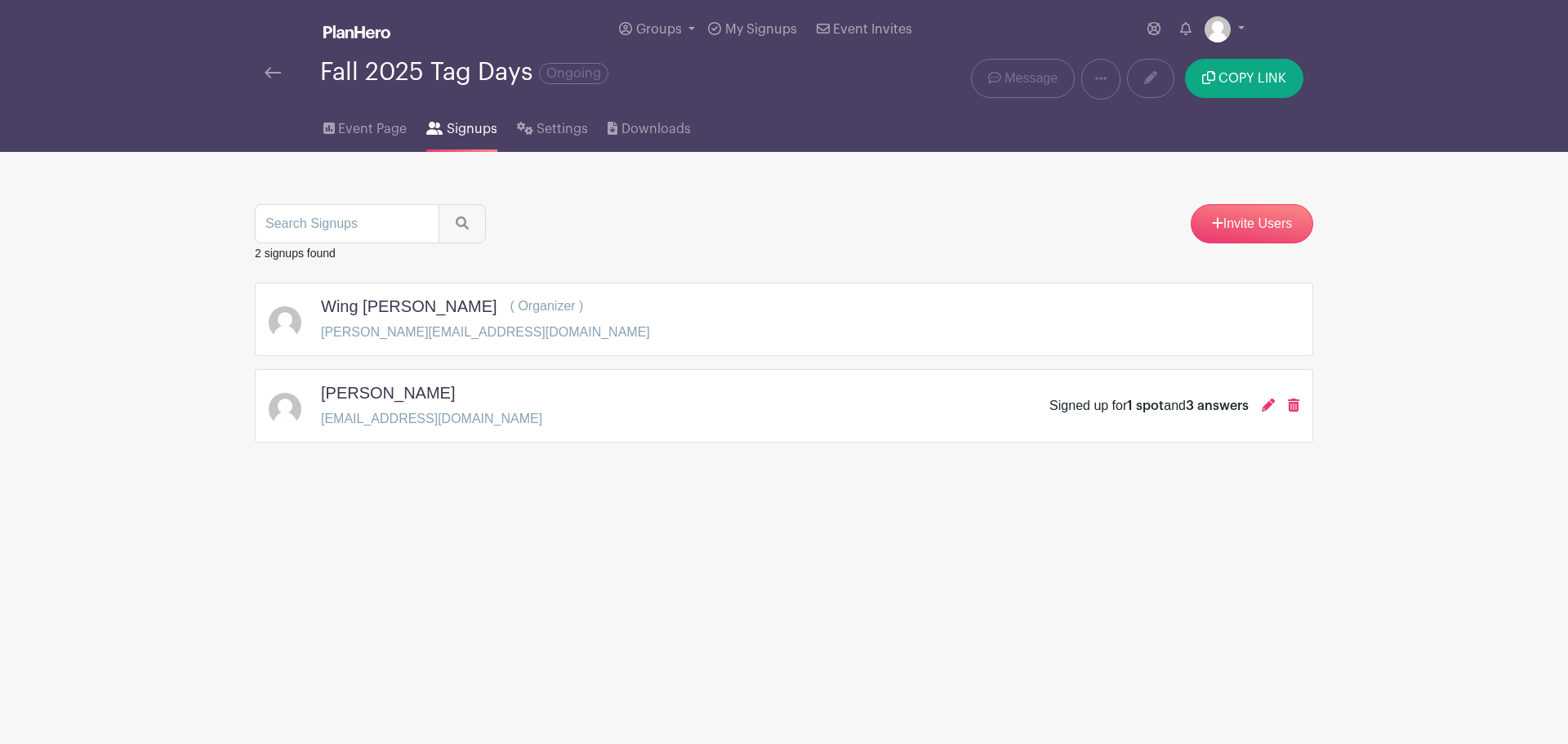
click at [1347, 366] on main "Groups All Groups Wing's Events My Signups Event Invites My account Logout Fall…" at bounding box center [784, 272] width 1568 height 545
click at [1239, 75] on span "COPY LINK" at bounding box center [1252, 79] width 68 height 13
click at [1250, 226] on link "Invite Users" at bounding box center [1252, 223] width 123 height 39
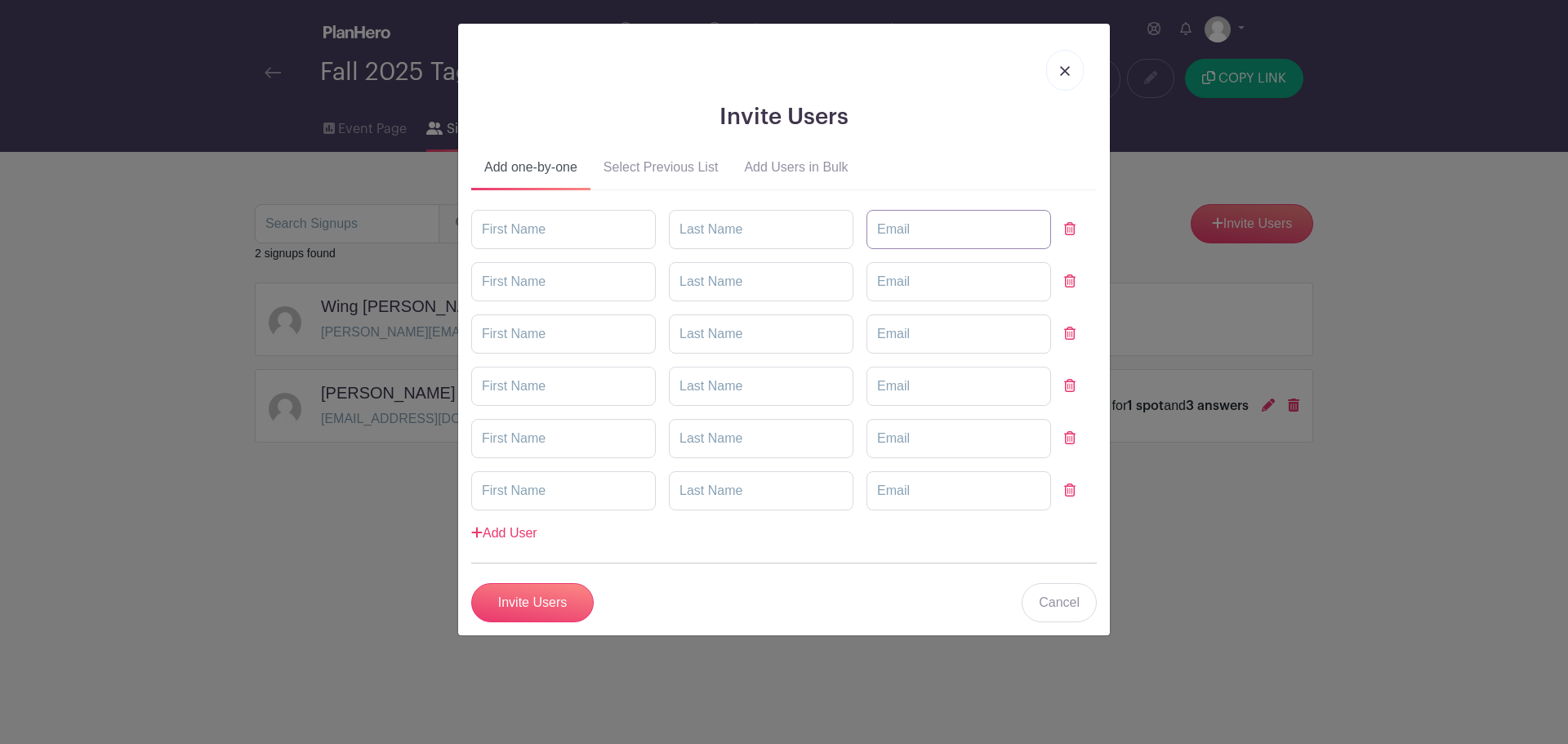
click at [921, 221] on input "email" at bounding box center [959, 229] width 185 height 39
type input "eric.shum@cadets.gc.ca"
click at [545, 238] on input "text" at bounding box center [564, 229] width 185 height 39
type input "E"
type input "2"
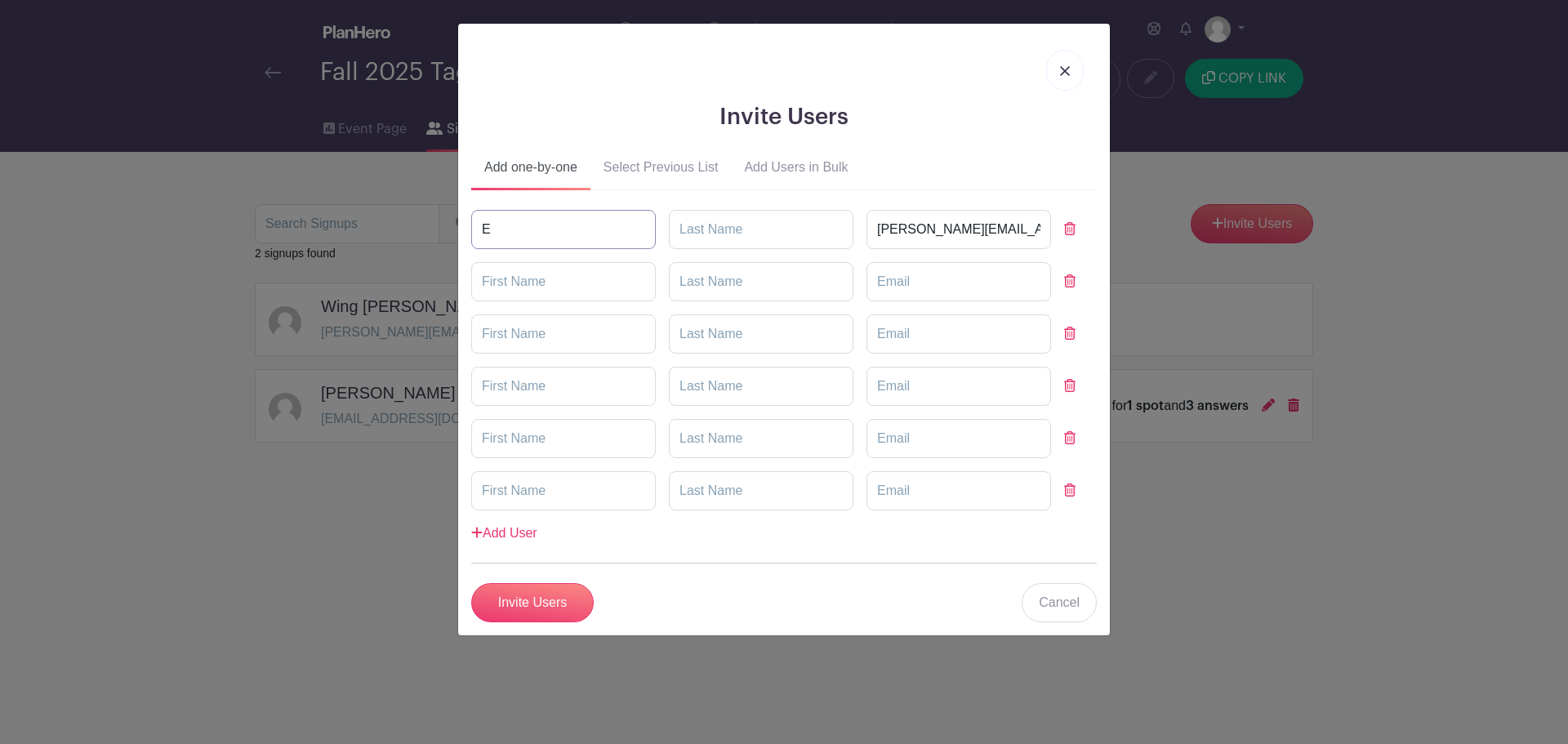
type input "E"
type input "Shum"
click at [565, 603] on input "Invite Users" at bounding box center [533, 602] width 123 height 39
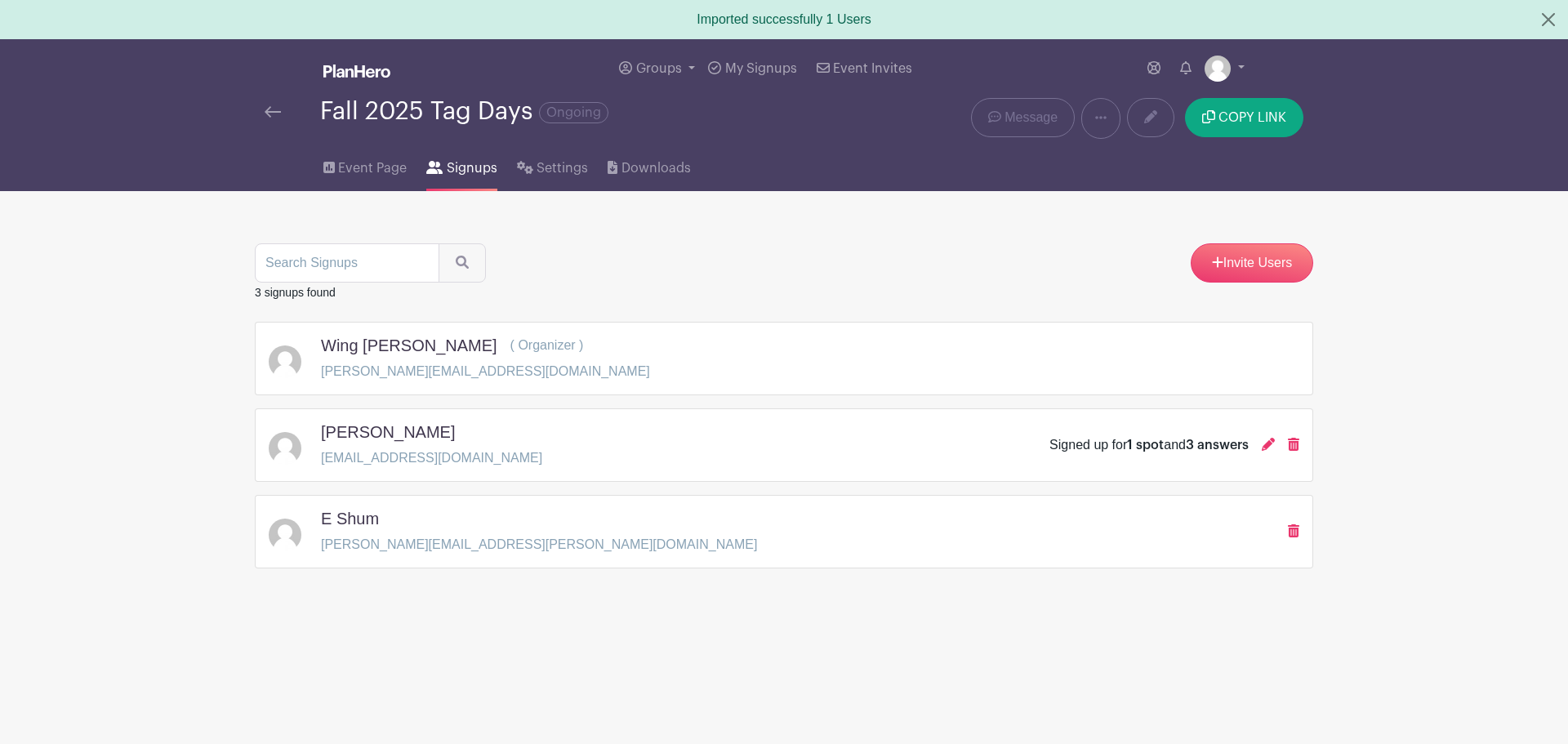
click at [232, 466] on main "Groups All Groups Wing's Events My Signups Event Invites My account Logout Fall…" at bounding box center [784, 355] width 1568 height 631
click at [832, 458] on div "W L wl9464@gmail.com Signed up for 1 spot and 3 answers" at bounding box center [784, 445] width 1031 height 46
click at [355, 466] on p "wl9464@gmail.com" at bounding box center [432, 458] width 222 height 19
click at [352, 455] on p "wl9464@gmail.com" at bounding box center [432, 458] width 222 height 19
click at [1267, 445] on icon at bounding box center [1269, 444] width 13 height 13
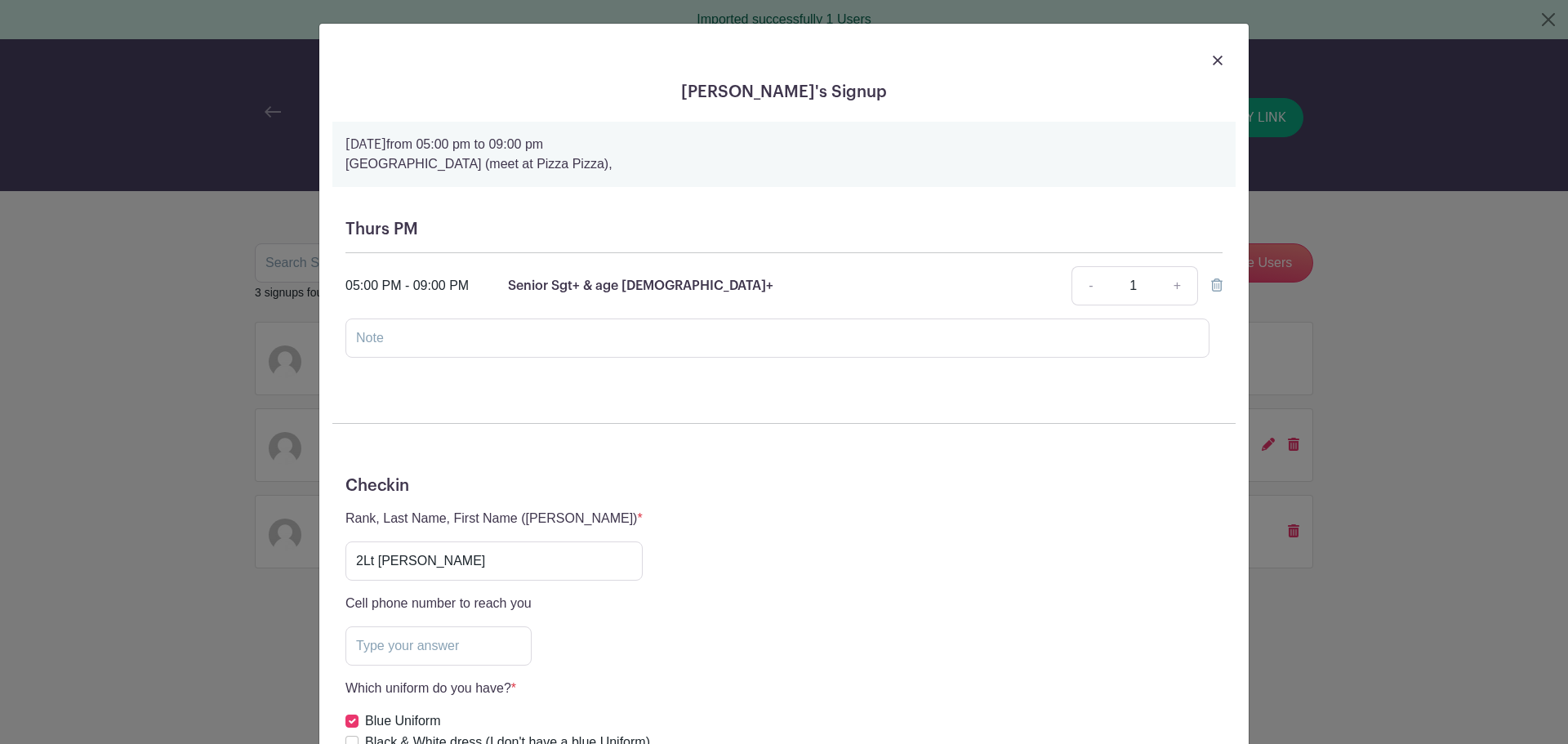
click at [1214, 64] on img at bounding box center [1217, 60] width 10 height 10
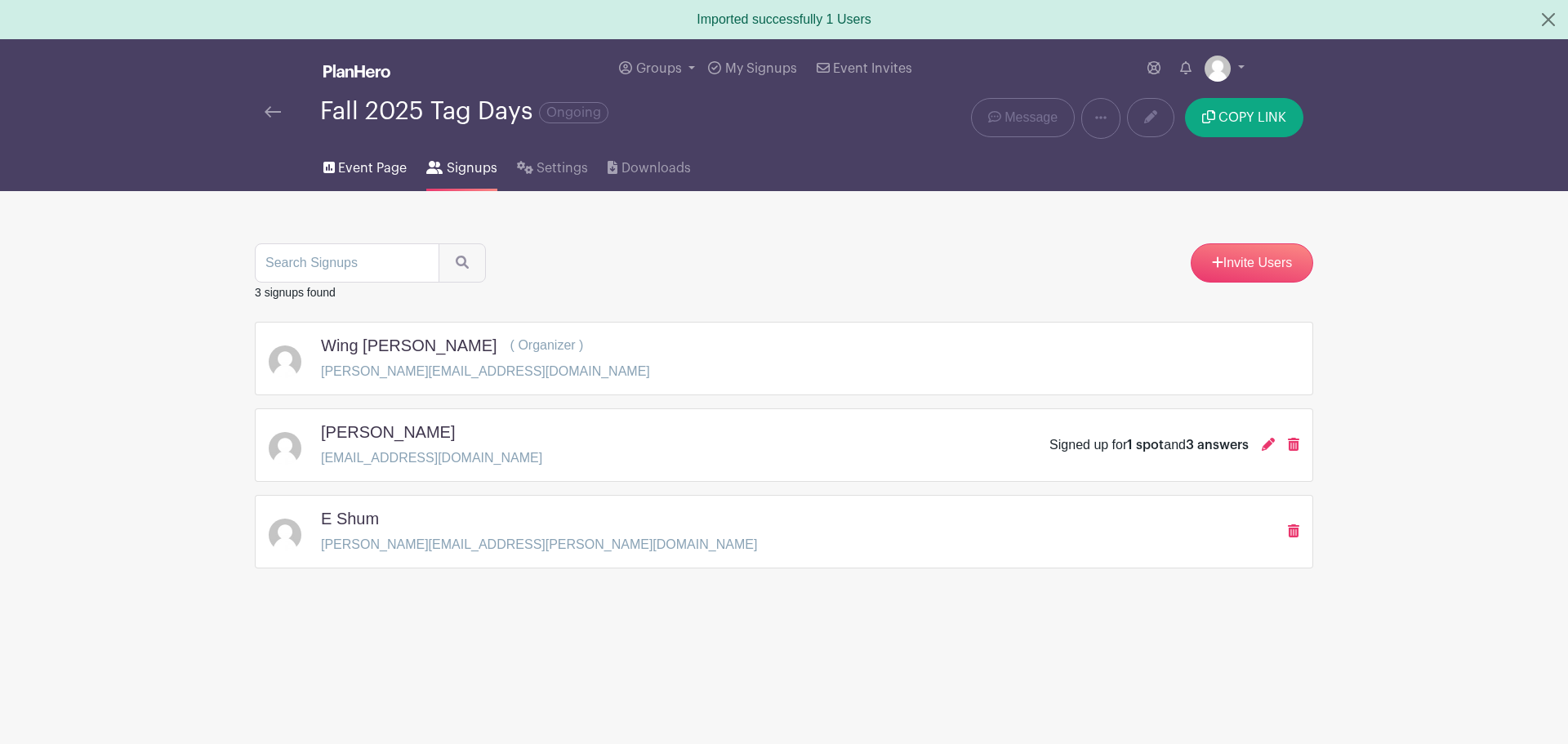
click at [343, 163] on span "Event Page" at bounding box center [372, 167] width 69 height 19
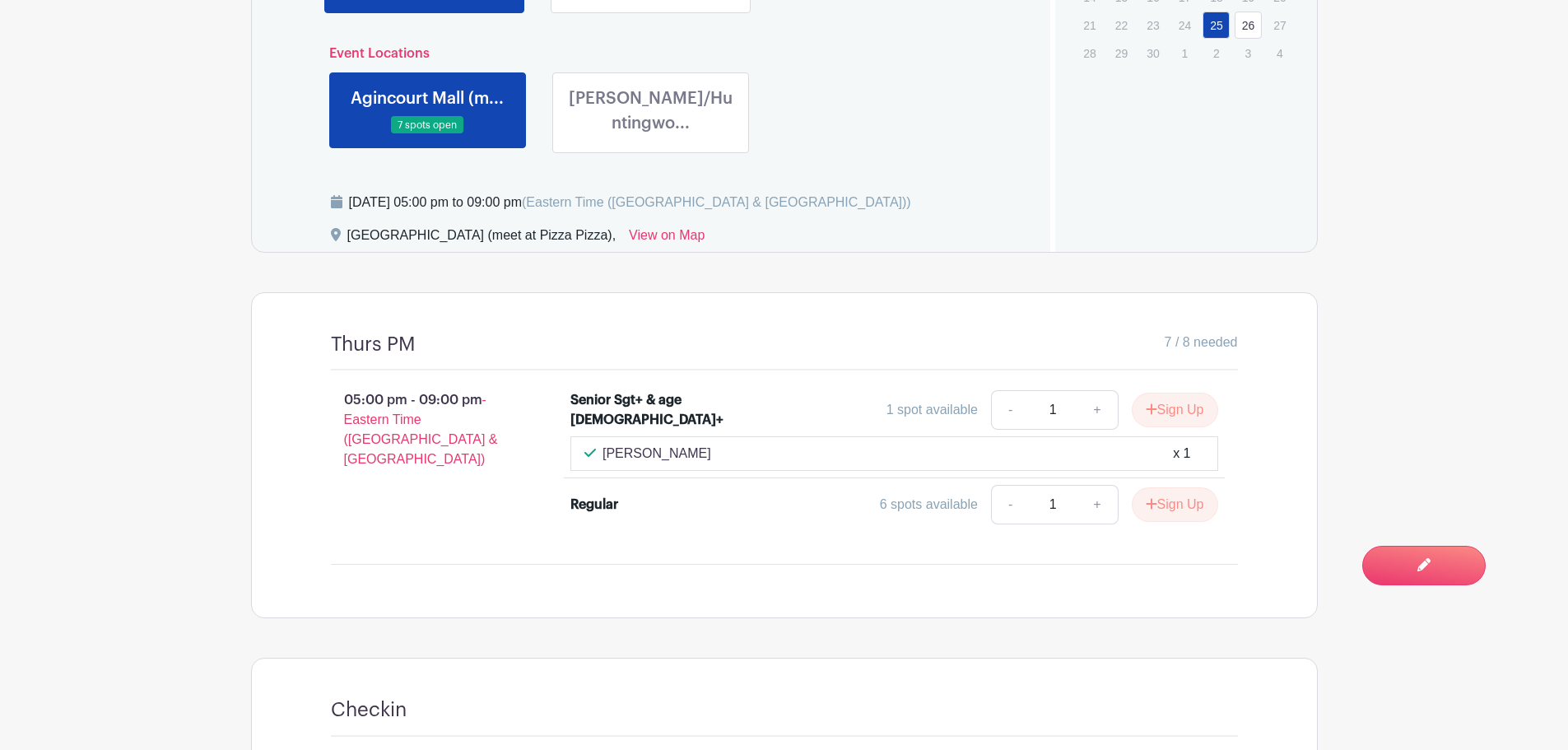
scroll to position [554, 0]
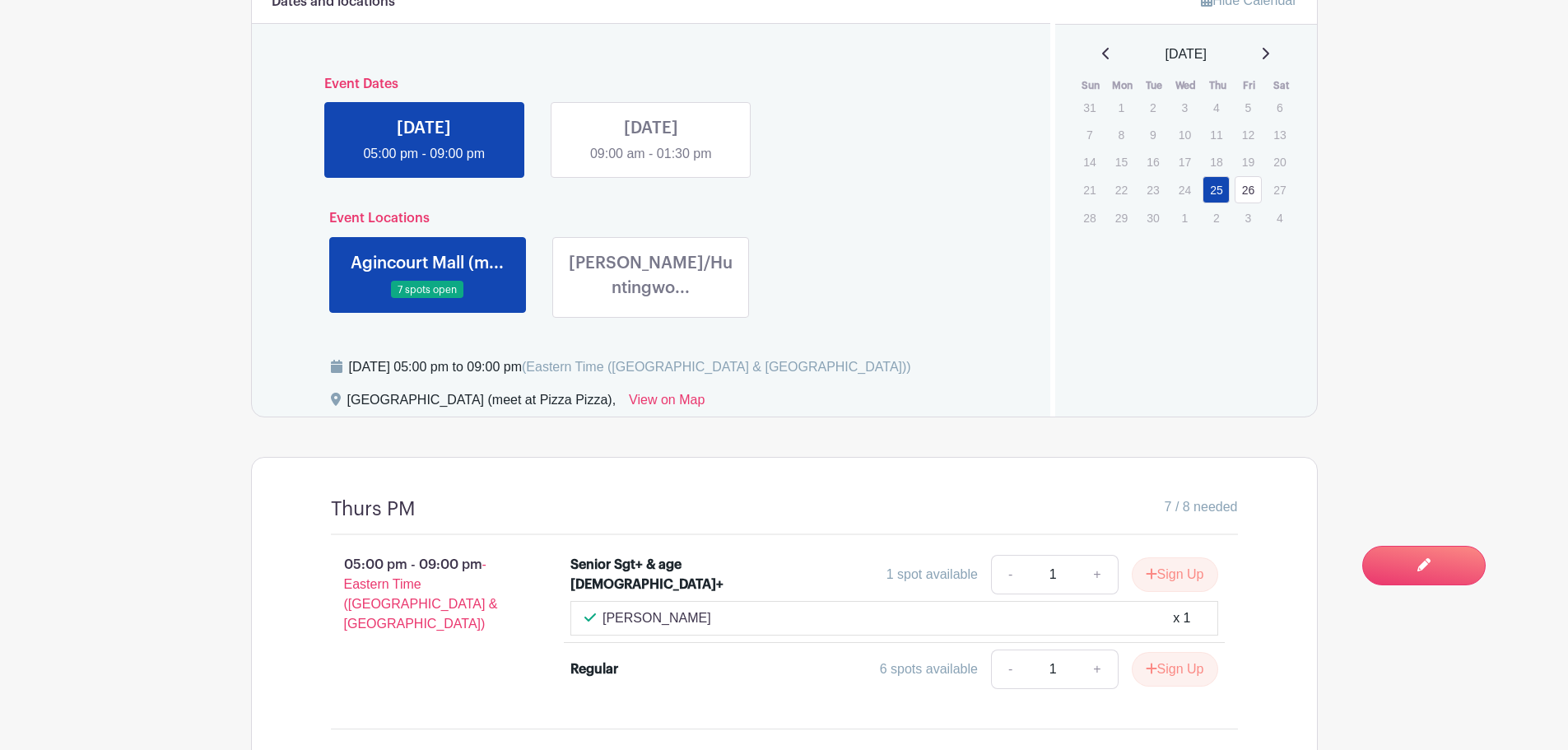
click at [427, 299] on link at bounding box center [427, 299] width 0 height 0
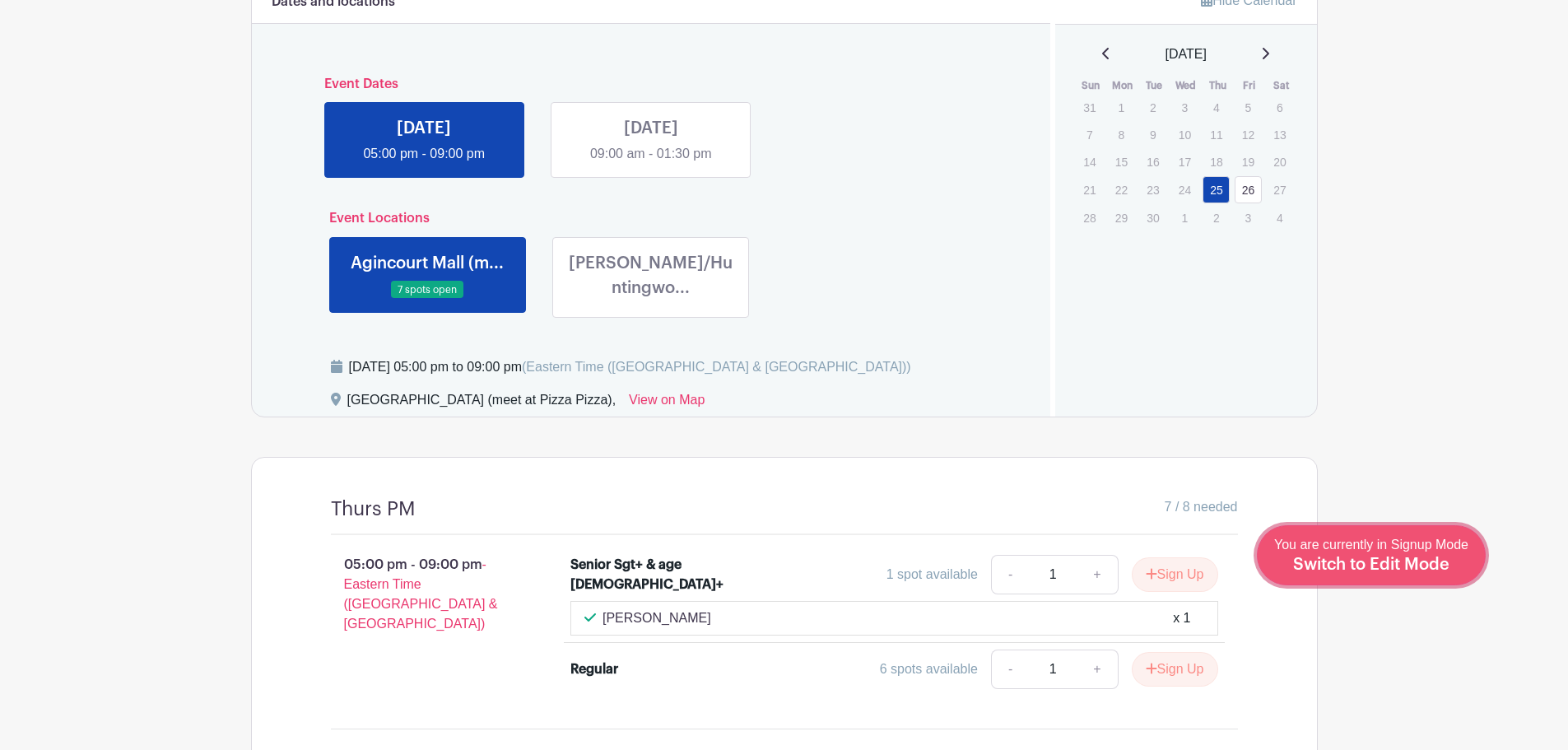
click at [1440, 561] on span "Switch to Edit Mode" at bounding box center [1372, 565] width 157 height 17
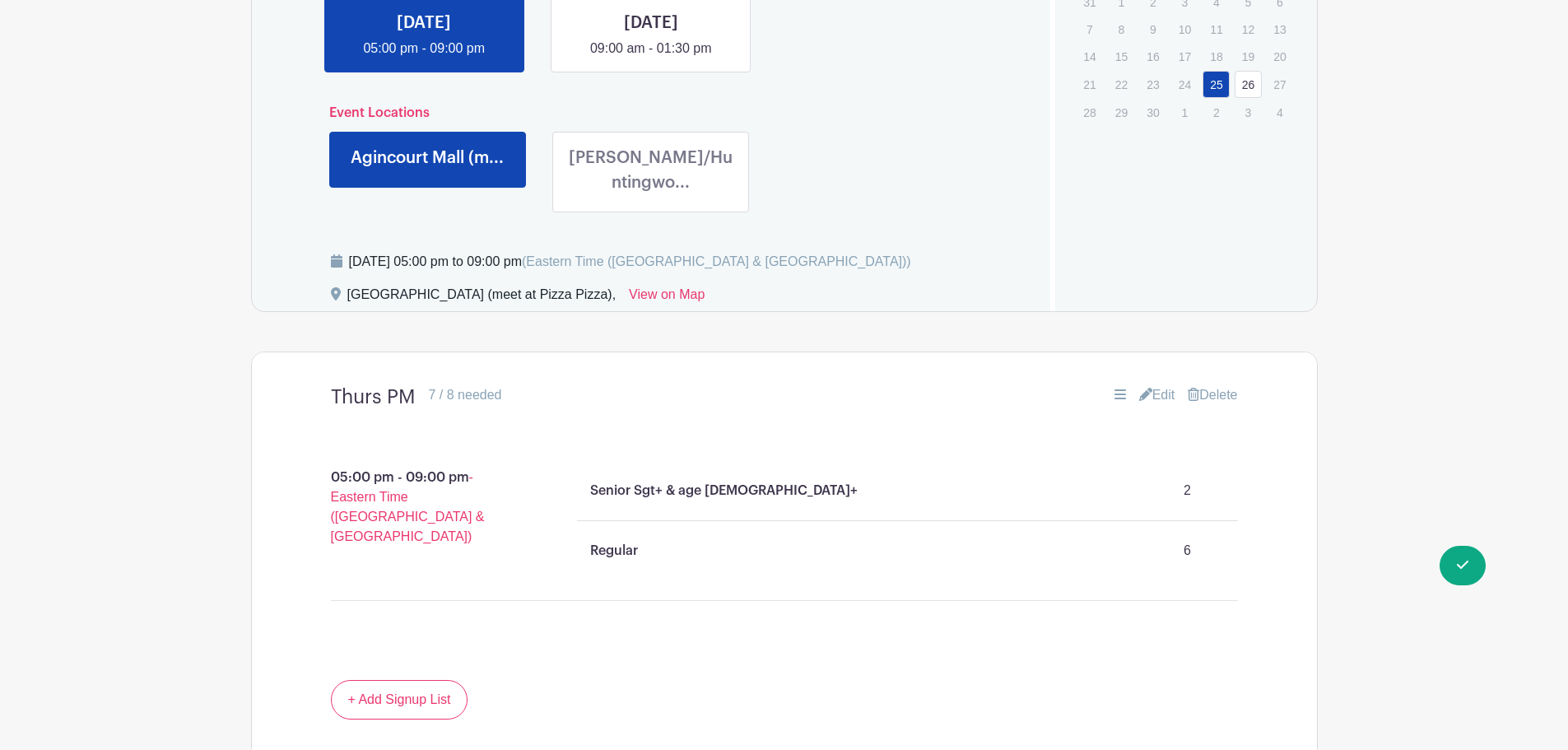
scroll to position [823, 0]
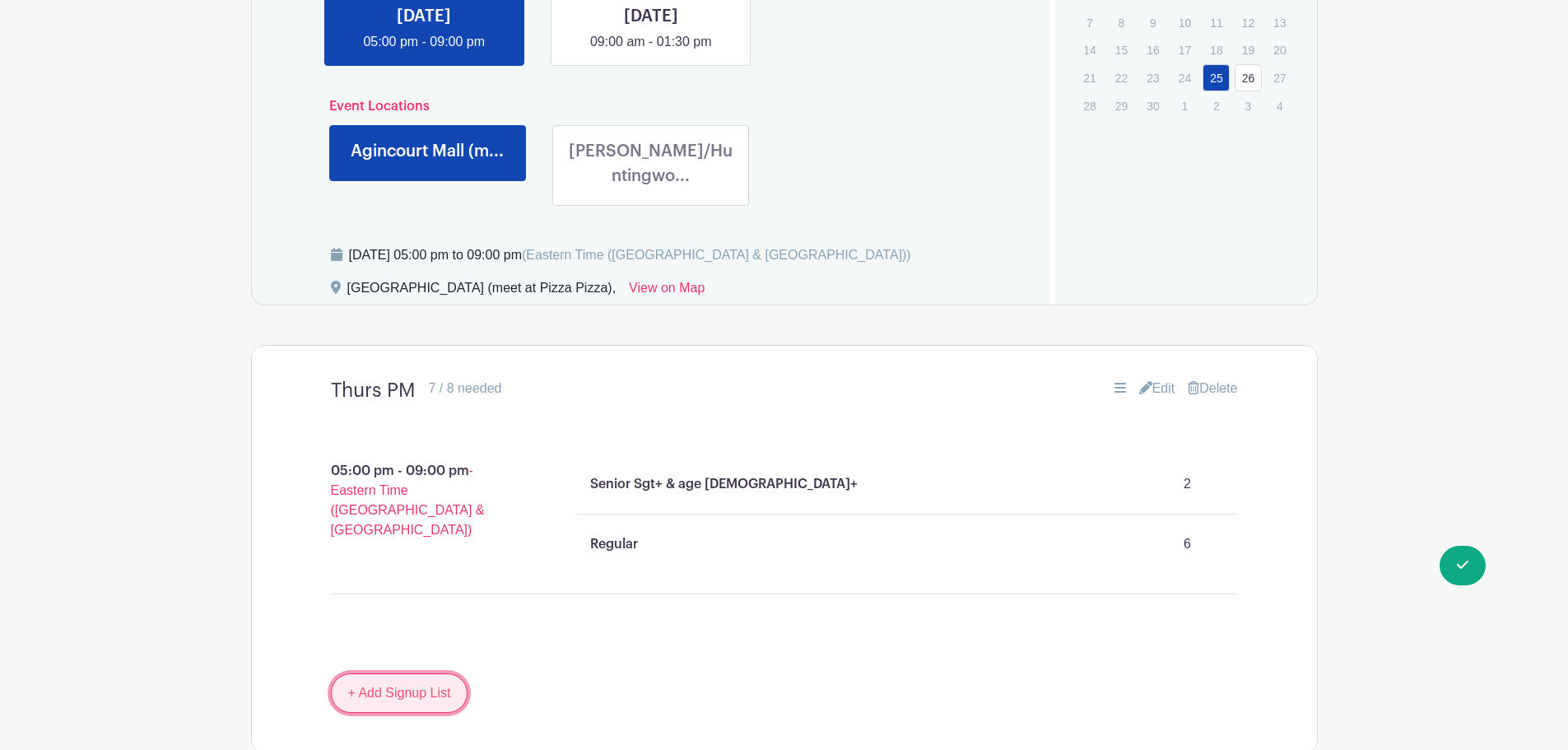
click at [430, 673] on link "+ Add Signup List" at bounding box center [399, 693] width 137 height 40
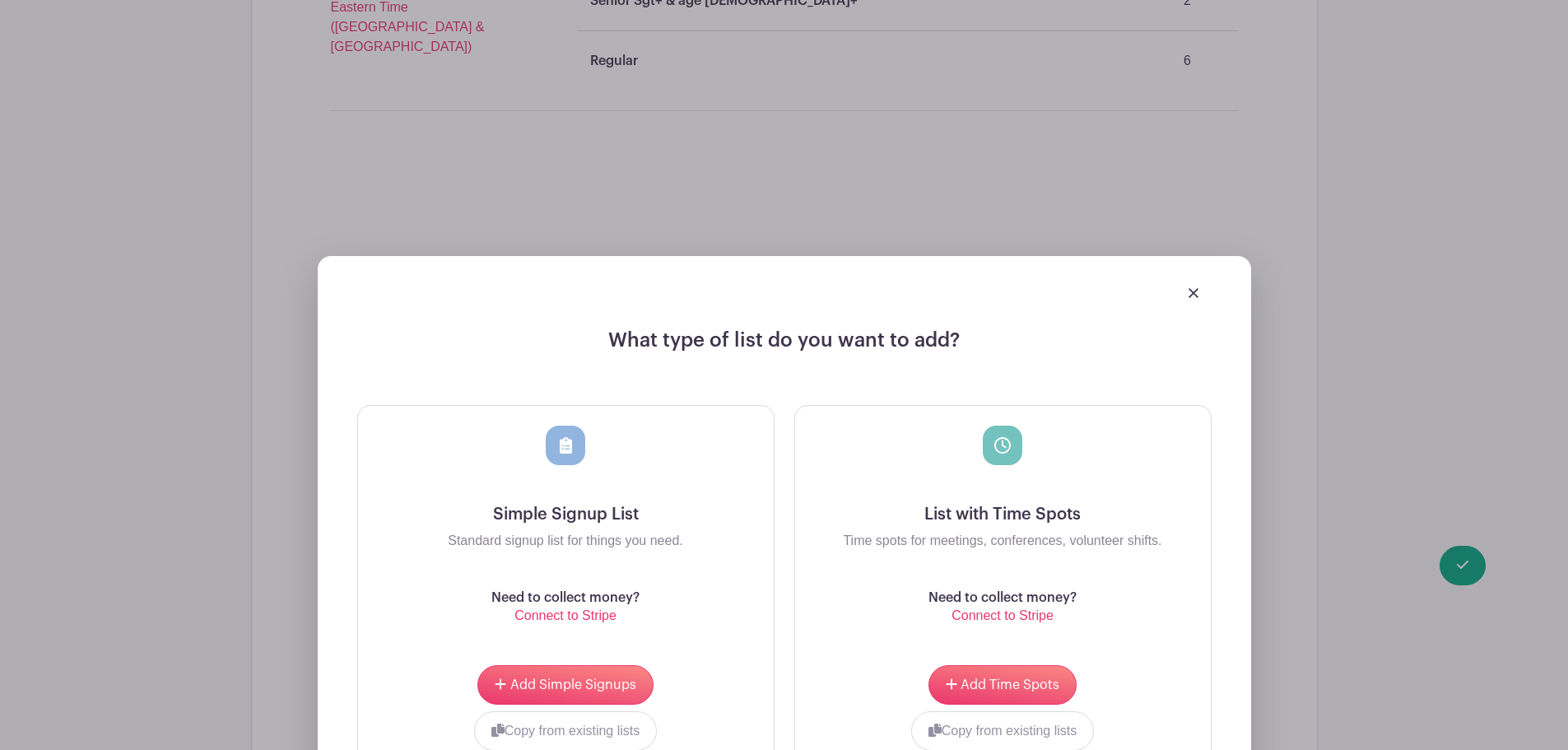
scroll to position [1399, 0]
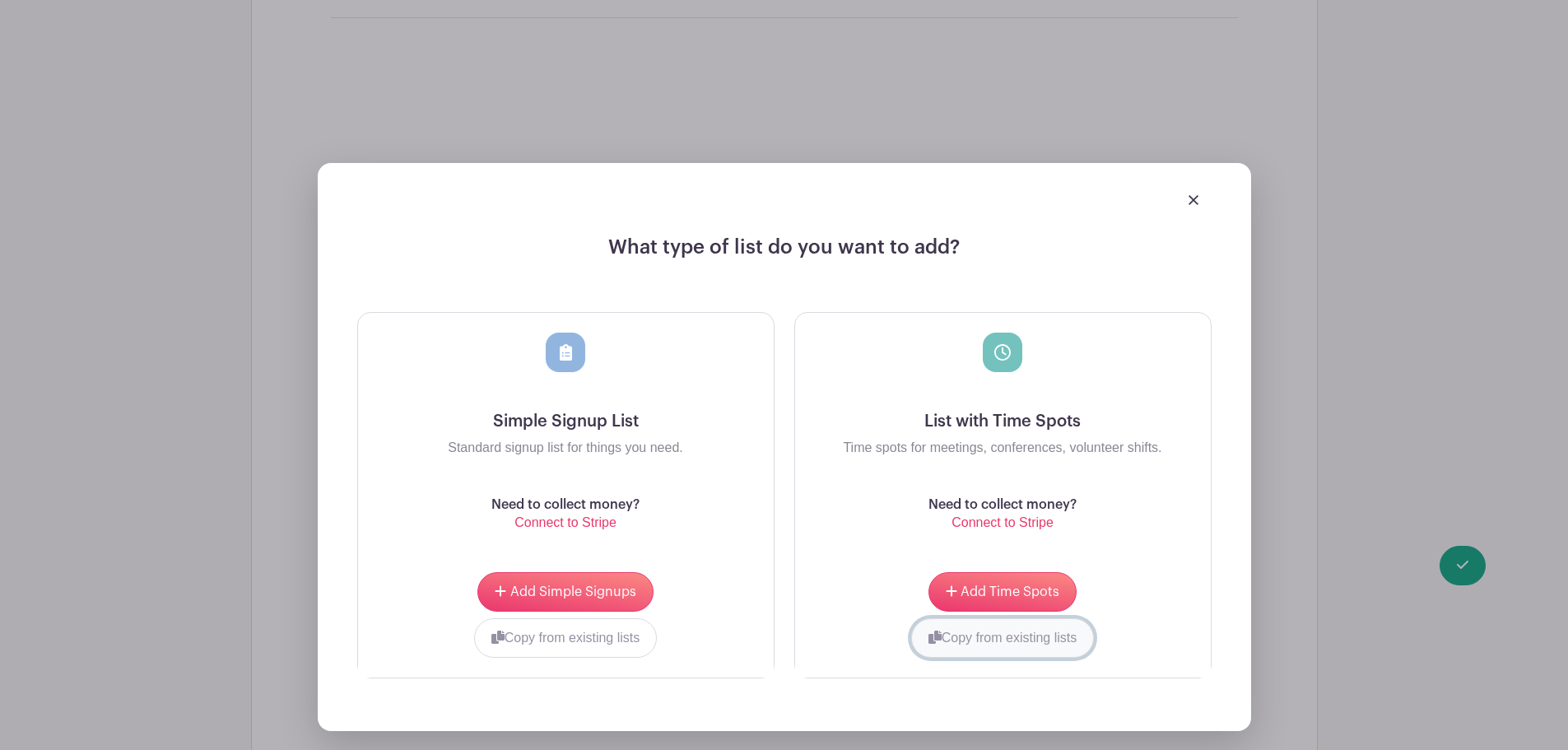
click at [994, 618] on button "Copy from existing lists" at bounding box center [1003, 637] width 184 height 40
click at [1047, 631] on div at bounding box center [940, 634] width 252 height 6
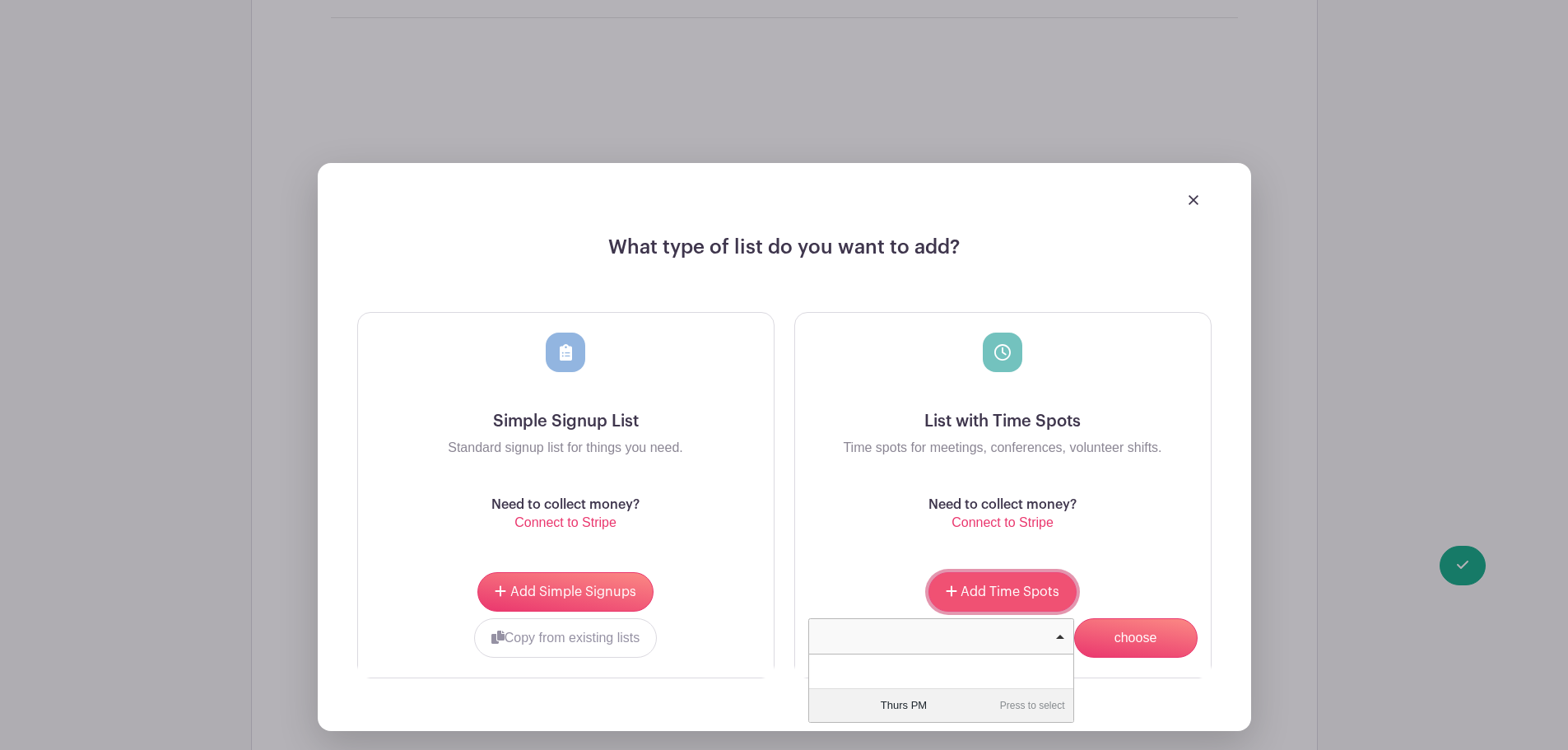
click at [997, 585] on span "Add Time Spots" at bounding box center [1009, 591] width 99 height 13
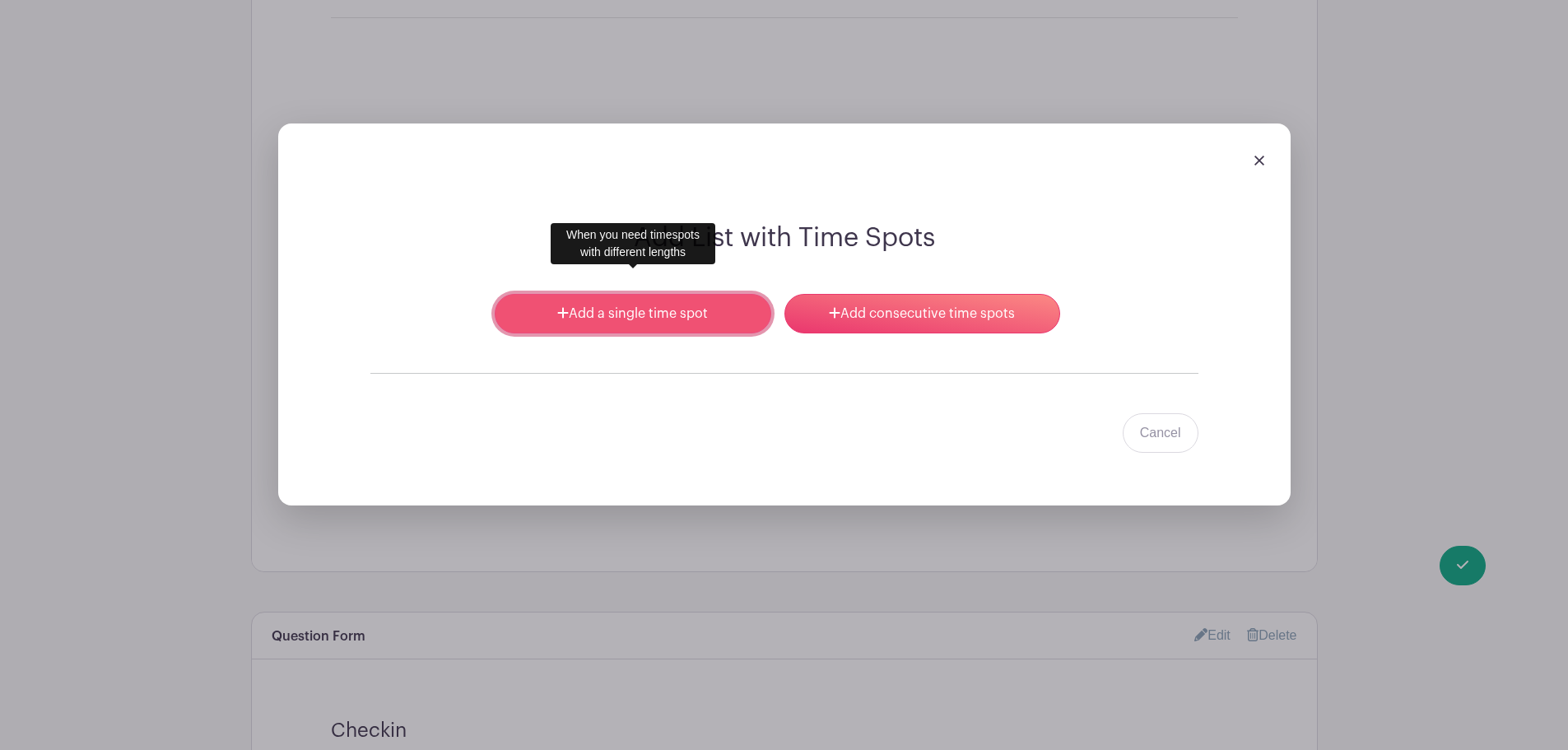
click at [688, 294] on link "Add a single time spot" at bounding box center [632, 314] width 276 height 40
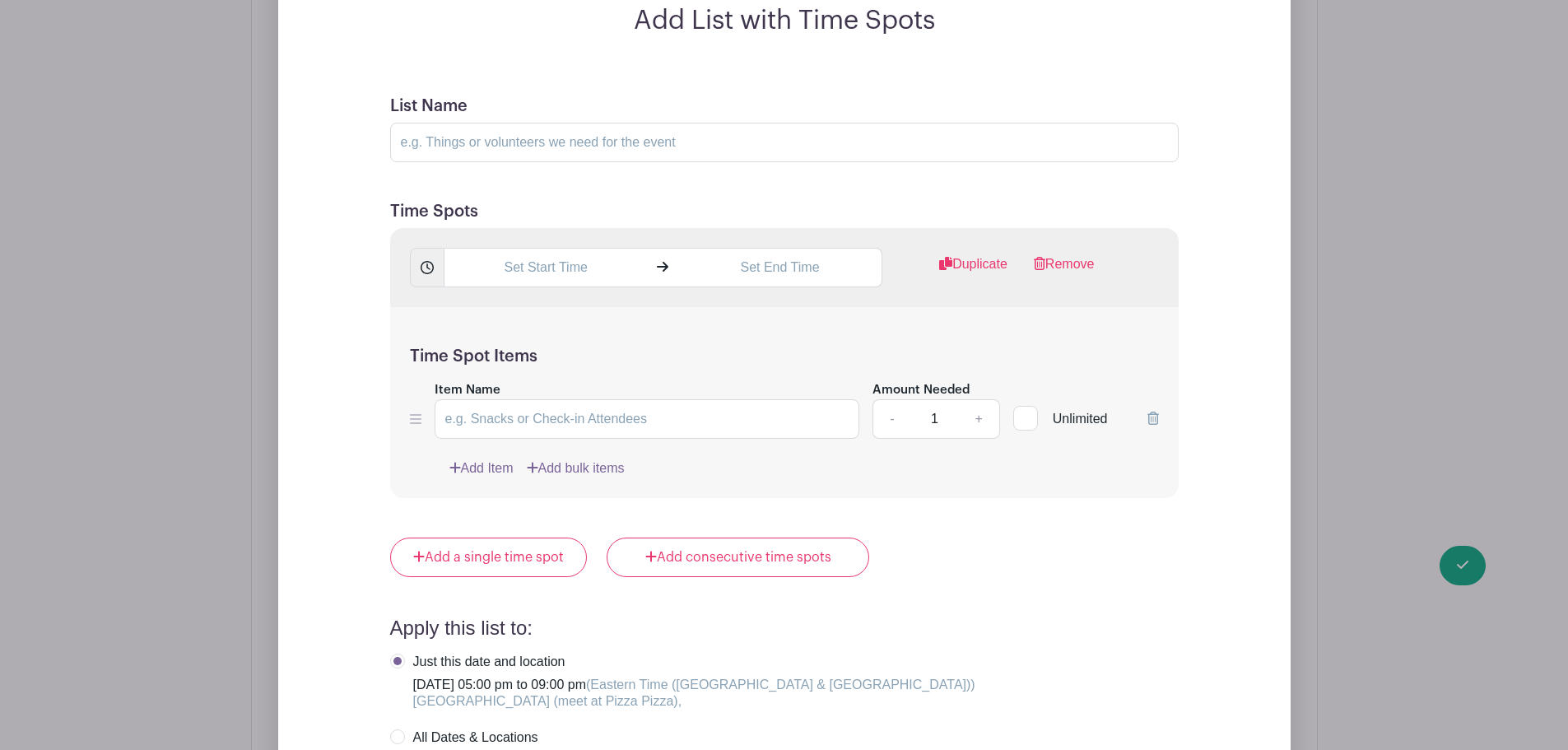
scroll to position [1778, 0]
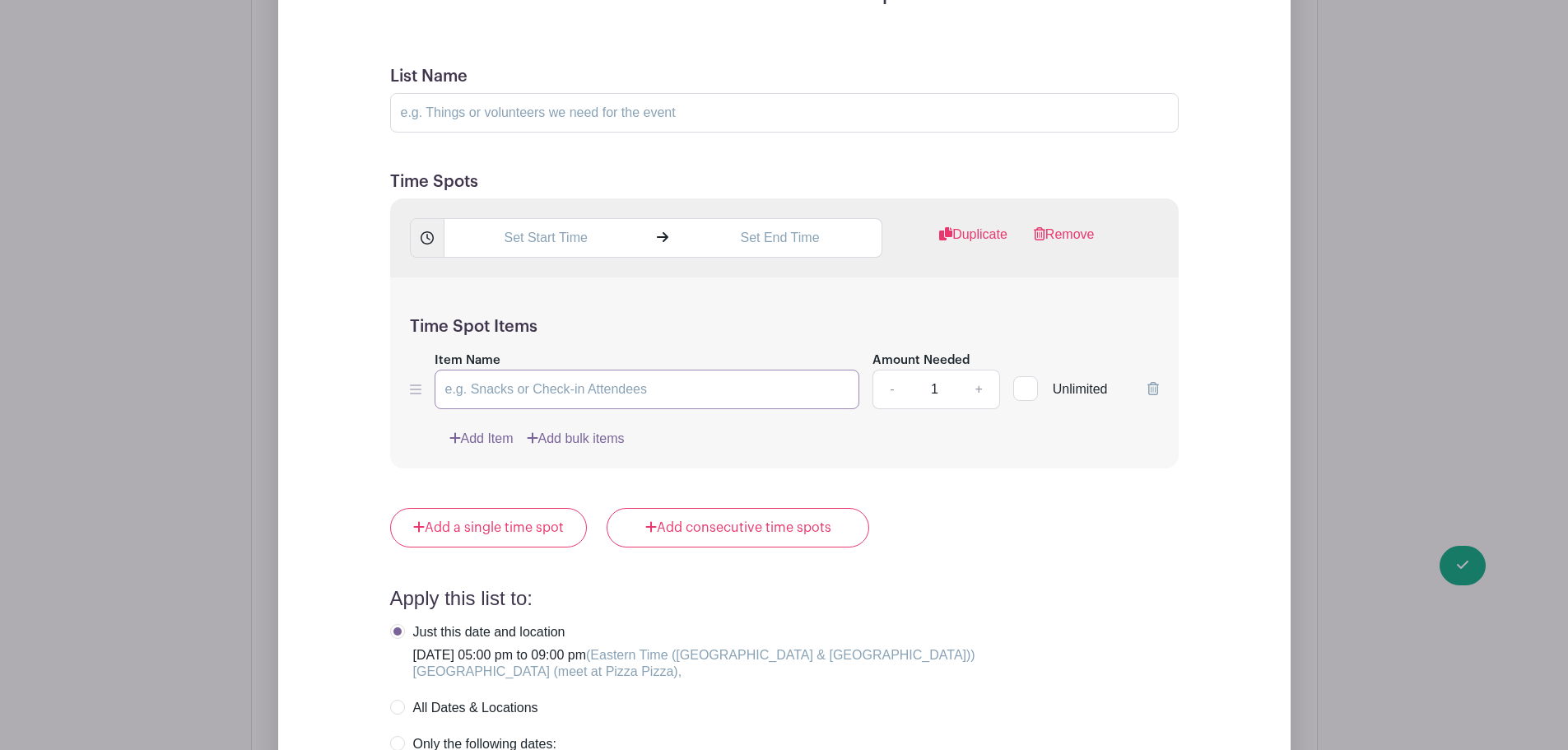
click at [522, 370] on input "Item Name" at bounding box center [647, 389] width 425 height 40
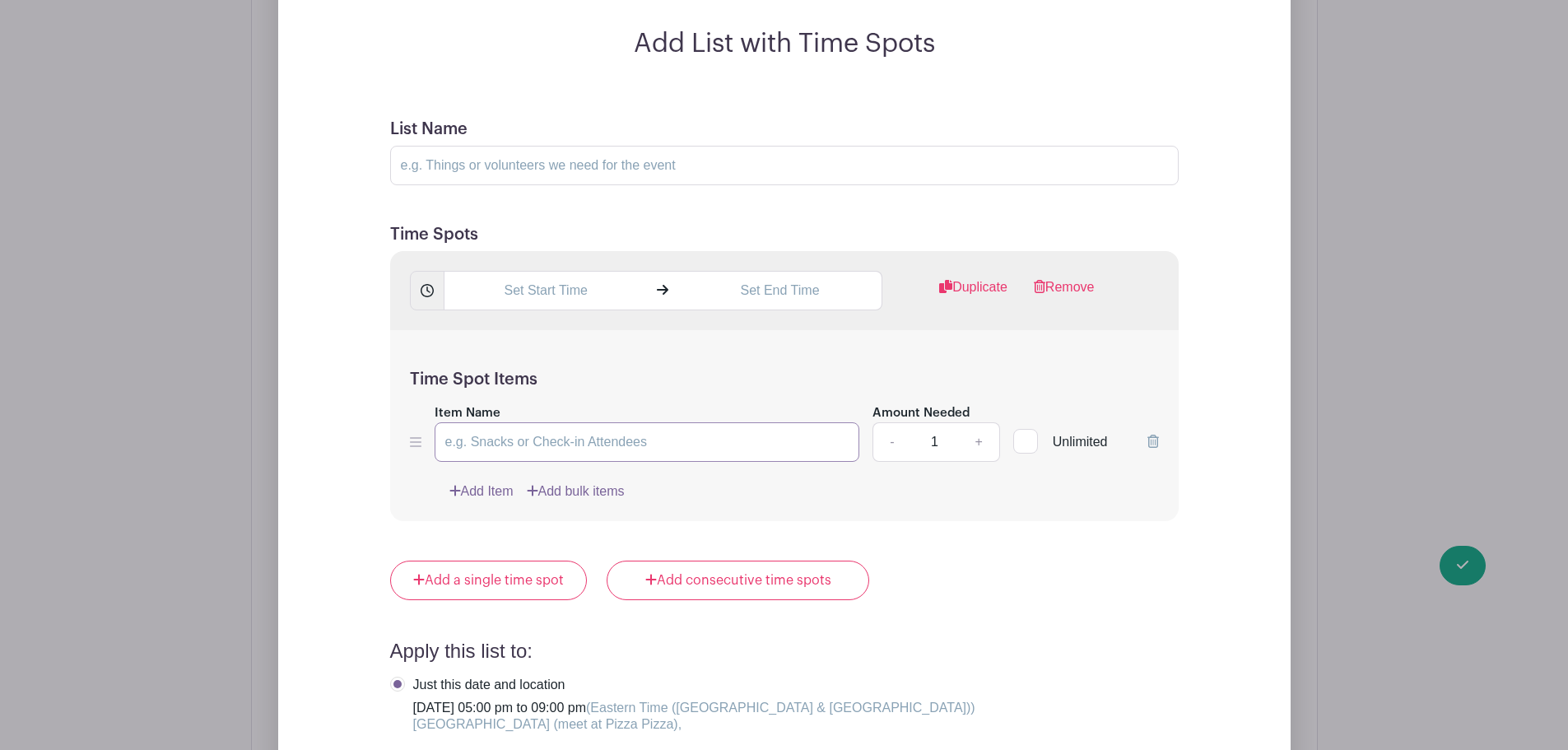
scroll to position [1696, 0]
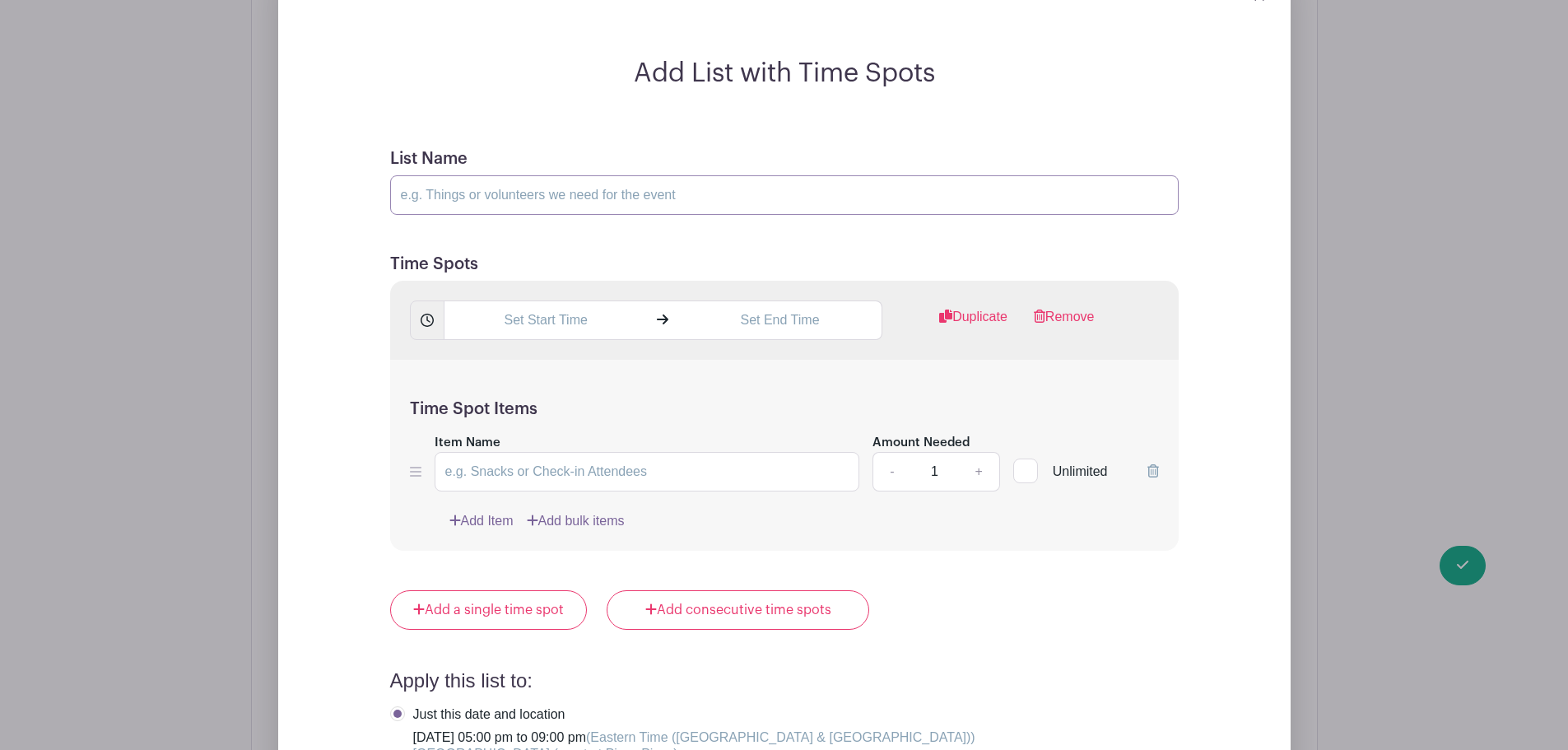
click at [494, 175] on input "List Name" at bounding box center [784, 195] width 789 height 40
type input "Fri PM"
click at [541, 308] on input "text" at bounding box center [545, 320] width 204 height 40
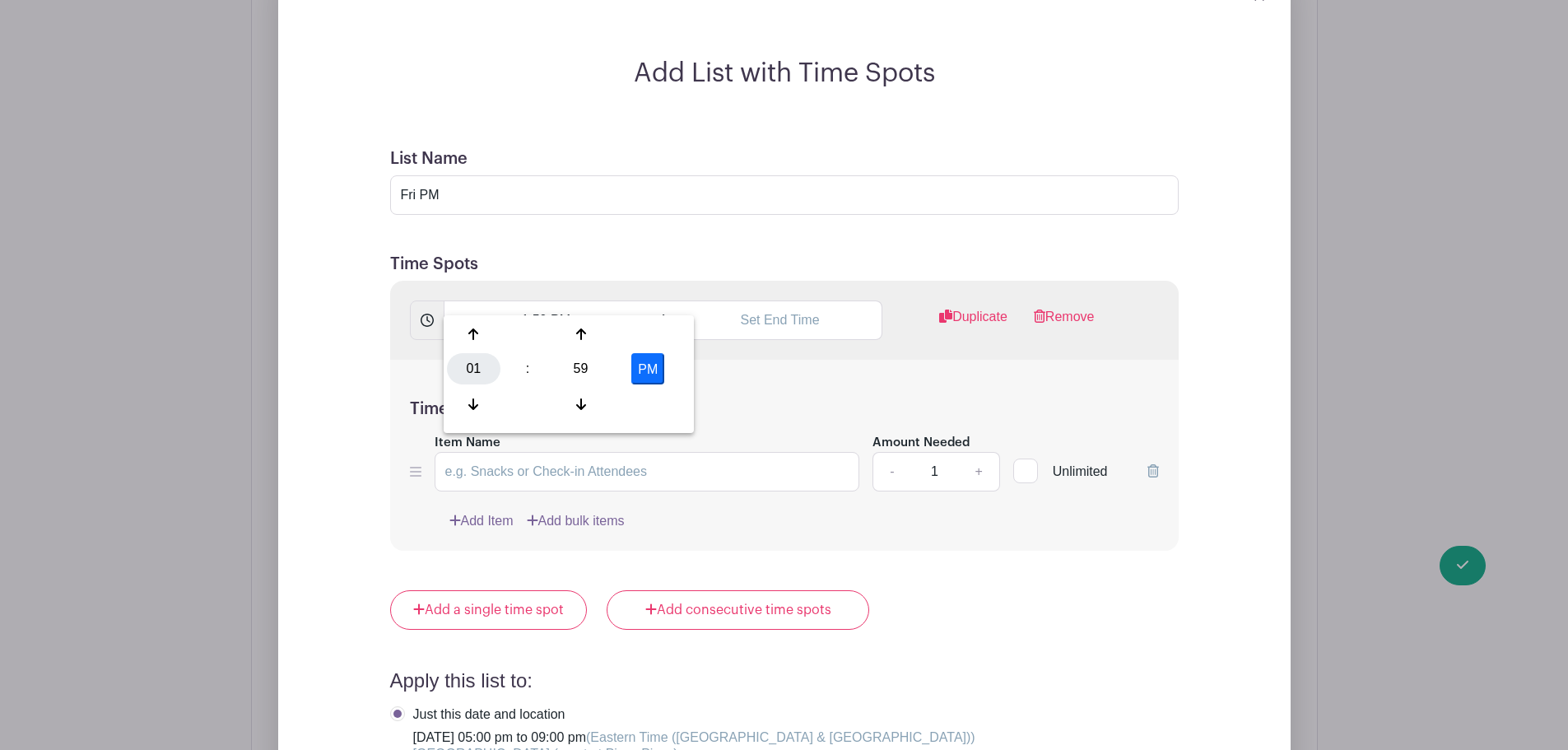
click at [467, 369] on div "01" at bounding box center [474, 369] width 53 height 31
click at [542, 368] on div "05" at bounding box center [536, 369] width 55 height 31
click at [589, 367] on div "59" at bounding box center [581, 369] width 53 height 31
click at [481, 341] on div "00" at bounding box center [475, 334] width 55 height 31
type input "5:00 PM"
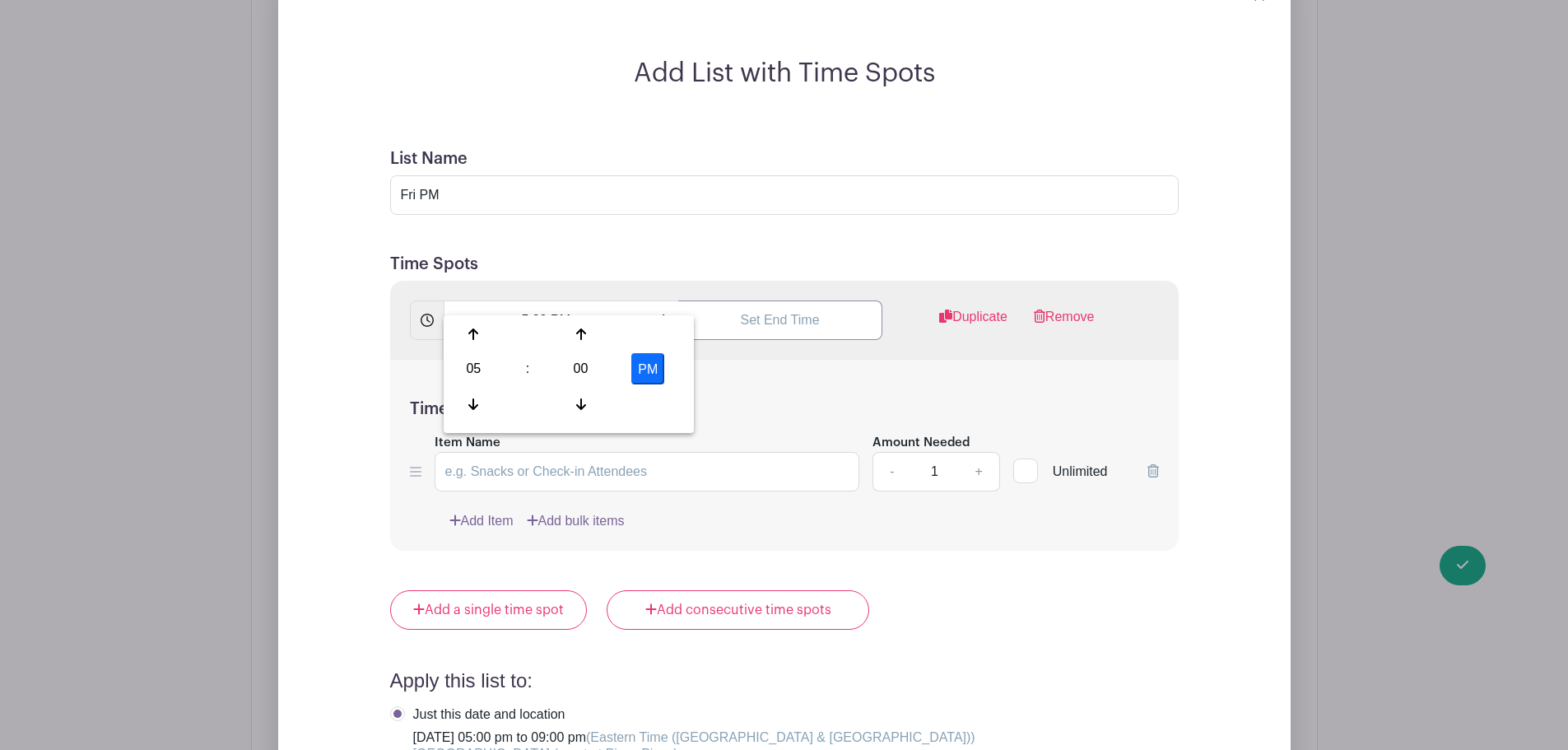
click at [798, 301] on input "text" at bounding box center [779, 320] width 204 height 40
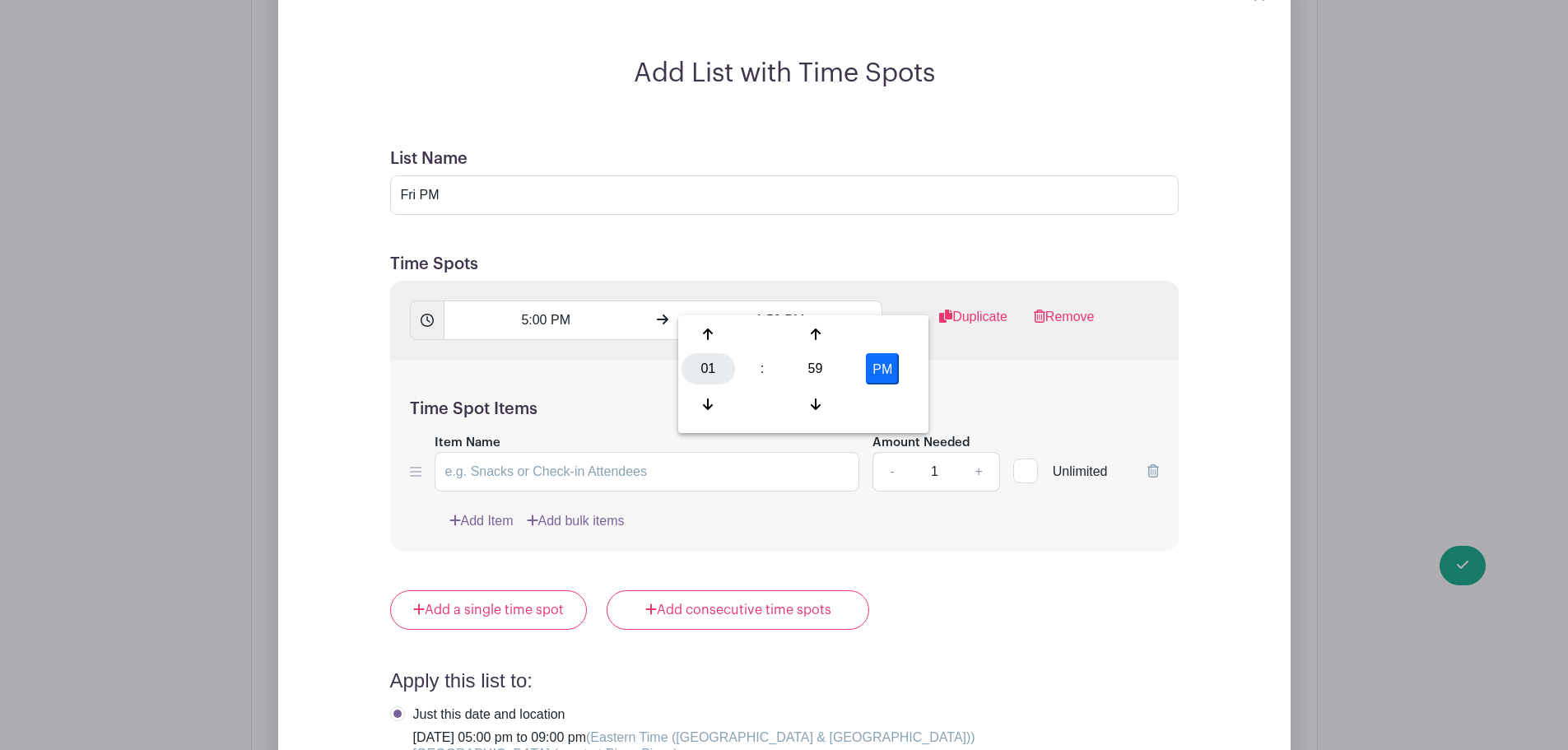
click at [701, 366] on div "01" at bounding box center [708, 369] width 53 height 31
click at [769, 401] on div "09" at bounding box center [770, 404] width 55 height 31
click at [813, 368] on div "59" at bounding box center [815, 369] width 53 height 31
click at [706, 328] on div "00" at bounding box center [709, 334] width 55 height 31
type input "9:00 PM"
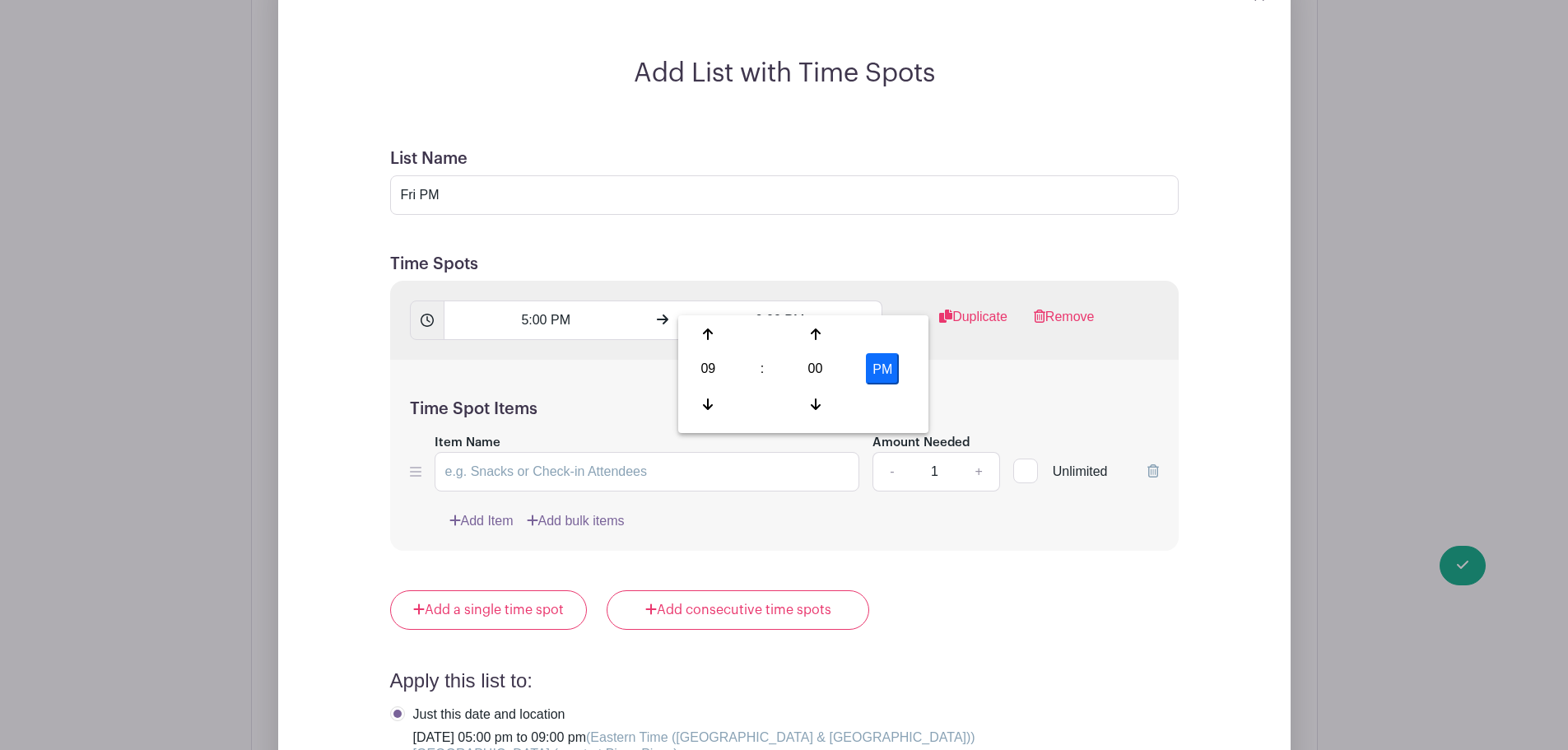
click at [424, 360] on div "Time Spot Items Item Name Amount Needed - 1 + Unlimited Add Item Add bulk items" at bounding box center [784, 456] width 789 height 192
click at [474, 452] on input "Item Name" at bounding box center [647, 471] width 425 height 40
click at [502, 511] on link "Add Item" at bounding box center [481, 520] width 65 height 19
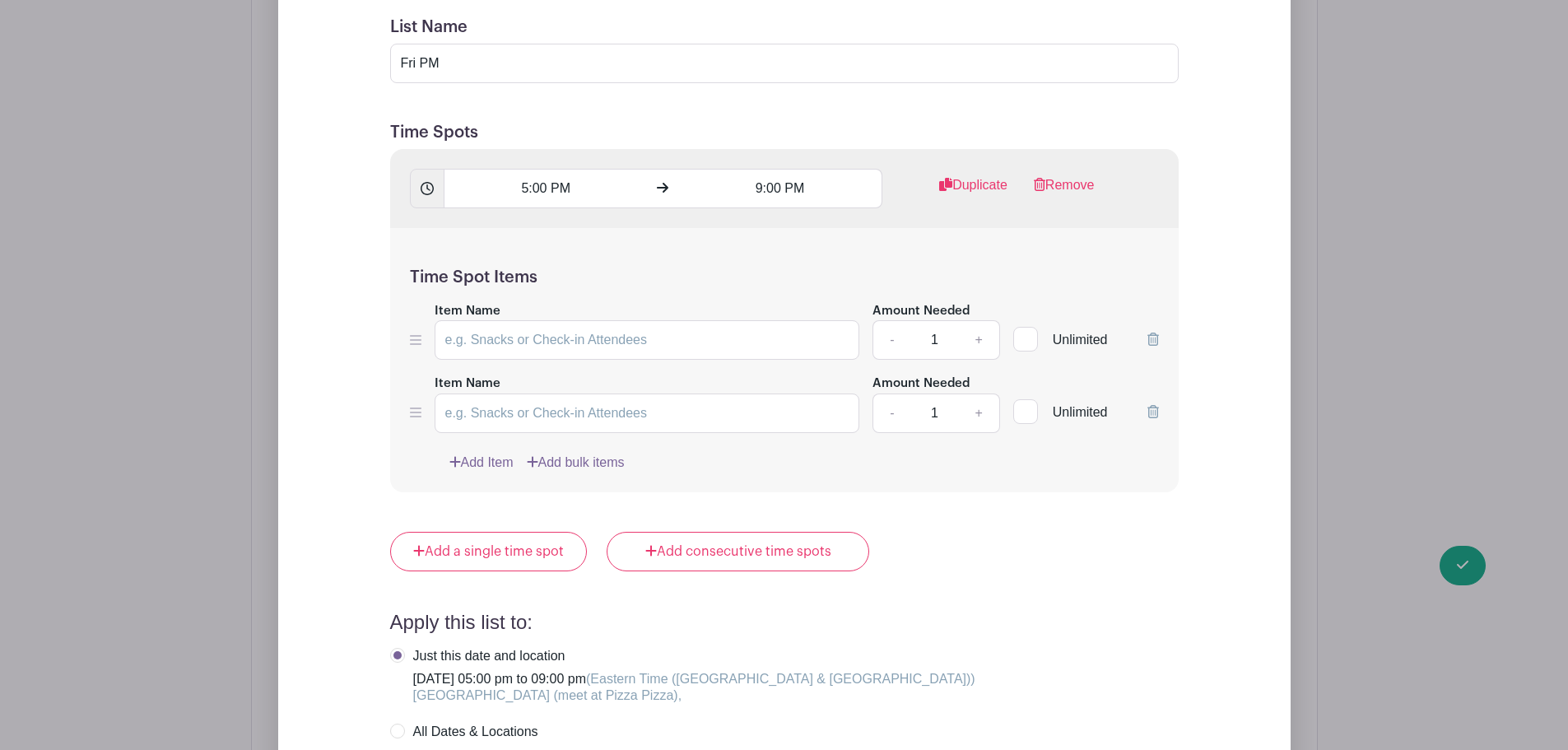
scroll to position [1564, 0]
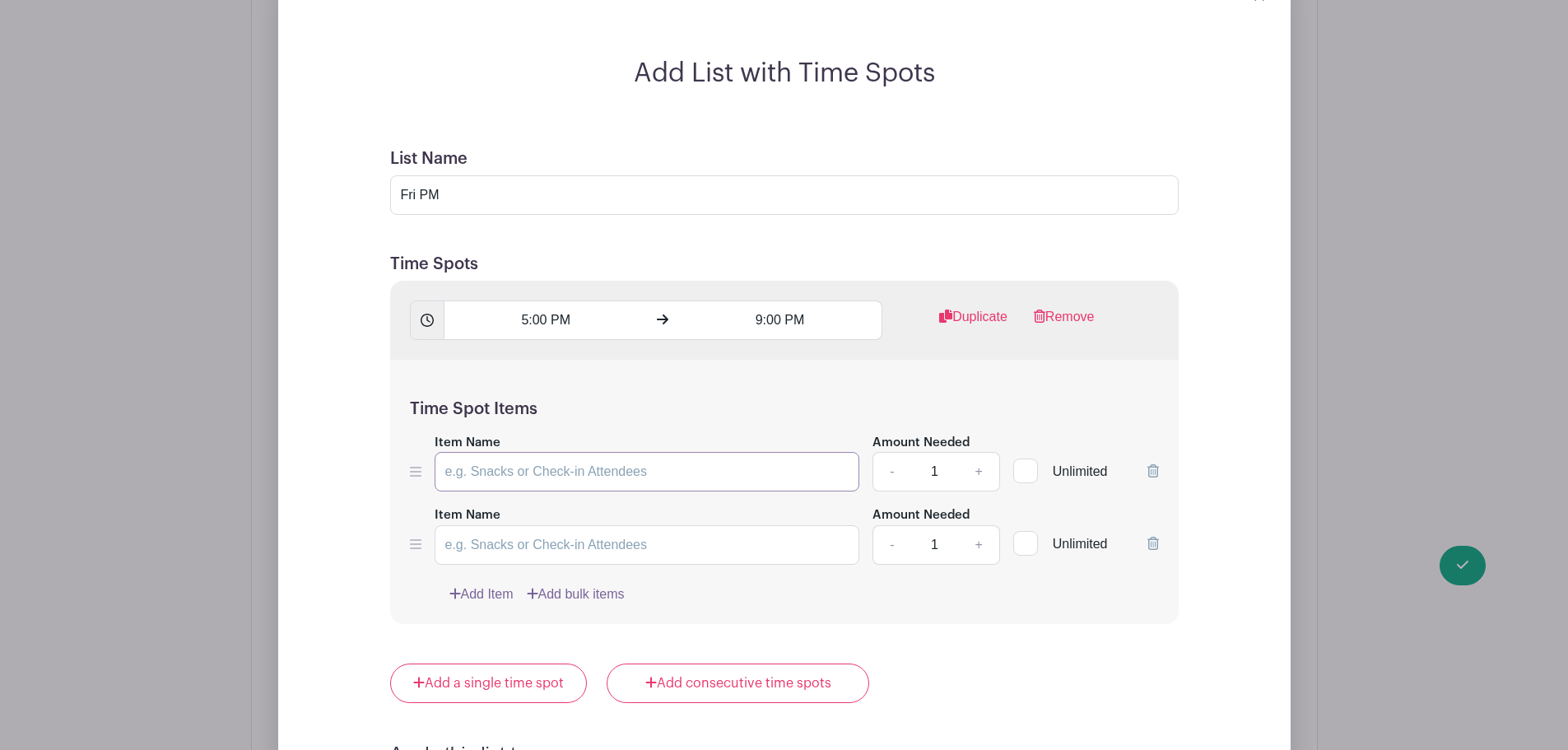
click at [510, 452] on input "Item Name" at bounding box center [647, 471] width 425 height 40
type input "Senior (Sgt+ & age 16+)"
click at [982, 452] on link "+" at bounding box center [979, 471] width 42 height 40
type input "2"
click at [638, 530] on input "Item Name" at bounding box center [647, 544] width 425 height 40
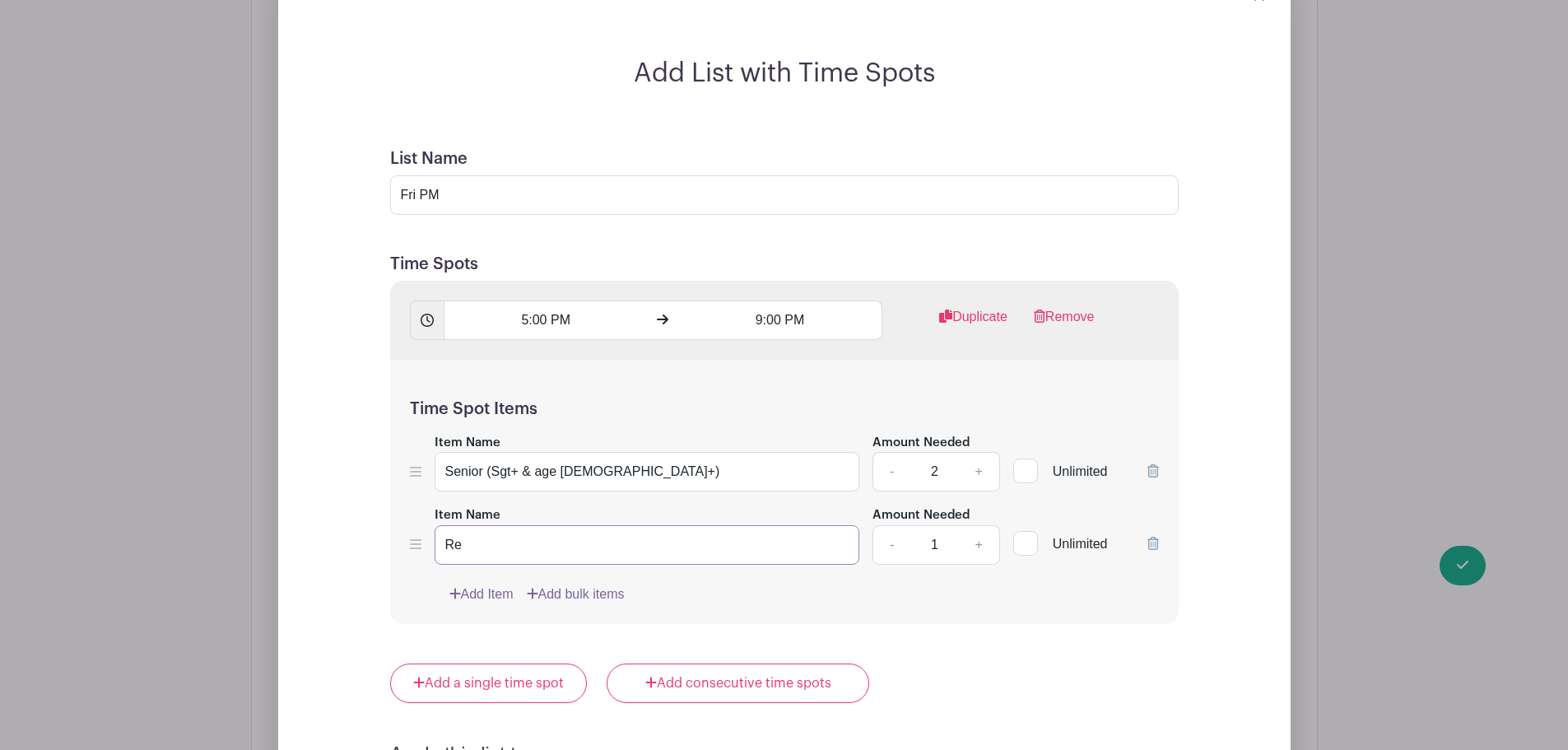
type input "R"
type input "Cadet"
click at [978, 525] on link "+" at bounding box center [979, 544] width 42 height 40
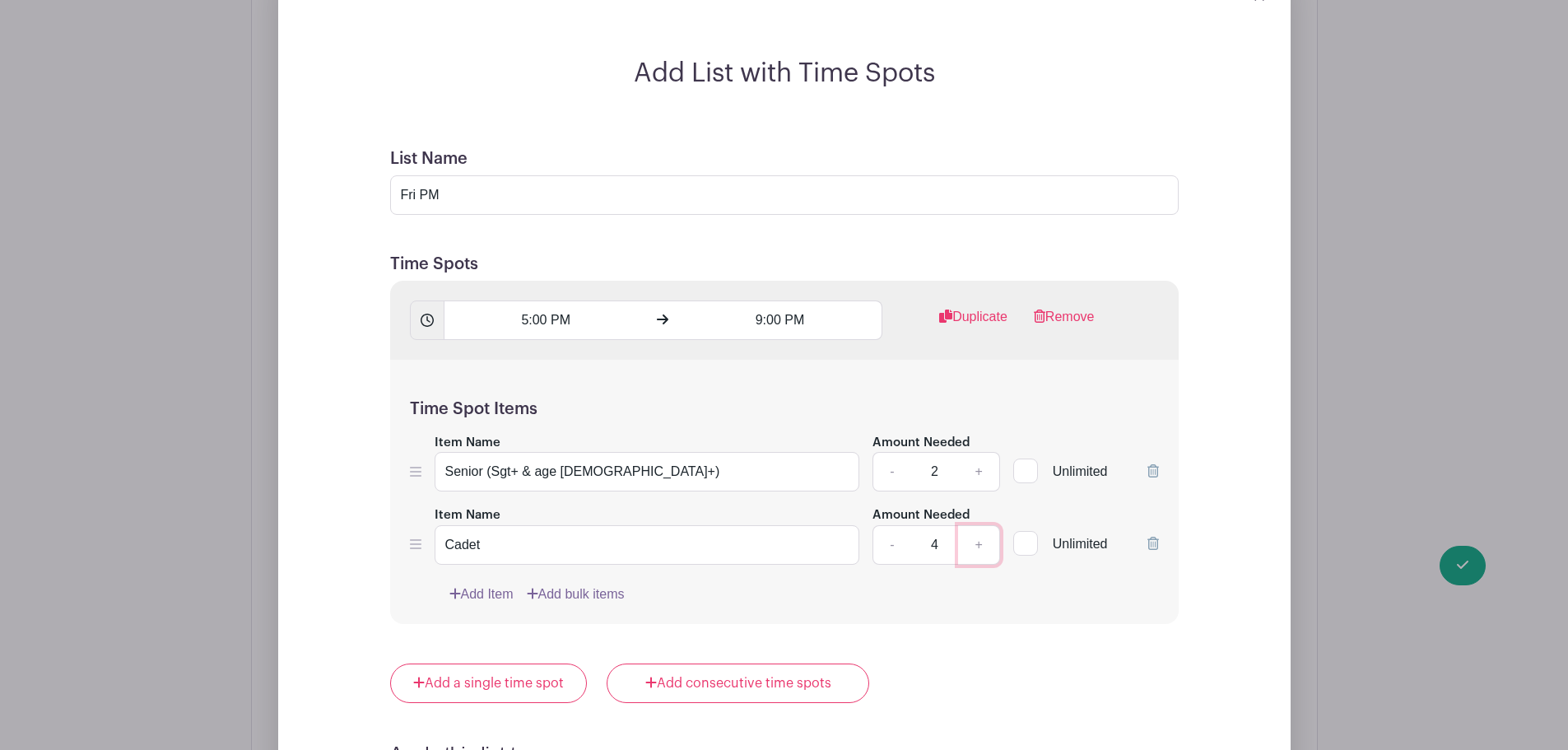
click at [978, 525] on link "+" at bounding box center [979, 544] width 42 height 40
type input "6"
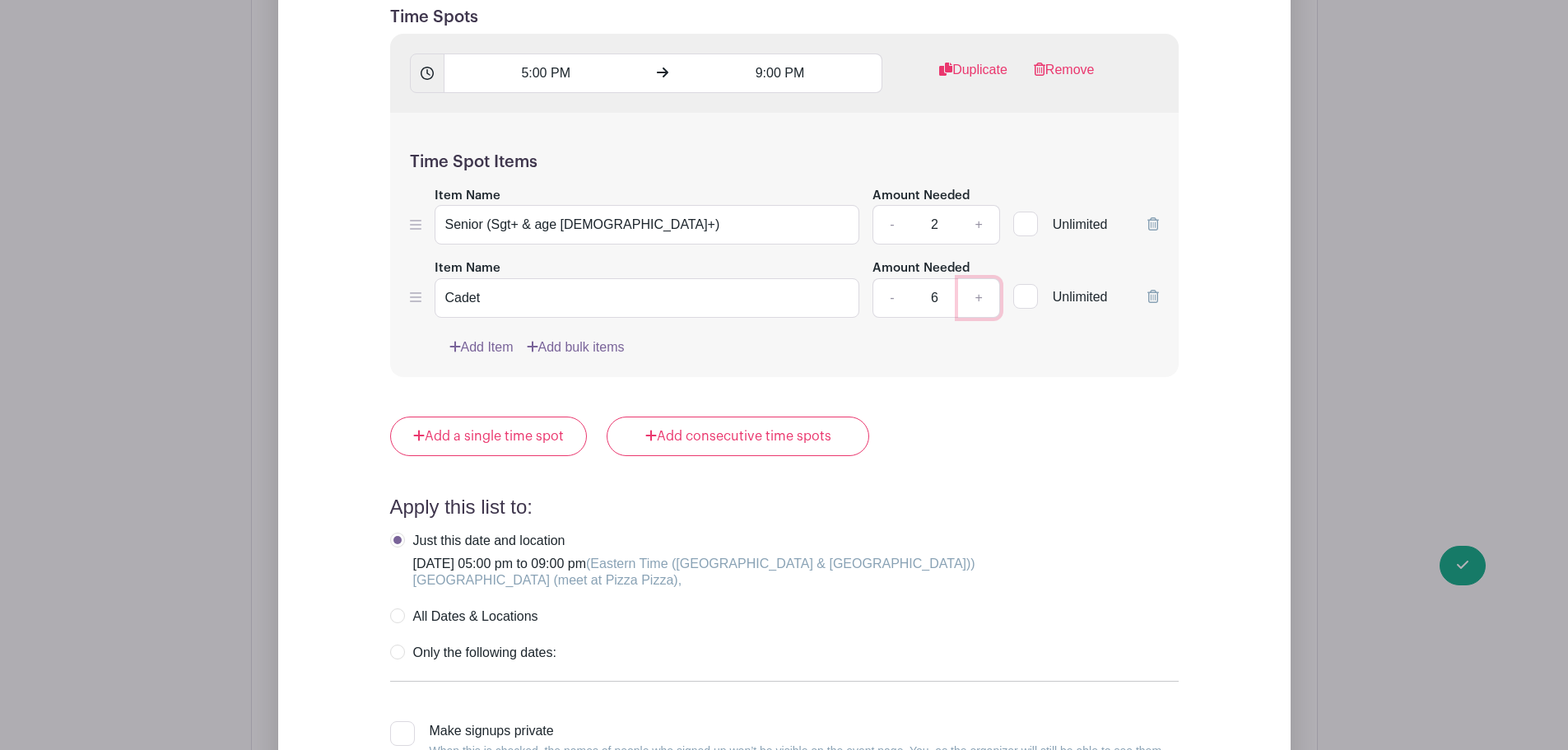
scroll to position [1893, 0]
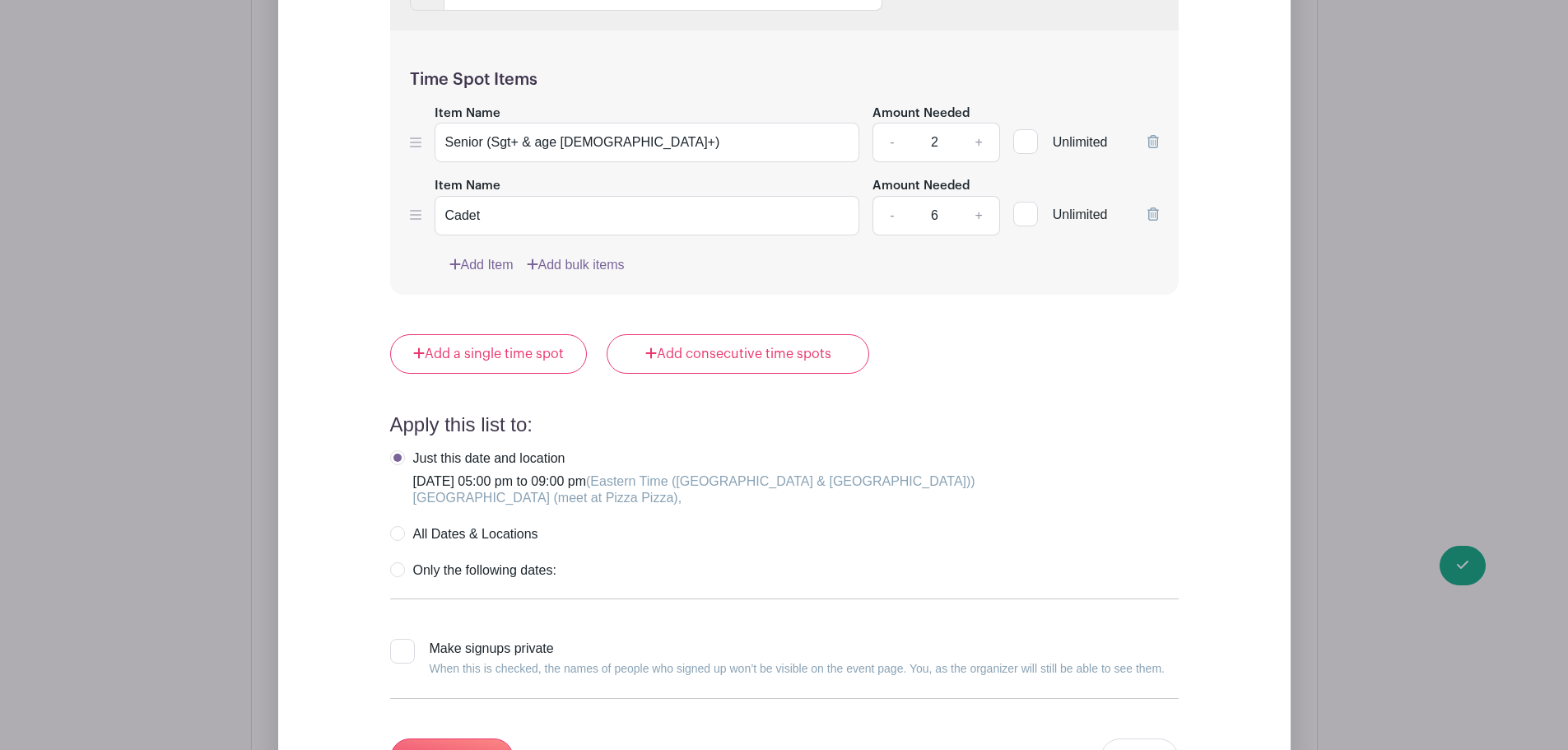
click at [399, 562] on label "Only the following dates:" at bounding box center [473, 570] width 166 height 17
radio input "true"
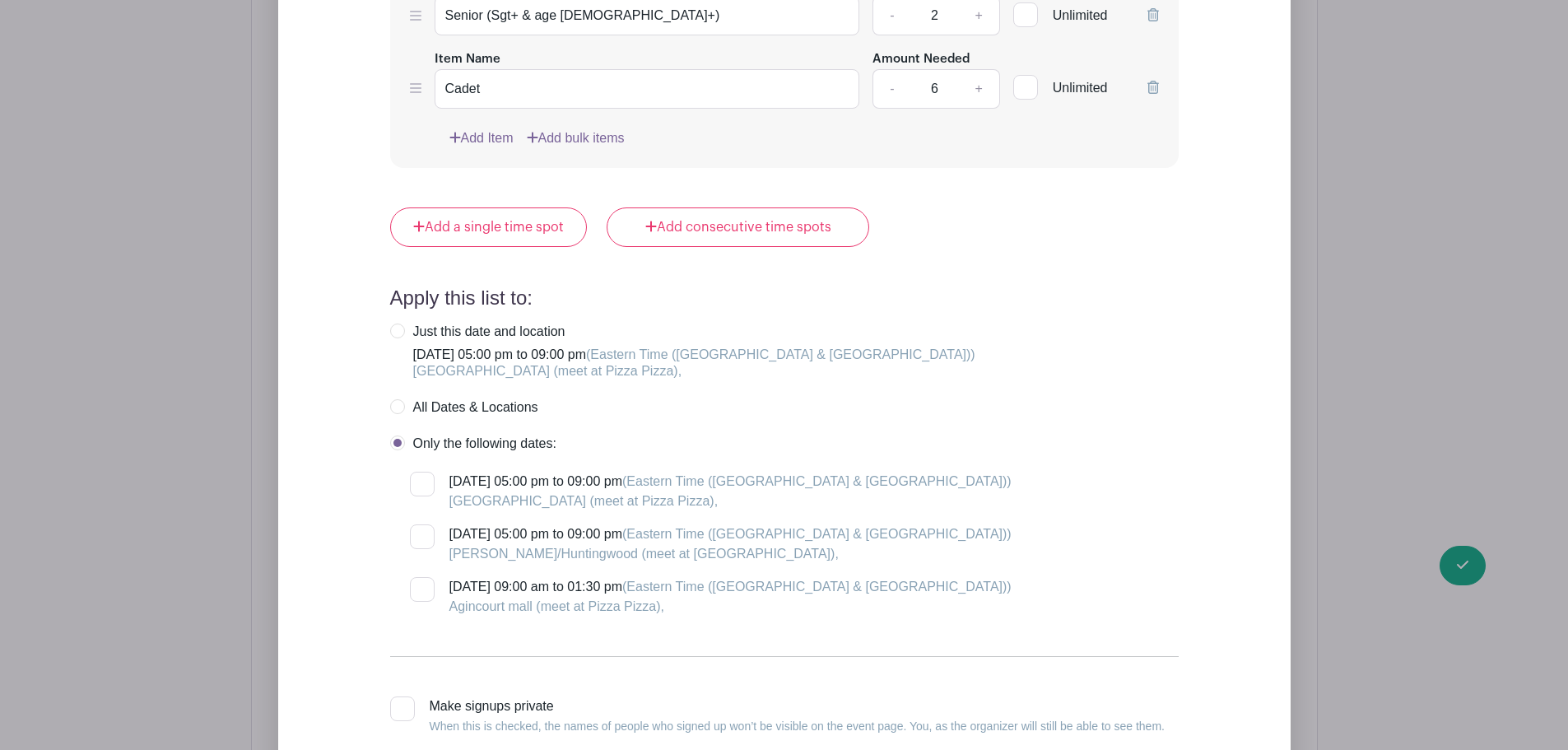
scroll to position [2058, 0]
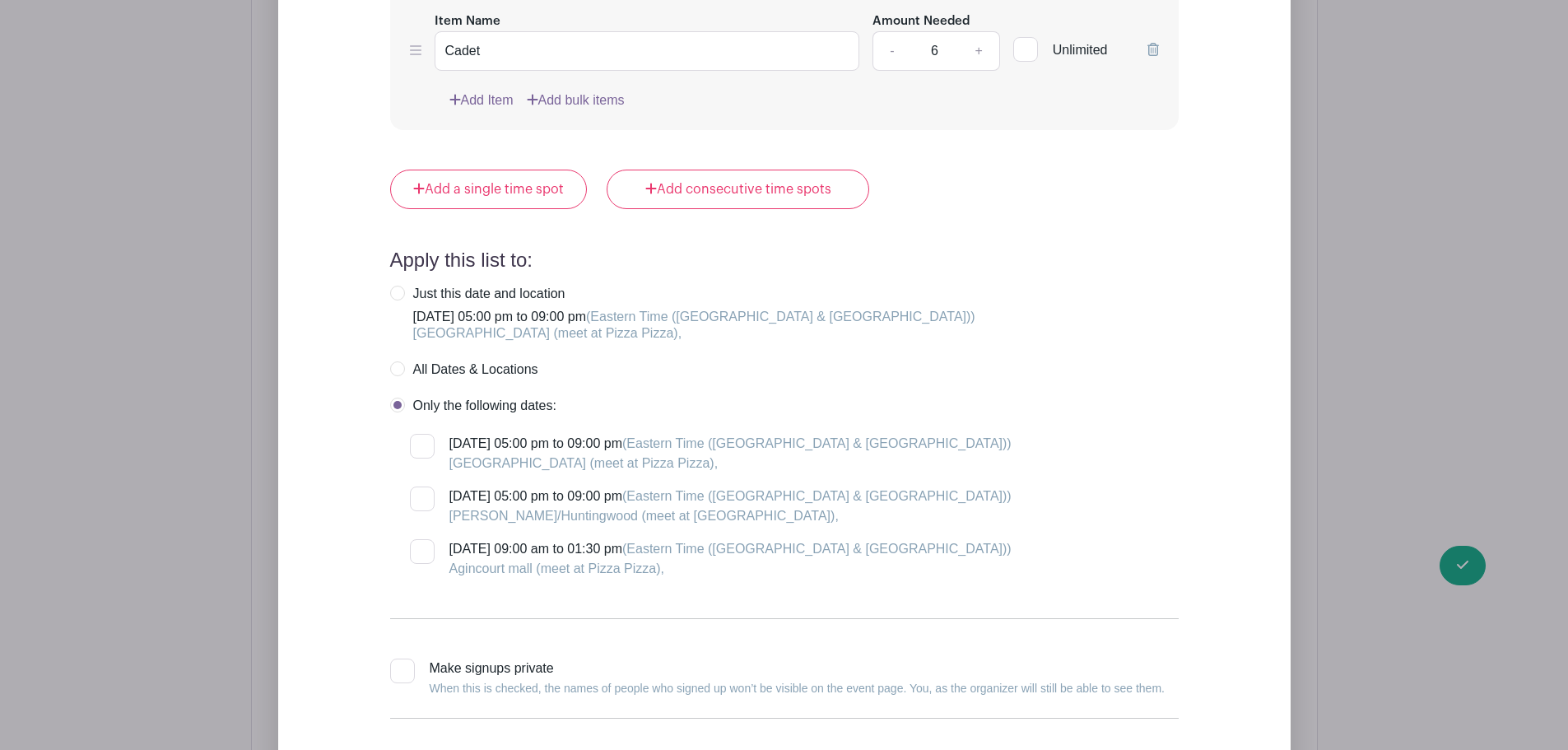
click at [432, 539] on div at bounding box center [422, 551] width 25 height 25
click at [421, 539] on input "Friday, September 26, 2025 at 09:00 am to 01:30 pm (Eastern Time (US & Canada))…" at bounding box center [415, 544] width 11 height 11
checkbox input "true"
click at [426, 486] on div at bounding box center [422, 498] width 25 height 25
click at [421, 486] on input "Thursday, September 25, 2025 at 05:00 pm to 09:00 pm (Eastern Time (US & Canada…" at bounding box center [415, 492] width 11 height 11
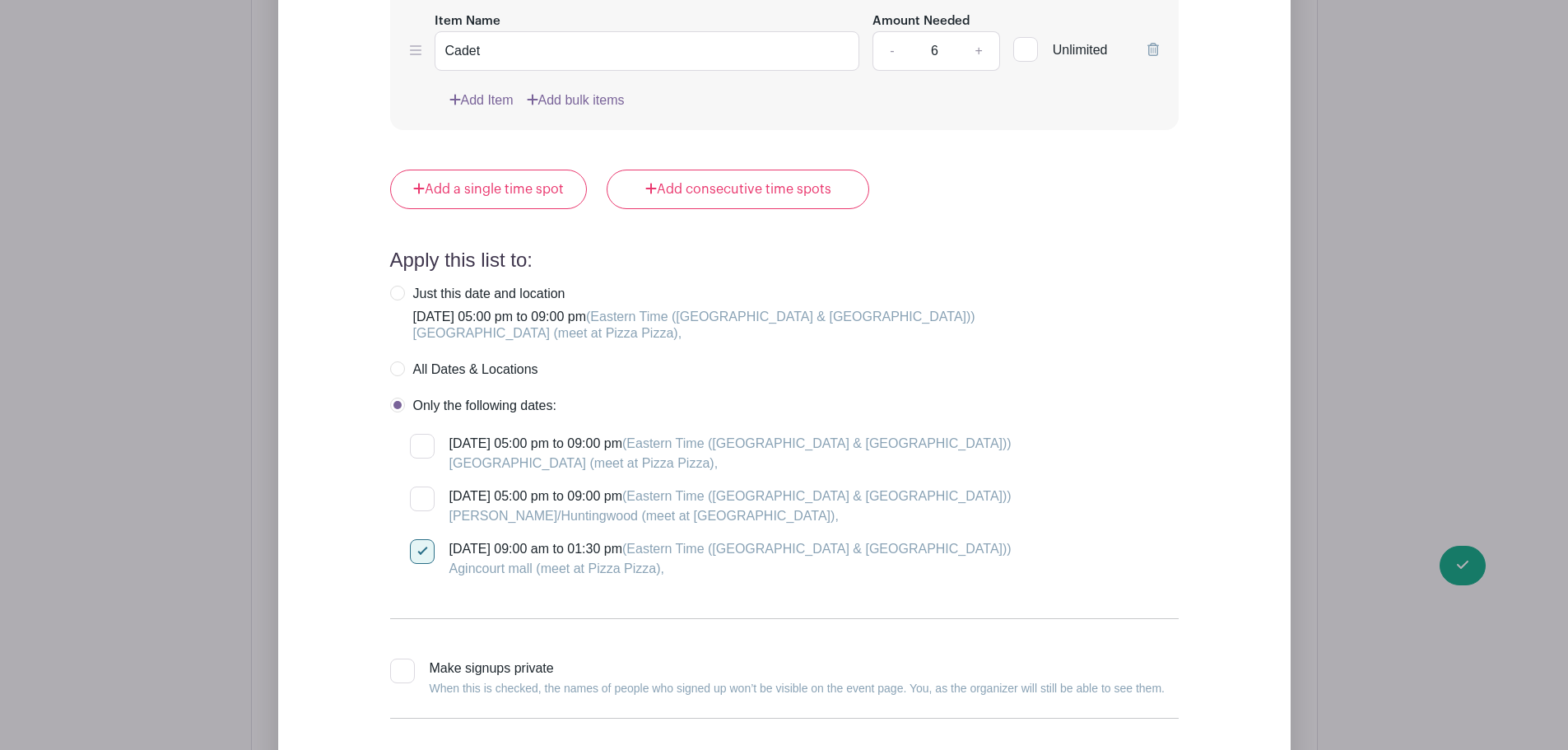
checkbox input "true"
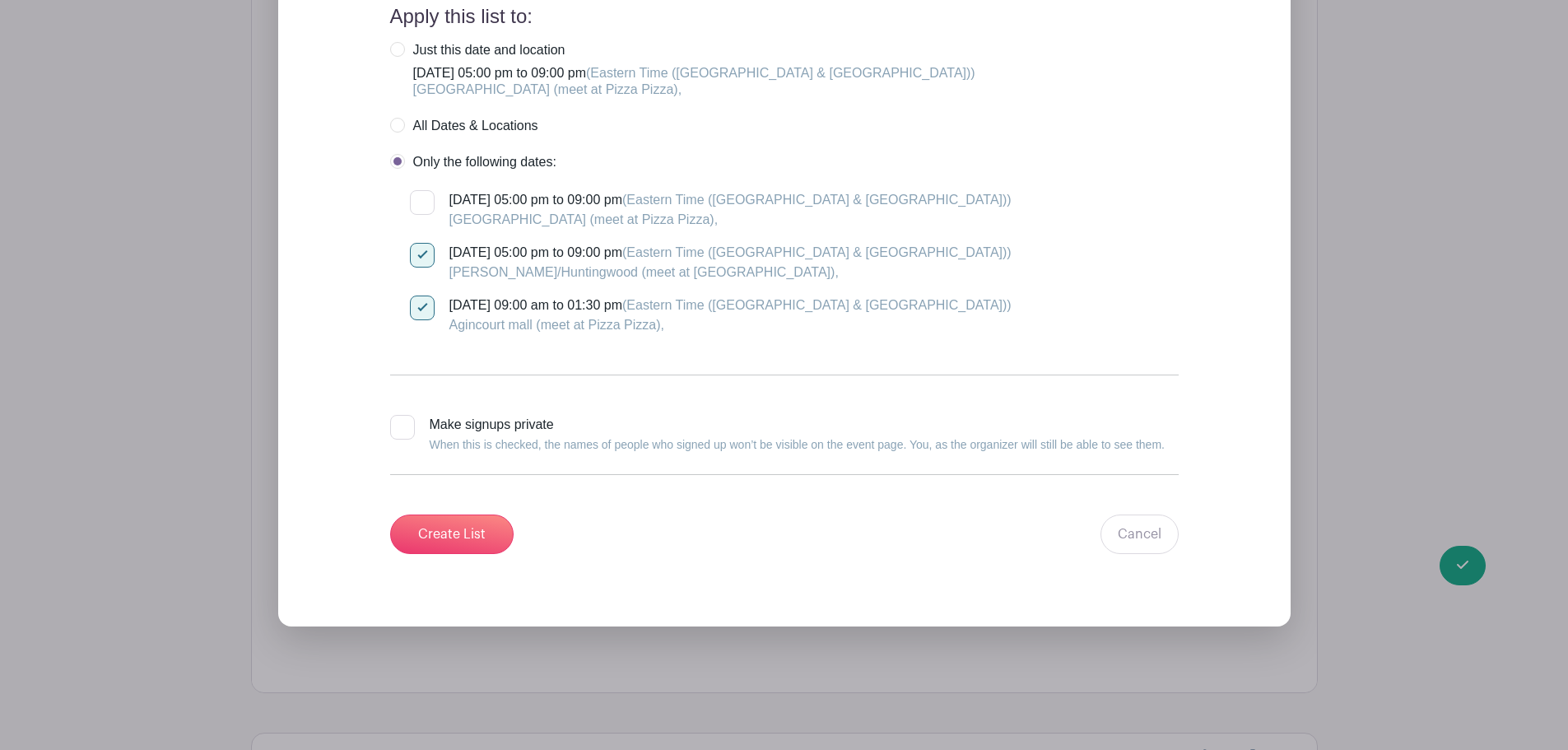
scroll to position [2304, 0]
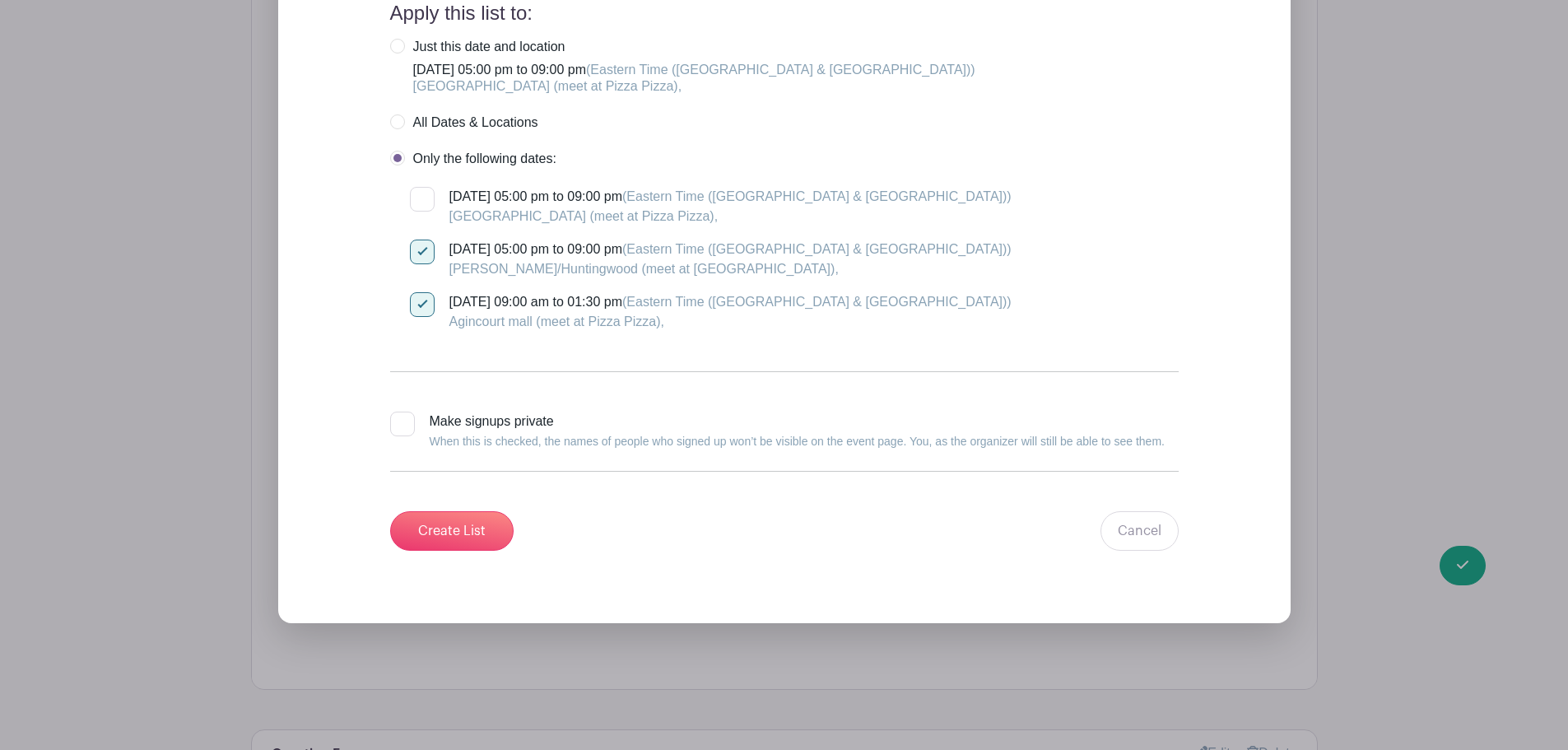
click at [403, 411] on div at bounding box center [402, 423] width 25 height 25
click at [401, 411] on input "Make signups private When this is checked, the names of people who signed up wo…" at bounding box center [396, 417] width 11 height 11
checkbox input "true"
click at [447, 511] on input "Create List" at bounding box center [452, 530] width 124 height 40
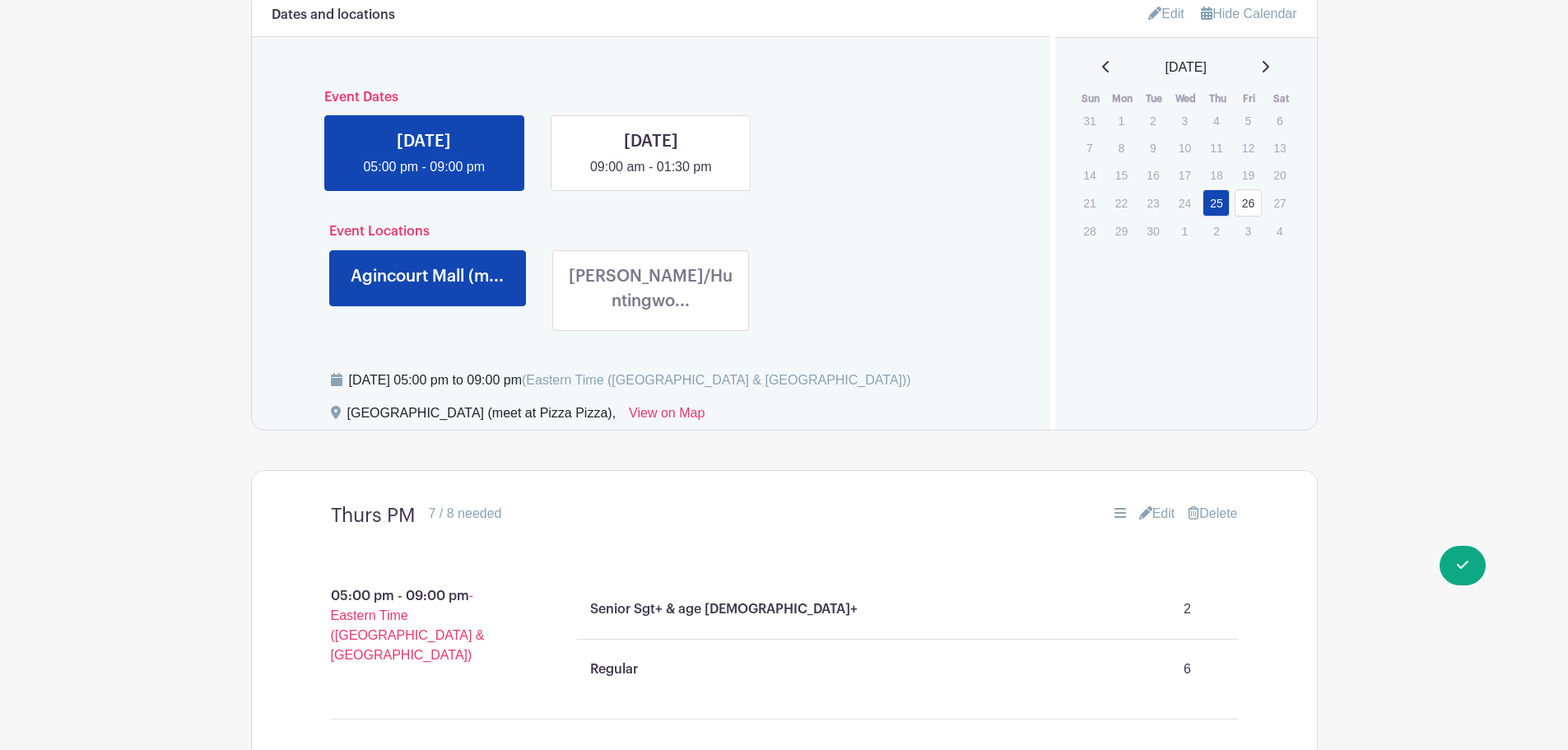
scroll to position [640, 0]
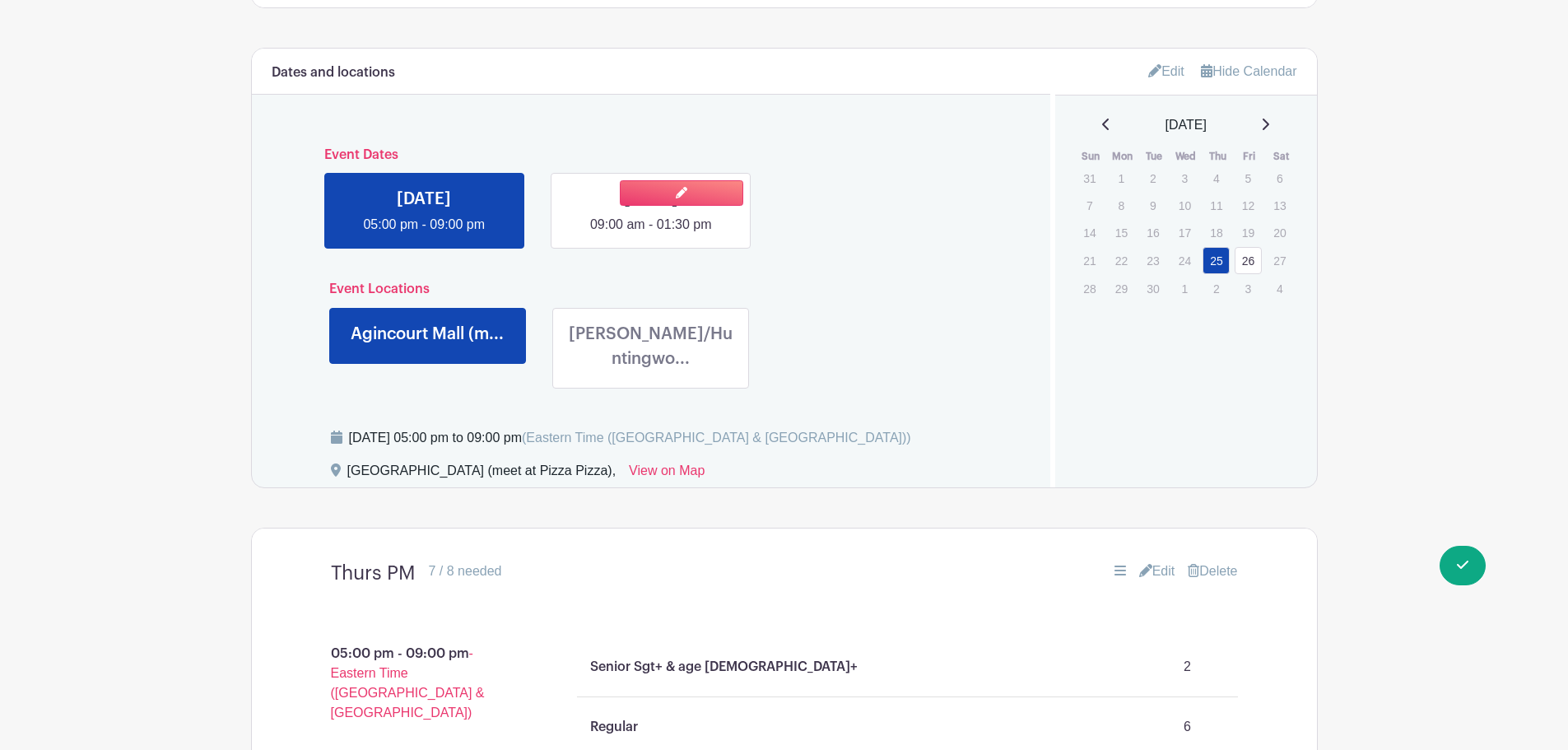
click at [651, 234] on link at bounding box center [651, 234] width 0 height 0
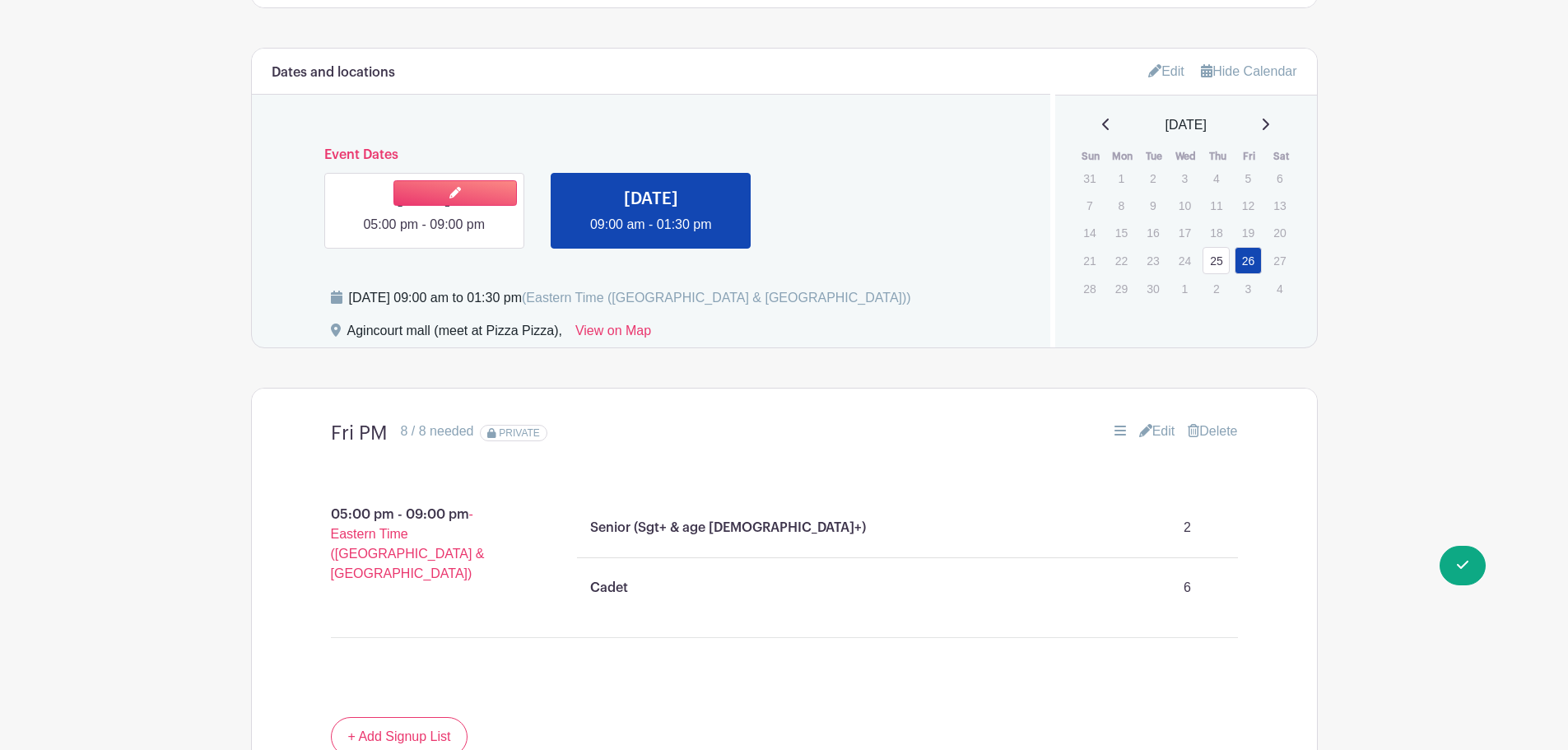
click at [424, 234] on link at bounding box center [424, 234] width 0 height 0
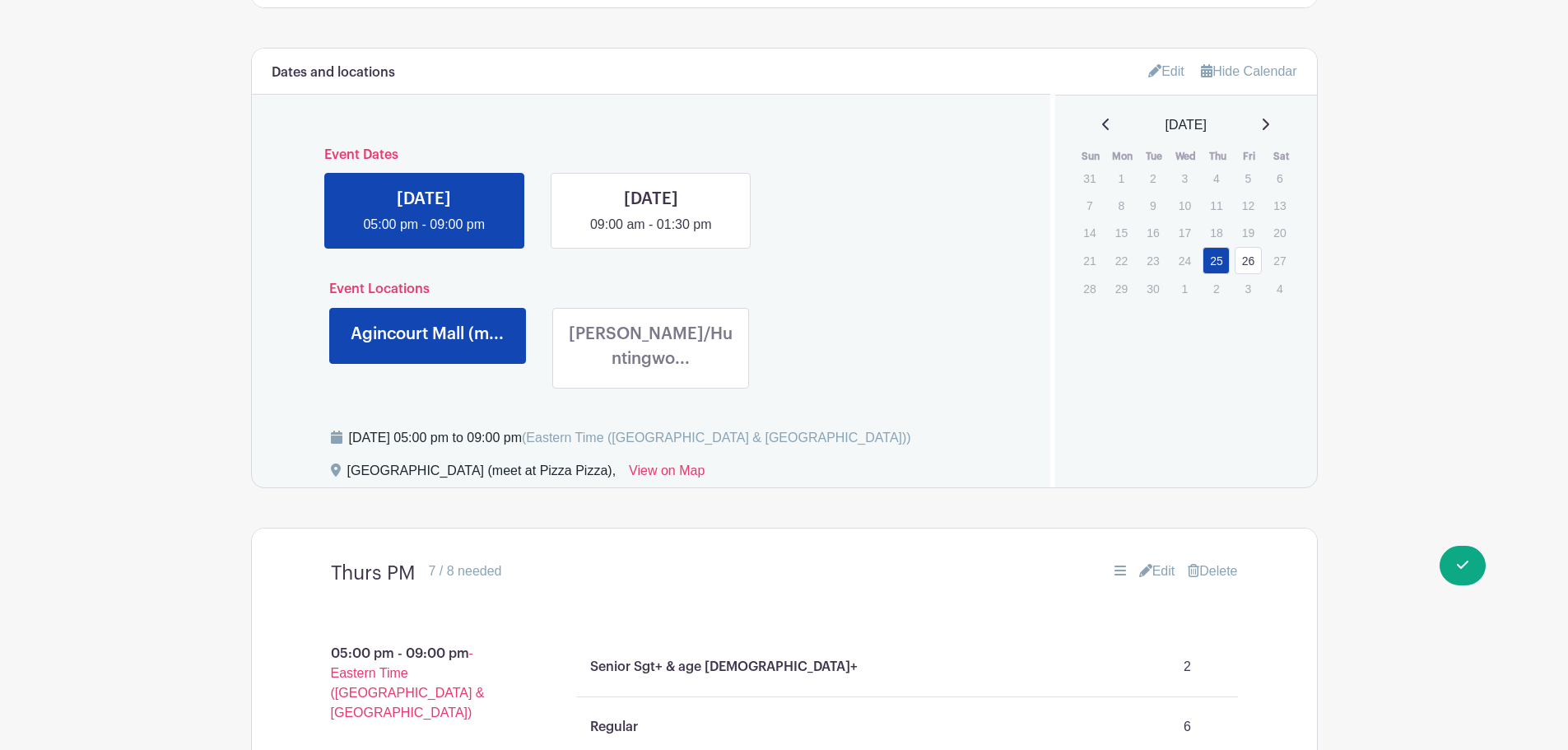
click at [651, 375] on link at bounding box center [651, 375] width 0 height 0
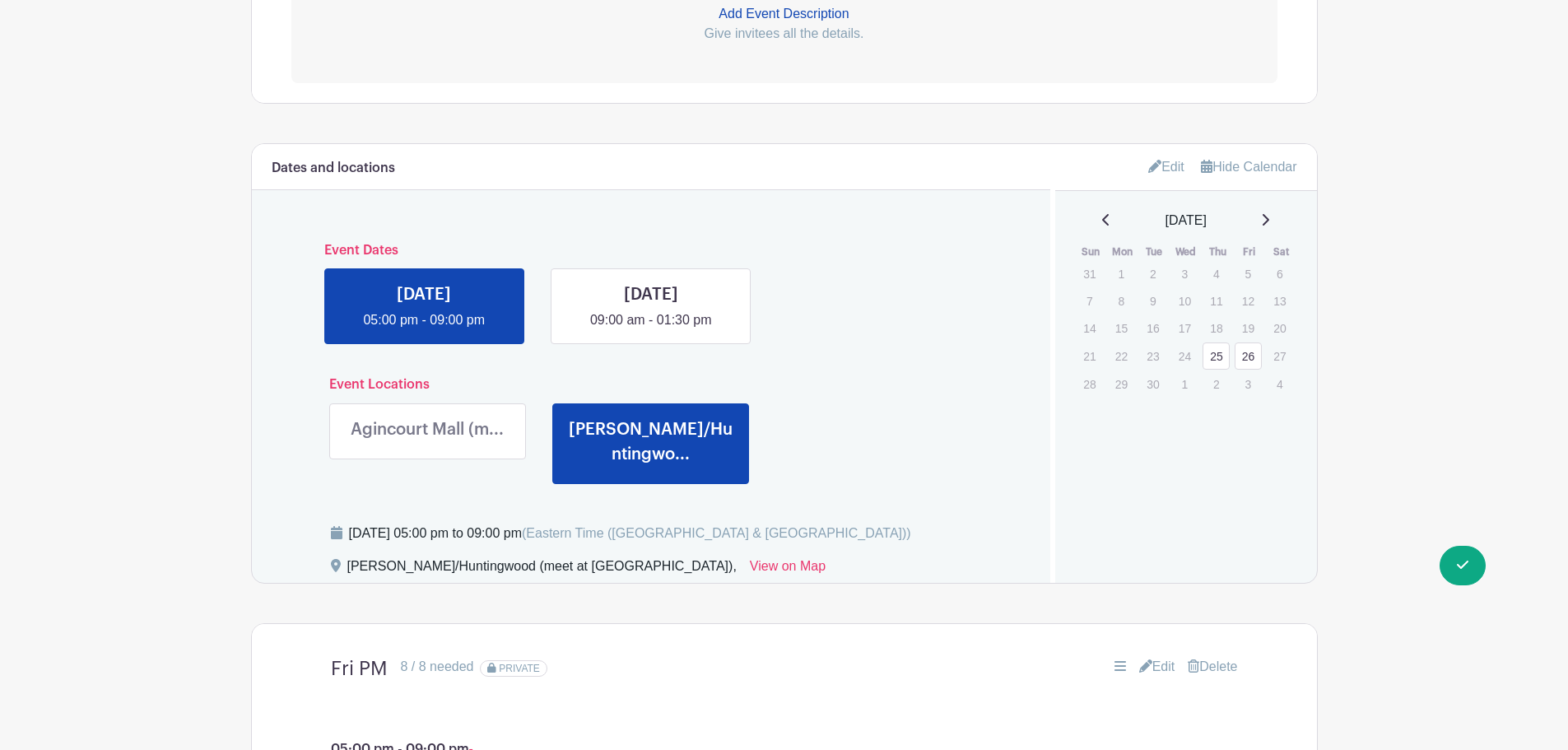
scroll to position [429, 0]
